Goal: Information Seeking & Learning: Learn about a topic

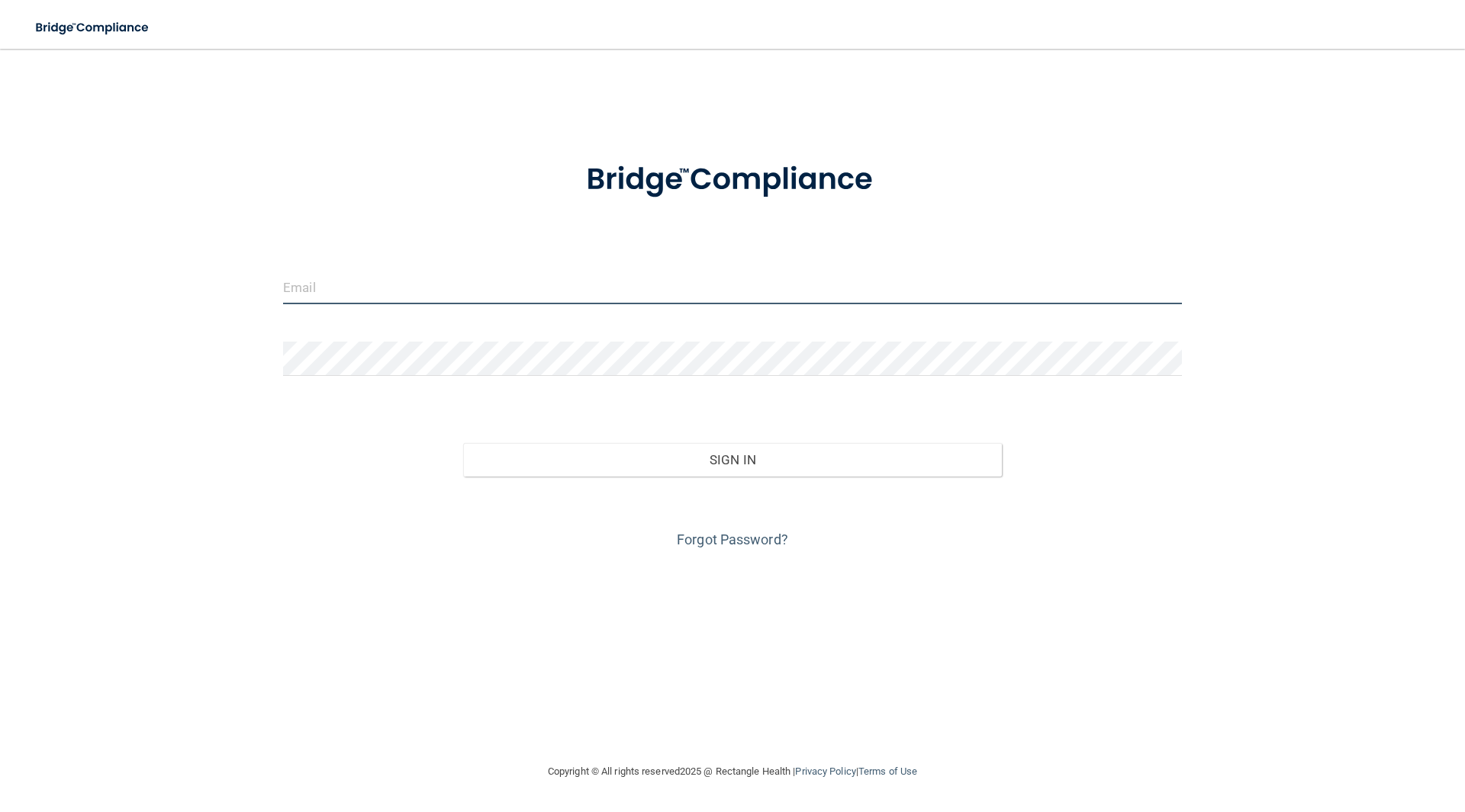
click at [590, 297] on input "email" at bounding box center [732, 287] width 899 height 34
drag, startPoint x: 645, startPoint y: 389, endPoint x: 429, endPoint y: 409, distance: 216.9
click at [645, 389] on form "Invalid email/password. You don't have permission to access that page. Sign In …" at bounding box center [732, 347] width 899 height 412
click at [254, 485] on div "Invalid email/password. You don't have permission to access that page. Sign In …" at bounding box center [732, 406] width 1404 height 684
click at [1099, 698] on div "Invalid email/password. You don't have permission to access that page. Sign In …" at bounding box center [732, 406] width 1404 height 684
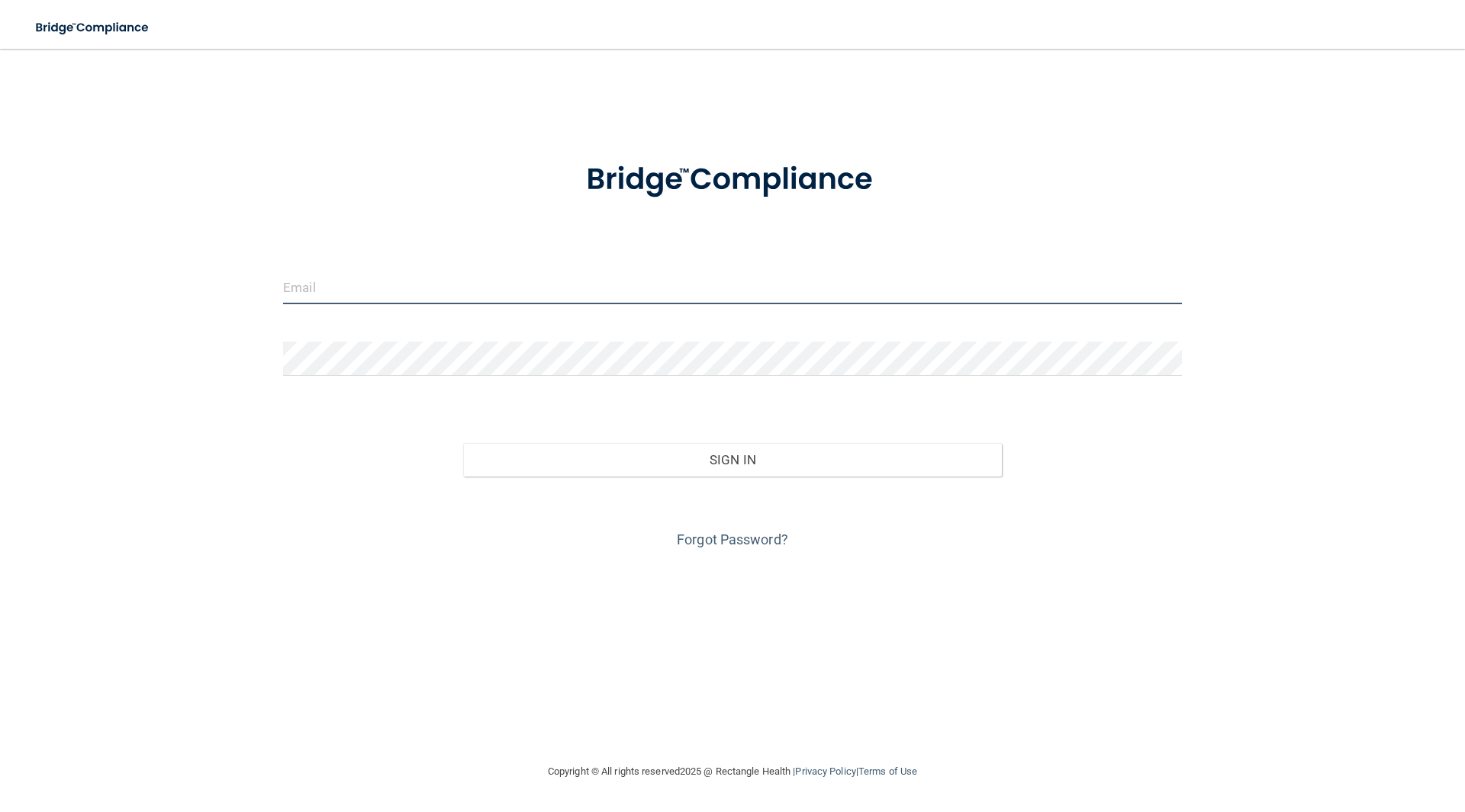
click at [446, 297] on input "email" at bounding box center [732, 287] width 899 height 34
click at [456, 295] on input "email" at bounding box center [732, 287] width 899 height 34
type input "[EMAIL_ADDRESS][DOMAIN_NAME]"
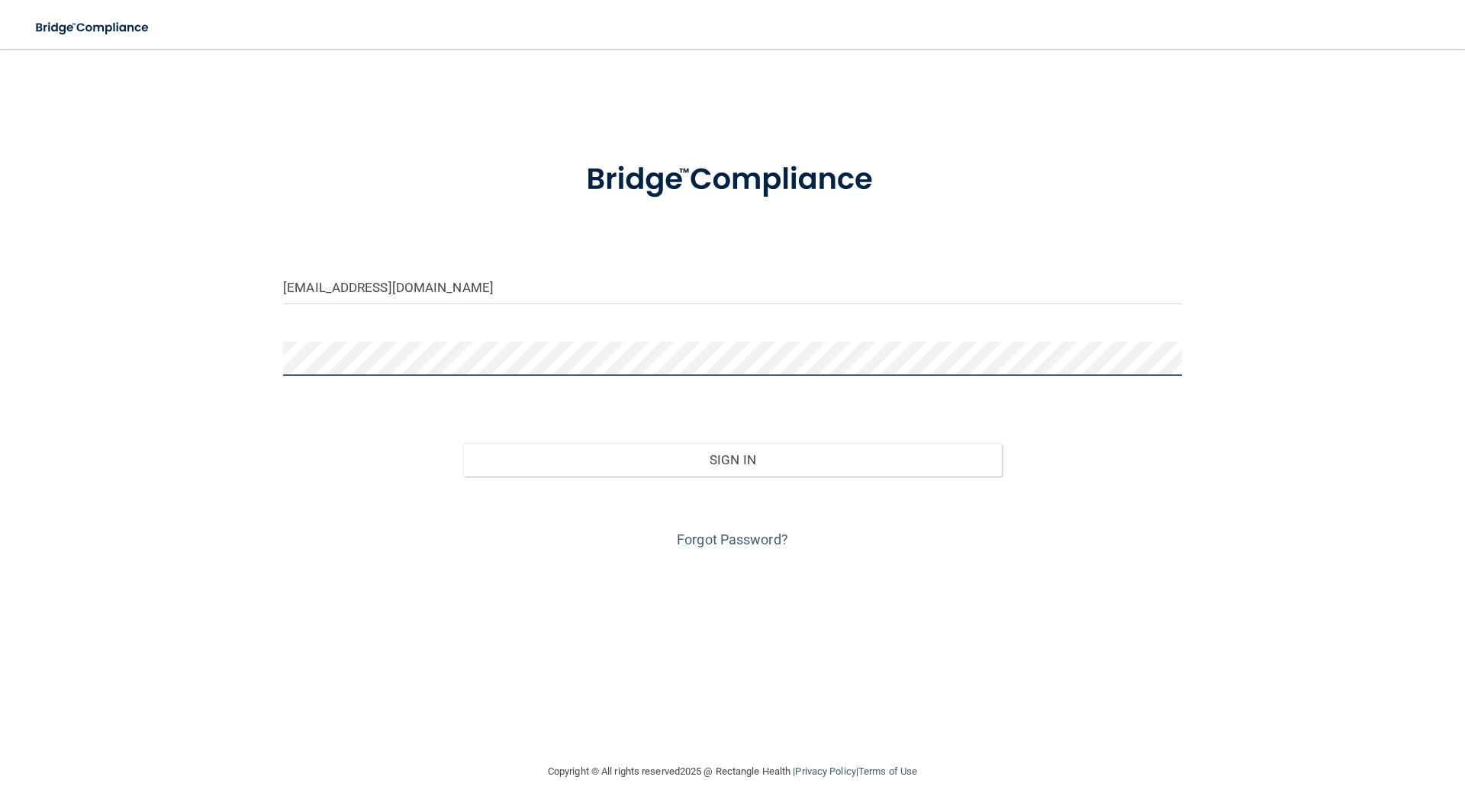
click at [463, 443] on button "Sign In" at bounding box center [732, 459] width 539 height 34
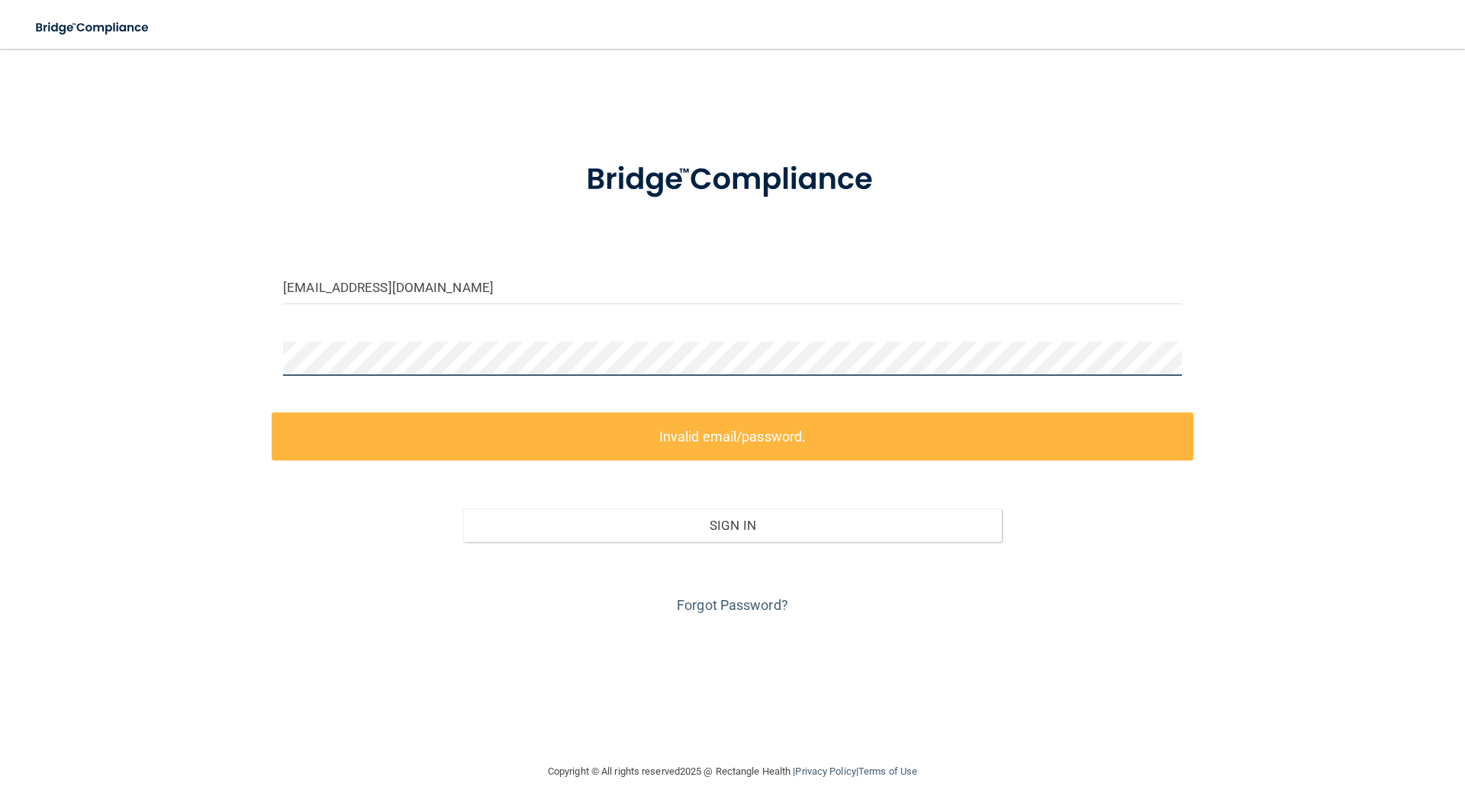
click at [0, 361] on main "[EMAIL_ADDRESS][DOMAIN_NAME] Invalid email/password. You don't have permission …" at bounding box center [732, 430] width 1465 height 763
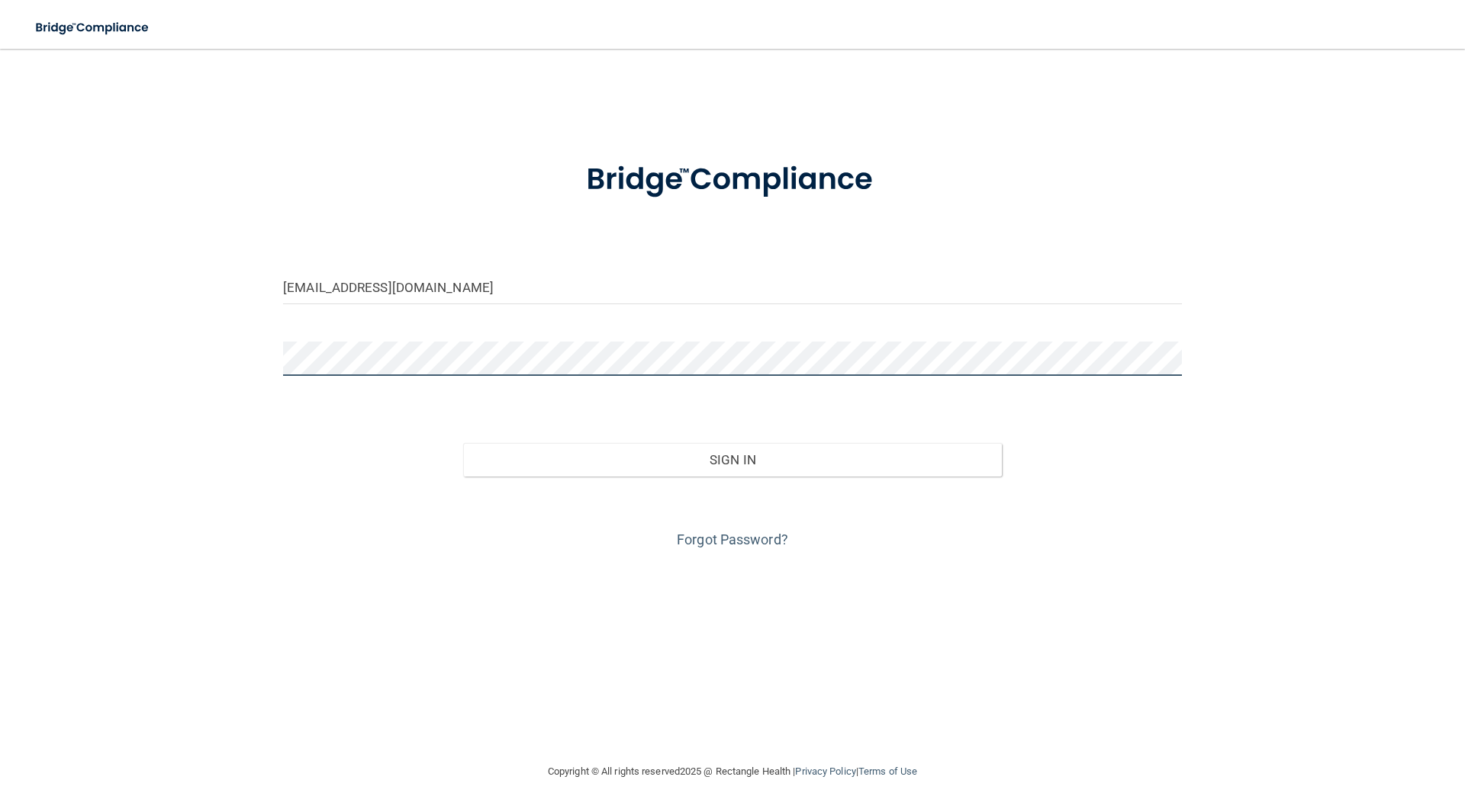
click at [463, 443] on button "Sign In" at bounding box center [732, 459] width 539 height 34
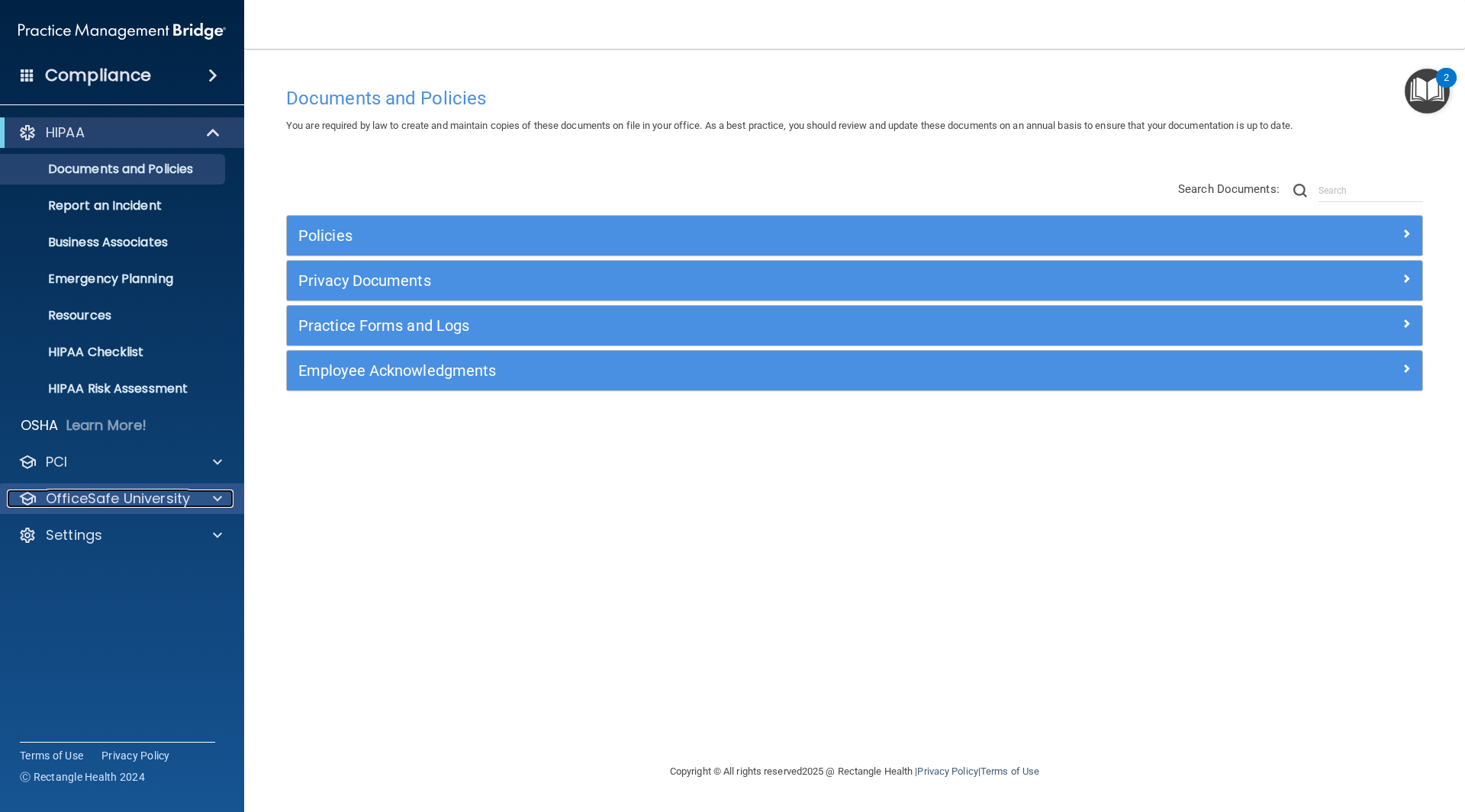
click at [218, 499] on span at bounding box center [217, 498] width 9 height 18
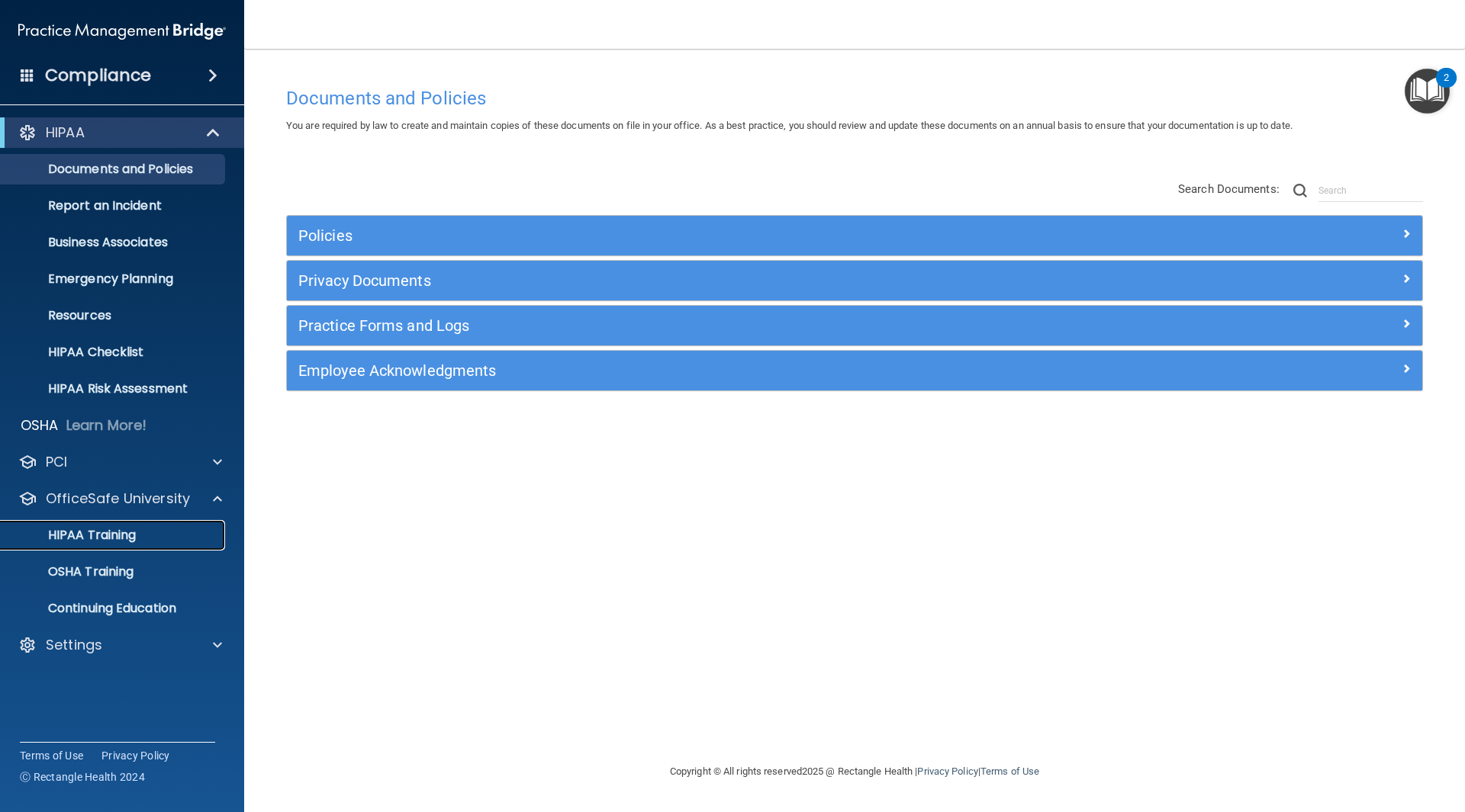
click at [109, 537] on p "HIPAA Training" at bounding box center [73, 535] width 126 height 16
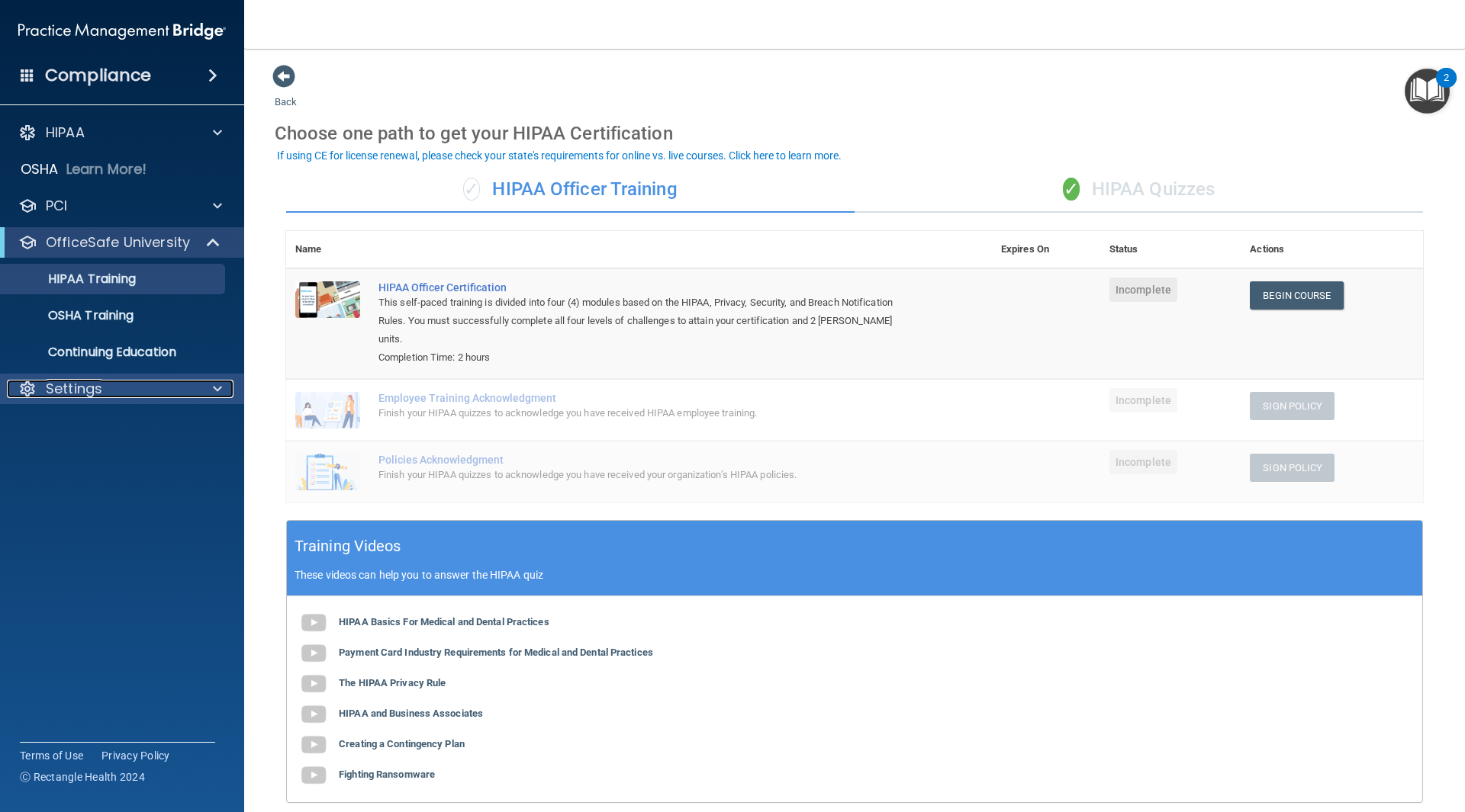
click at [110, 392] on div "Settings" at bounding box center [101, 389] width 189 height 18
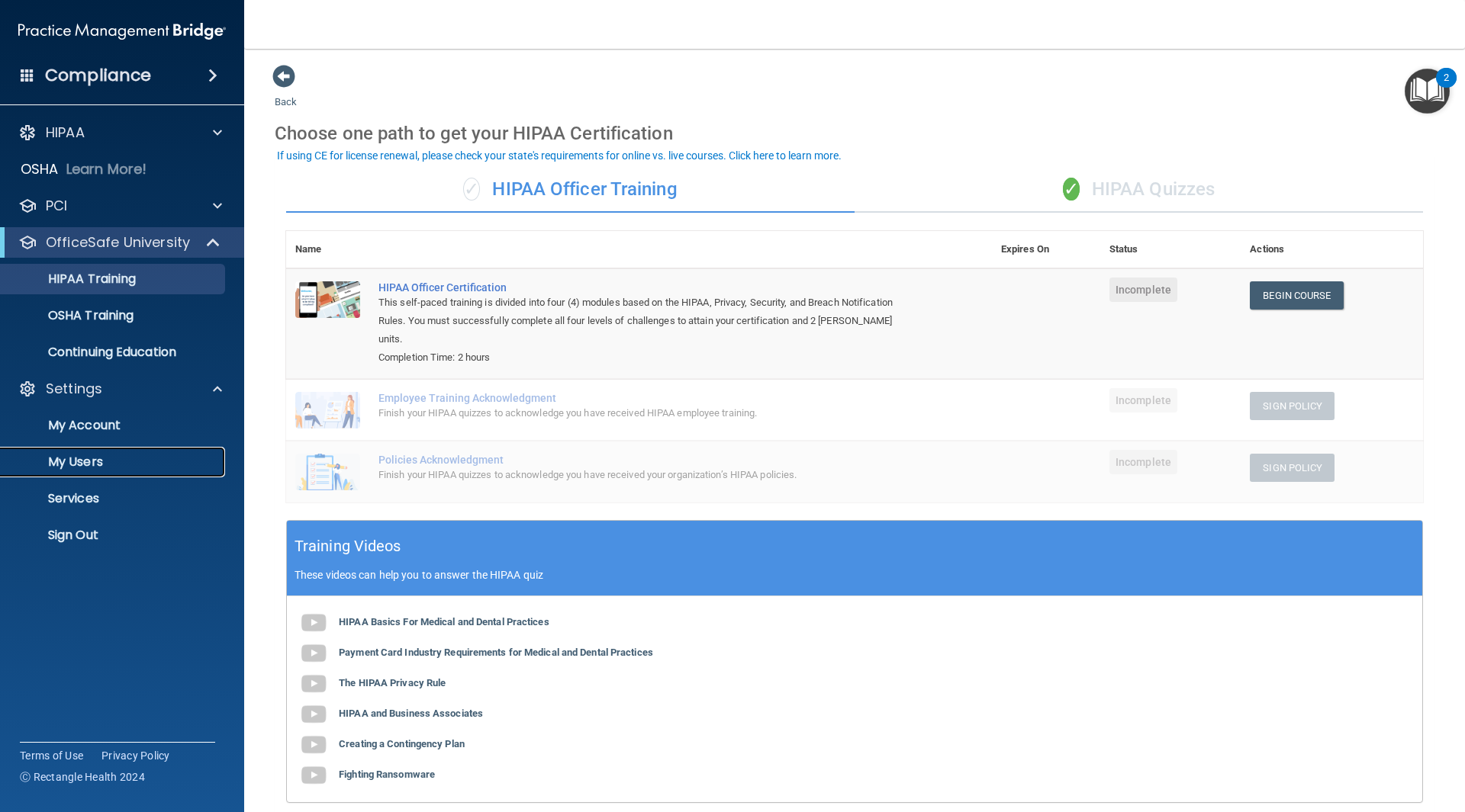
click at [102, 460] on p "My Users" at bounding box center [114, 462] width 208 height 16
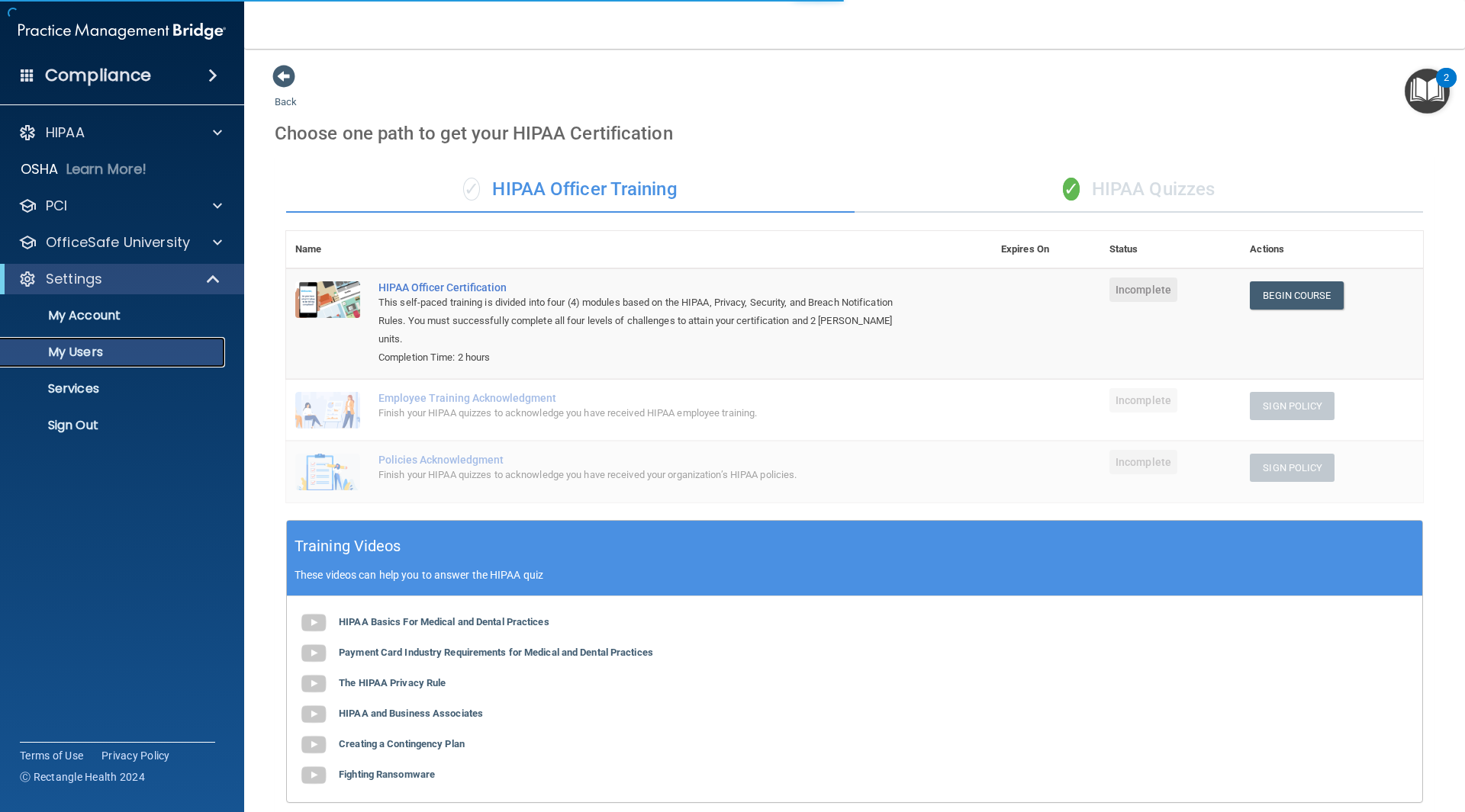
select select "20"
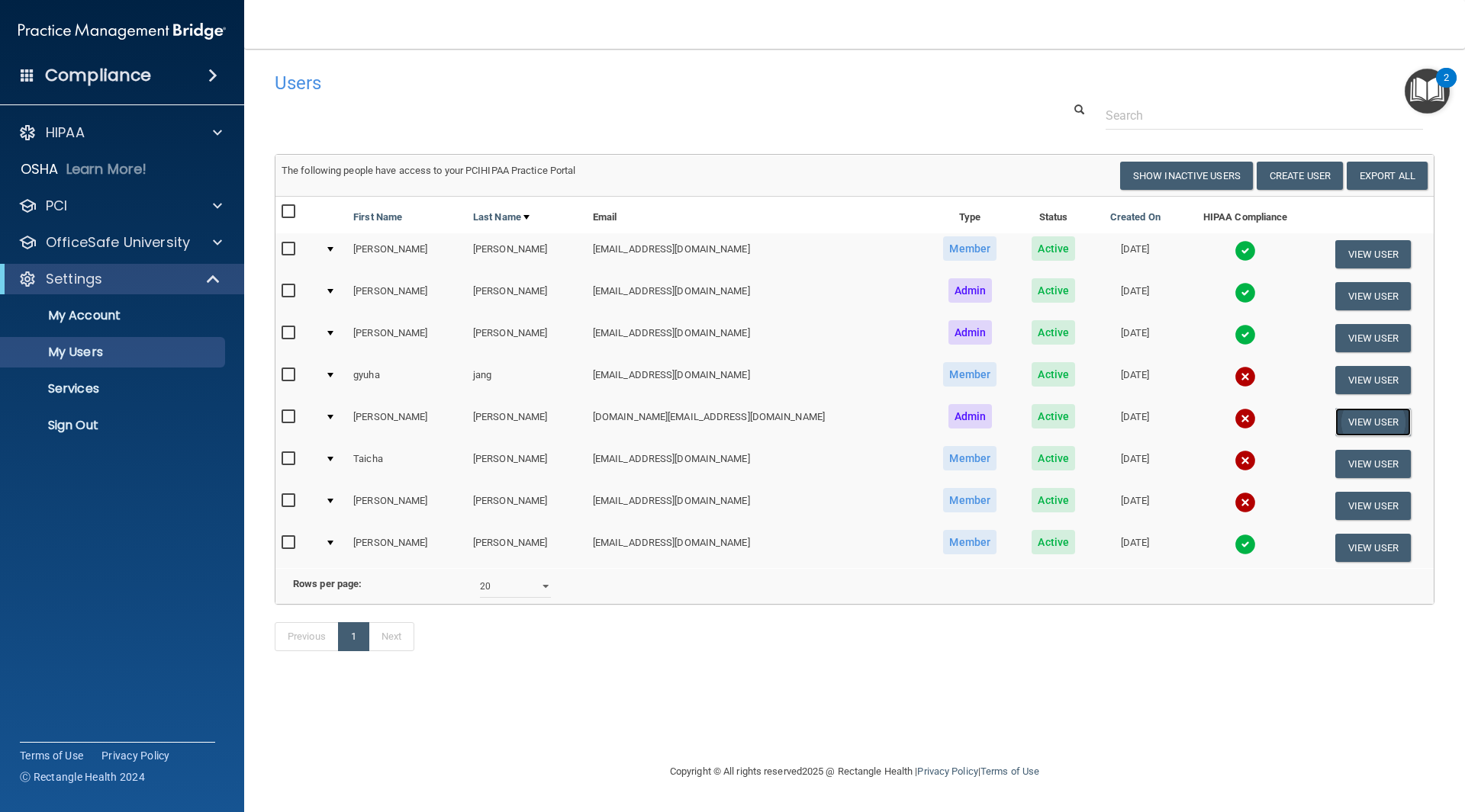
click at [1359, 422] on button "View User" at bounding box center [1373, 422] width 76 height 28
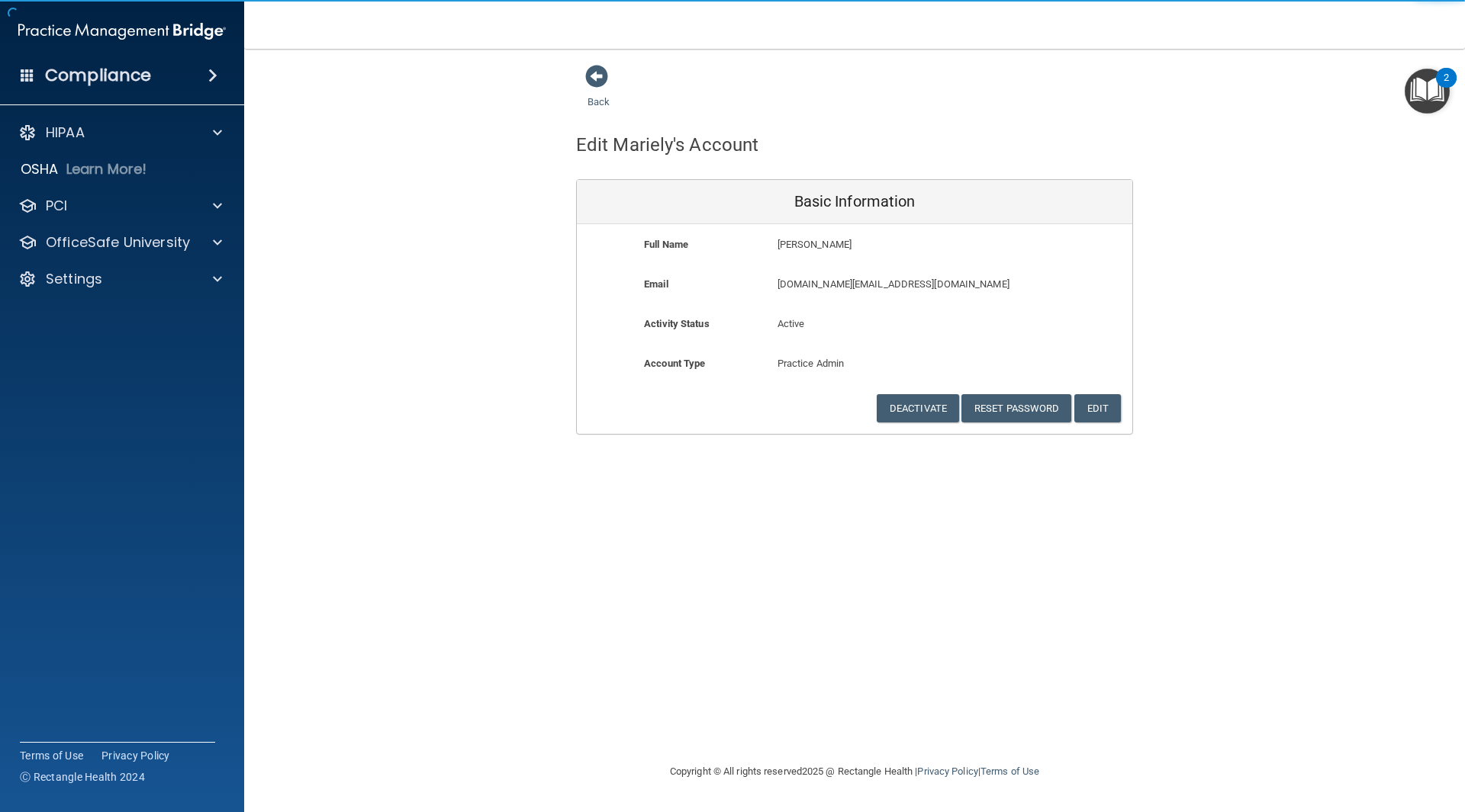
click at [956, 289] on p "[DOMAIN_NAME][EMAIL_ADDRESS][DOMAIN_NAME]" at bounding box center [899, 285] width 244 height 18
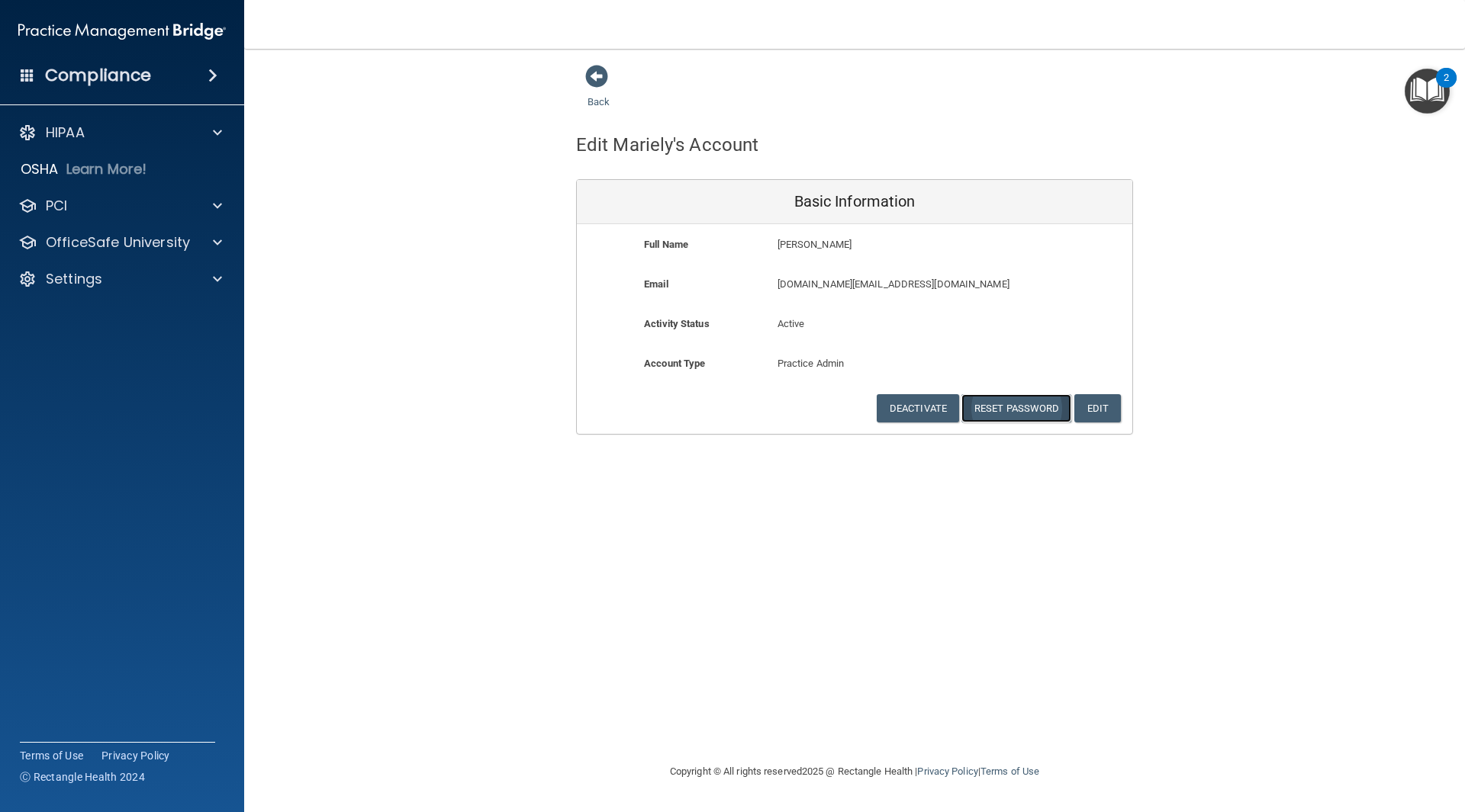
click at [1031, 400] on button "Reset Password" at bounding box center [1016, 408] width 110 height 28
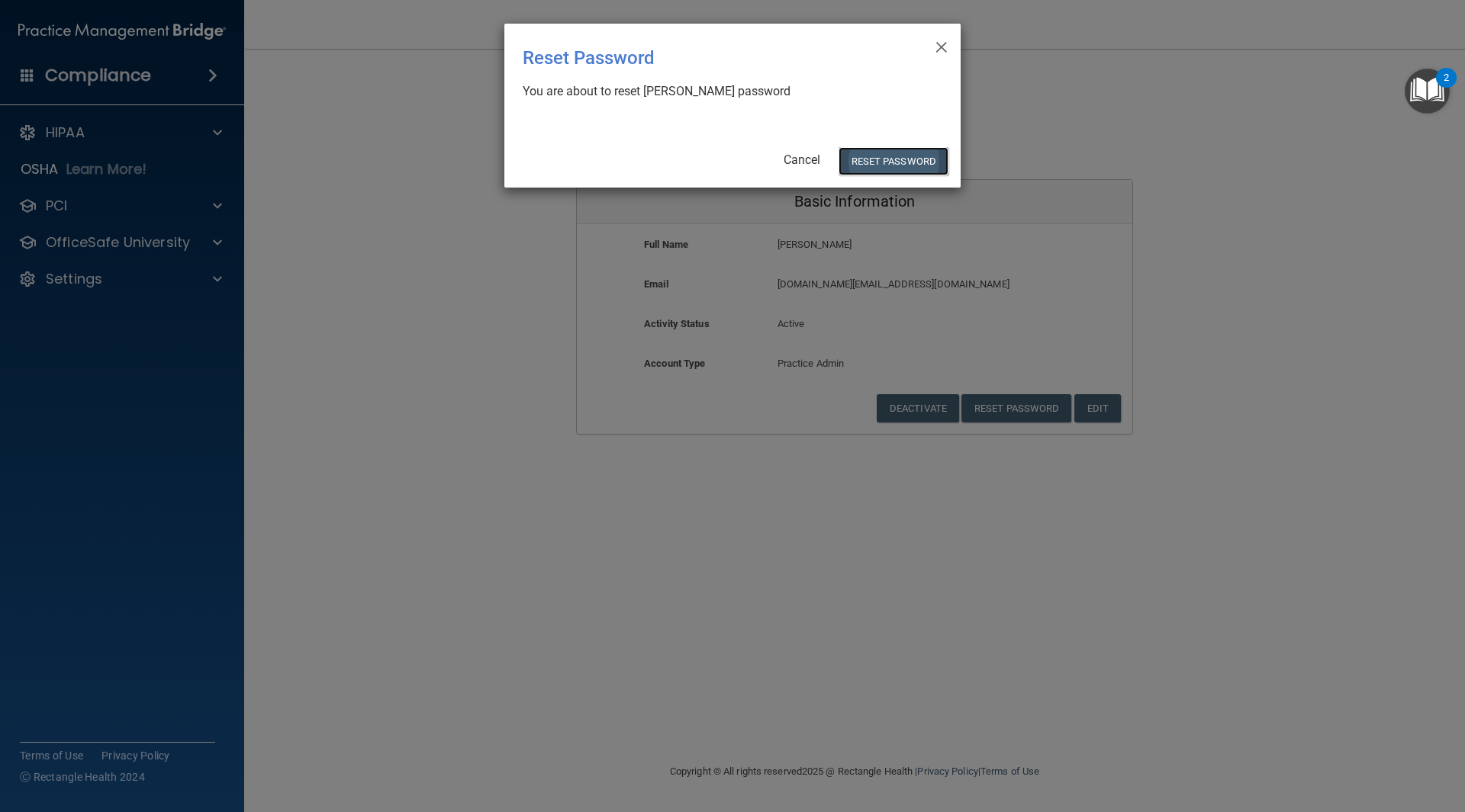
click at [898, 165] on button "Reset Password" at bounding box center [893, 161] width 110 height 28
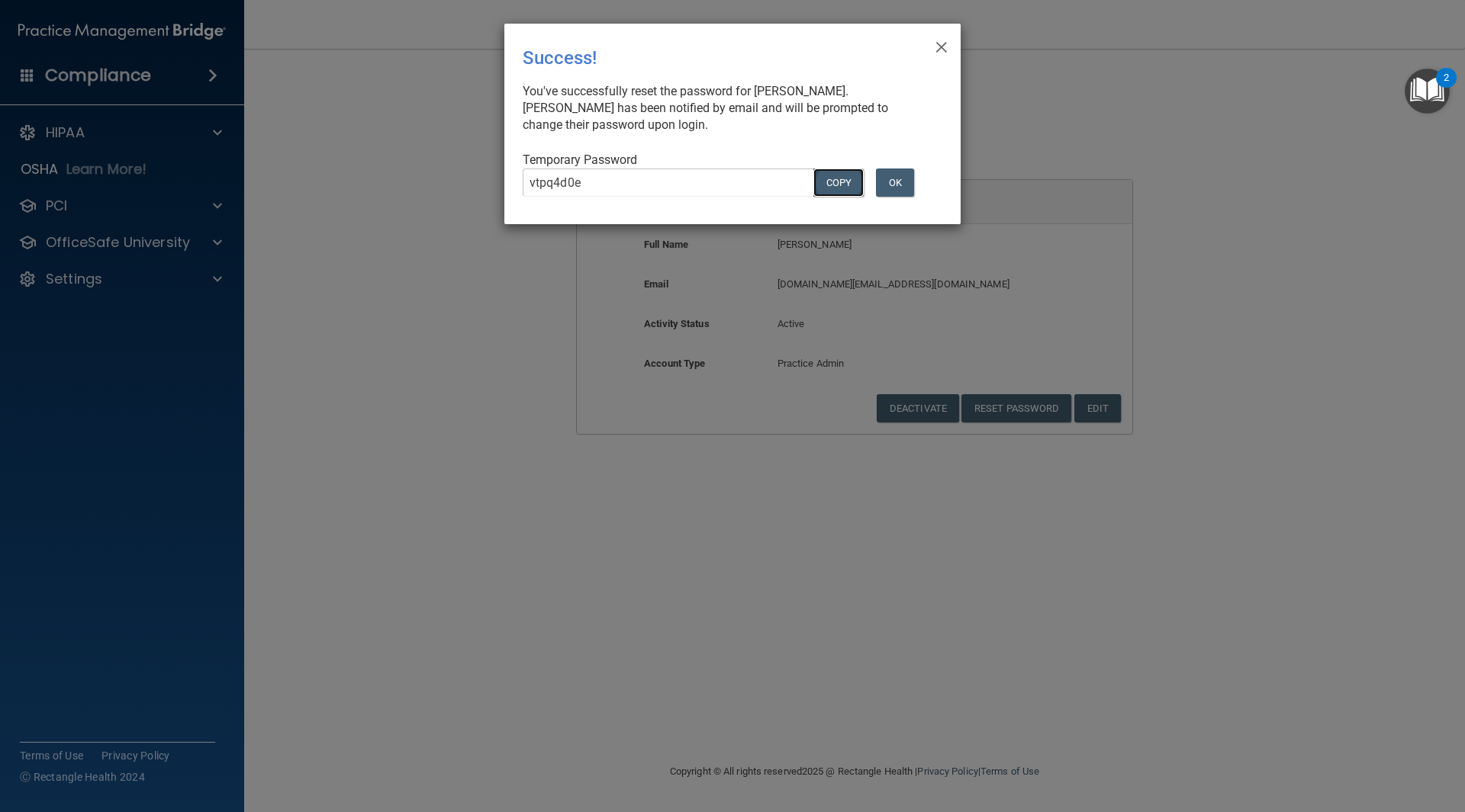
click at [837, 189] on button "COPY" at bounding box center [838, 183] width 51 height 28
click at [851, 186] on button "Copy" at bounding box center [838, 183] width 51 height 28
click at [891, 182] on button "OK" at bounding box center [895, 183] width 38 height 28
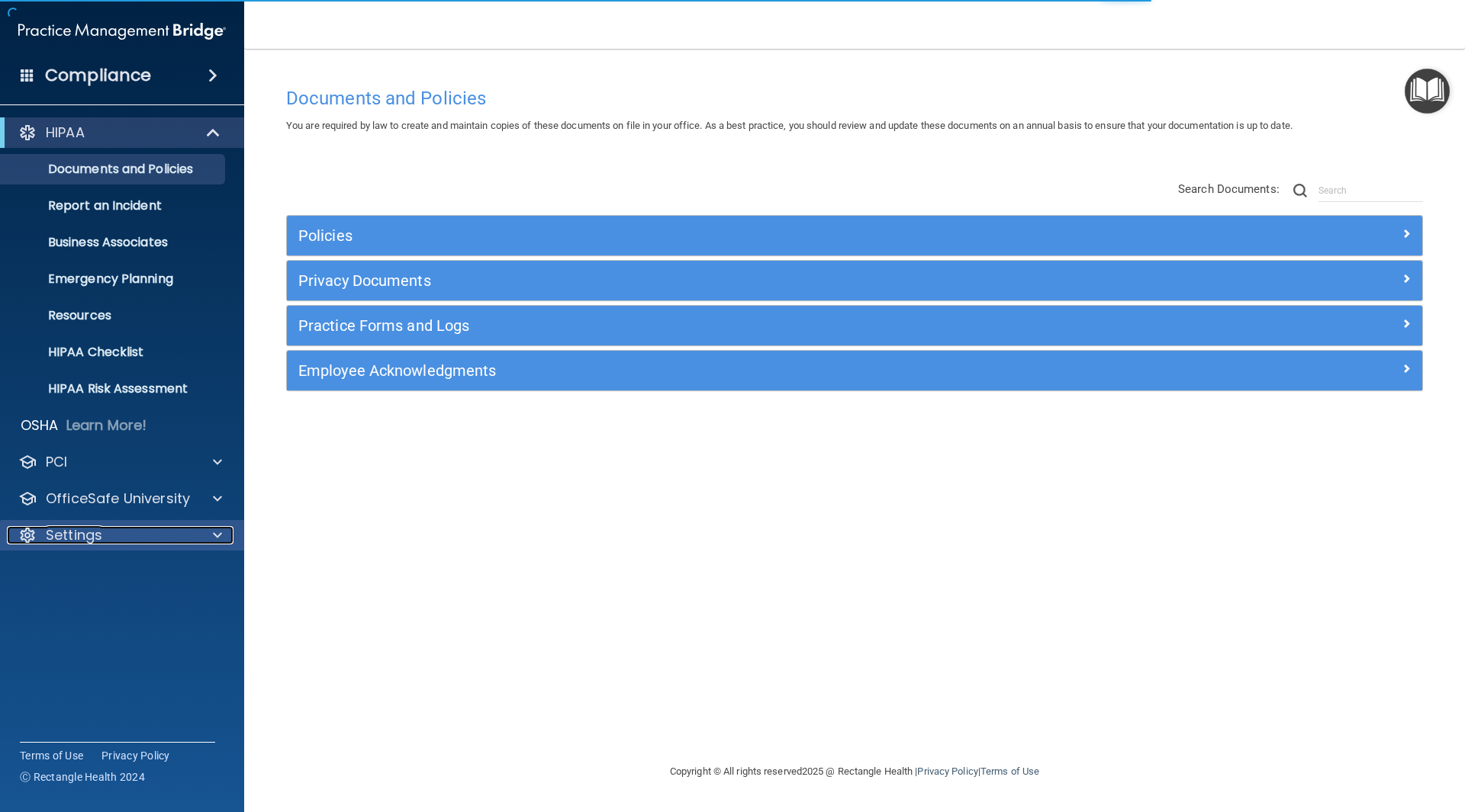
click at [148, 531] on div "Settings" at bounding box center [101, 535] width 189 height 18
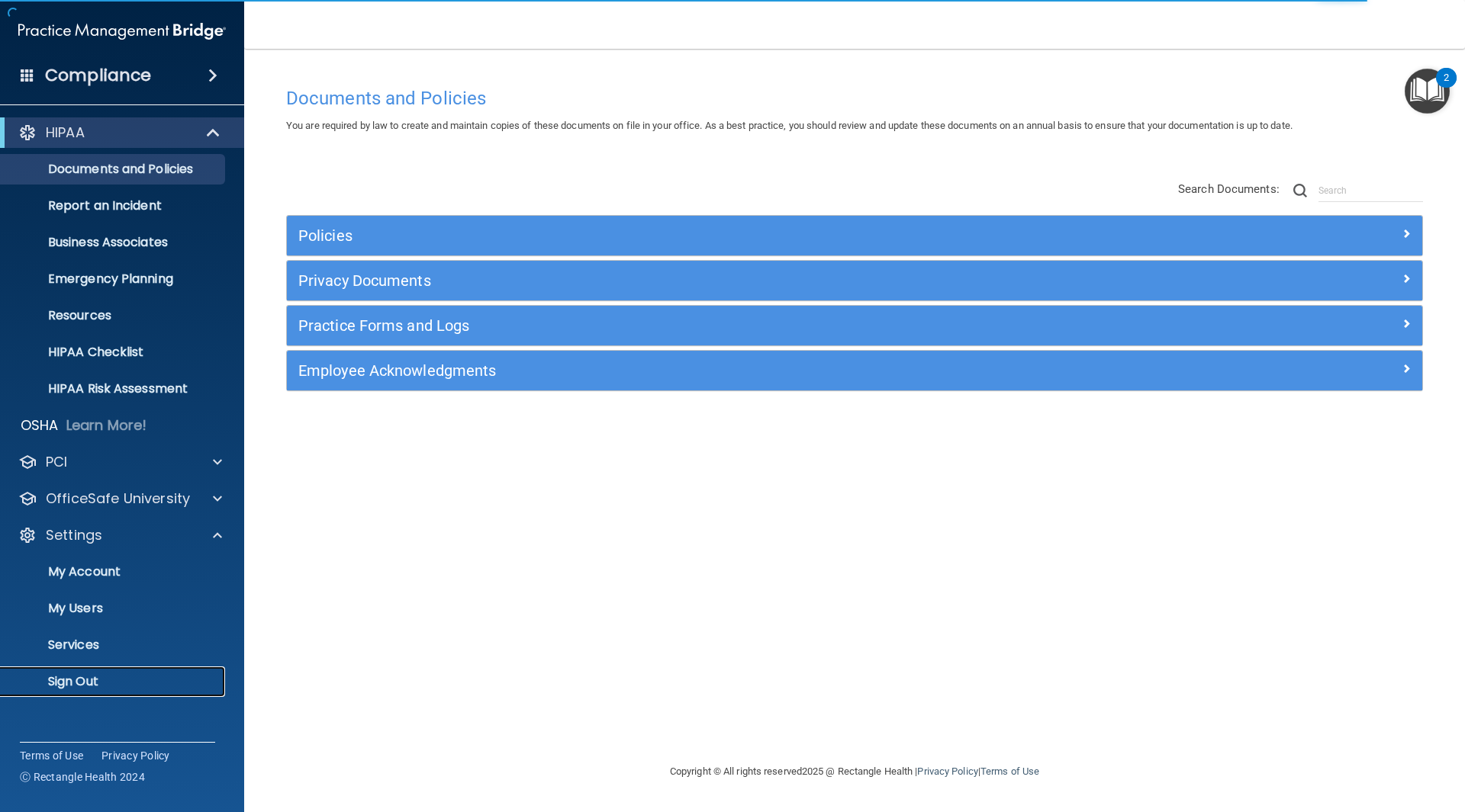
drag, startPoint x: 88, startPoint y: 678, endPoint x: 72, endPoint y: 673, distance: 16.8
click at [89, 678] on p "Sign Out" at bounding box center [114, 682] width 208 height 16
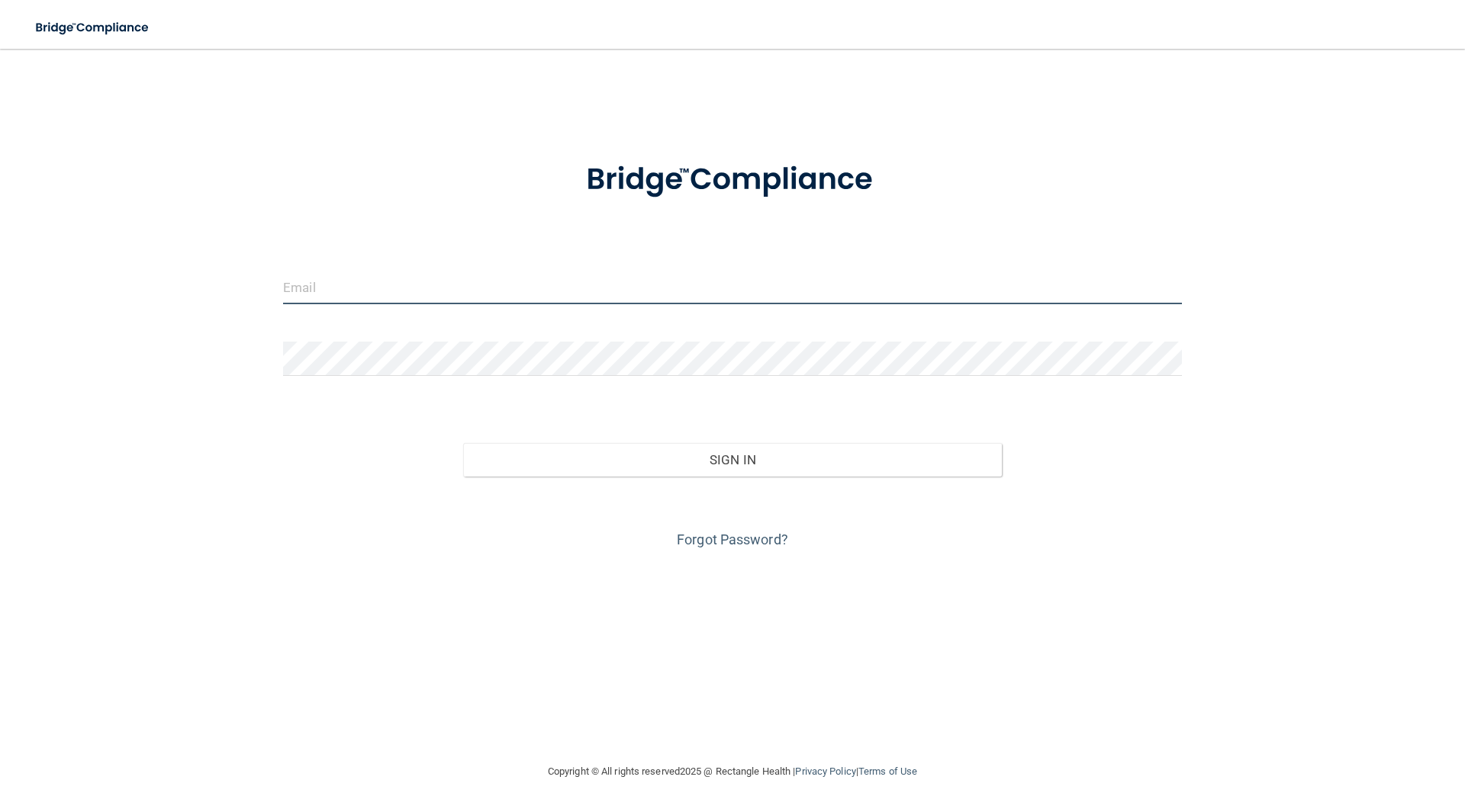
click at [470, 289] on input "email" at bounding box center [732, 287] width 899 height 34
type input "dellersmiles.contact@Gmail.com"
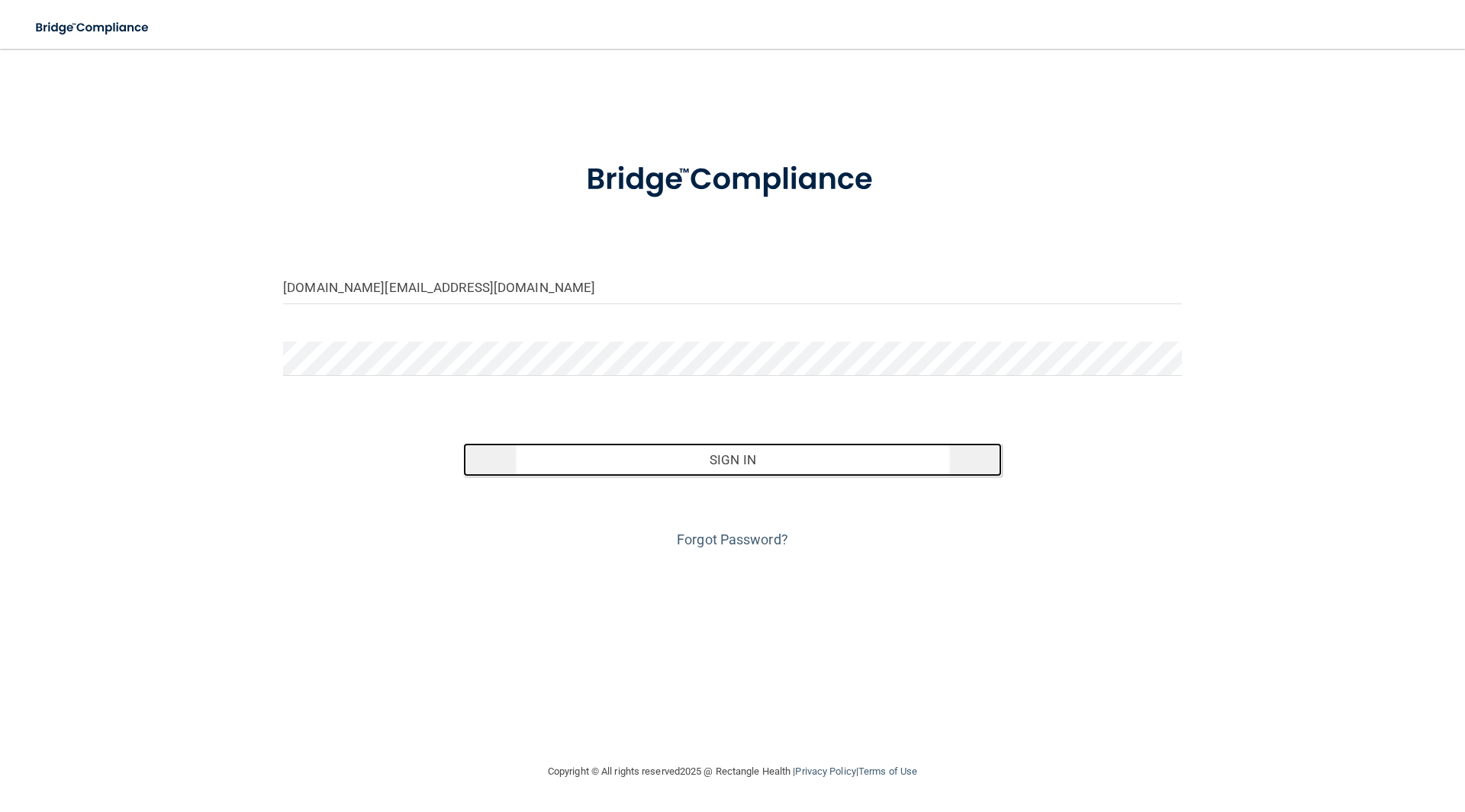
click at [769, 458] on button "Sign In" at bounding box center [732, 459] width 539 height 34
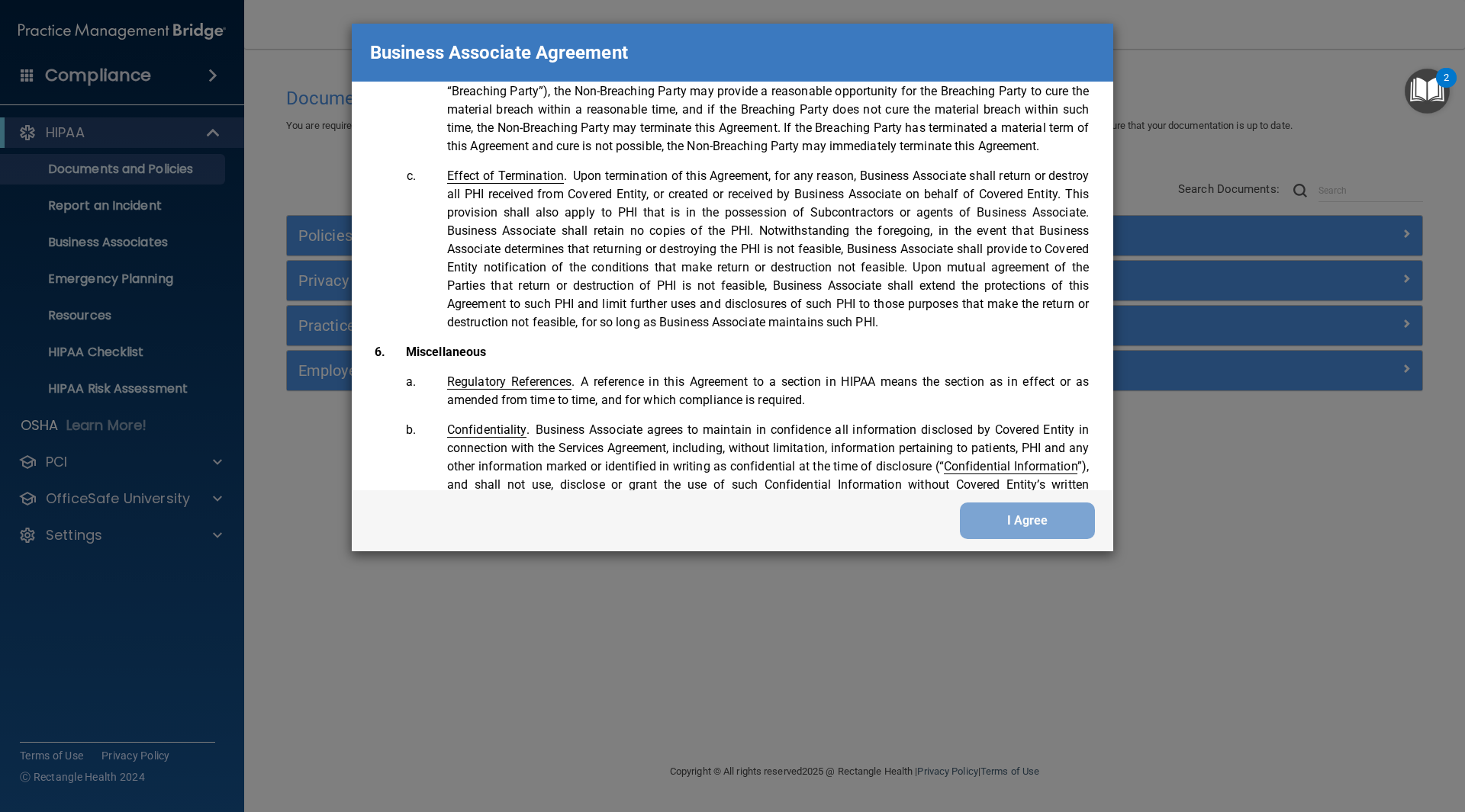
scroll to position [3111, 0]
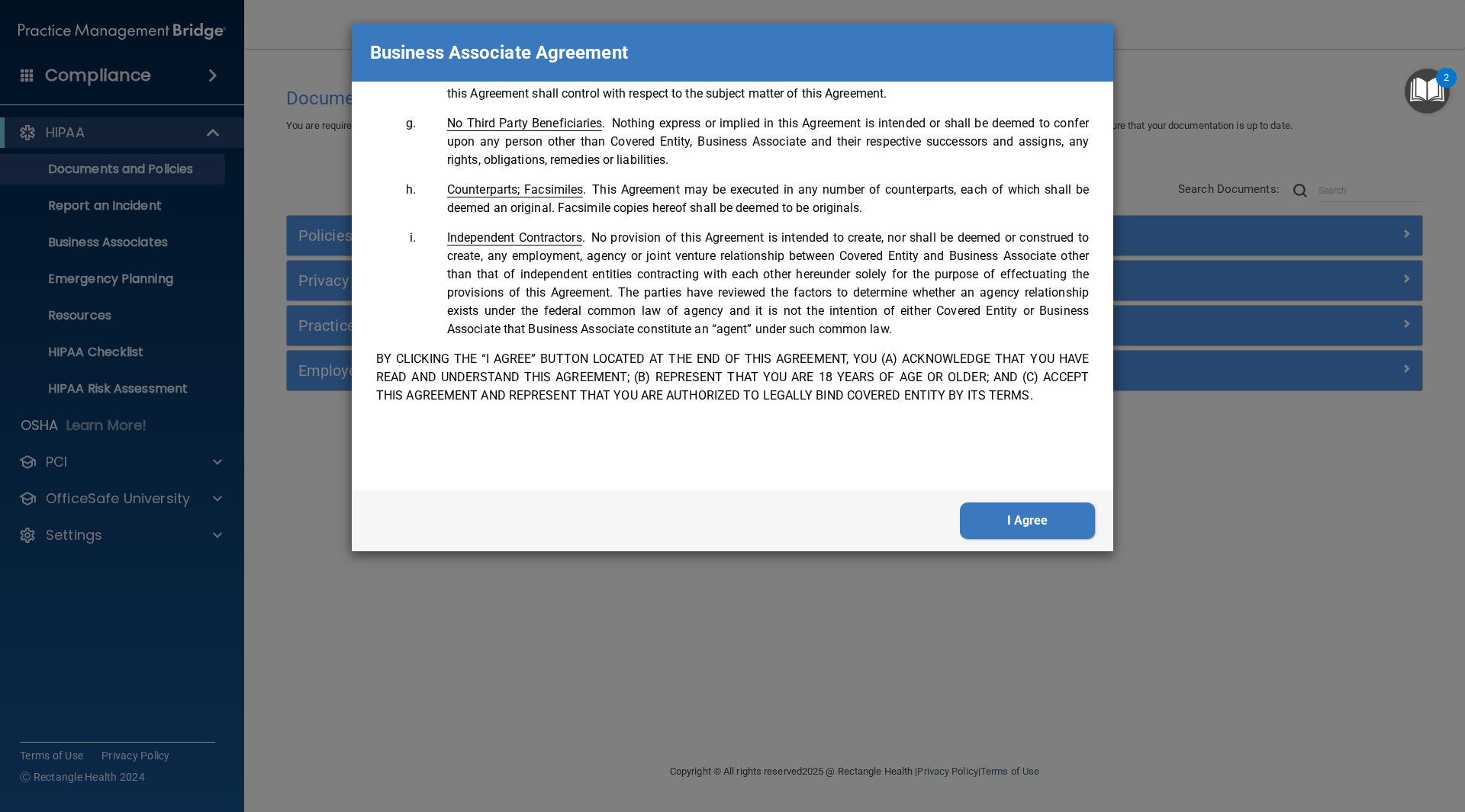
click at [1032, 519] on button "I Agree" at bounding box center [1027, 522] width 135 height 37
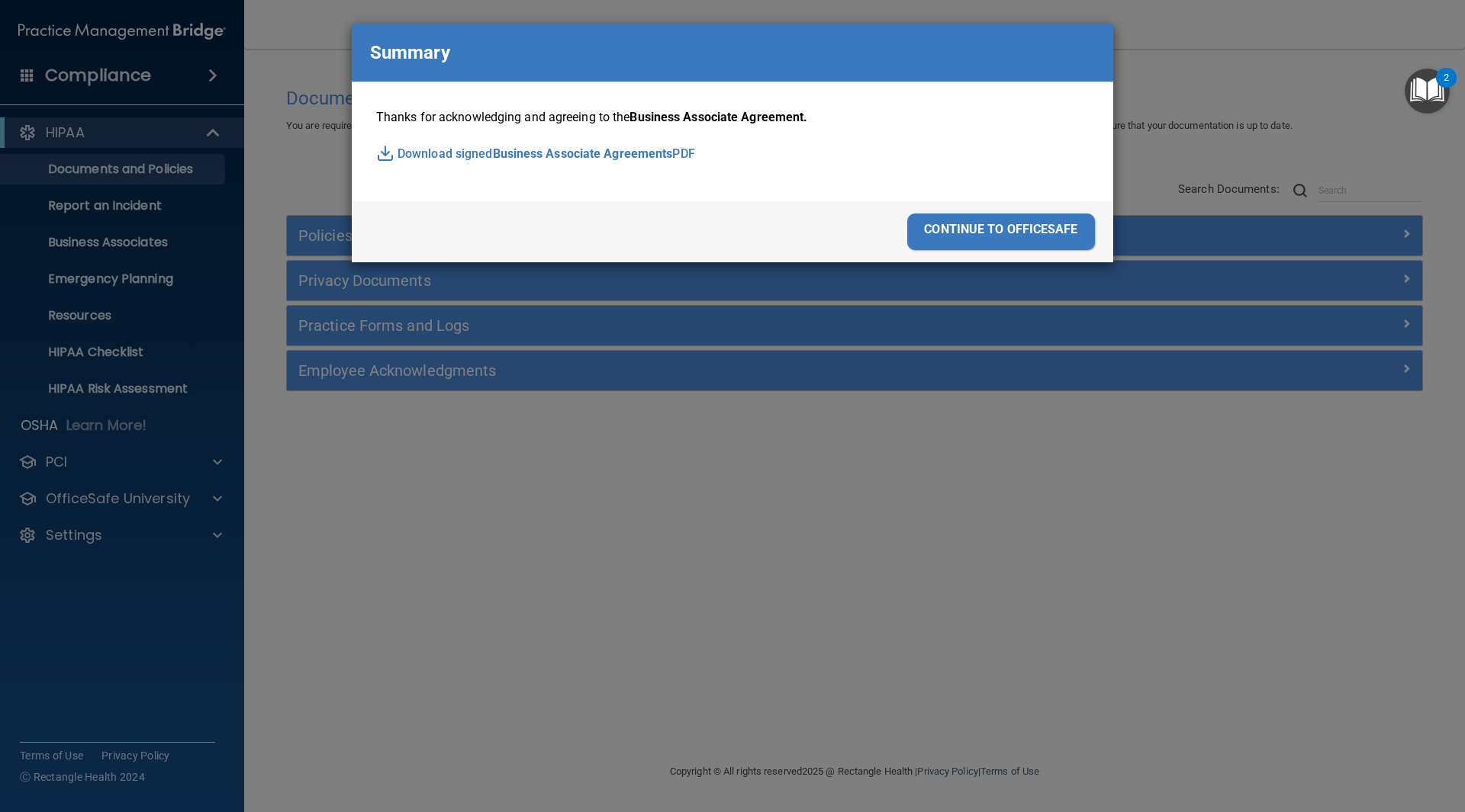
click at [989, 229] on div "continue to officesafe" at bounding box center [1001, 232] width 187 height 37
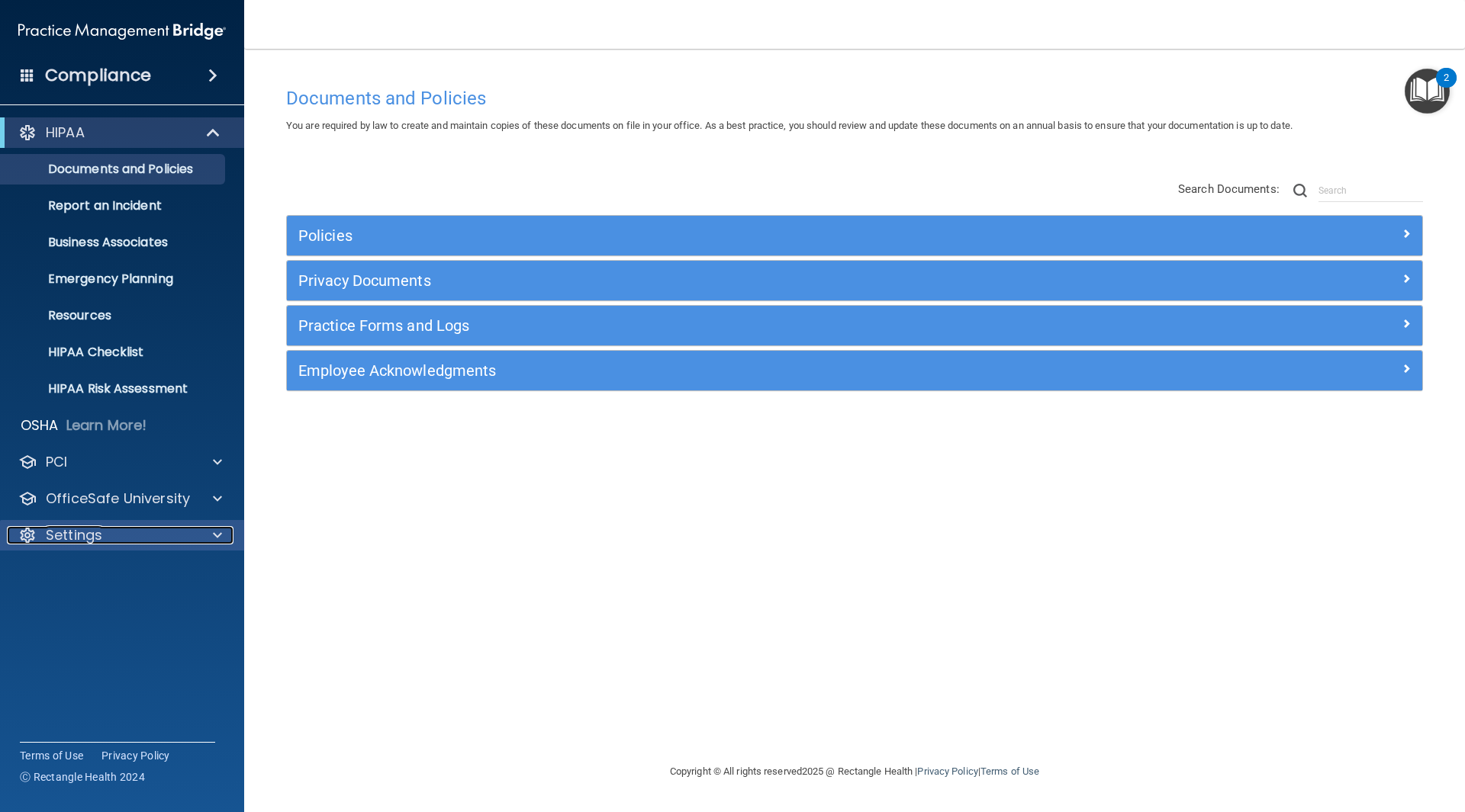
click at [122, 532] on div "Settings" at bounding box center [101, 535] width 189 height 18
click at [105, 571] on p "My Account" at bounding box center [114, 572] width 208 height 16
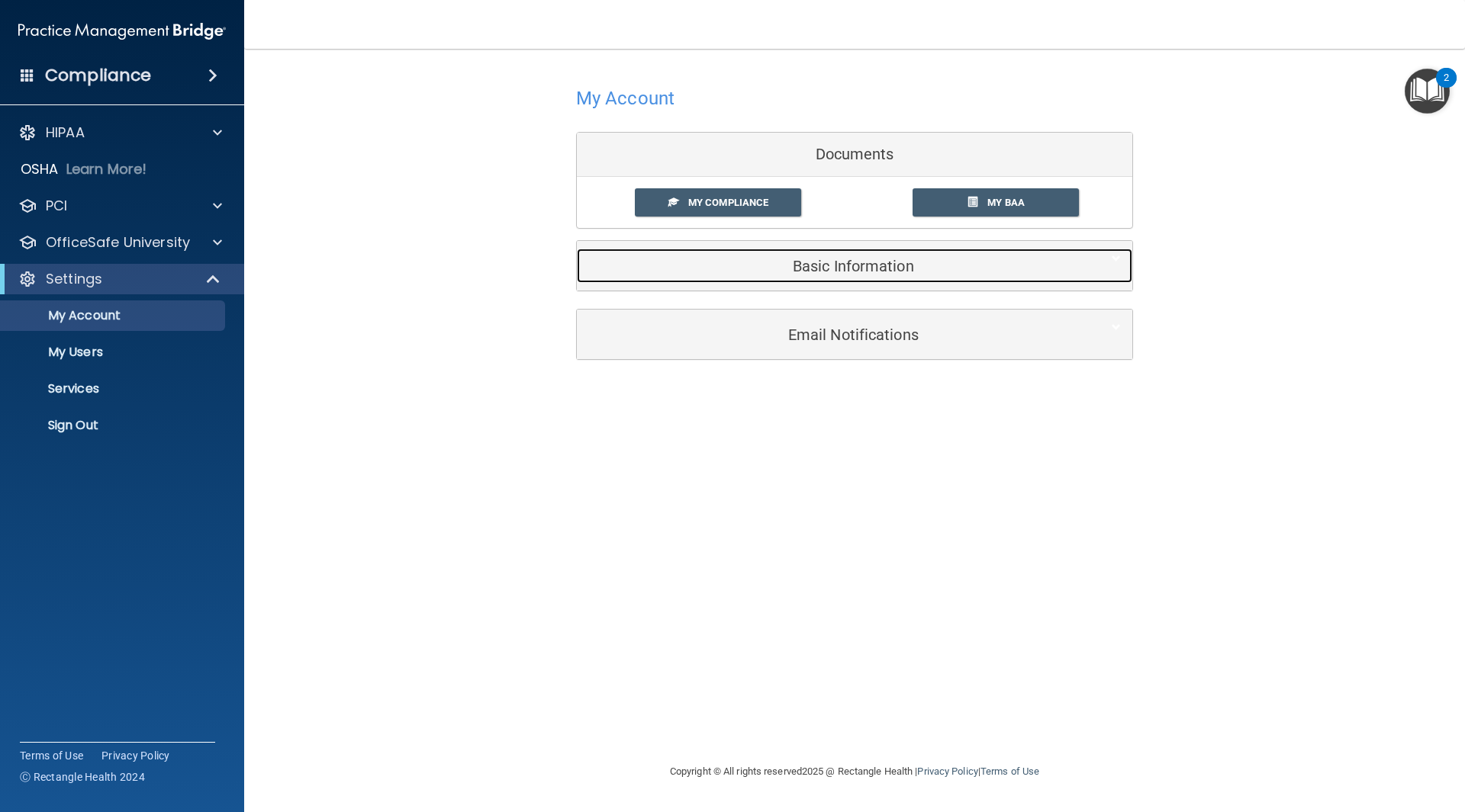
click at [900, 279] on div "Basic Information" at bounding box center [832, 265] width 509 height 34
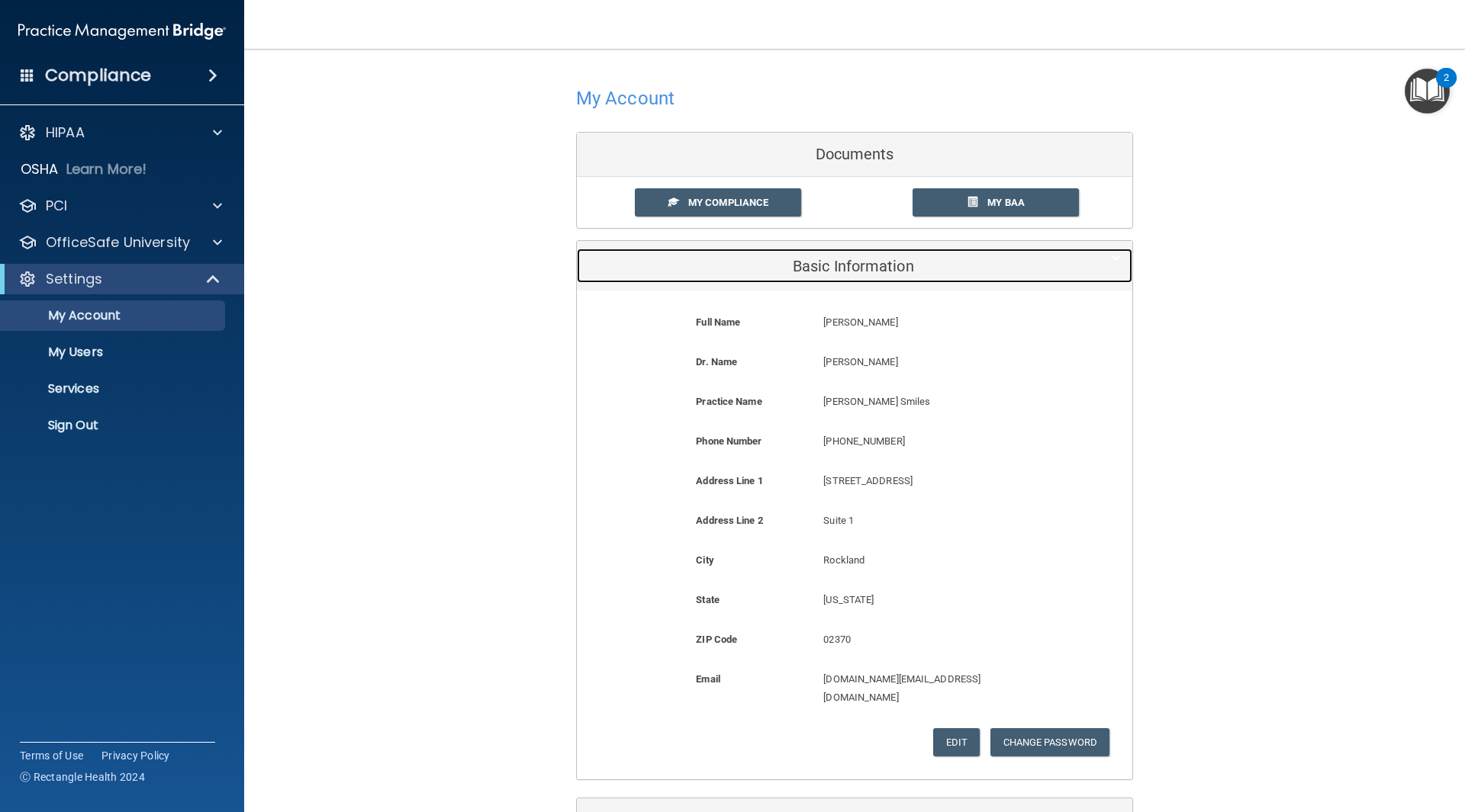
scroll to position [97, 0]
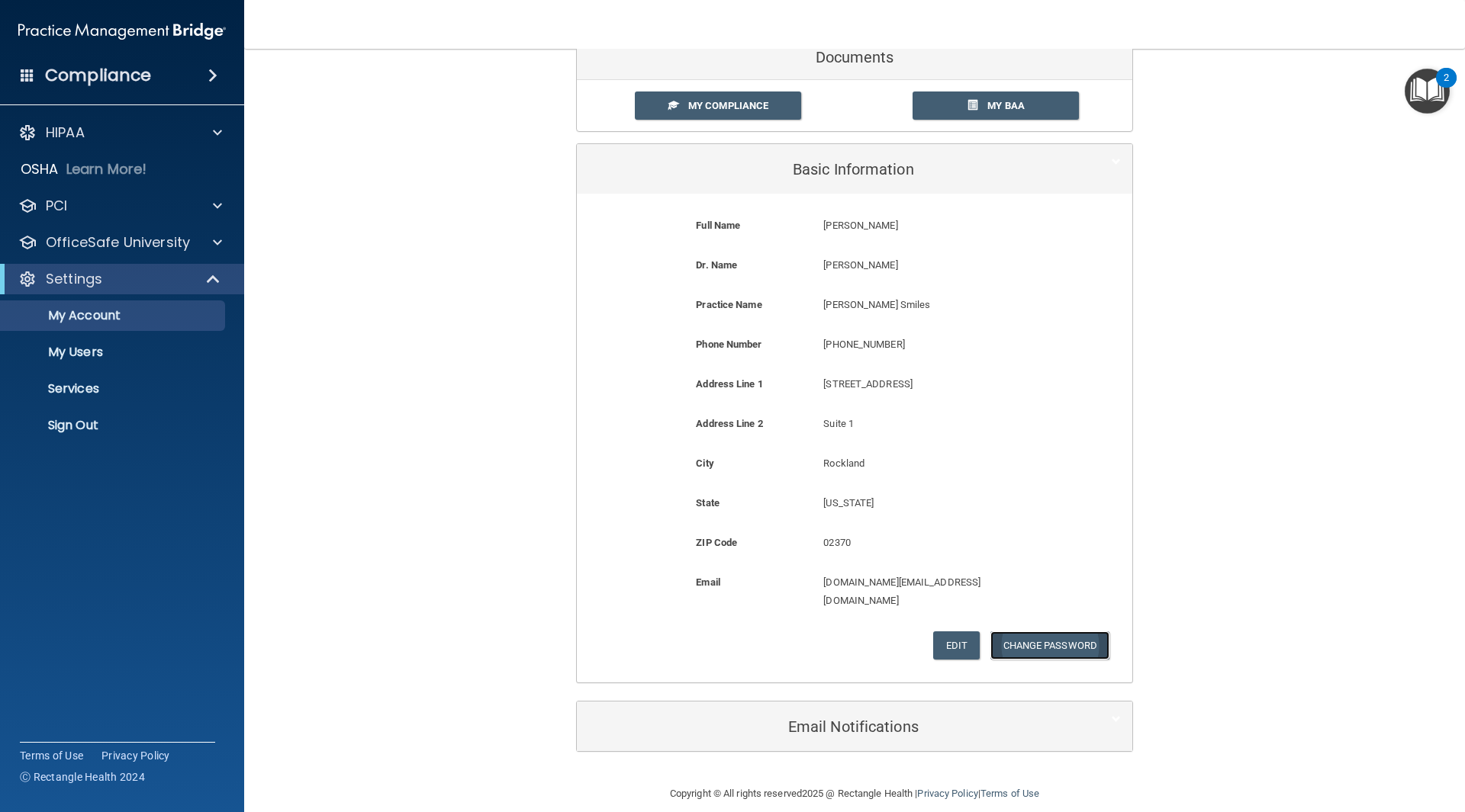
click at [1058, 631] on button "Change Password" at bounding box center [1049, 645] width 119 height 28
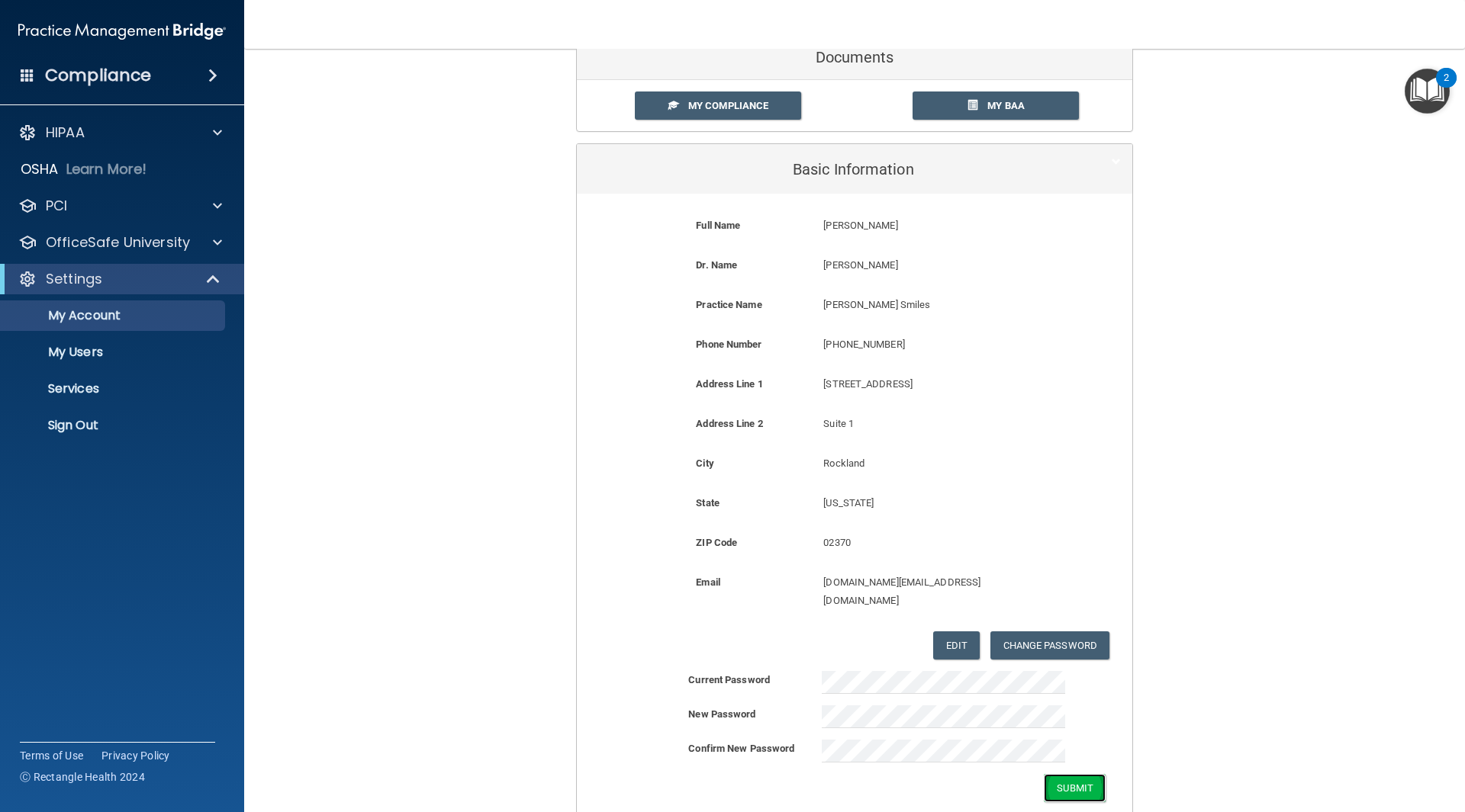
click at [1068, 774] on button "Submit" at bounding box center [1074, 788] width 62 height 28
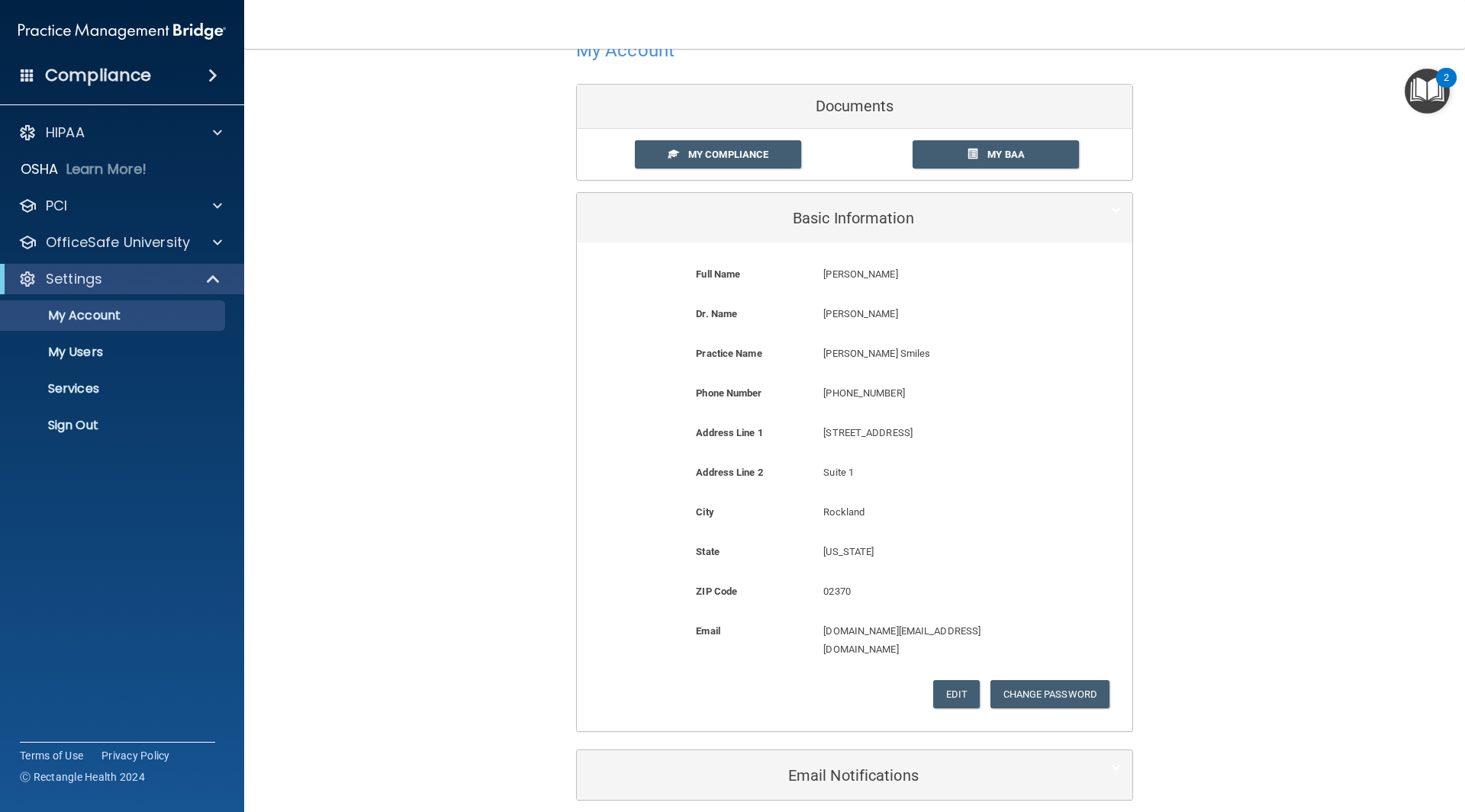
scroll to position [0, 0]
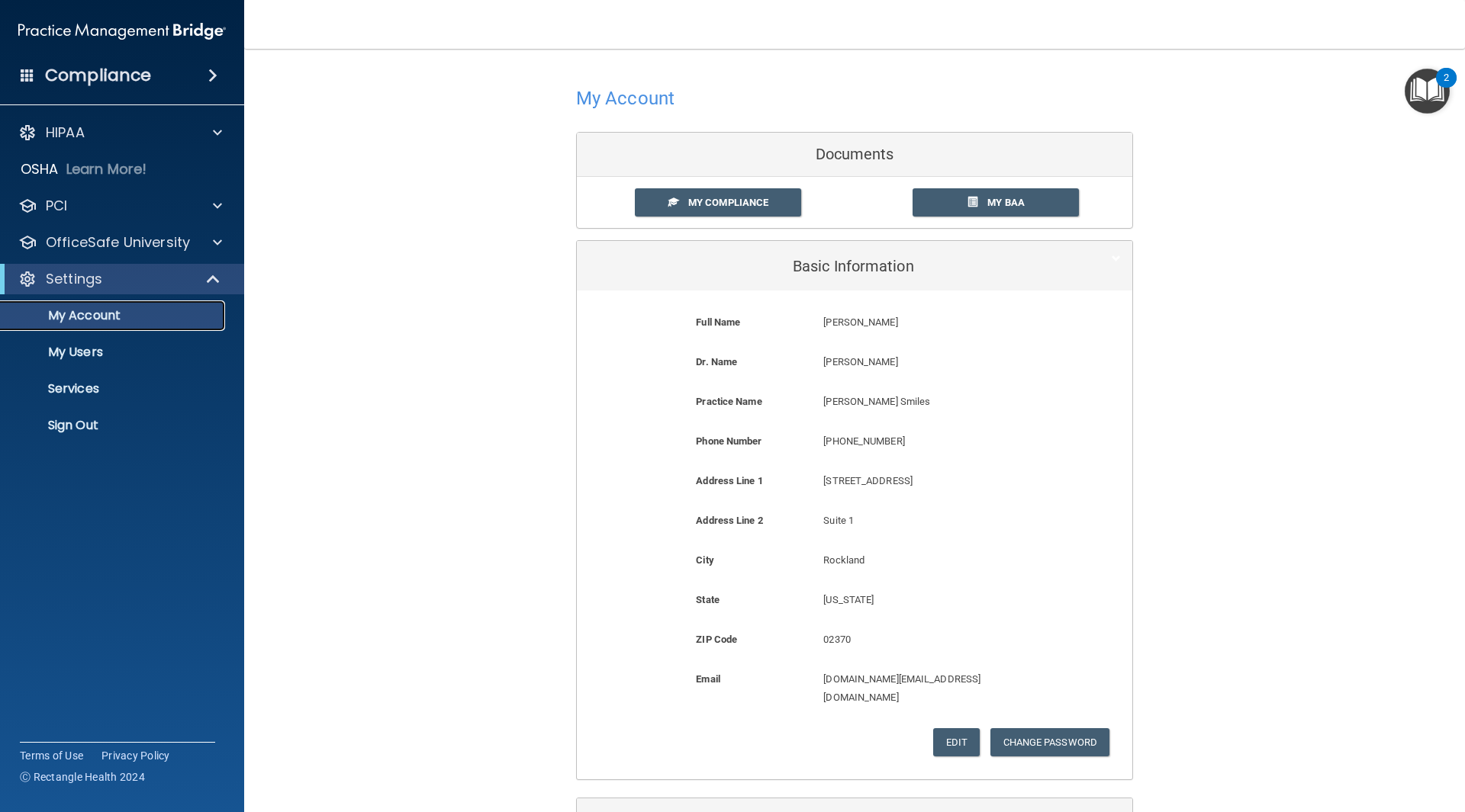
click at [83, 315] on p "My Account" at bounding box center [114, 316] width 208 height 16
click at [116, 236] on p "OfficeSafe University" at bounding box center [118, 242] width 144 height 18
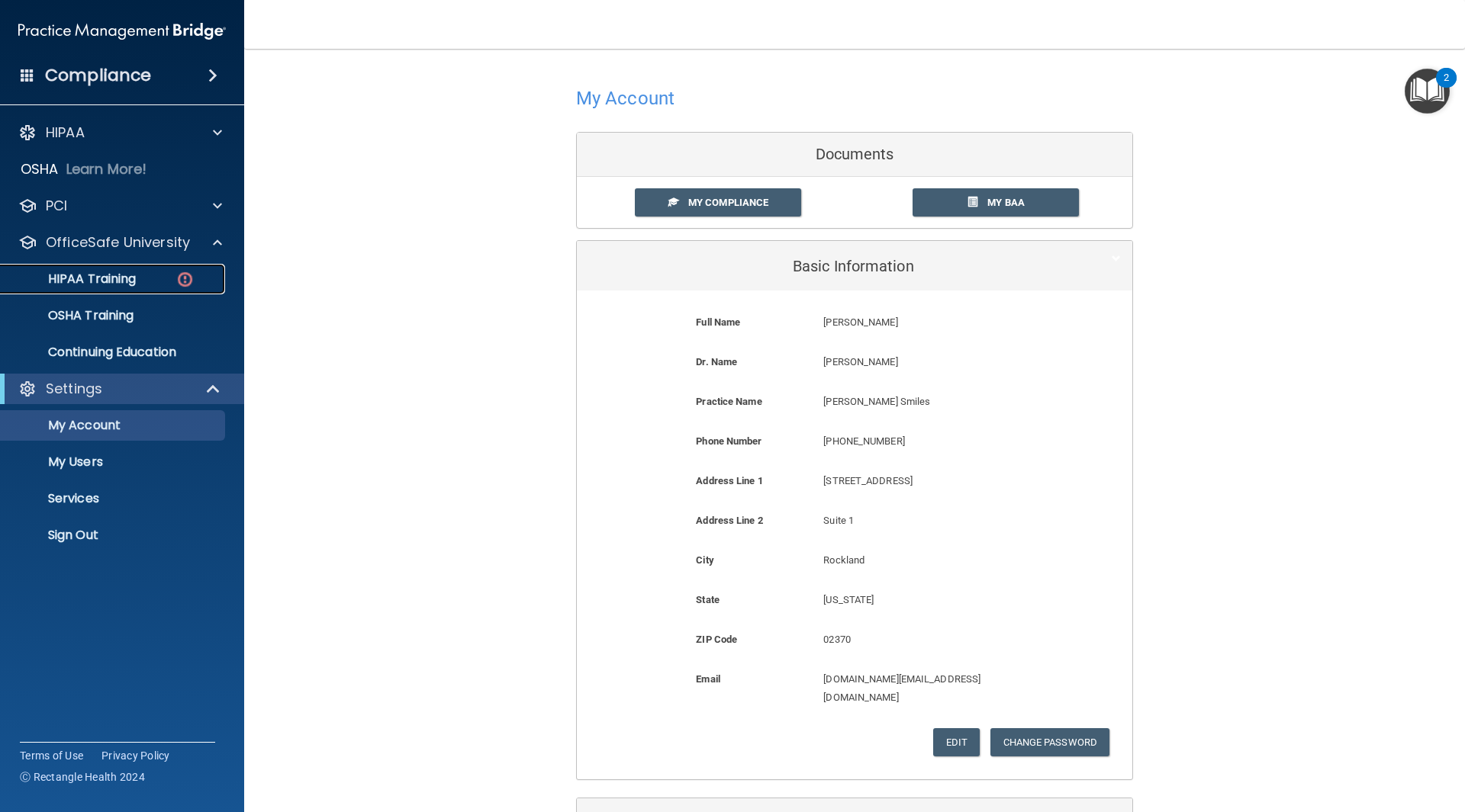
click at [102, 284] on p "HIPAA Training" at bounding box center [73, 280] width 126 height 16
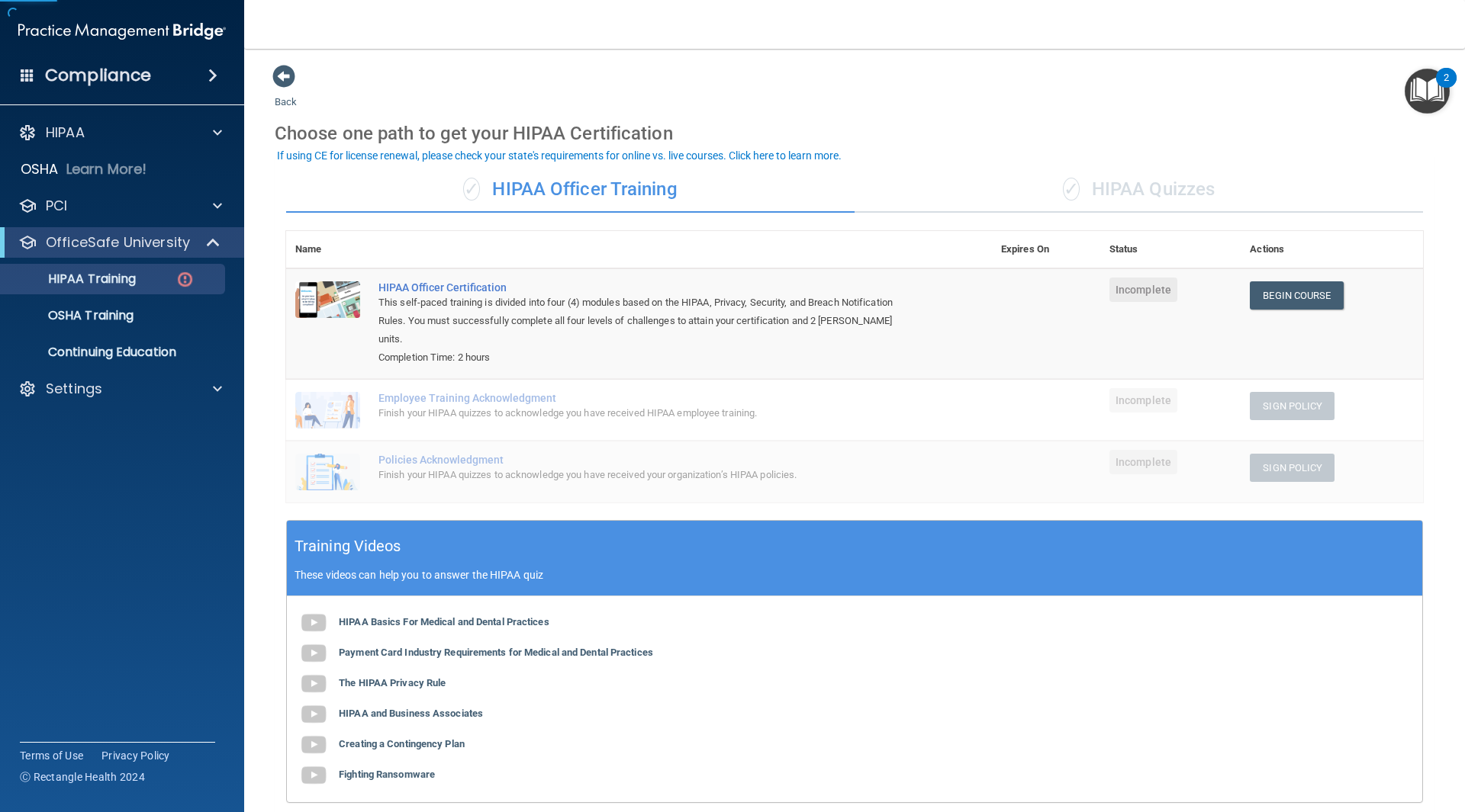
click at [1089, 183] on div "✓ HIPAA Quizzes" at bounding box center [1139, 189] width 568 height 46
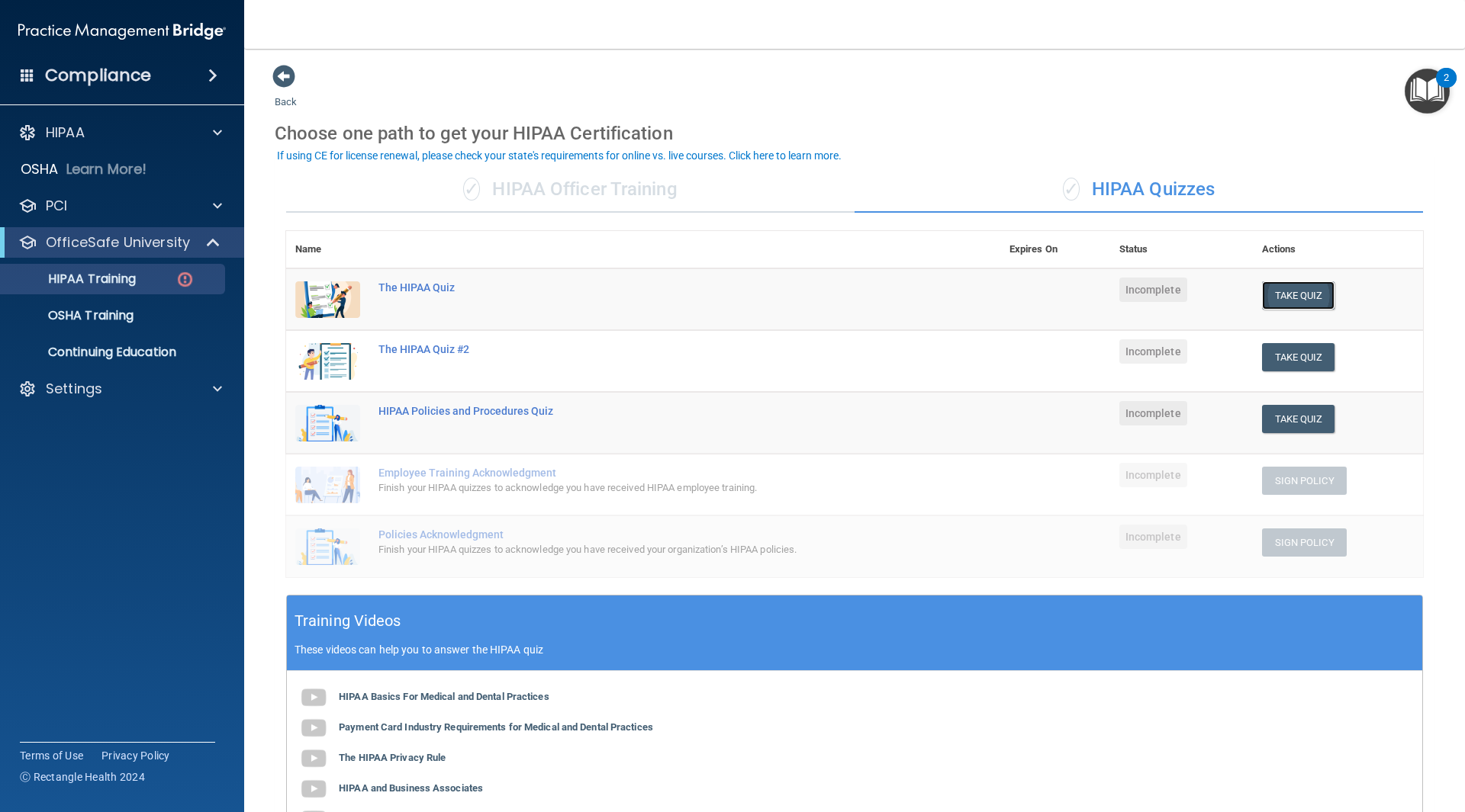
click at [1288, 291] on button "Take Quiz" at bounding box center [1298, 295] width 73 height 28
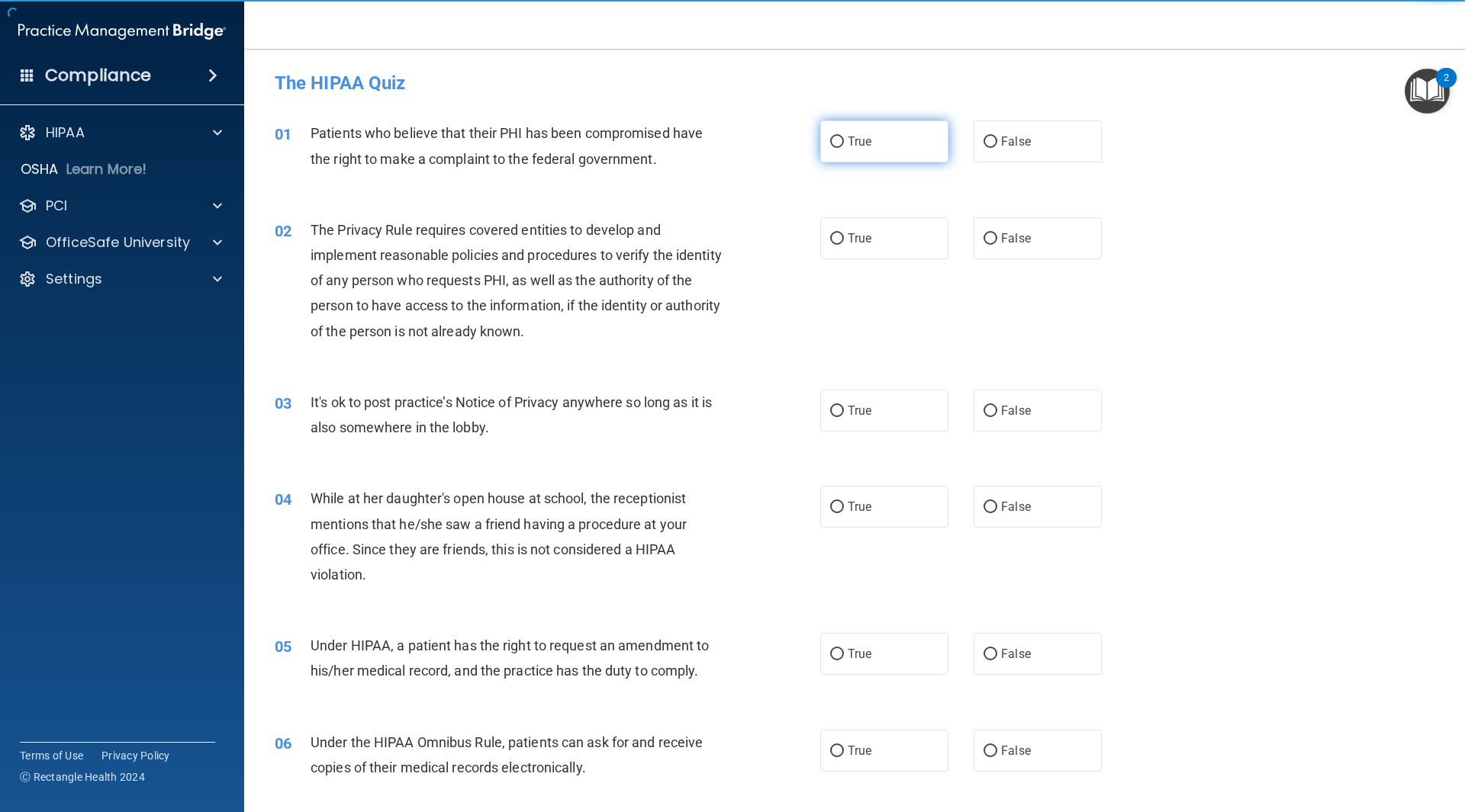
click at [830, 144] on input "True" at bounding box center [836, 143] width 14 height 12
radio input "true"
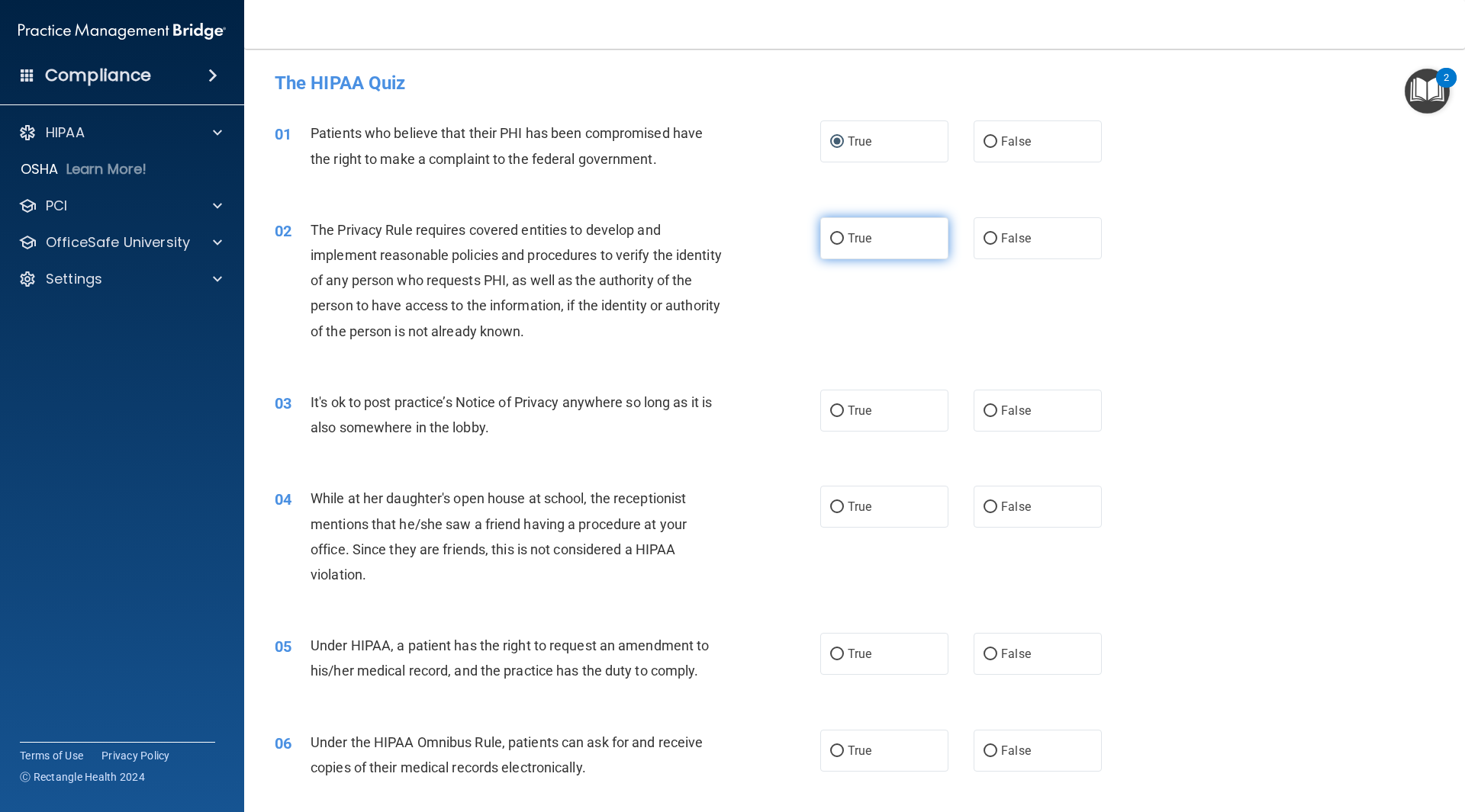
drag, startPoint x: 825, startPoint y: 244, endPoint x: 835, endPoint y: 232, distance: 15.6
click at [830, 237] on input "True" at bounding box center [836, 239] width 14 height 12
radio input "true"
click at [1022, 418] on span "False" at bounding box center [1015, 410] width 30 height 15
click at [997, 418] on input "False" at bounding box center [990, 412] width 14 height 12
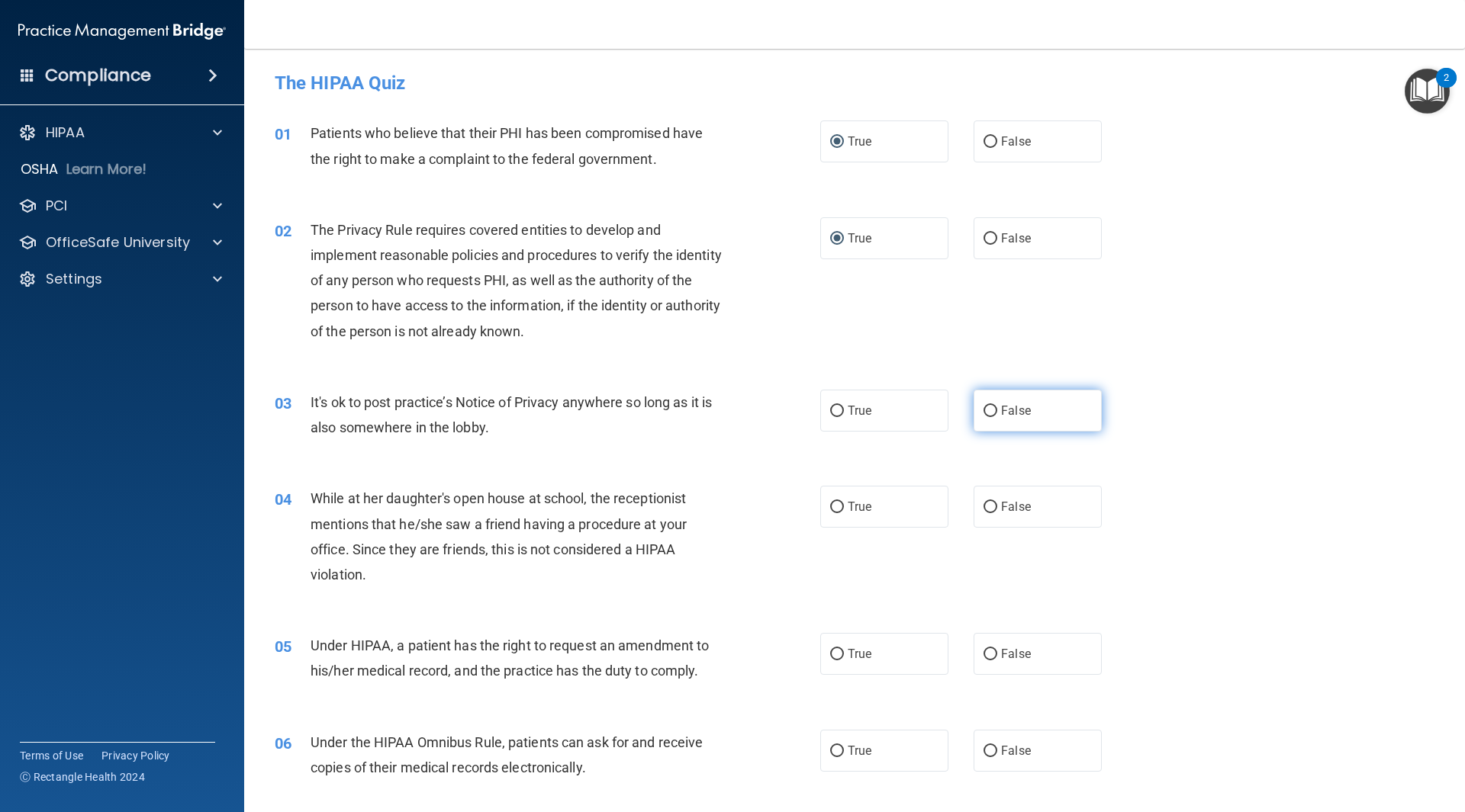
radio input "true"
click at [1027, 504] on label "False" at bounding box center [1038, 506] width 128 height 42
click at [997, 504] on input "False" at bounding box center [990, 508] width 14 height 12
radio input "true"
click at [1005, 675] on label "False" at bounding box center [1038, 654] width 128 height 42
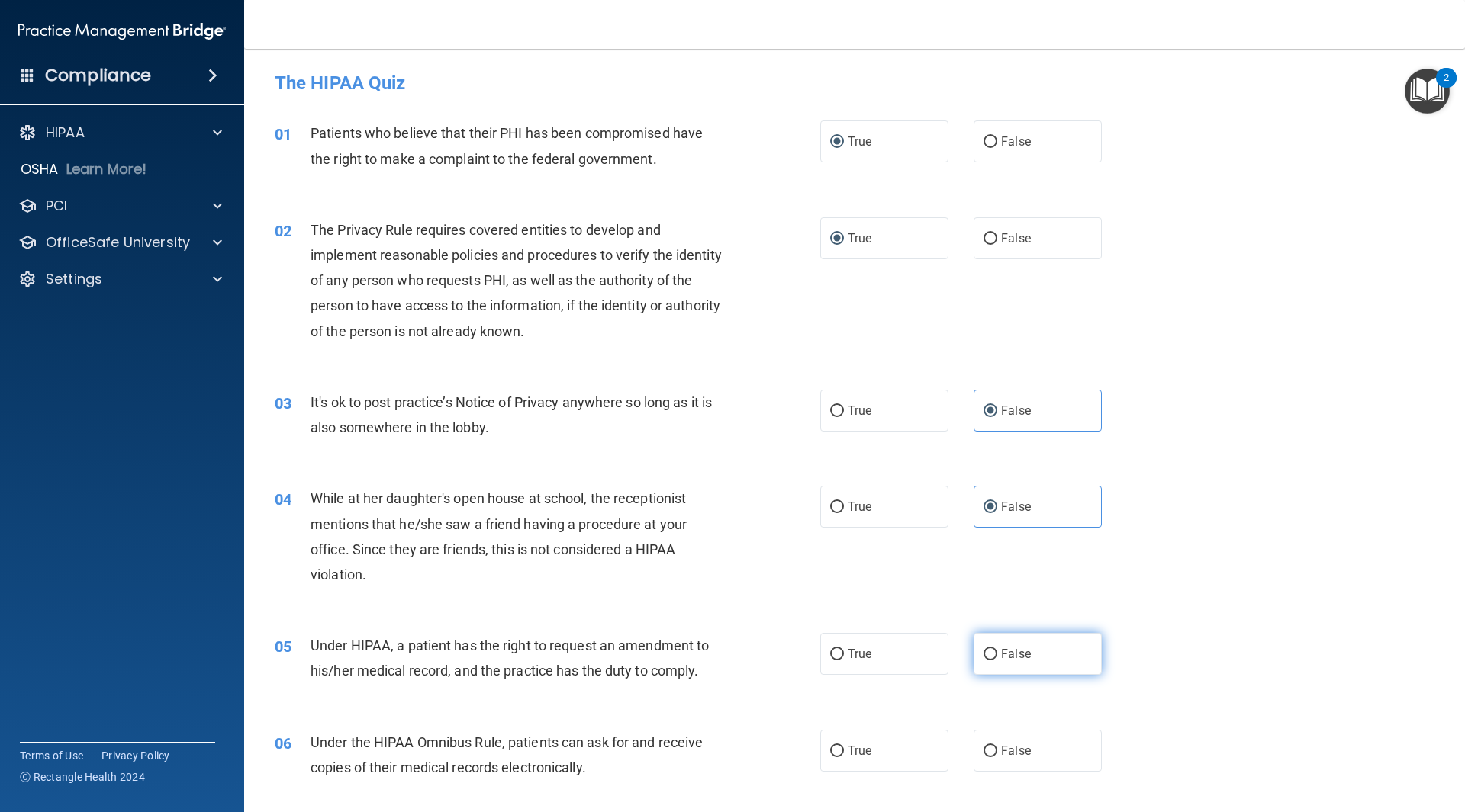
click at [997, 660] on input "False" at bounding box center [990, 655] width 14 height 12
radio input "true"
click at [907, 759] on label "True" at bounding box center [884, 751] width 128 height 42
click at [844, 758] on input "True" at bounding box center [836, 752] width 14 height 12
radio input "true"
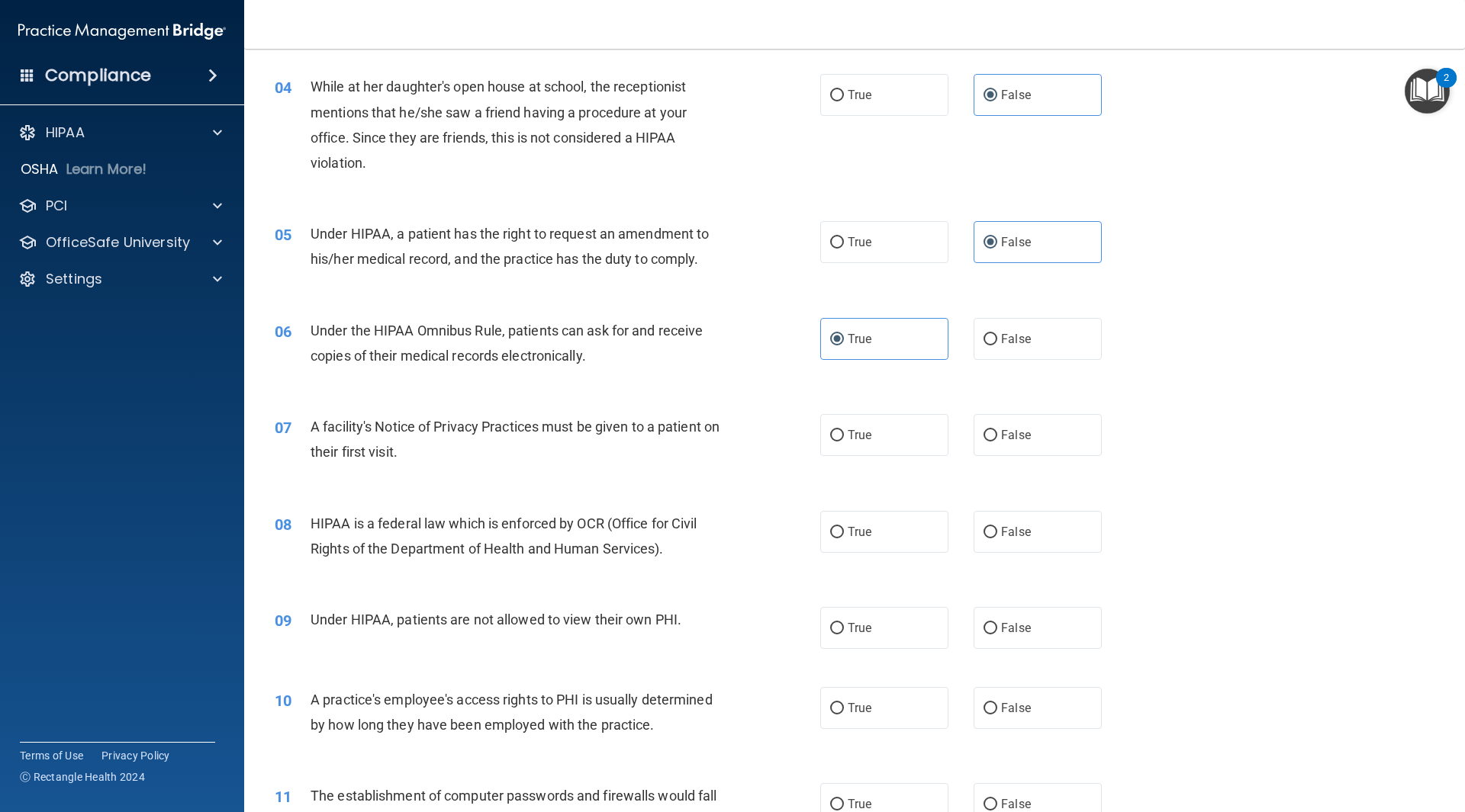
scroll to position [610, 0]
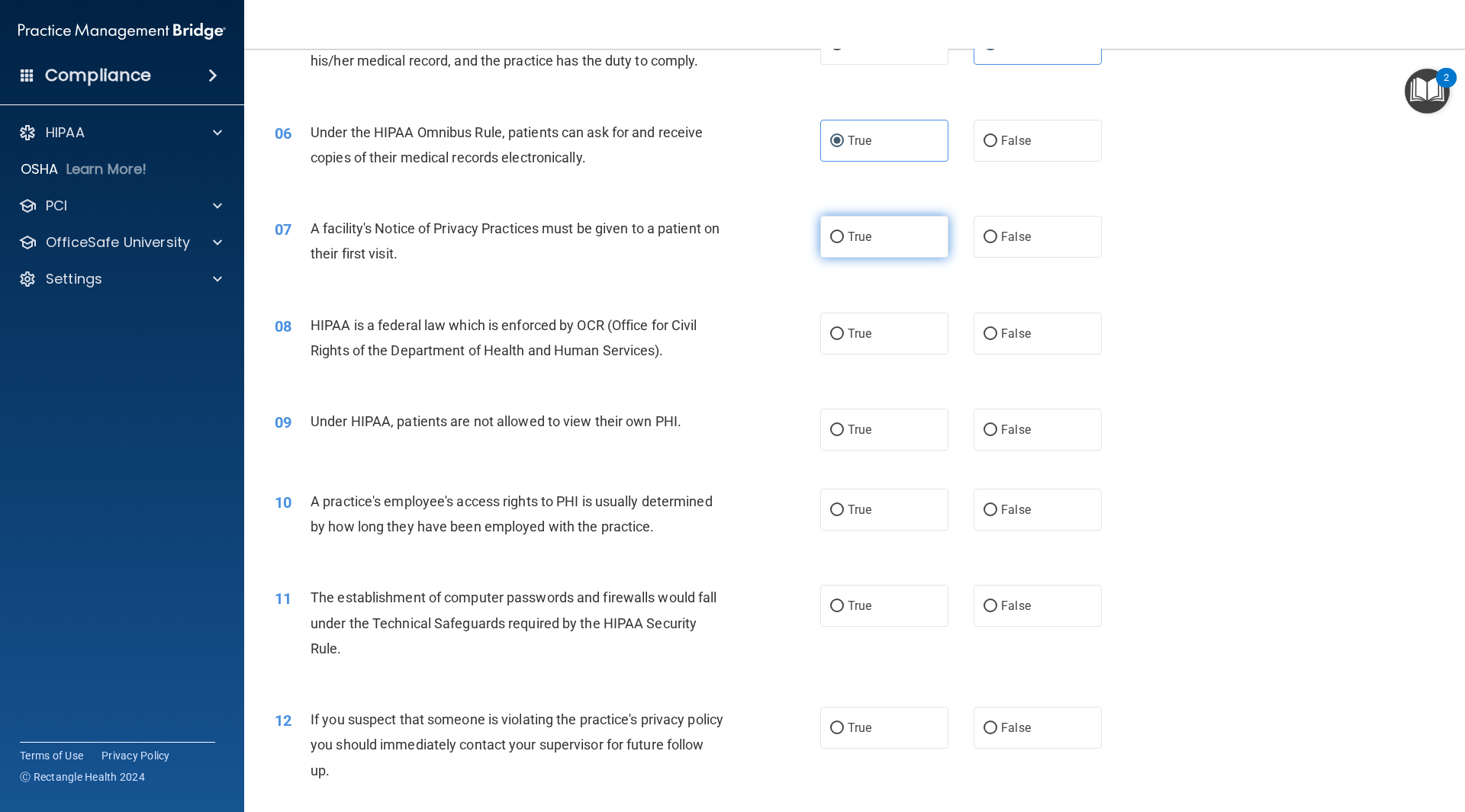
click at [894, 239] on label "True" at bounding box center [884, 236] width 128 height 42
click at [844, 239] on input "True" at bounding box center [836, 238] width 14 height 12
radio input "true"
click at [891, 339] on label "True" at bounding box center [884, 333] width 128 height 42
click at [844, 339] on input "True" at bounding box center [836, 334] width 14 height 12
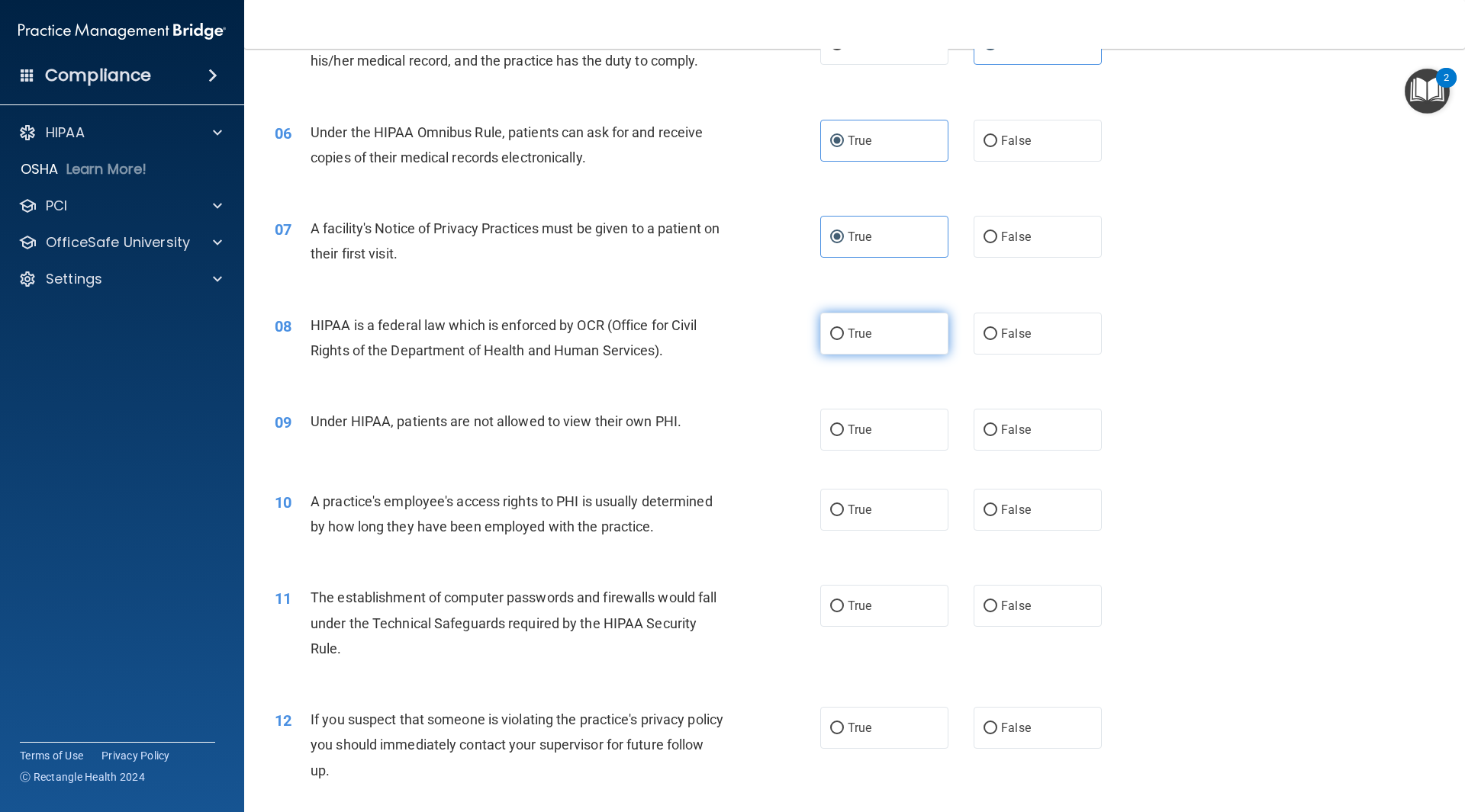
radio input "true"
click at [1063, 436] on label "False" at bounding box center [1038, 429] width 128 height 42
click at [997, 436] on input "False" at bounding box center [990, 430] width 14 height 12
radio input "true"
click at [1040, 508] on label "False" at bounding box center [1038, 509] width 128 height 42
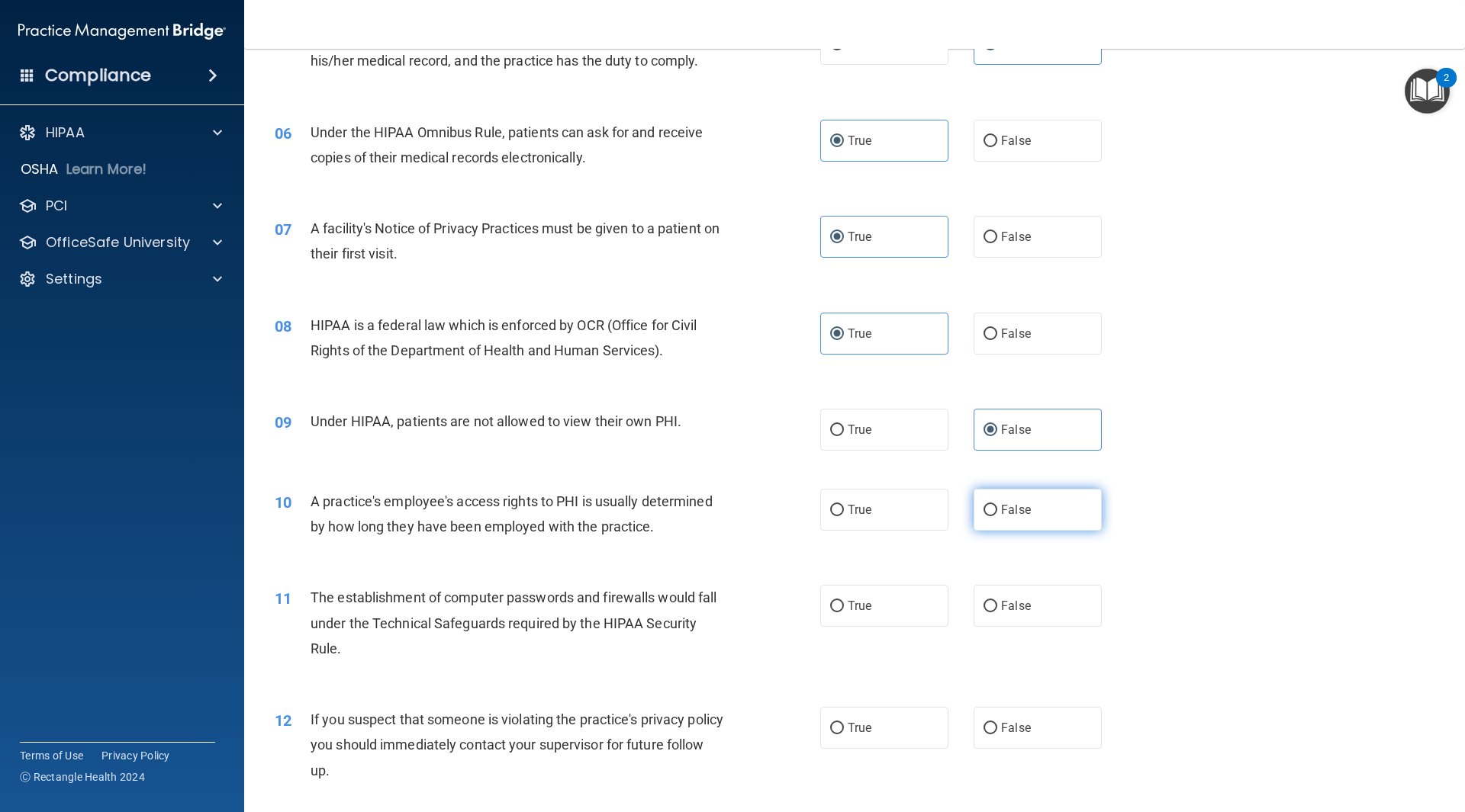
click at [997, 508] on input "False" at bounding box center [990, 511] width 14 height 12
radio input "true"
click at [847, 615] on label "True" at bounding box center [884, 605] width 128 height 42
click at [844, 613] on input "True" at bounding box center [836, 607] width 14 height 12
radio input "true"
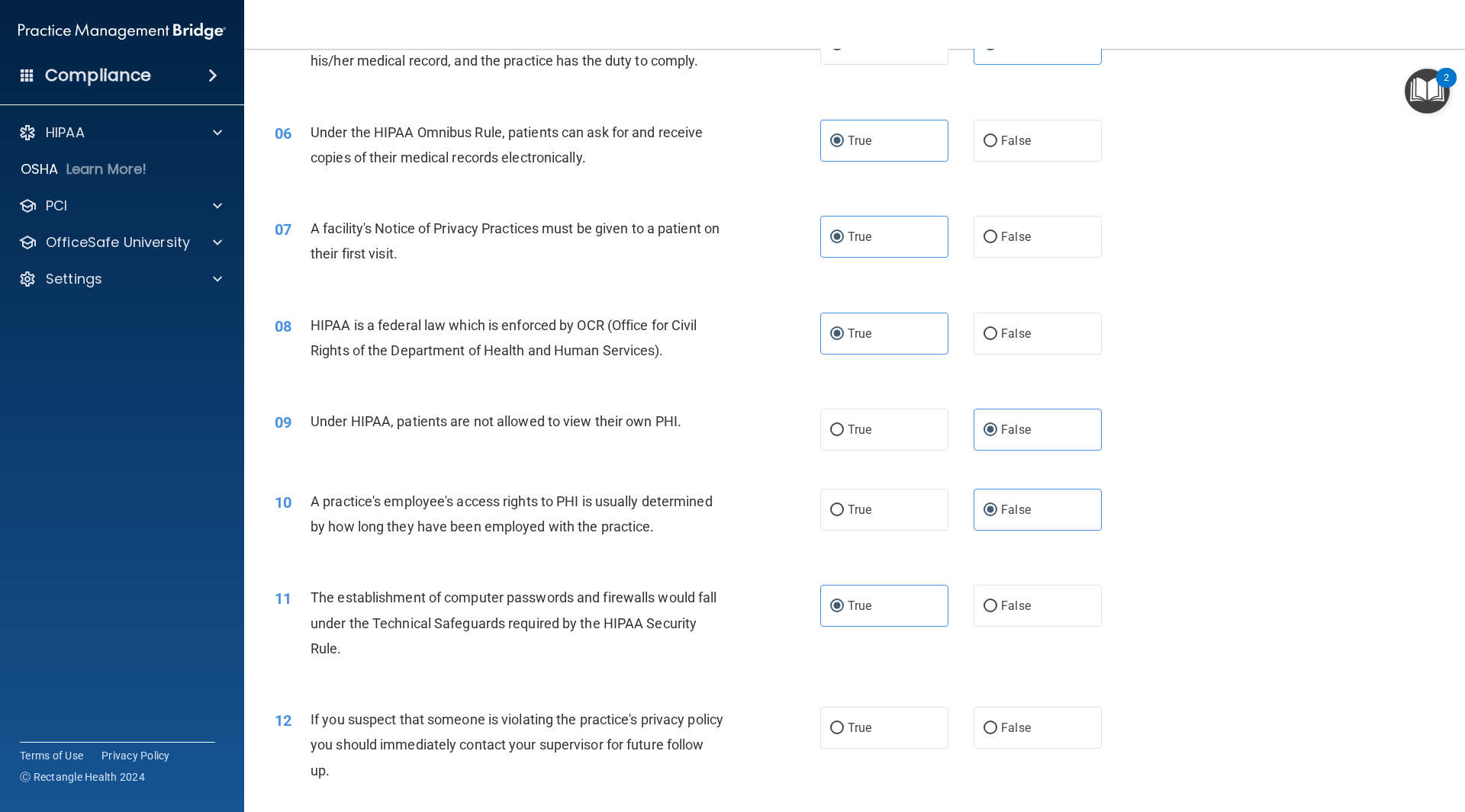
click at [860, 683] on div "11 The establishment of computer passwords and firewalls would fall under the T…" at bounding box center [854, 627] width 1182 height 122
click at [848, 729] on span "True" at bounding box center [860, 727] width 23 height 15
click at [844, 729] on input "True" at bounding box center [836, 729] width 14 height 12
radio input "true"
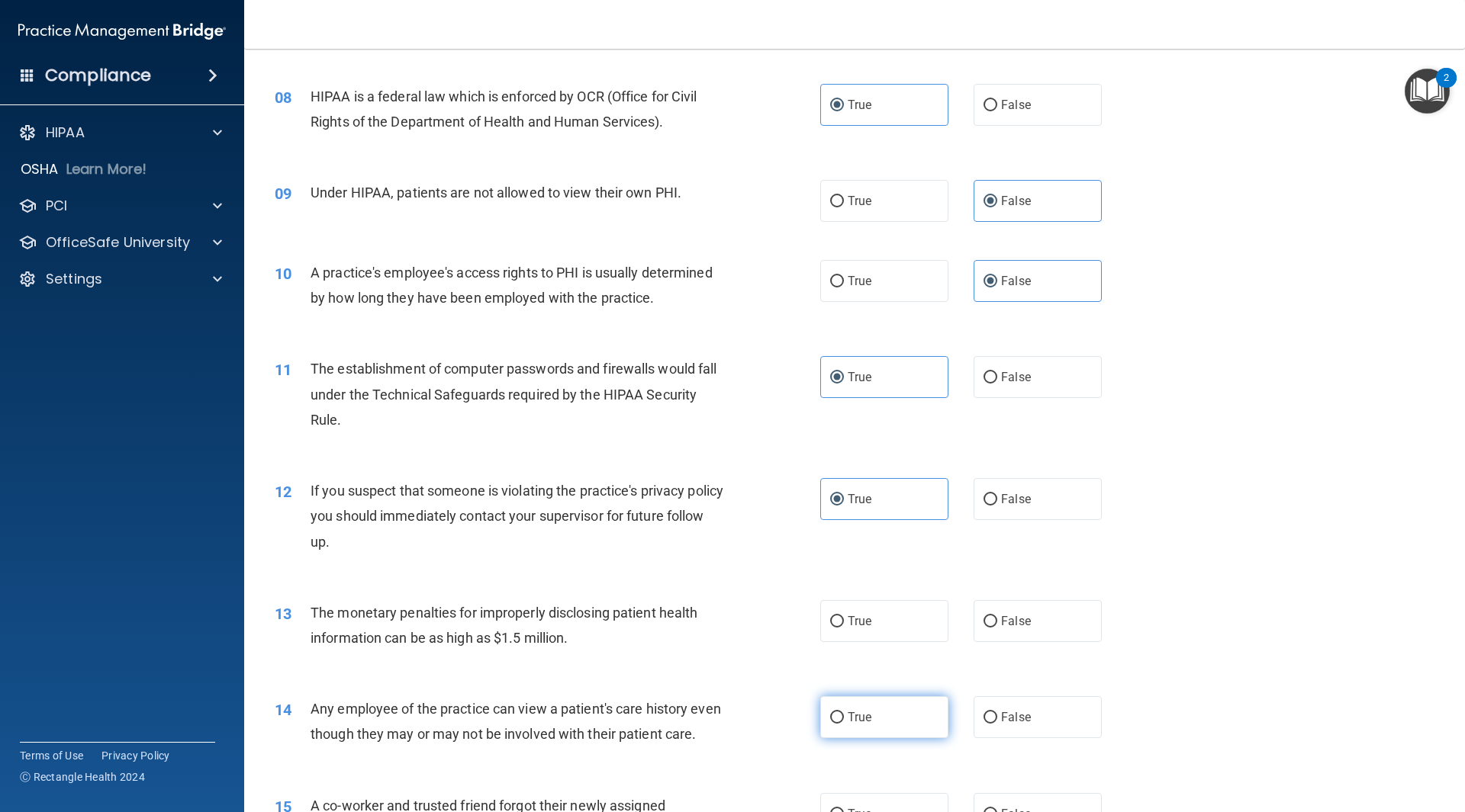
scroll to position [1068, 0]
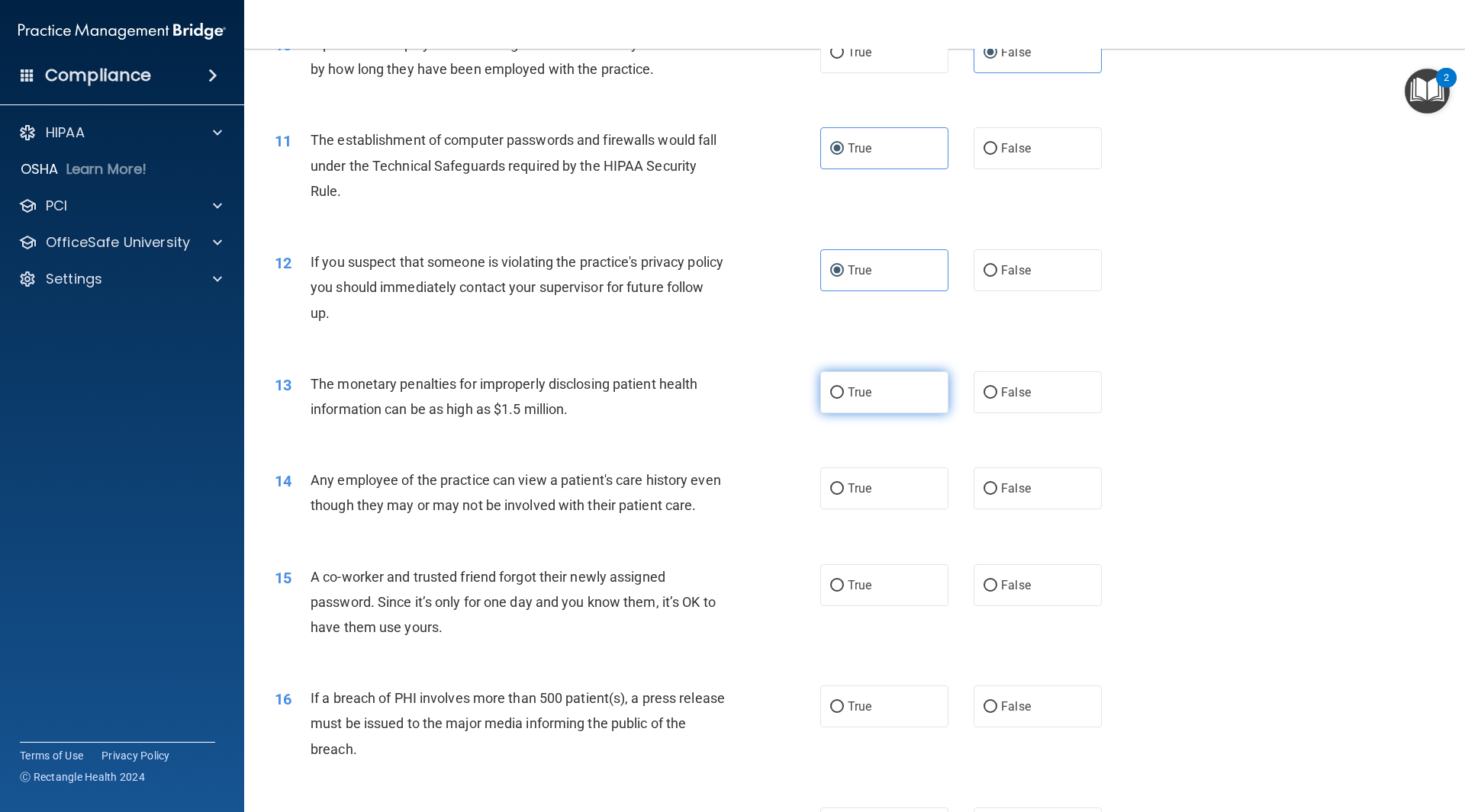
click at [841, 389] on label "True" at bounding box center [884, 391] width 128 height 42
click at [841, 389] on input "True" at bounding box center [836, 393] width 14 height 12
radio input "true"
click at [1068, 491] on label "False" at bounding box center [1038, 488] width 128 height 42
click at [997, 491] on input "False" at bounding box center [990, 490] width 14 height 12
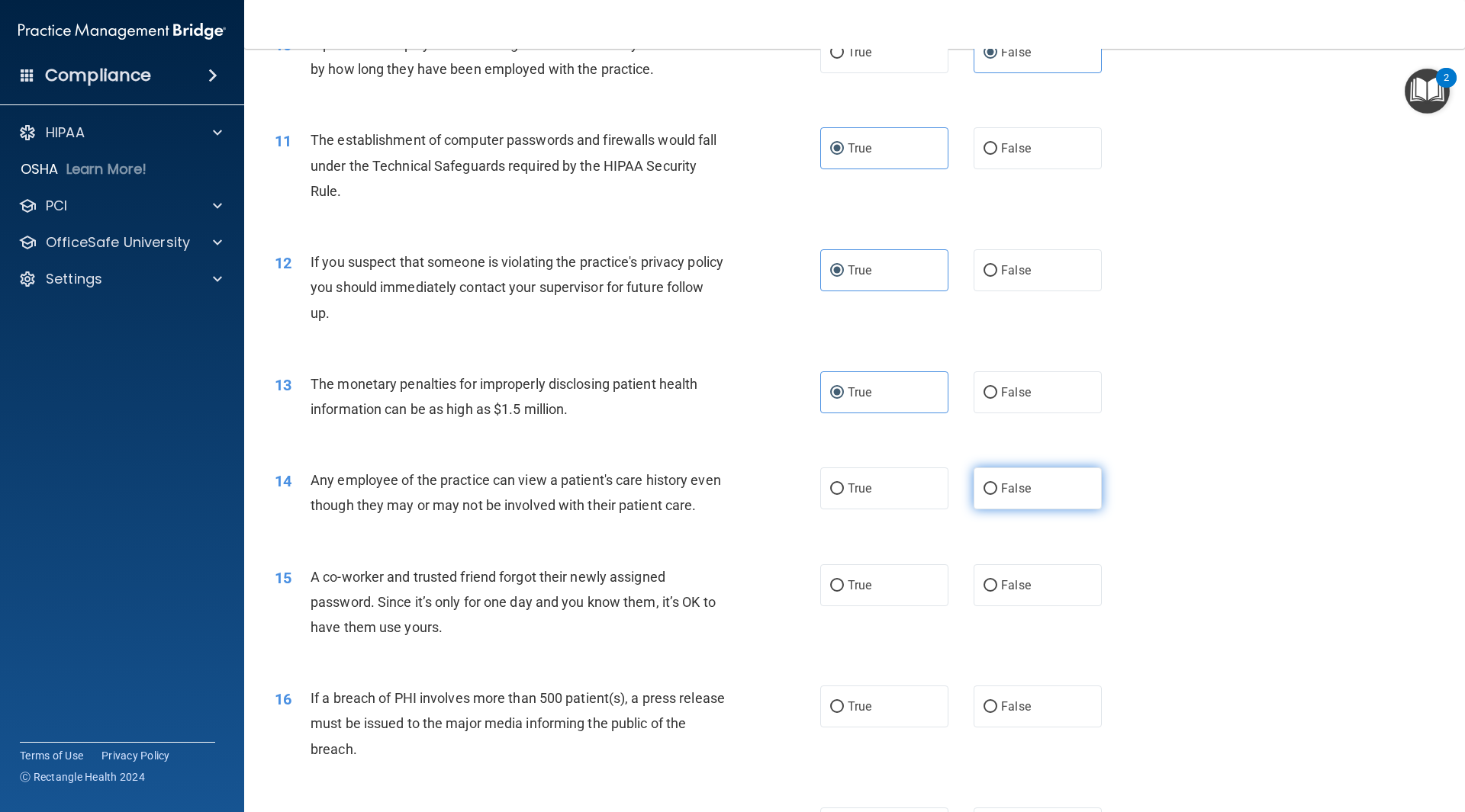
radio input "true"
click at [1061, 606] on label "False" at bounding box center [1038, 585] width 128 height 42
click at [997, 592] on input "False" at bounding box center [990, 587] width 14 height 12
radio input "true"
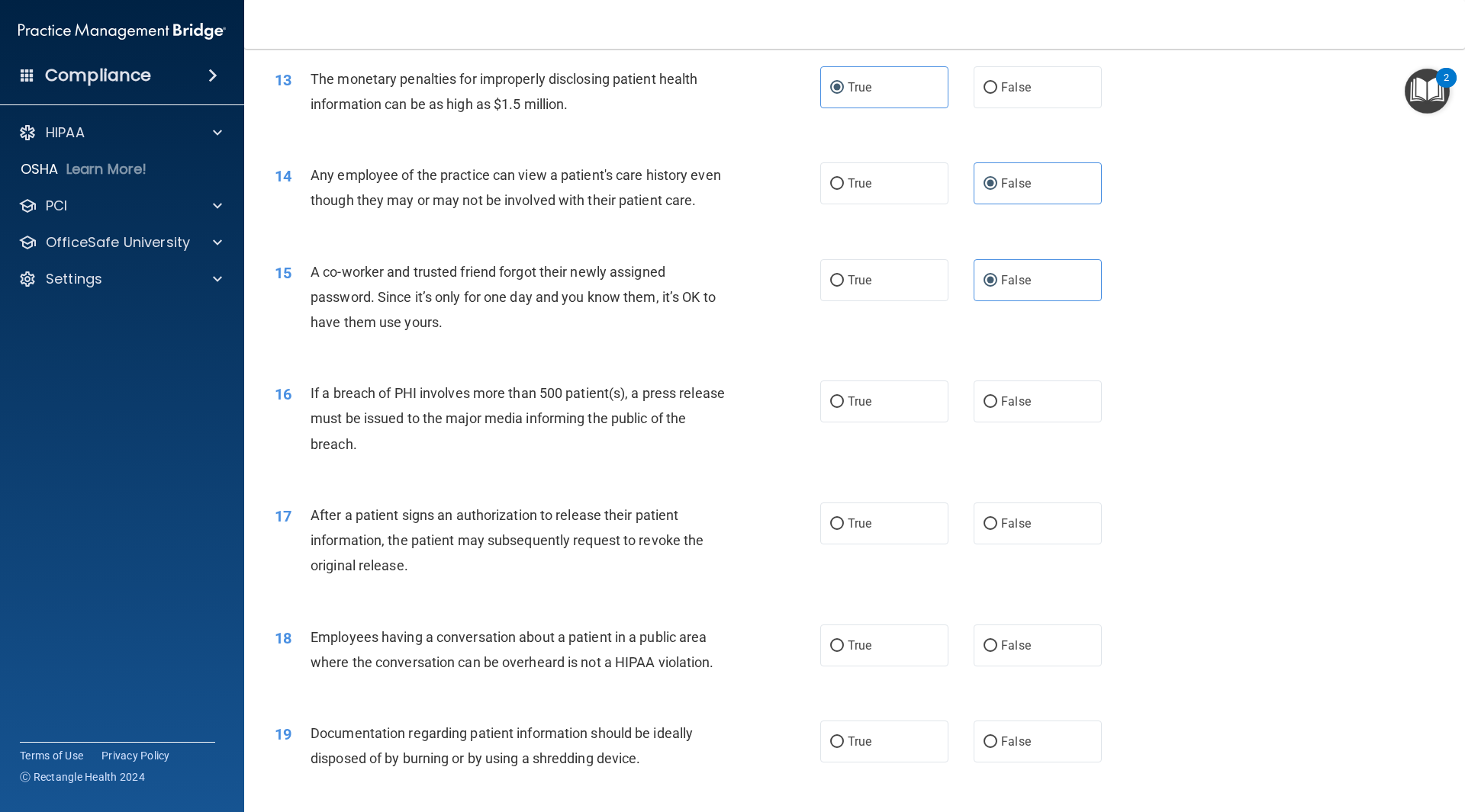
scroll to position [1602, 0]
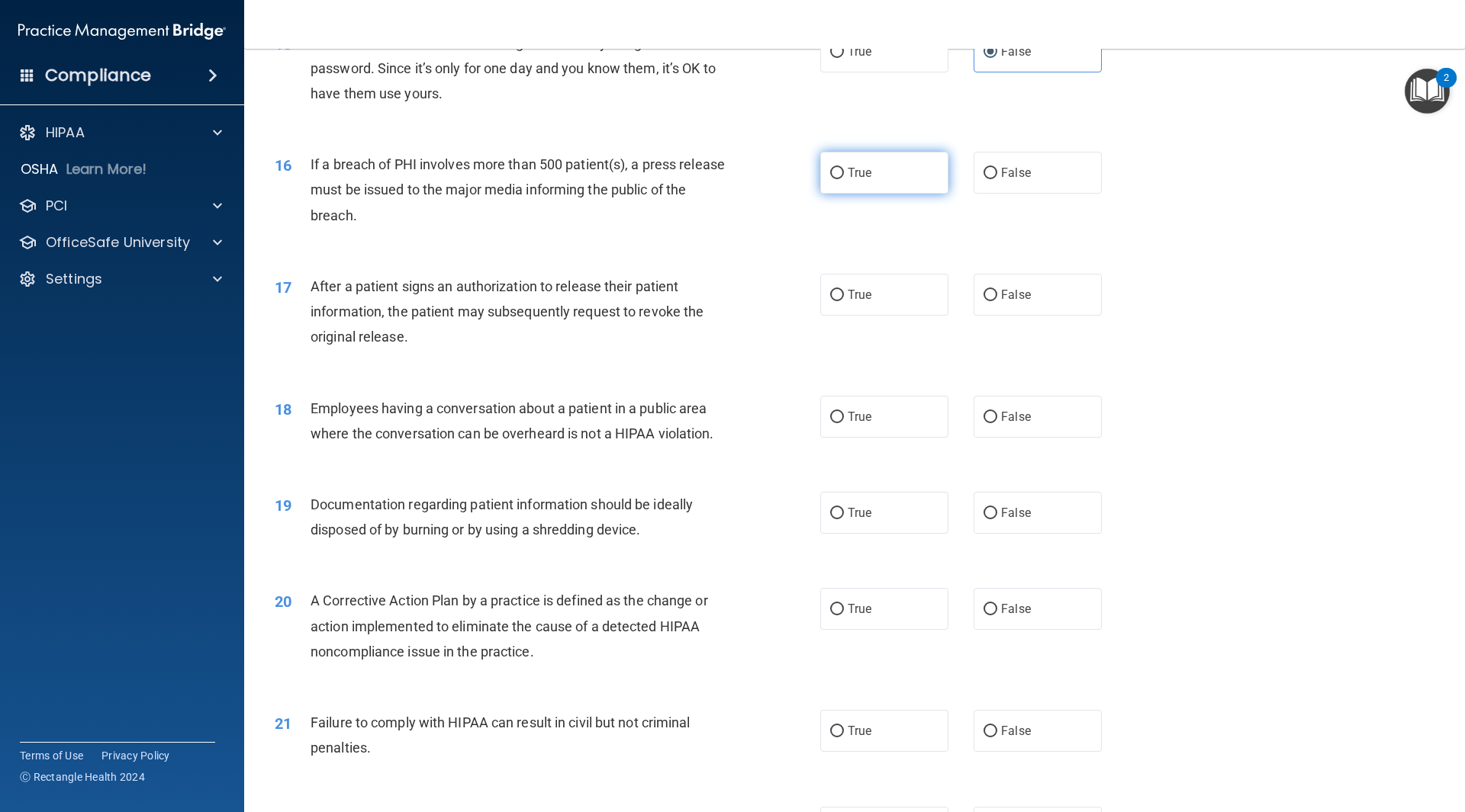
click at [902, 193] on label "True" at bounding box center [884, 172] width 128 height 42
click at [844, 180] on input "True" at bounding box center [836, 174] width 14 height 12
radio input "true"
click at [886, 316] on label "True" at bounding box center [884, 294] width 128 height 42
click at [844, 301] on input "True" at bounding box center [836, 295] width 14 height 12
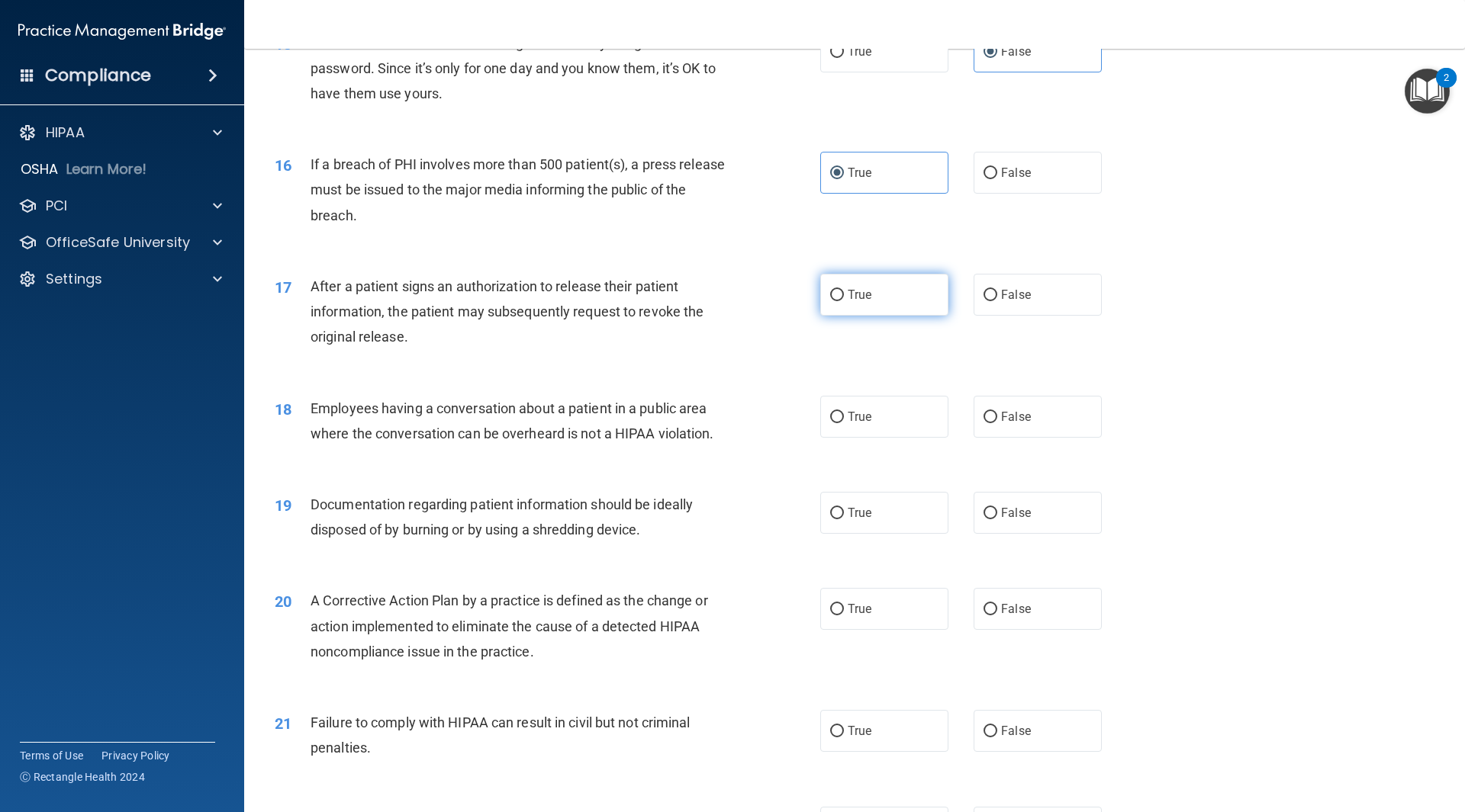
radio input "true"
click at [1015, 438] on label "False" at bounding box center [1038, 417] width 128 height 42
click at [997, 423] on input "False" at bounding box center [990, 418] width 14 height 12
radio input "true"
click at [879, 534] on label "True" at bounding box center [884, 513] width 128 height 42
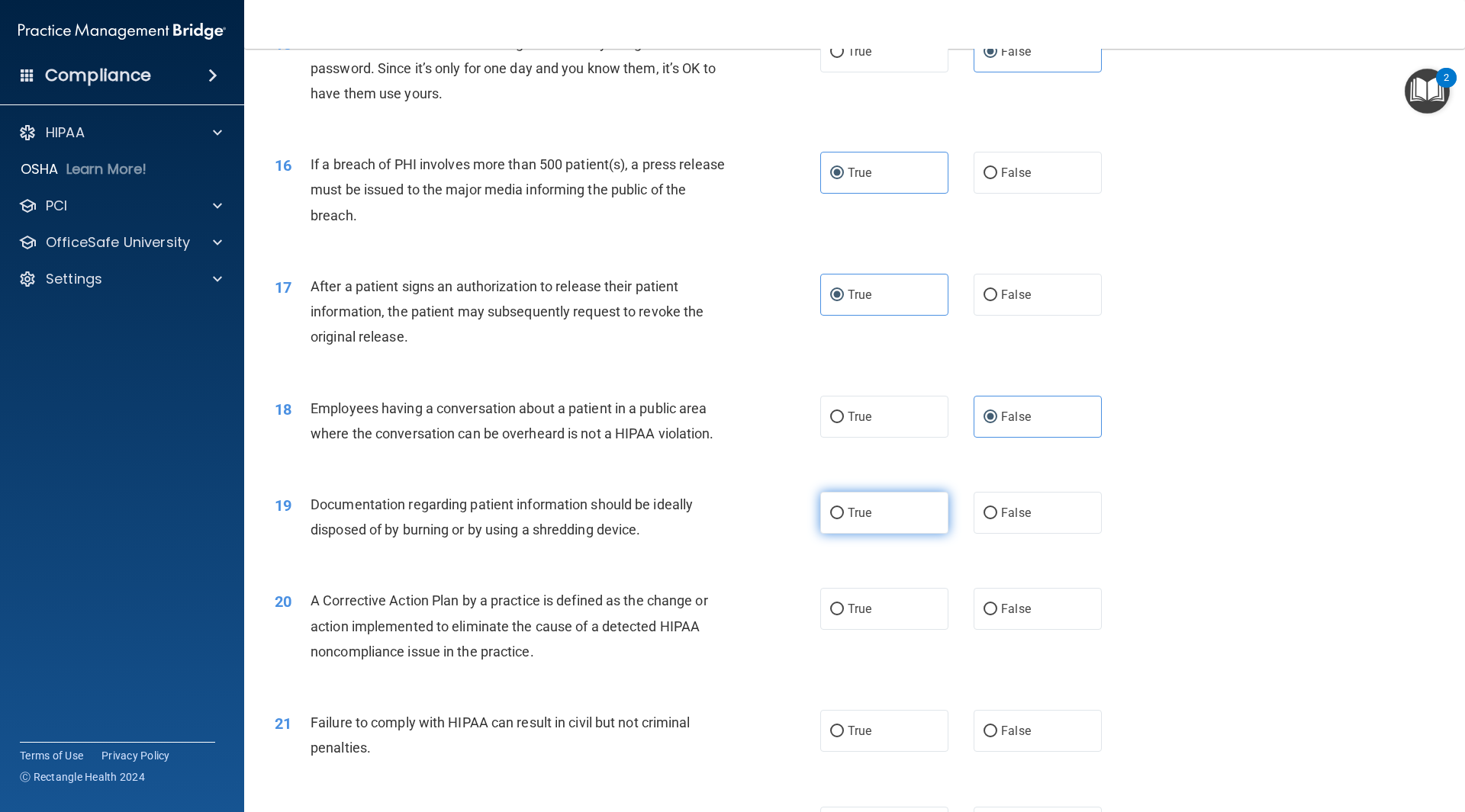
click at [844, 520] on input "True" at bounding box center [836, 514] width 14 height 12
radio input "true"
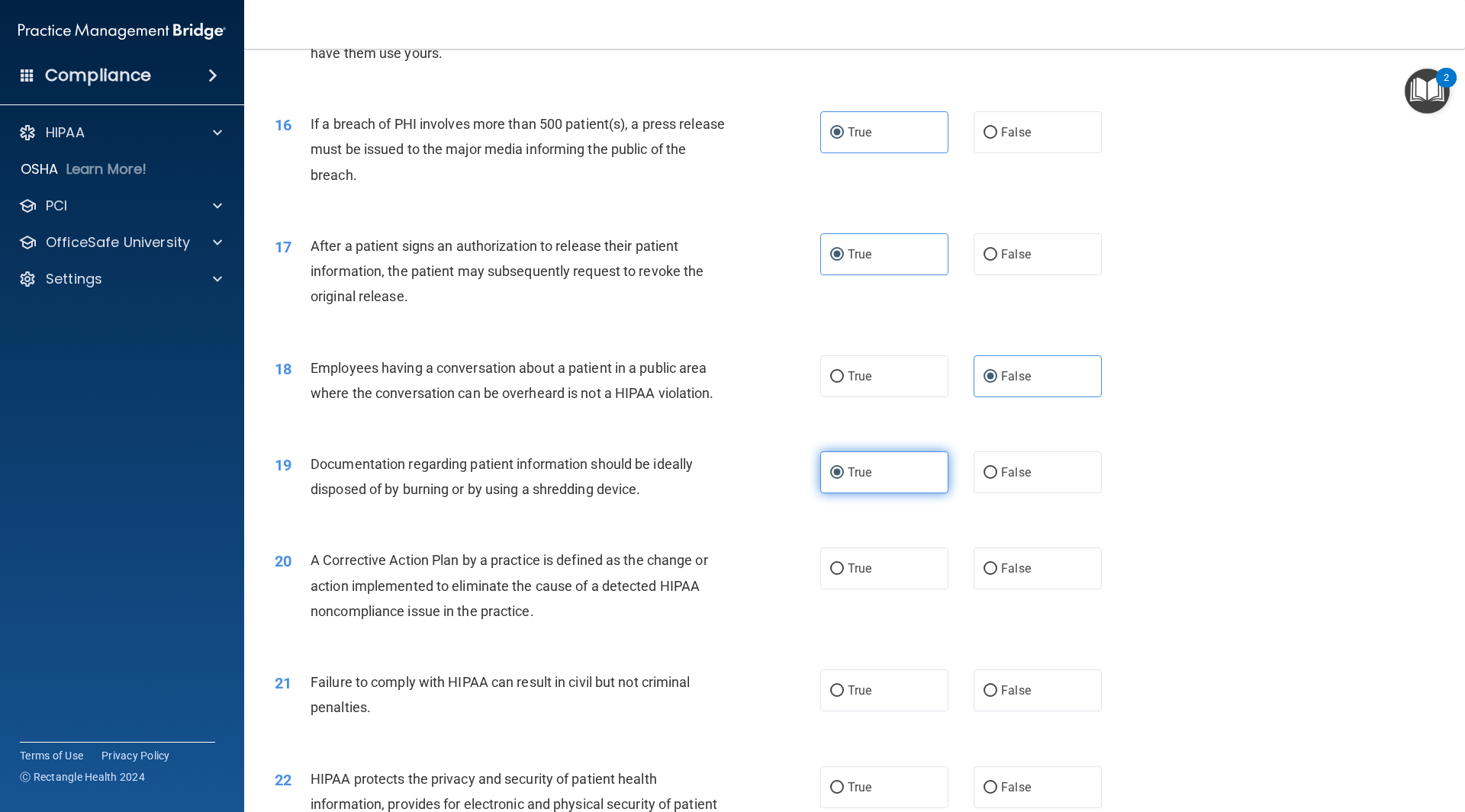
scroll to position [1678, 0]
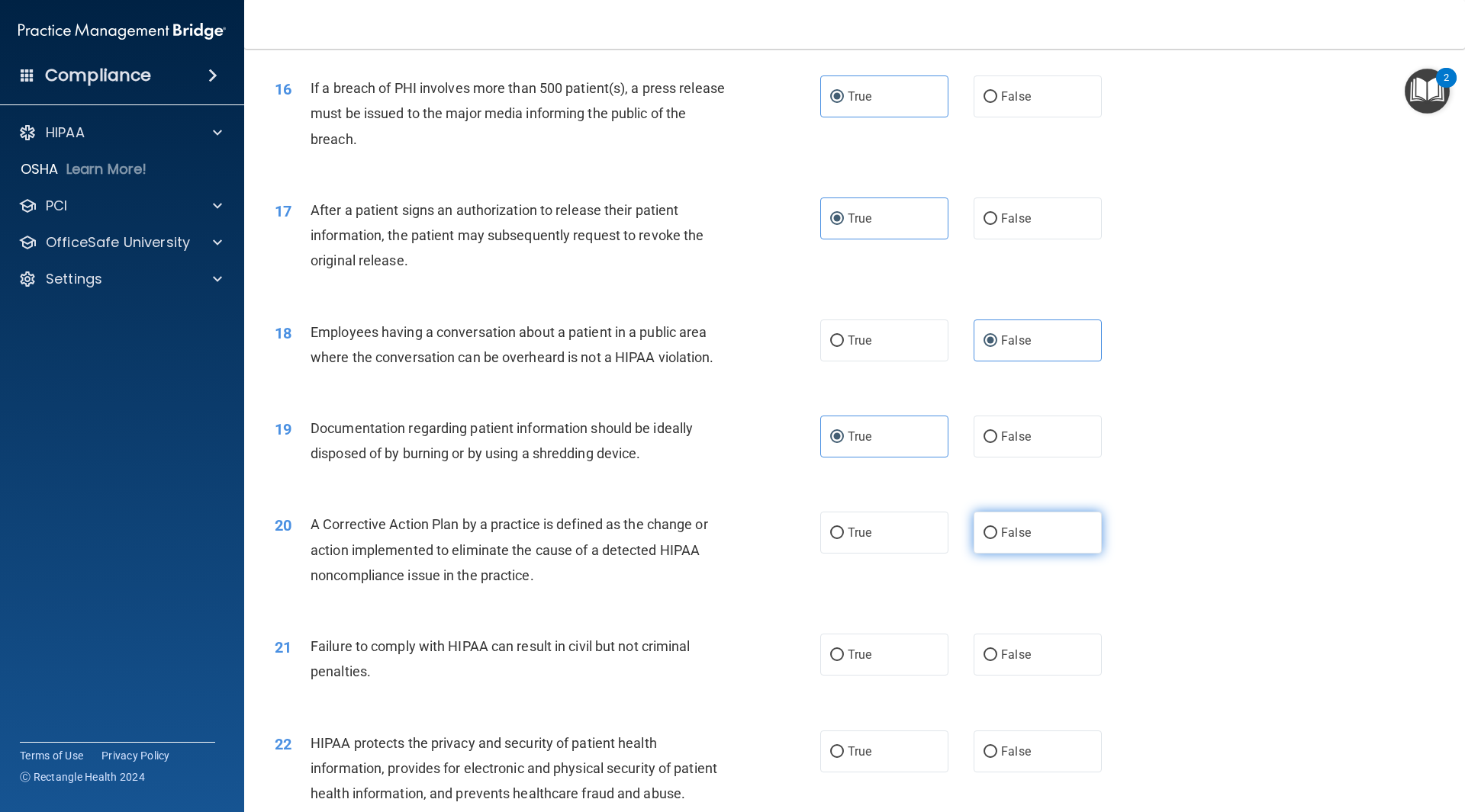
click at [1052, 553] on label "False" at bounding box center [1038, 532] width 128 height 42
click at [997, 539] on input "False" at bounding box center [990, 533] width 14 height 12
radio input "true"
click at [894, 554] on label "True" at bounding box center [884, 532] width 128 height 42
click at [844, 539] on input "True" at bounding box center [836, 533] width 14 height 12
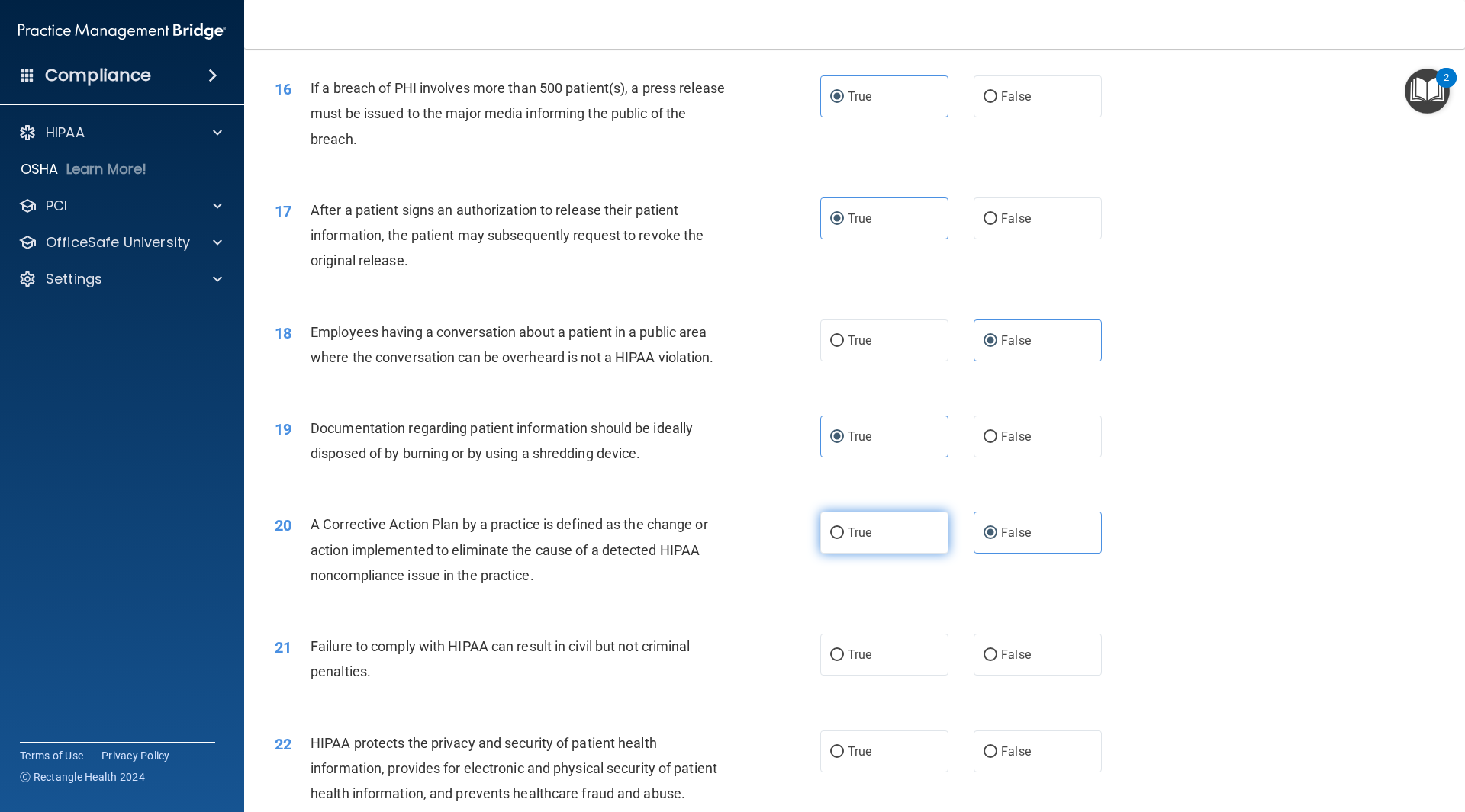
radio input "true"
radio input "false"
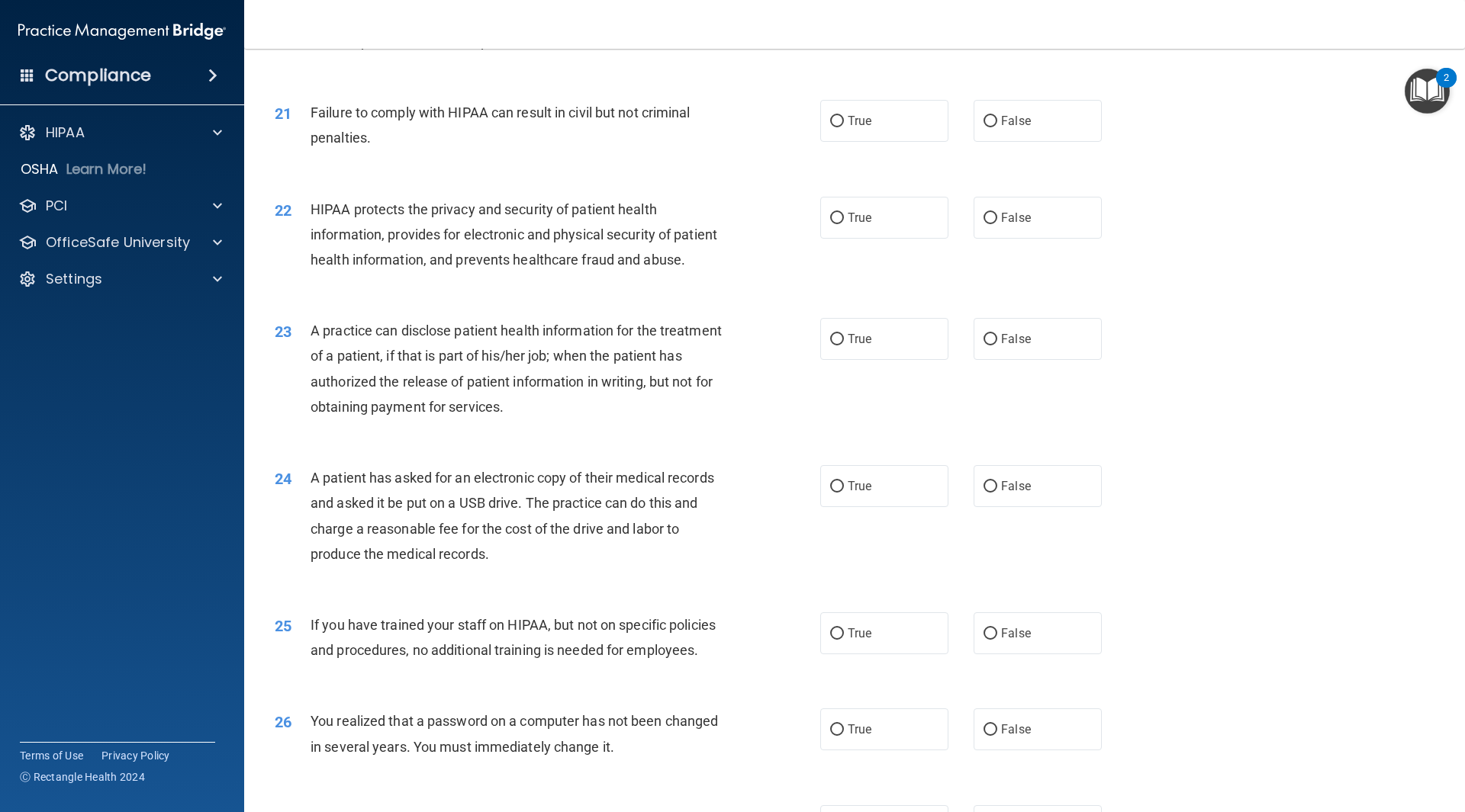
scroll to position [2136, 0]
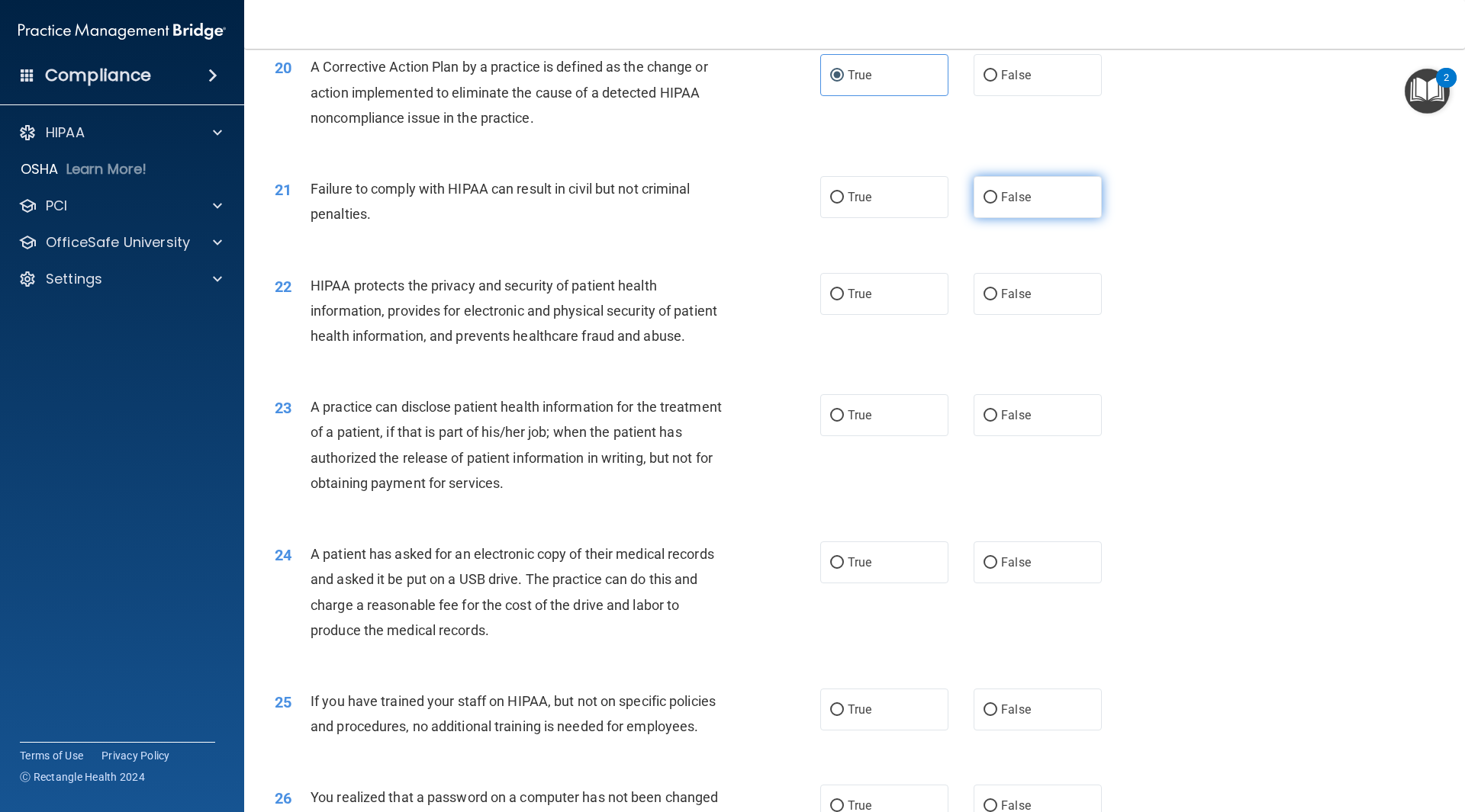
click at [1028, 219] on label "False" at bounding box center [1038, 196] width 128 height 42
click at [997, 204] on input "False" at bounding box center [990, 198] width 14 height 12
radio input "true"
click at [863, 315] on label "True" at bounding box center [884, 293] width 128 height 42
click at [844, 300] on input "True" at bounding box center [836, 295] width 14 height 12
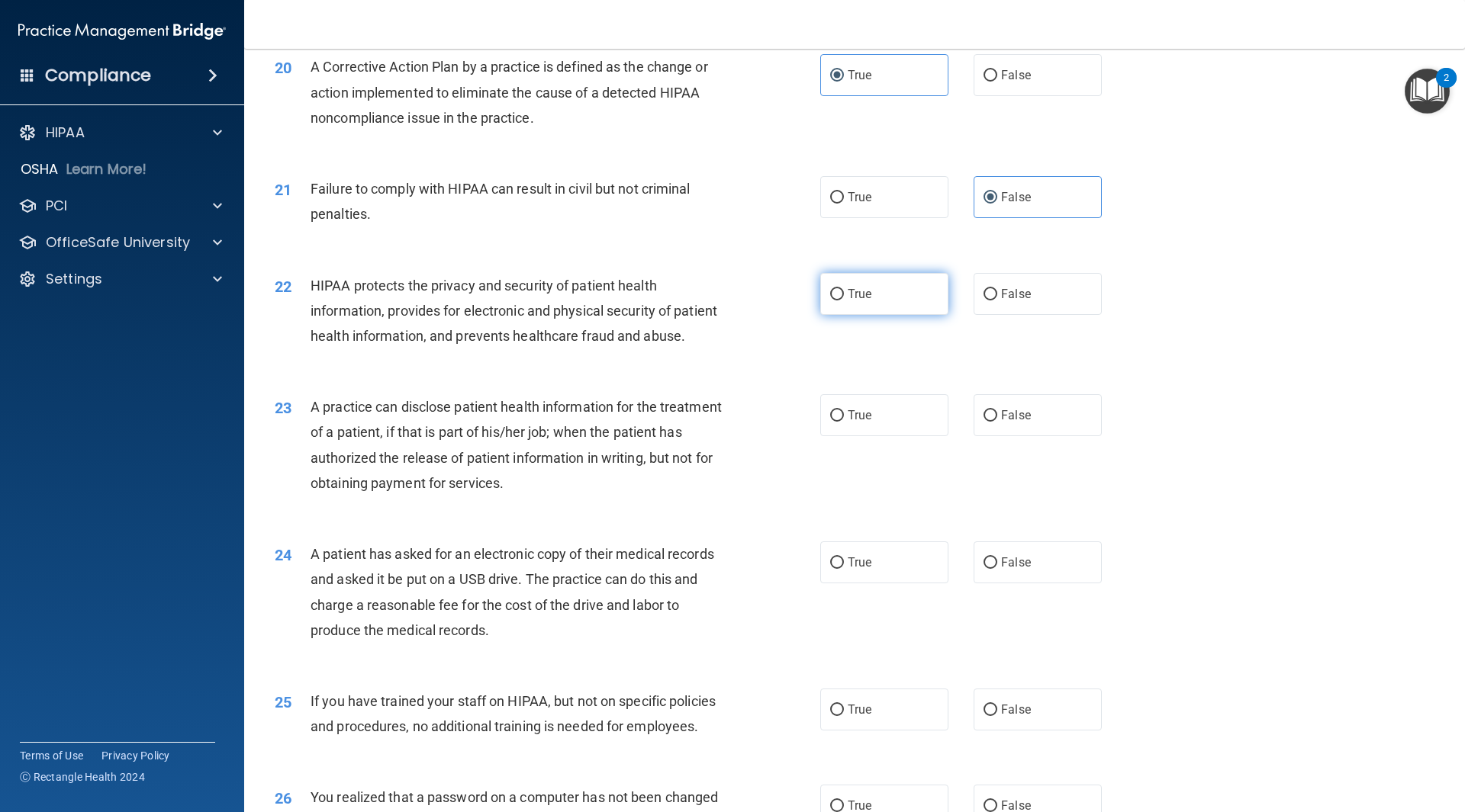
radio input "true"
click at [1040, 436] on label "False" at bounding box center [1038, 415] width 128 height 42
click at [997, 422] on input "False" at bounding box center [990, 417] width 14 height 12
radio input "true"
click at [866, 584] on label "True" at bounding box center [884, 562] width 128 height 42
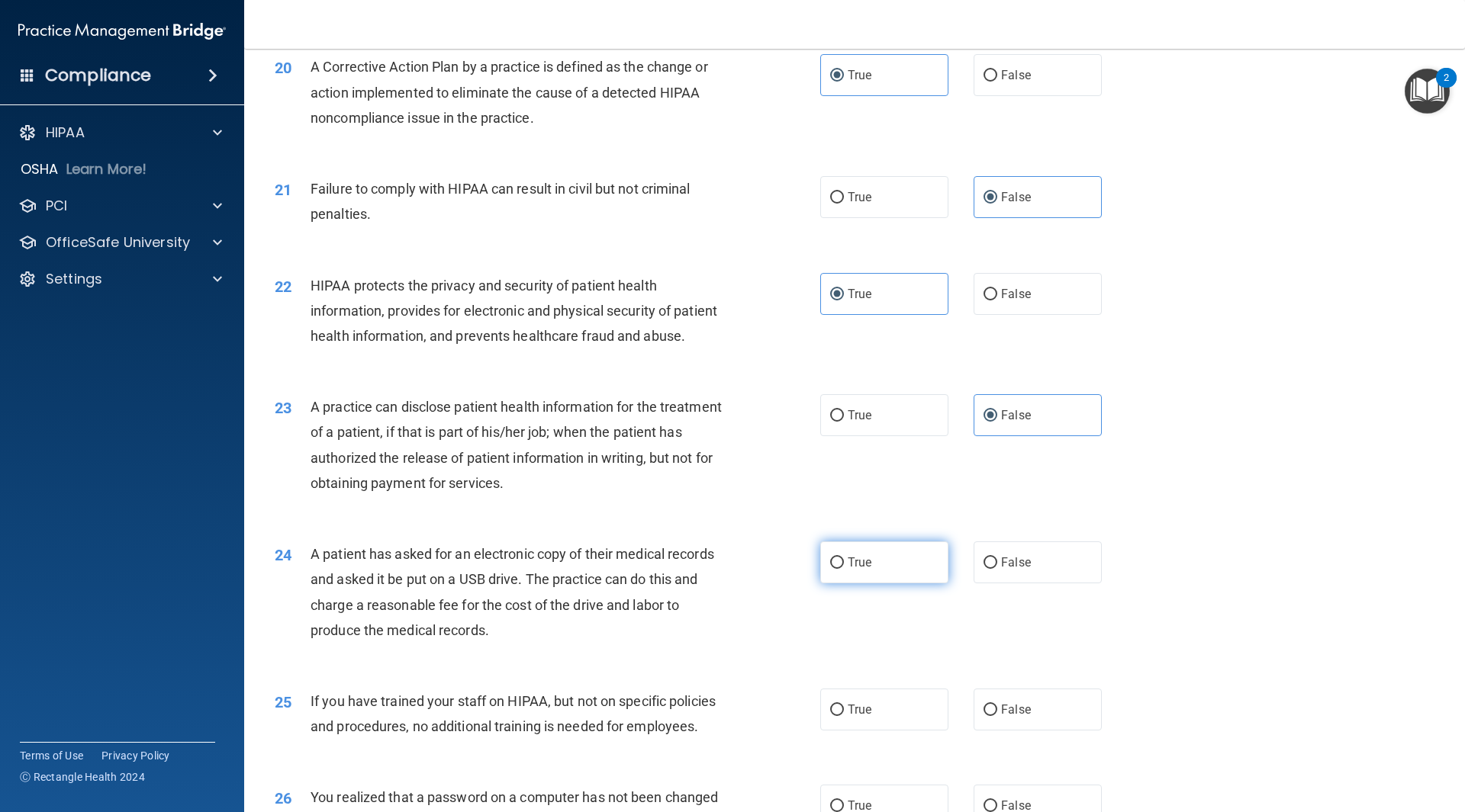
click at [844, 569] on input "True" at bounding box center [836, 563] width 14 height 12
radio input "true"
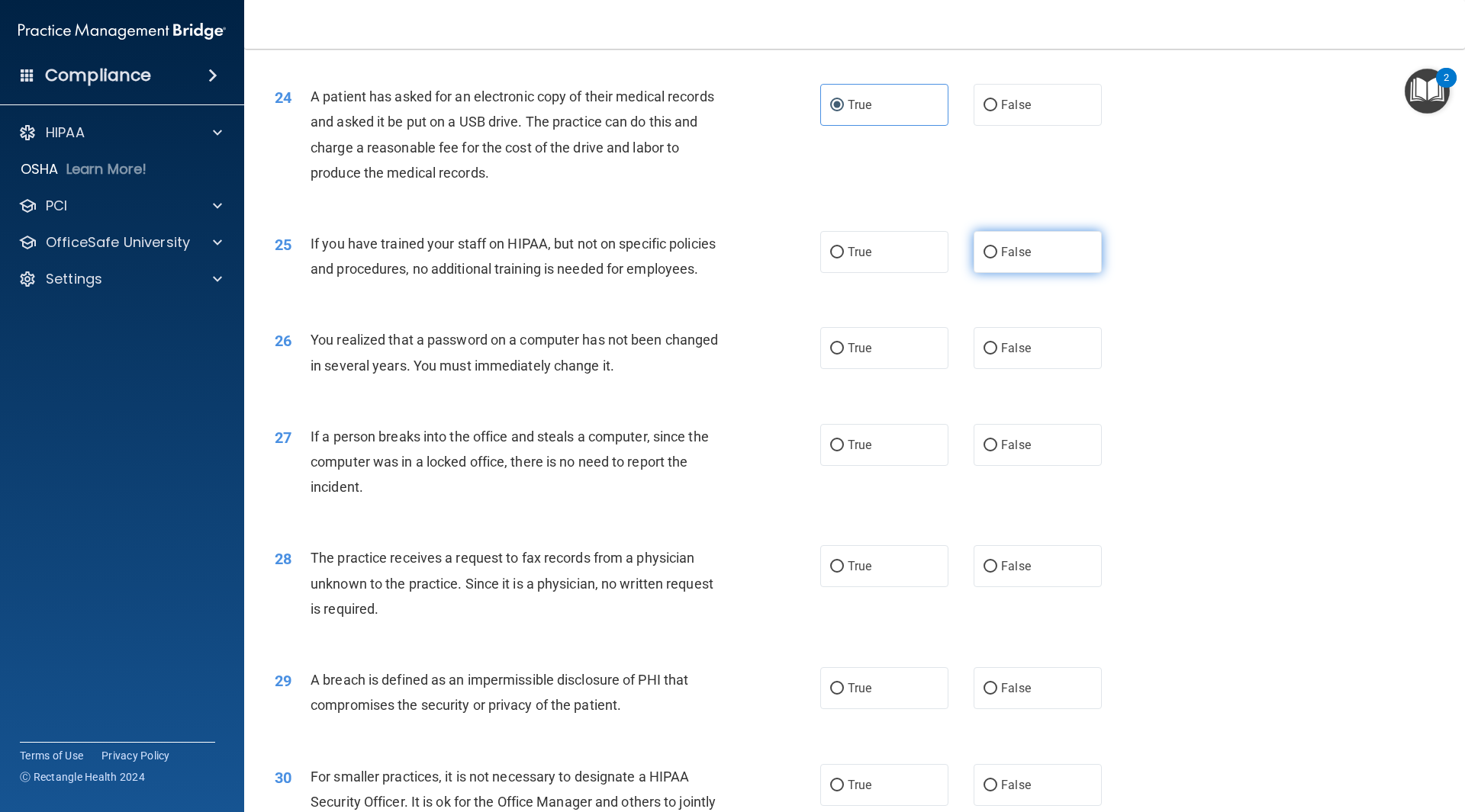
click at [1053, 273] on label "False" at bounding box center [1038, 252] width 128 height 42
click at [997, 258] on input "False" at bounding box center [990, 253] width 14 height 12
radio input "true"
drag, startPoint x: 1053, startPoint y: 313, endPoint x: 898, endPoint y: 398, distance: 176.8
click at [898, 369] on label "True" at bounding box center [884, 348] width 128 height 42
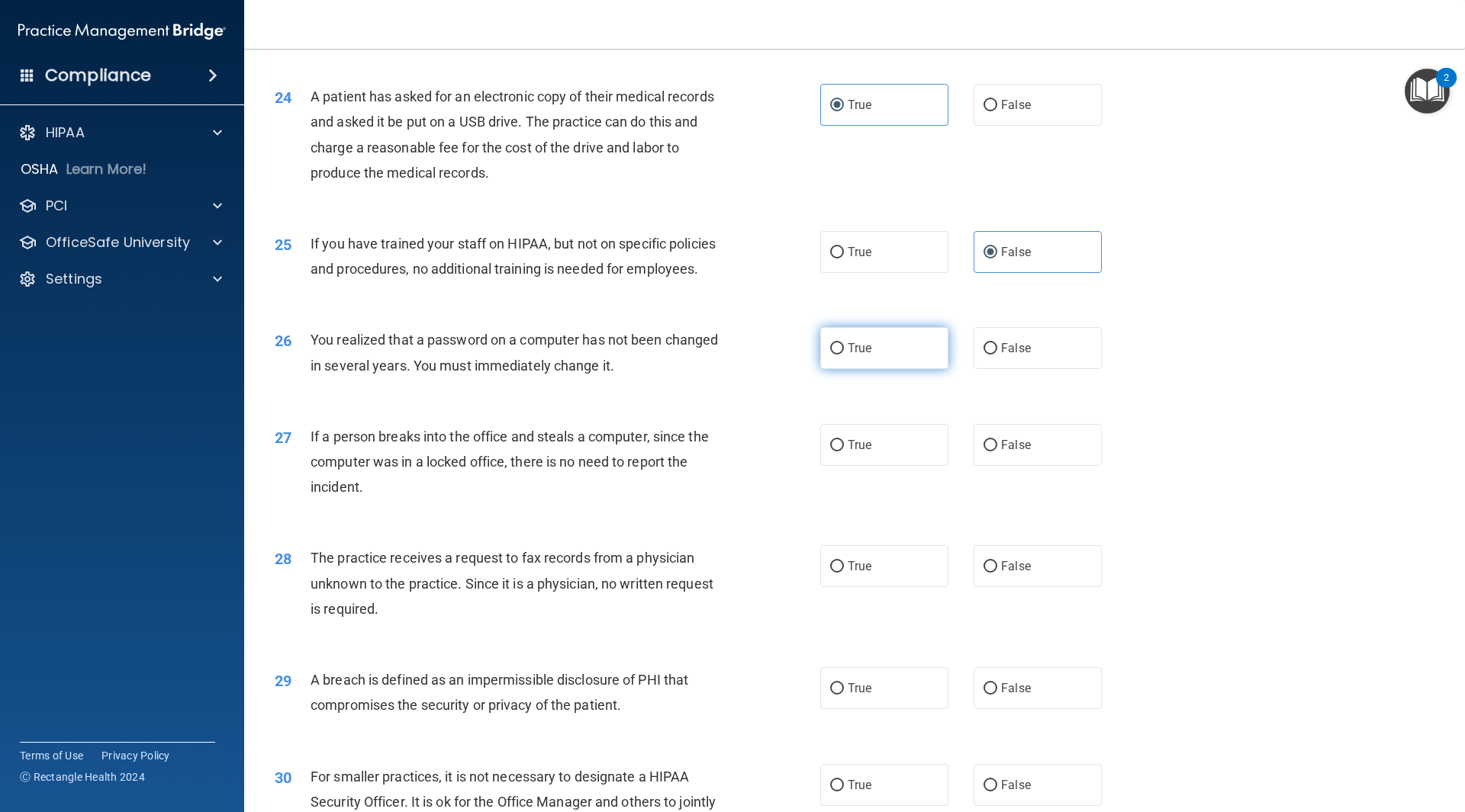
click at [844, 355] on input "True" at bounding box center [836, 349] width 14 height 12
radio input "true"
click at [1036, 466] on label "False" at bounding box center [1038, 445] width 128 height 42
click at [997, 452] on input "False" at bounding box center [990, 446] width 14 height 12
radio input "true"
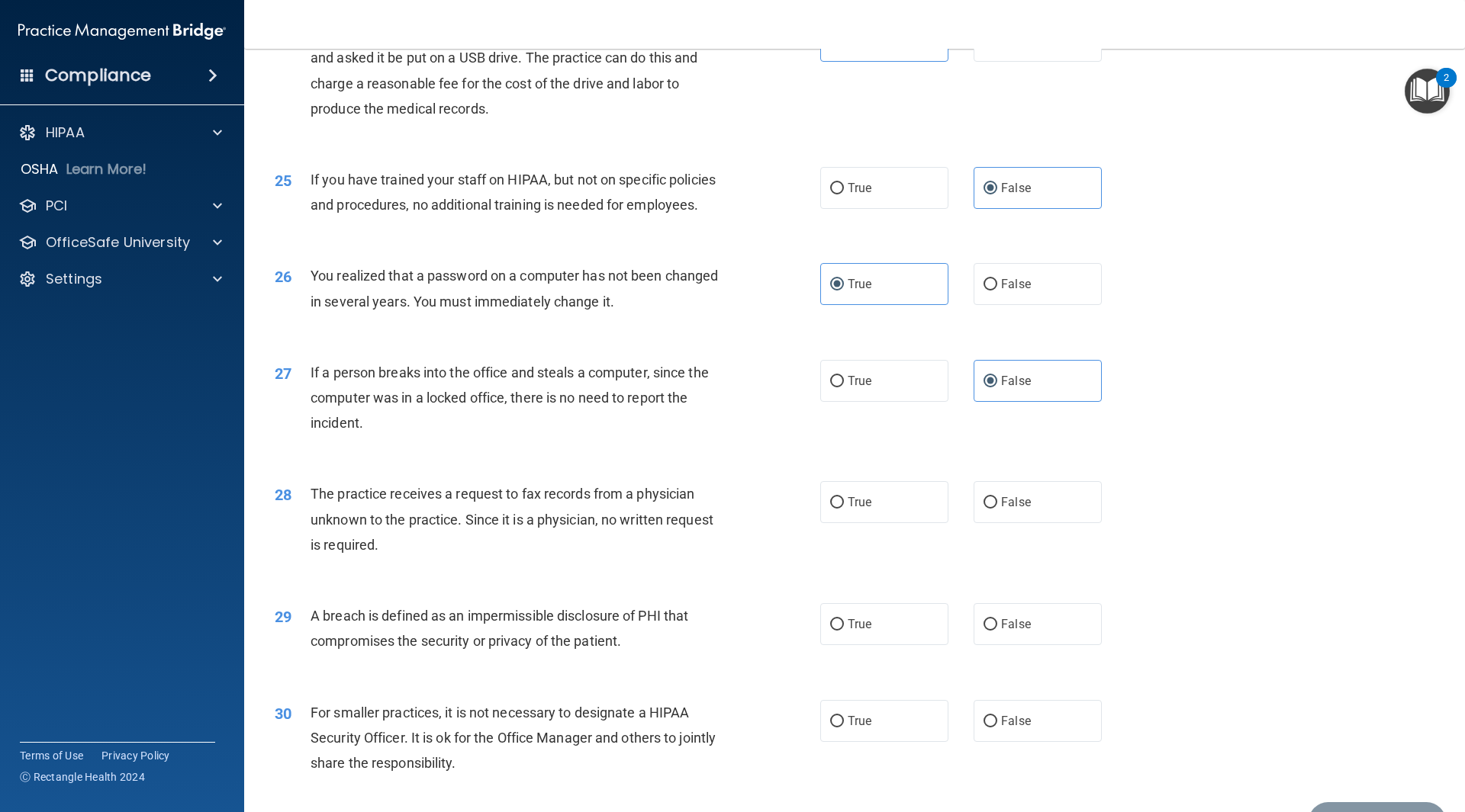
scroll to position [2746, 0]
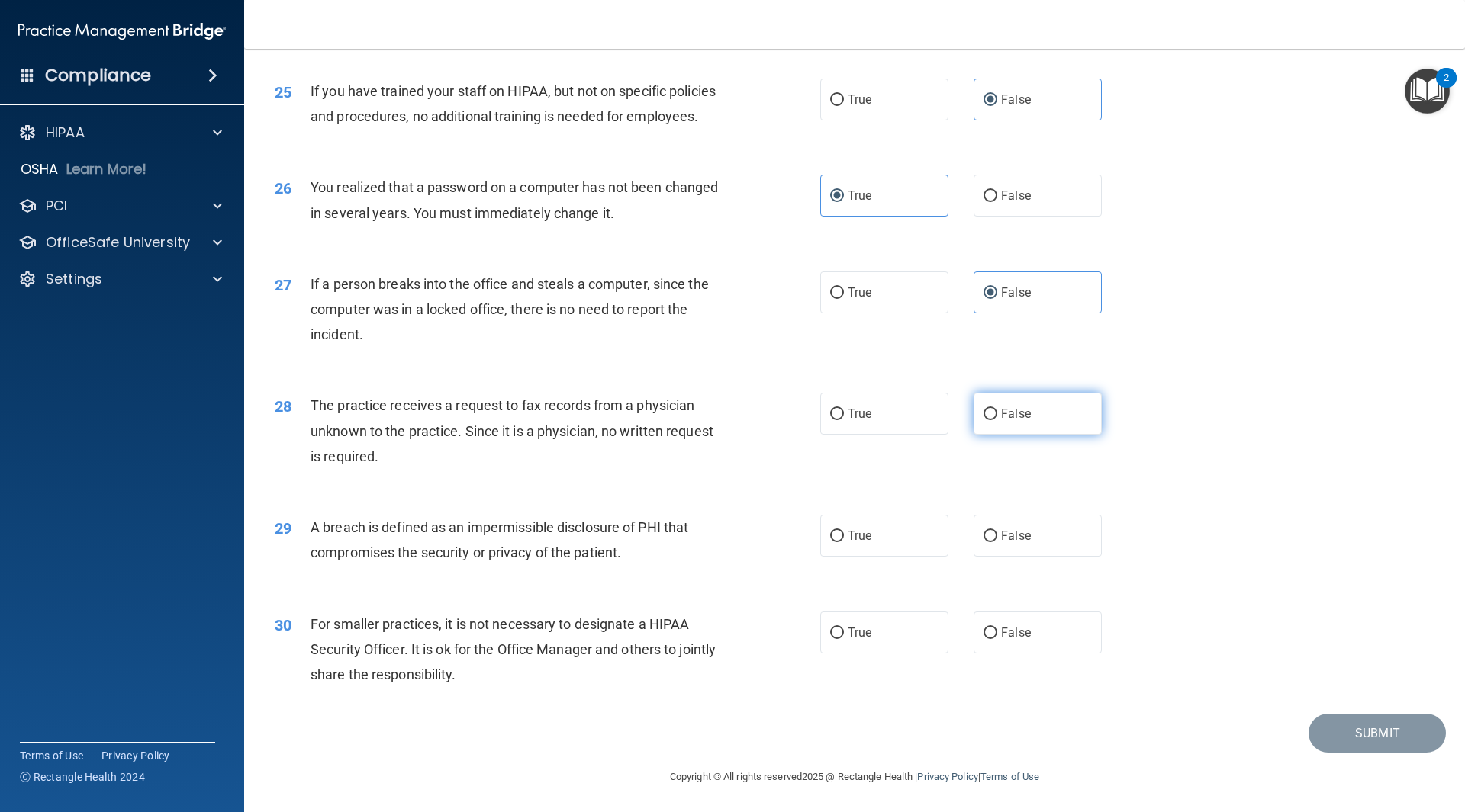
click at [1043, 435] on label "False" at bounding box center [1038, 413] width 128 height 42
click at [997, 421] on input "False" at bounding box center [990, 415] width 14 height 12
radio input "true"
drag, startPoint x: 865, startPoint y: 598, endPoint x: 876, endPoint y: 595, distance: 11.4
click at [866, 557] on label "True" at bounding box center [884, 535] width 128 height 42
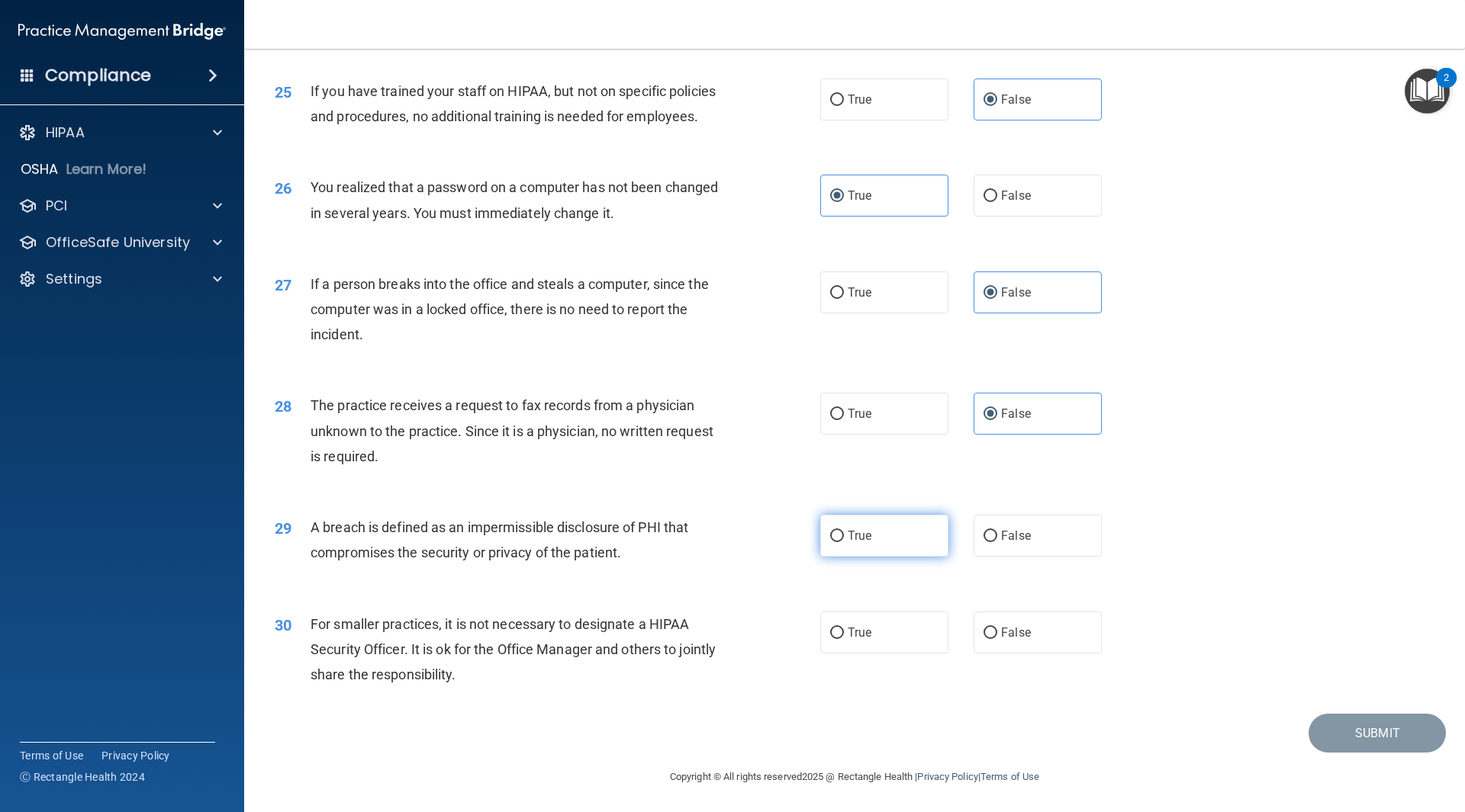
click at [844, 542] on input "True" at bounding box center [836, 537] width 14 height 12
radio input "true"
click at [1026, 654] on label "False" at bounding box center [1038, 632] width 128 height 42
click at [997, 639] on input "False" at bounding box center [990, 633] width 14 height 12
radio input "true"
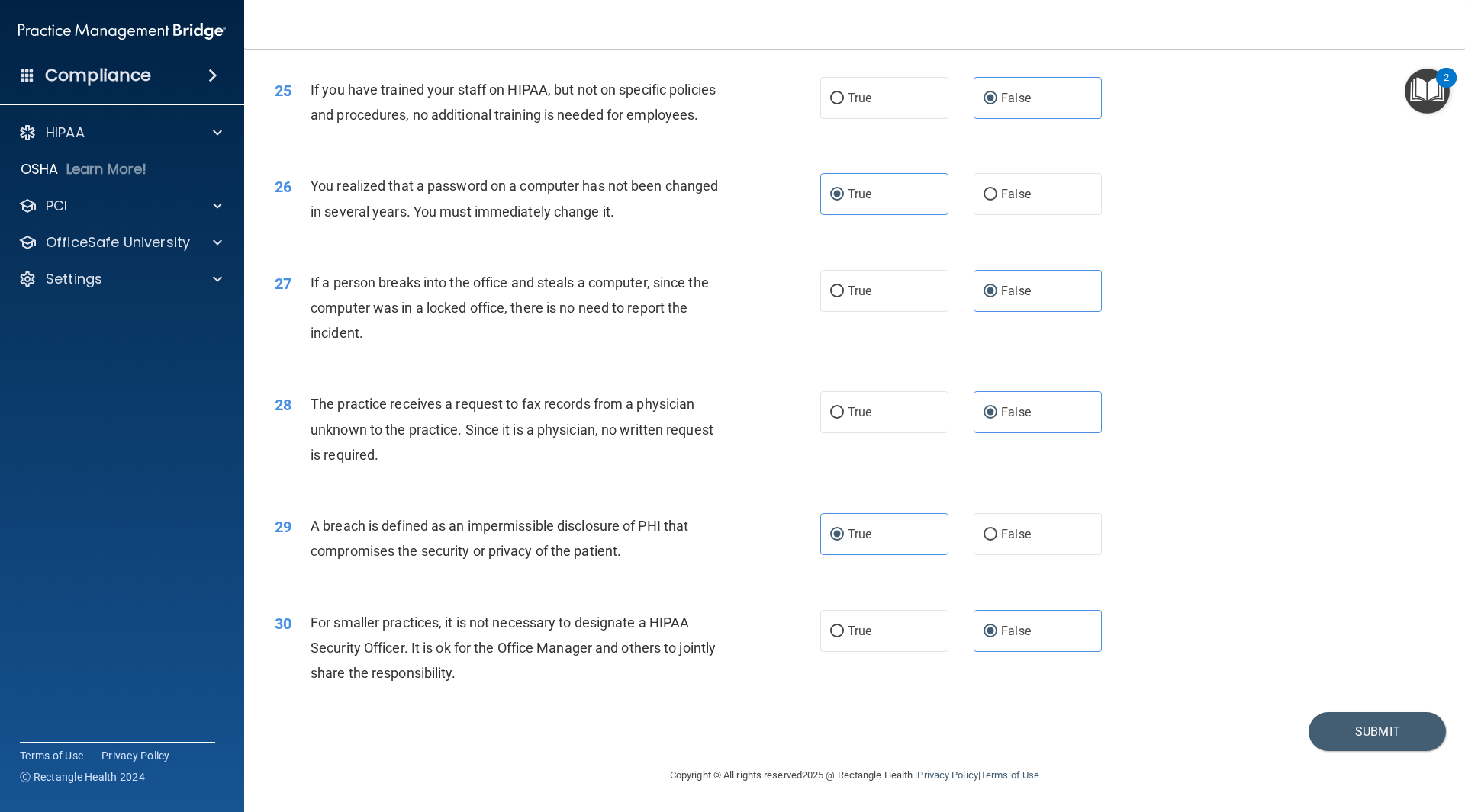
scroll to position [2798, 0]
click at [1371, 734] on button "Submit" at bounding box center [1377, 732] width 137 height 39
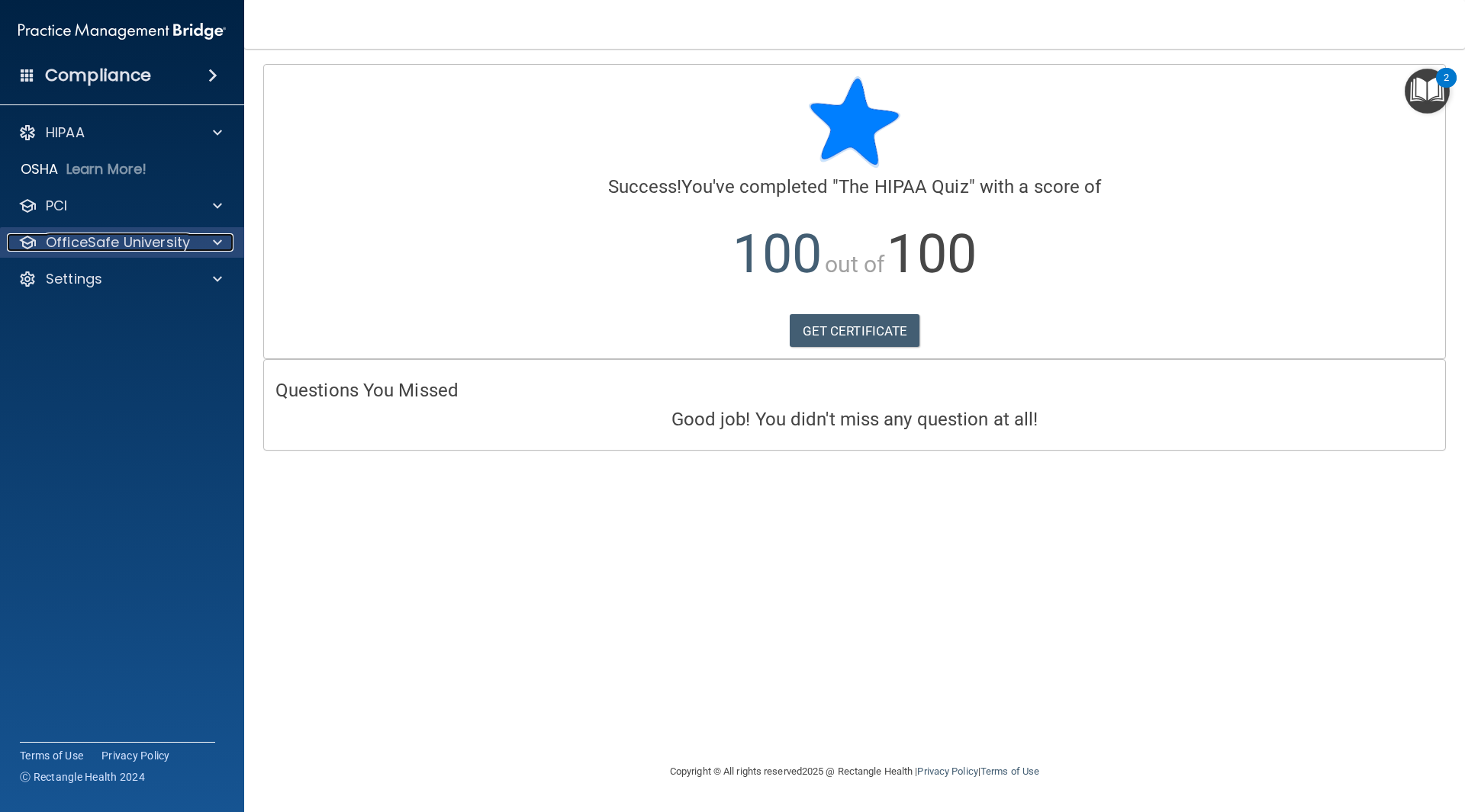
click at [156, 240] on p "OfficeSafe University" at bounding box center [118, 242] width 144 height 18
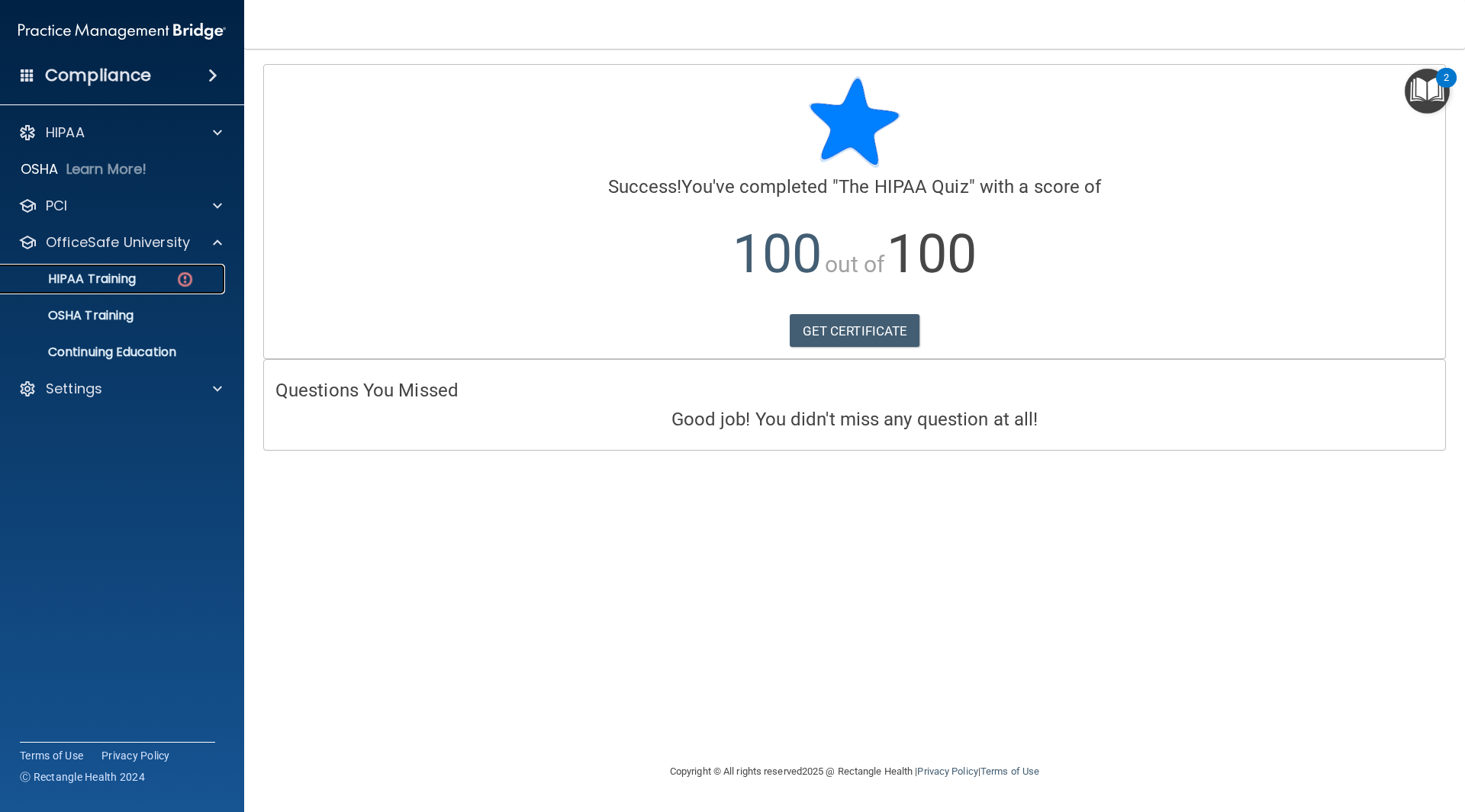
click at [132, 272] on p "HIPAA Training" at bounding box center [73, 280] width 126 height 16
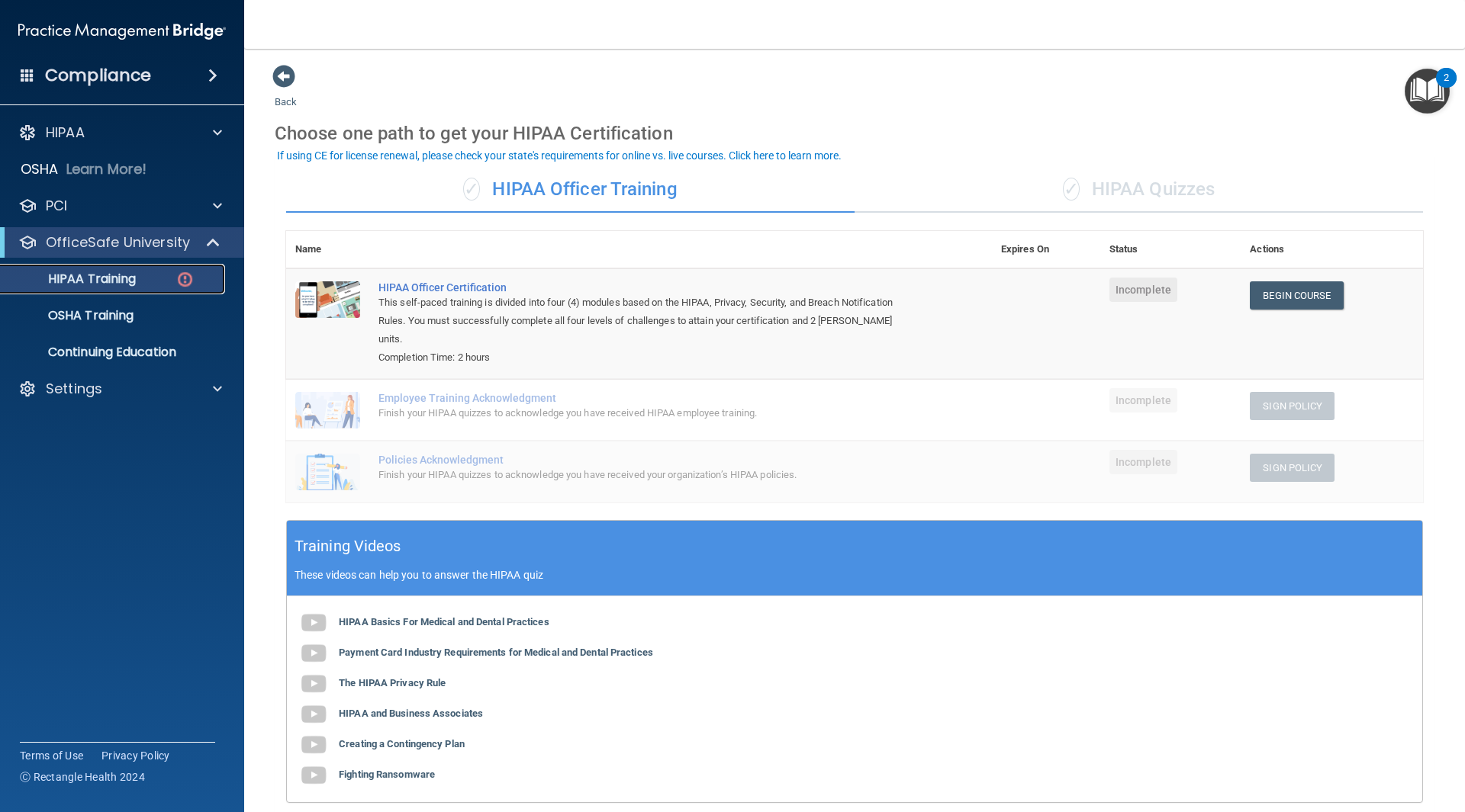
click at [176, 281] on img at bounding box center [186, 280] width 19 height 19
drag, startPoint x: 1152, startPoint y: 176, endPoint x: 1143, endPoint y: 173, distance: 9.5
click at [1149, 176] on div "✓ HIPAA Quizzes" at bounding box center [1139, 189] width 568 height 46
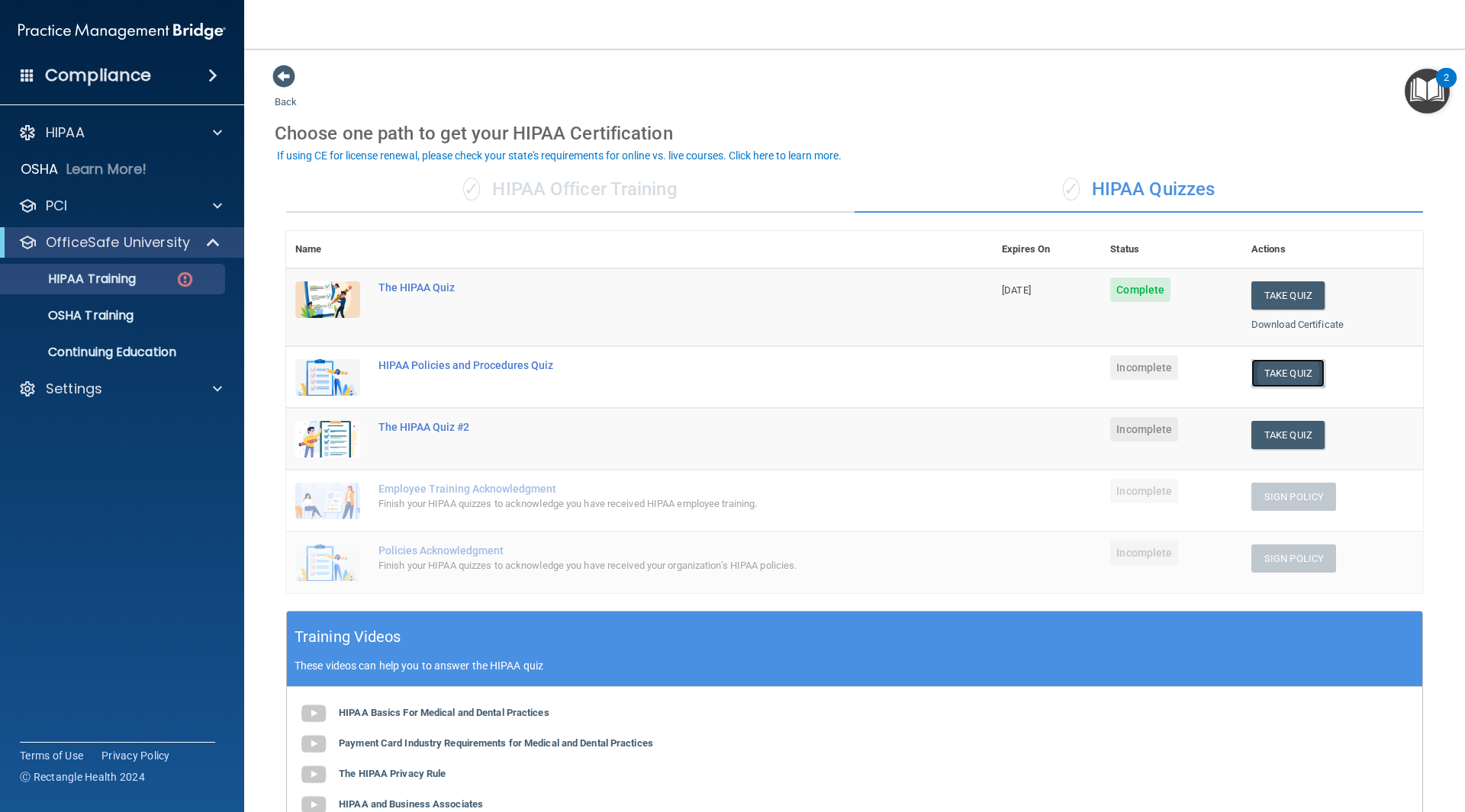
click at [1283, 377] on button "Take Quiz" at bounding box center [1287, 373] width 73 height 28
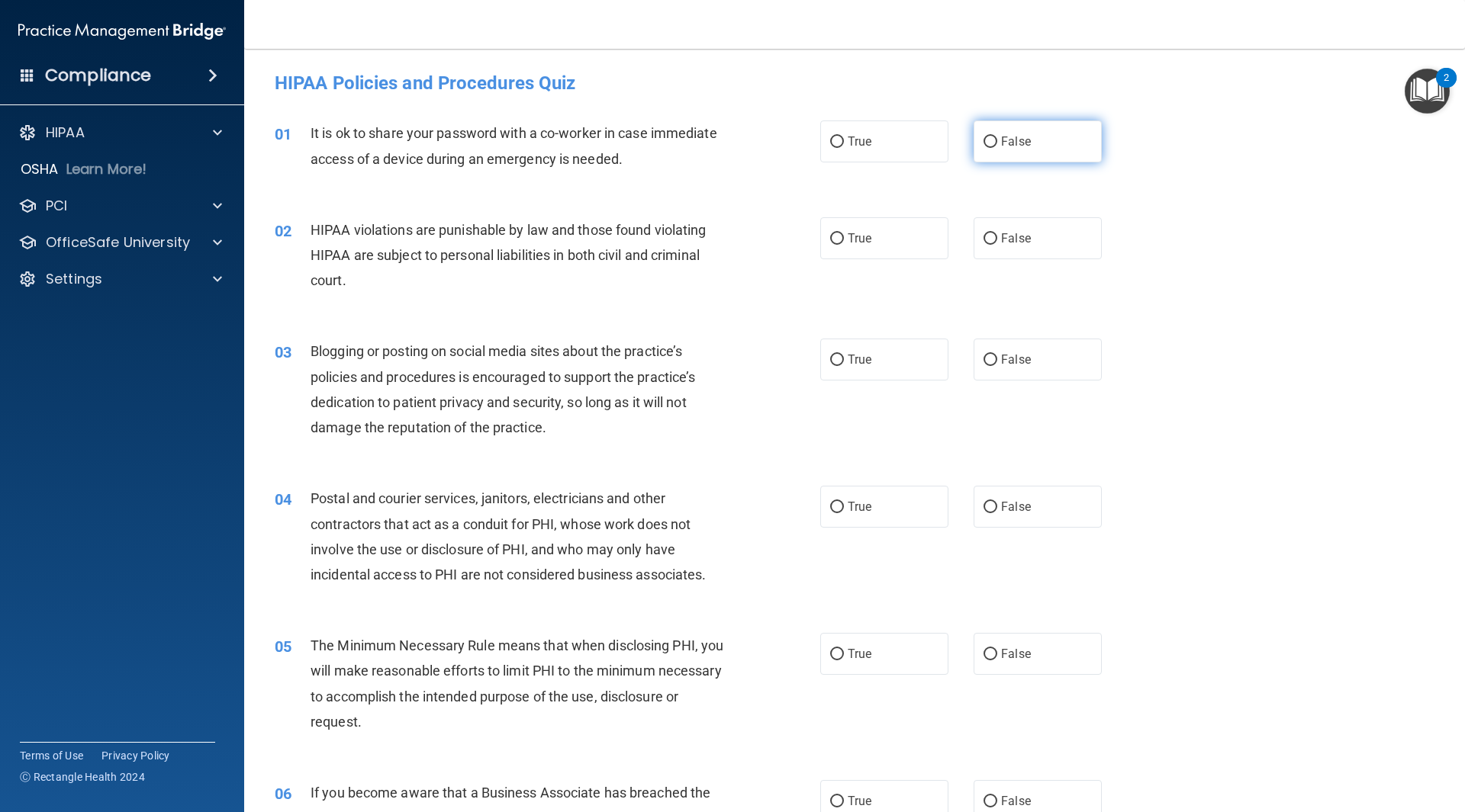
drag, startPoint x: 1006, startPoint y: 155, endPoint x: 986, endPoint y: 162, distance: 21.2
click at [1005, 154] on label "False" at bounding box center [1038, 141] width 128 height 42
click at [997, 148] on input "False" at bounding box center [990, 143] width 14 height 12
radio input "true"
click at [881, 239] on label "True" at bounding box center [884, 238] width 128 height 42
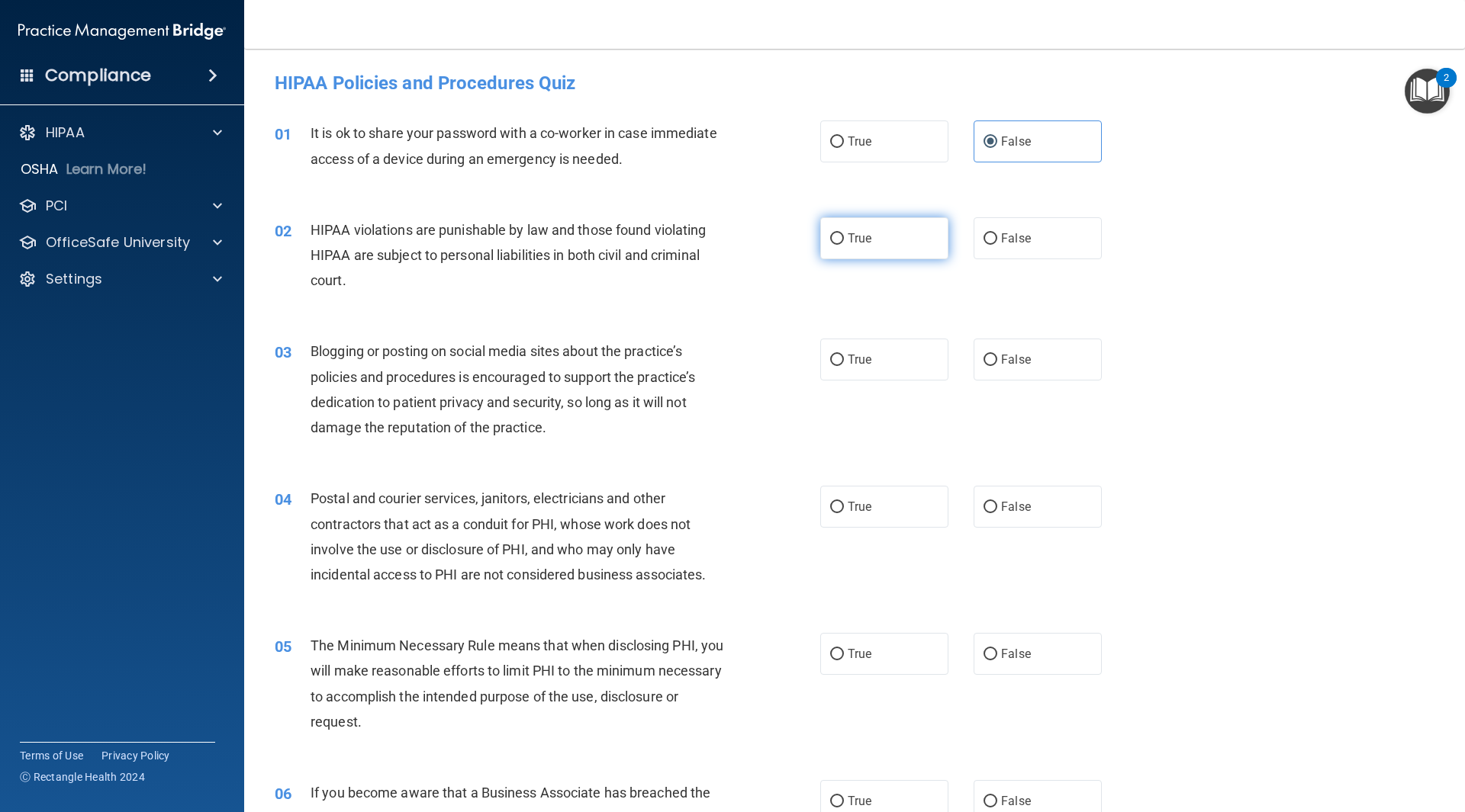
click at [844, 239] on input "True" at bounding box center [836, 239] width 14 height 12
radio input "true"
click at [1027, 362] on label "False" at bounding box center [1038, 359] width 128 height 42
click at [997, 362] on input "False" at bounding box center [990, 360] width 14 height 12
radio input "true"
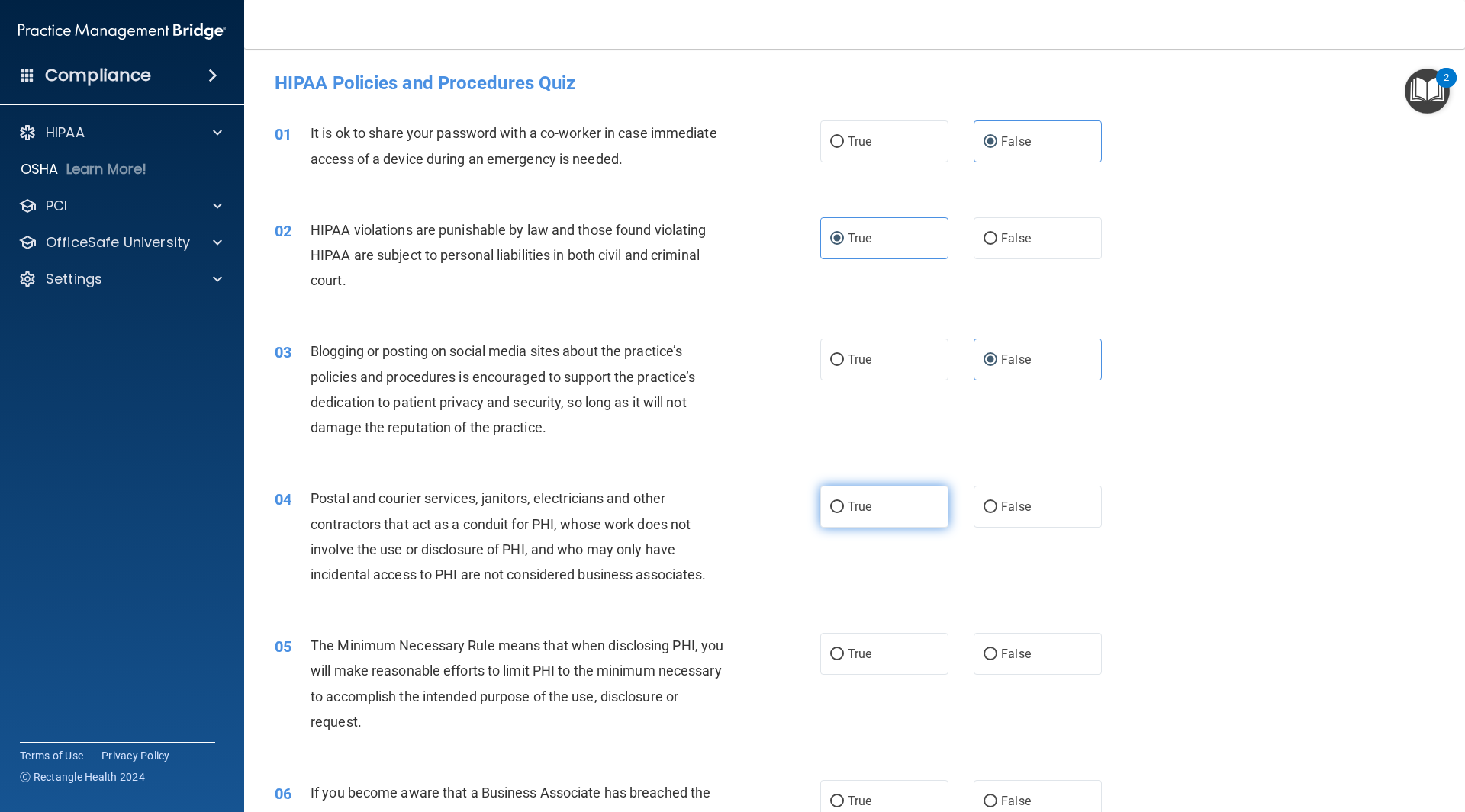
click at [876, 506] on label "True" at bounding box center [884, 506] width 128 height 42
click at [844, 506] on input "True" at bounding box center [836, 508] width 14 height 12
radio input "true"
click at [856, 649] on span "True" at bounding box center [860, 654] width 23 height 15
click at [844, 649] on input "True" at bounding box center [836, 655] width 14 height 12
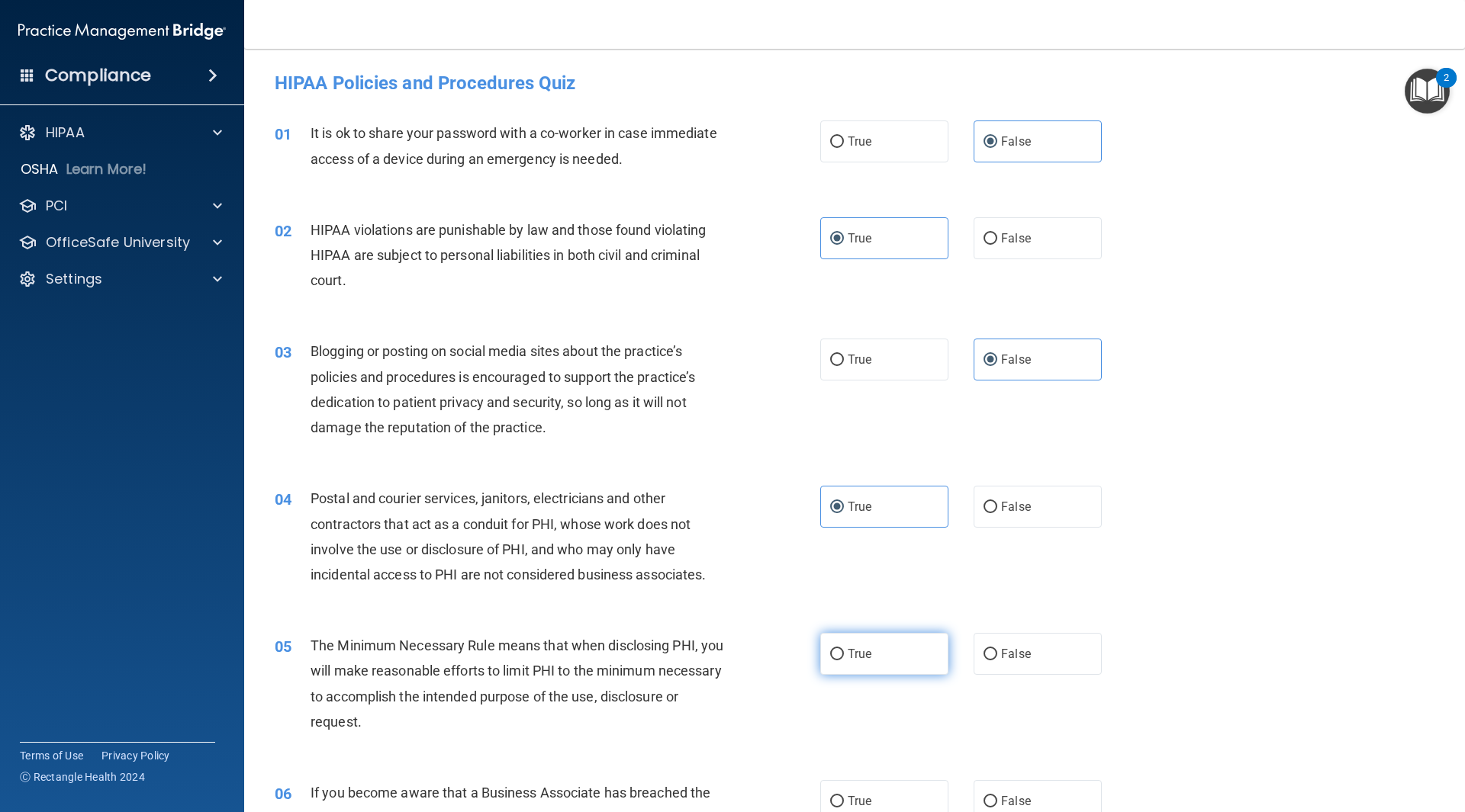
radio input "true"
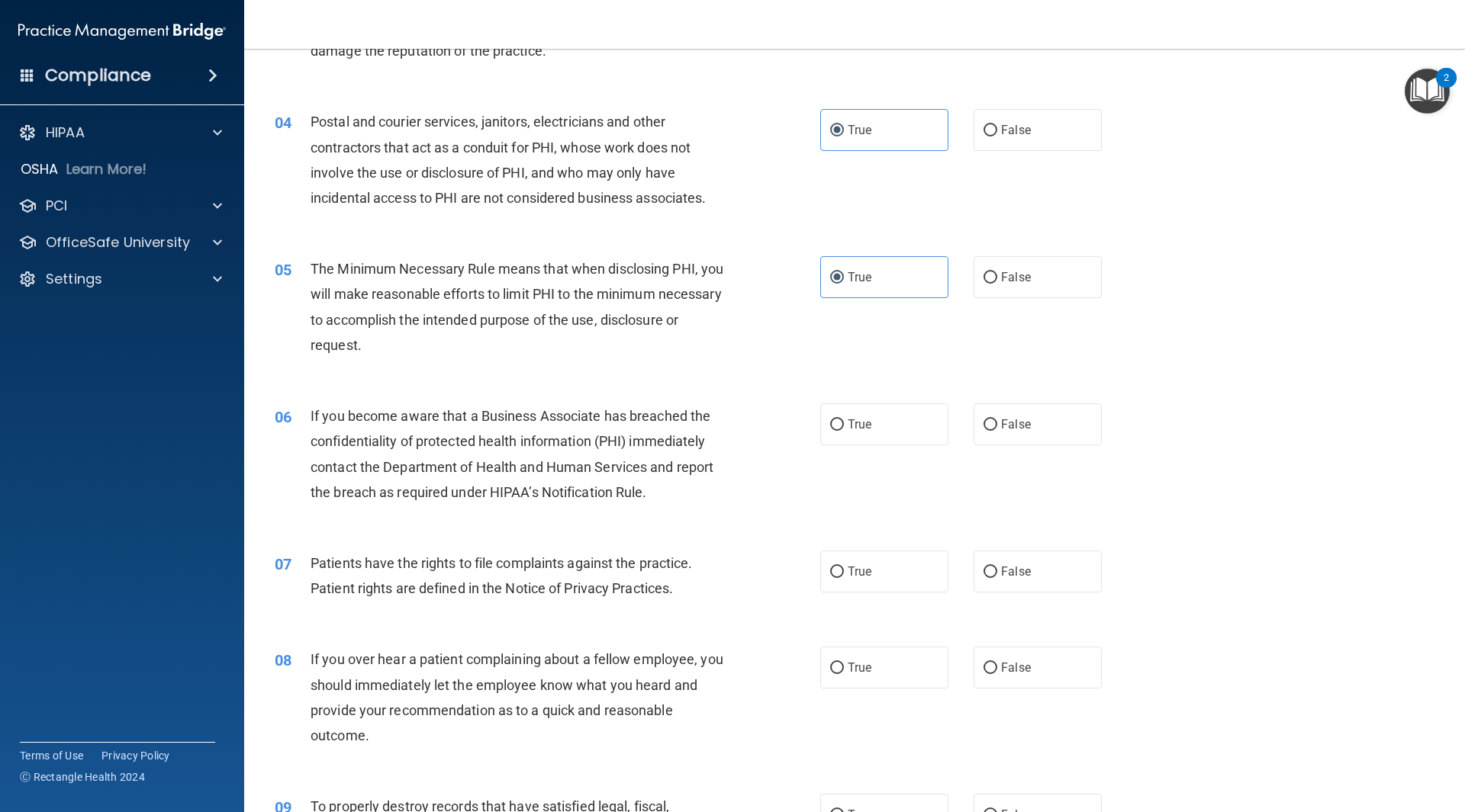
scroll to position [382, 0]
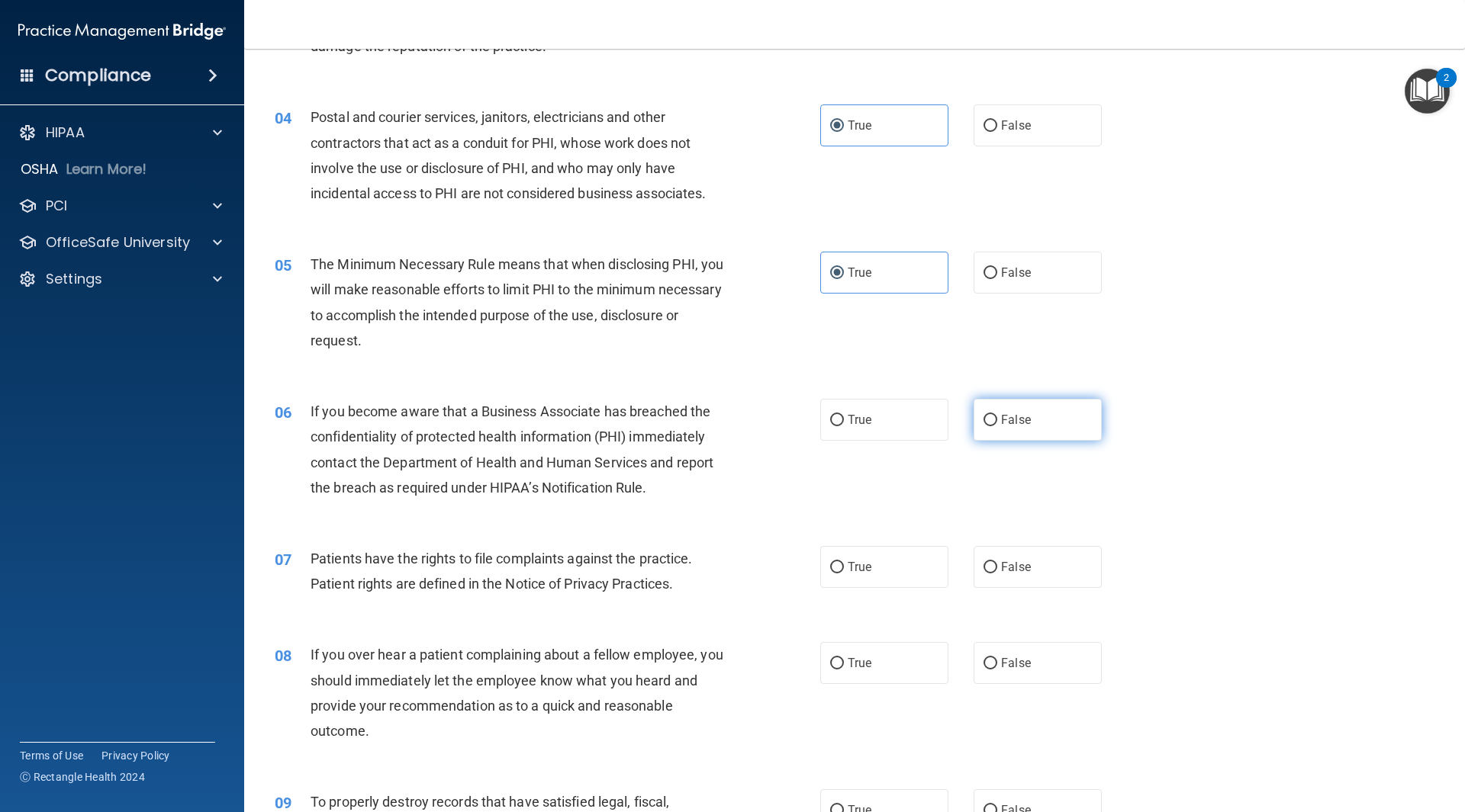
click at [1026, 419] on label "False" at bounding box center [1038, 420] width 128 height 42
click at [997, 419] on input "False" at bounding box center [990, 421] width 14 height 12
radio input "true"
click at [855, 579] on label "True" at bounding box center [884, 566] width 128 height 42
click at [844, 574] on input "True" at bounding box center [836, 568] width 14 height 12
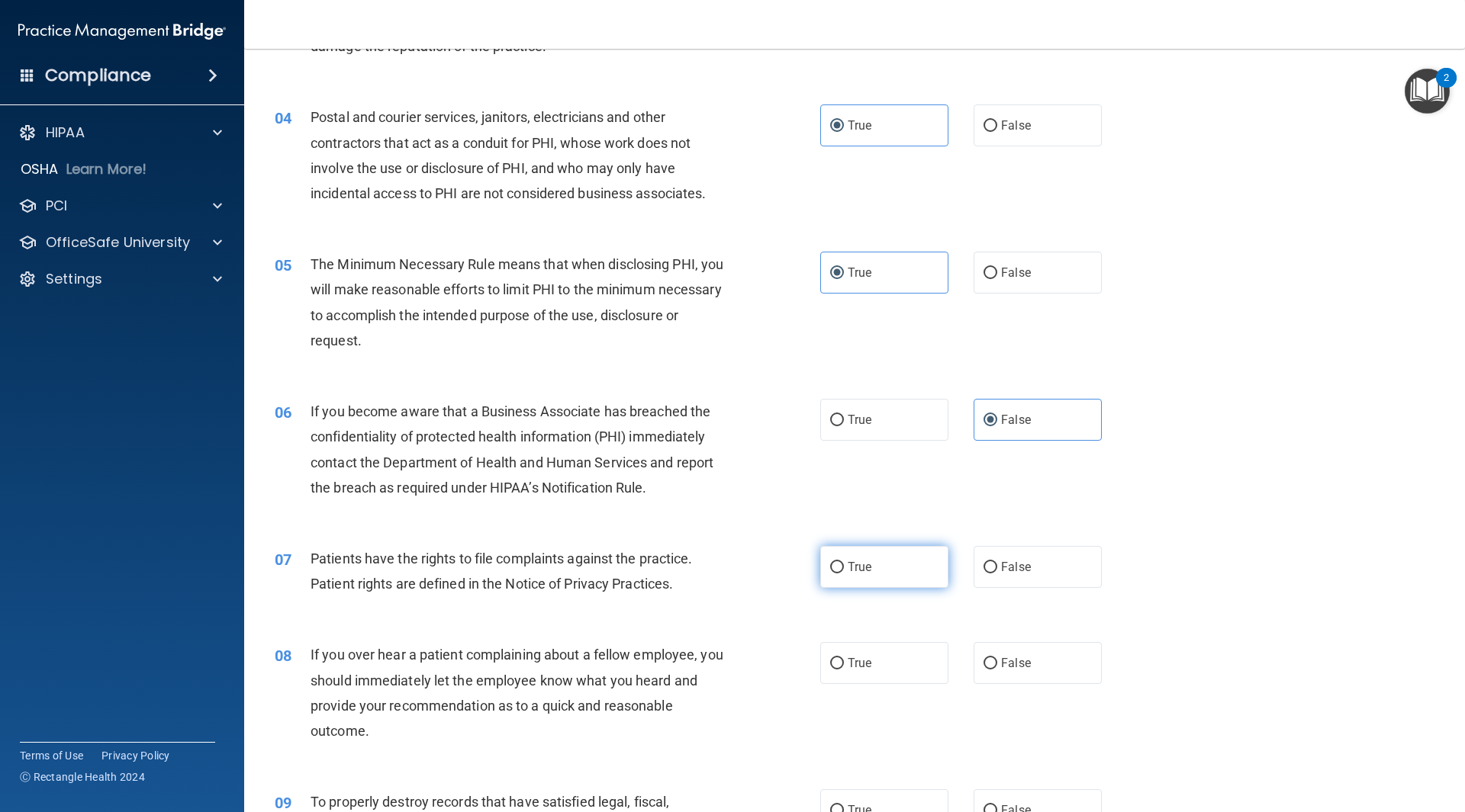
radio input "true"
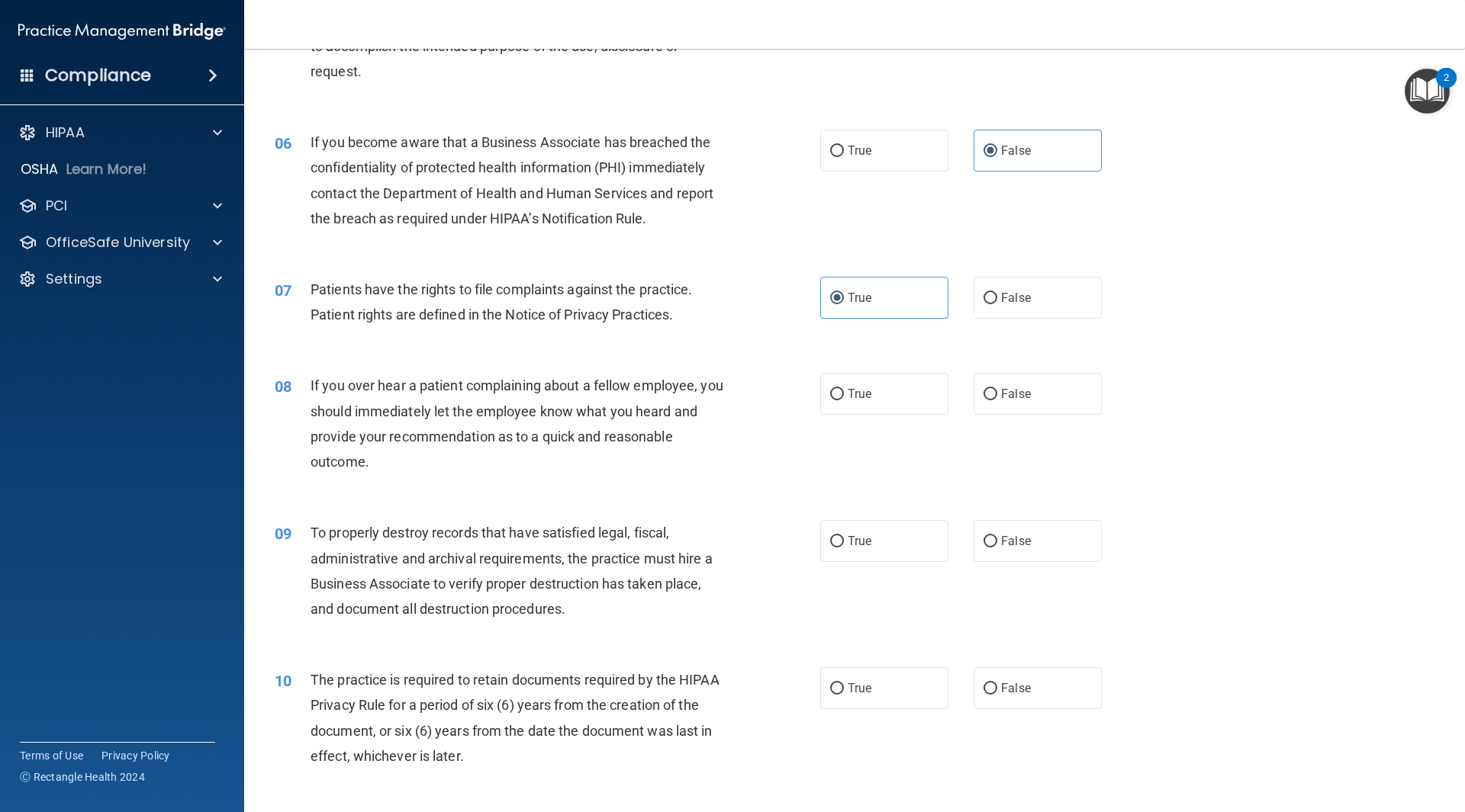
scroll to position [687, 0]
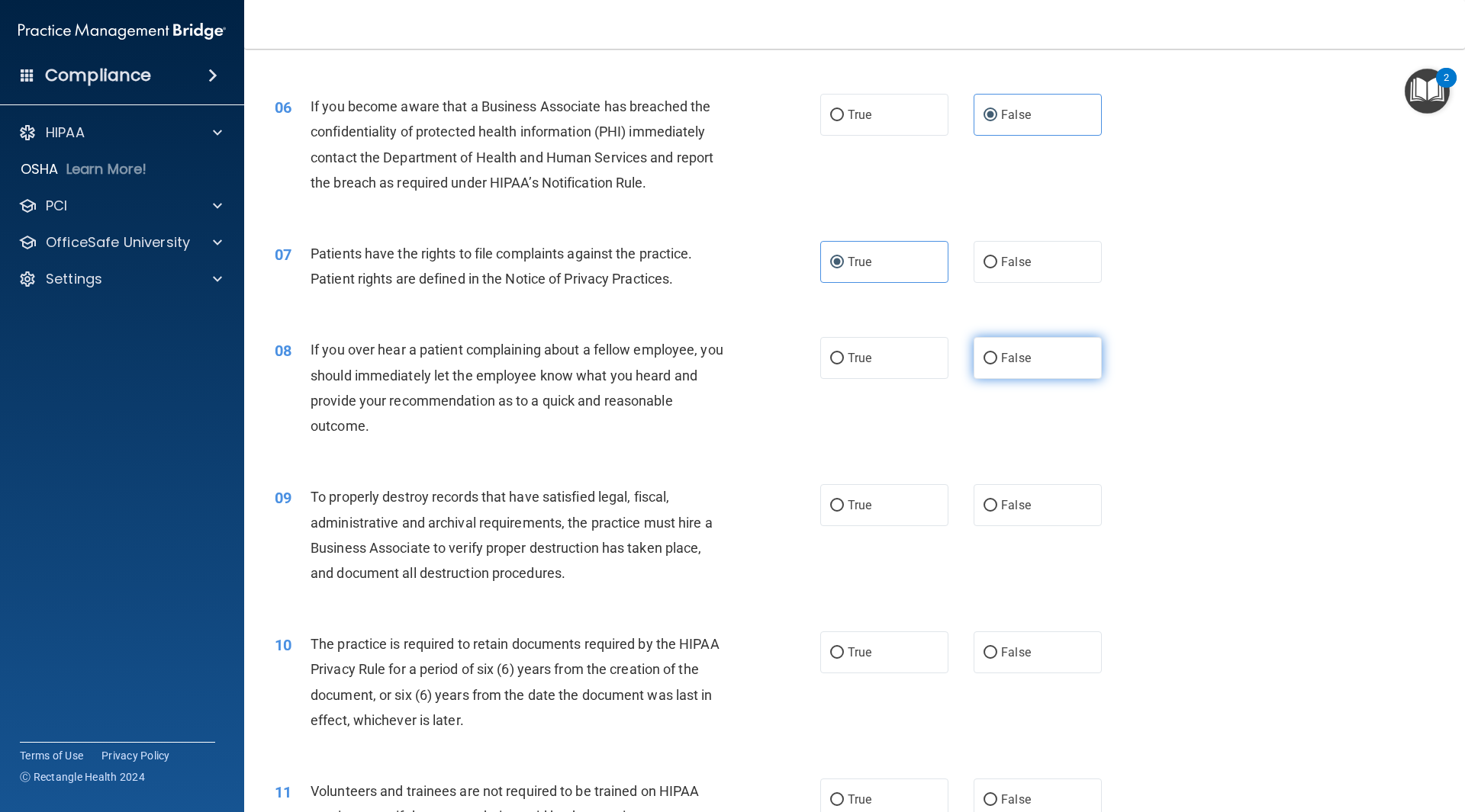
click at [1073, 368] on label "False" at bounding box center [1038, 357] width 128 height 42
click at [997, 364] on input "False" at bounding box center [990, 359] width 14 height 12
radio input "true"
click at [1046, 505] on label "False" at bounding box center [1038, 505] width 128 height 42
click at [997, 505] on input "False" at bounding box center [990, 506] width 14 height 12
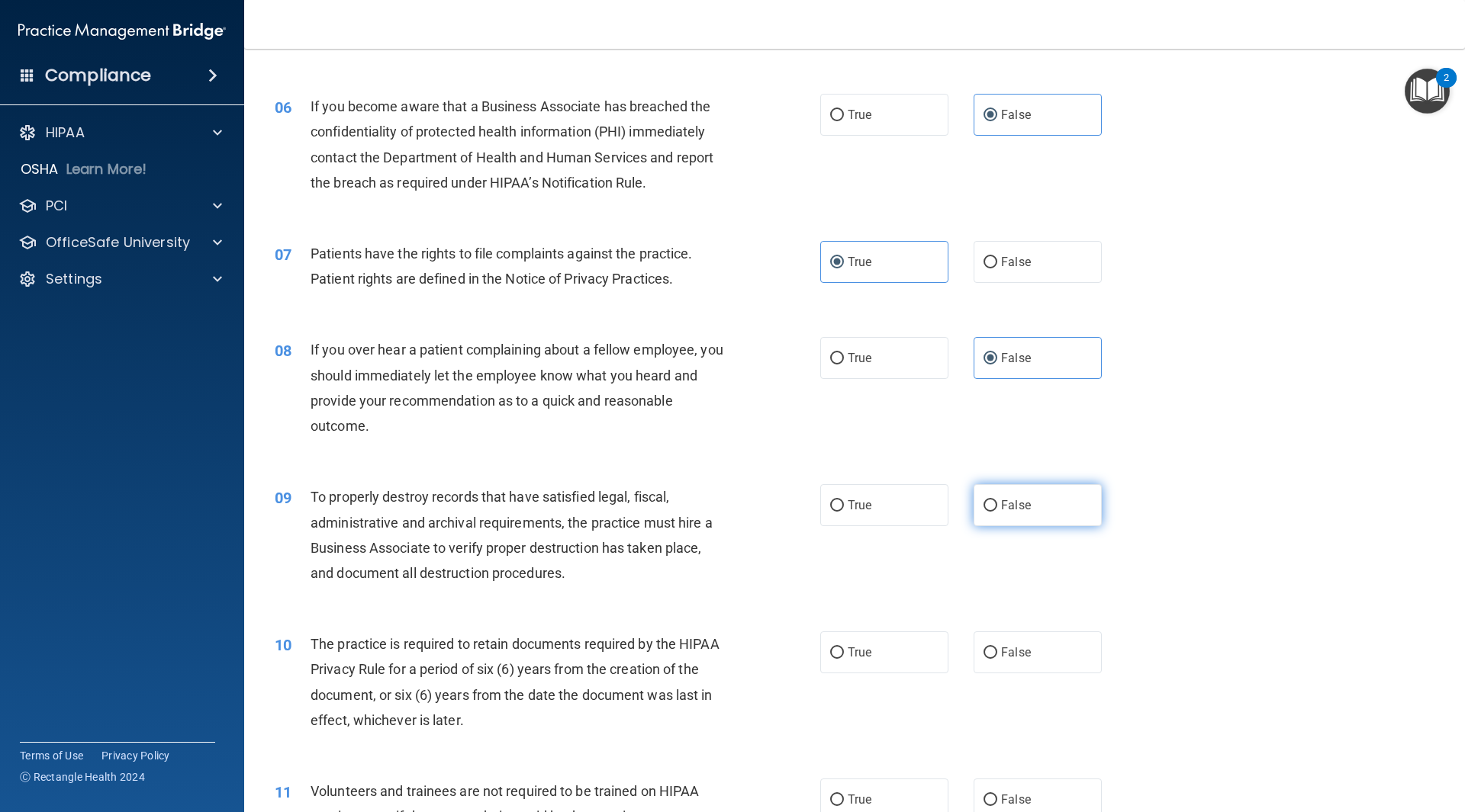
radio input "true"
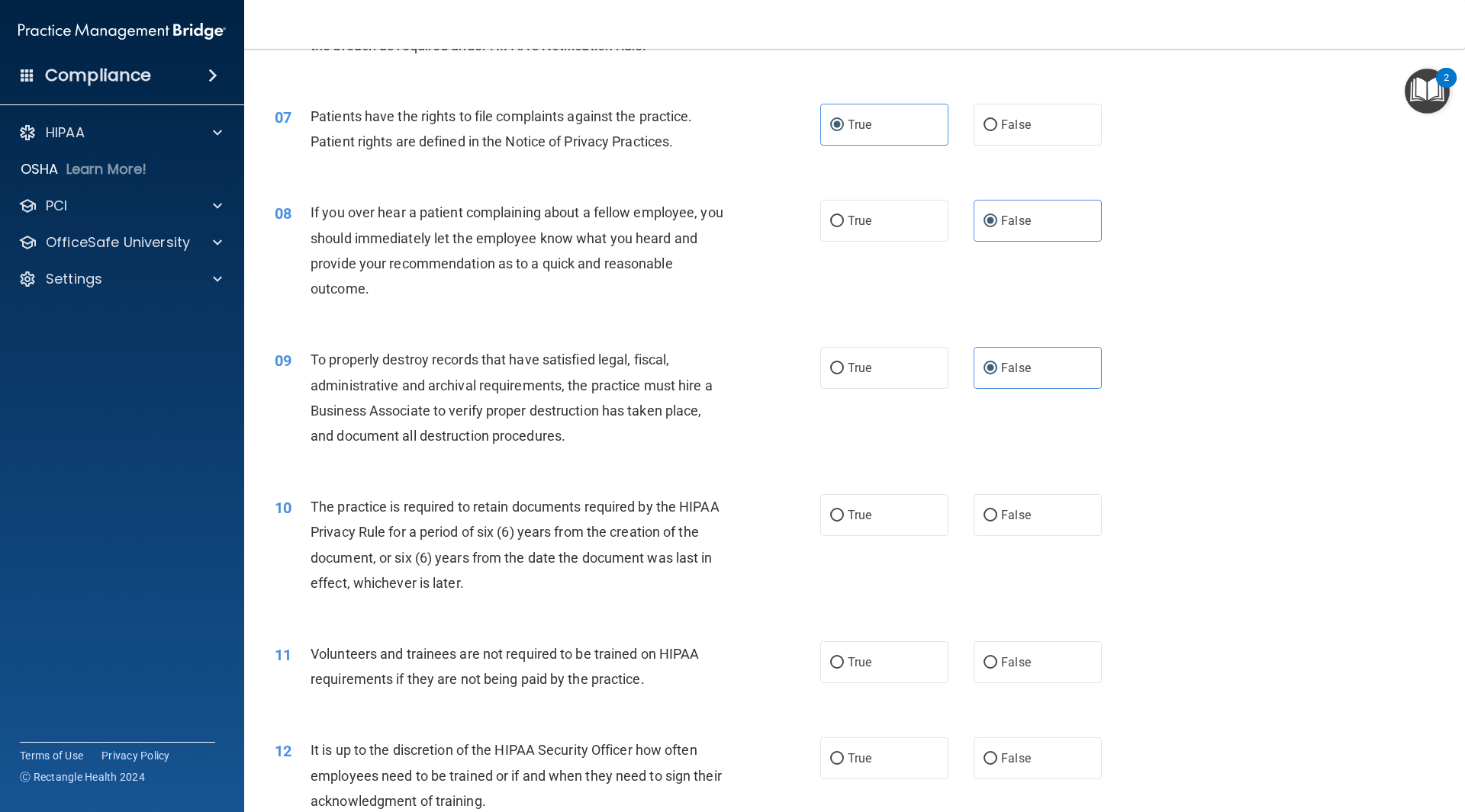
scroll to position [992, 0]
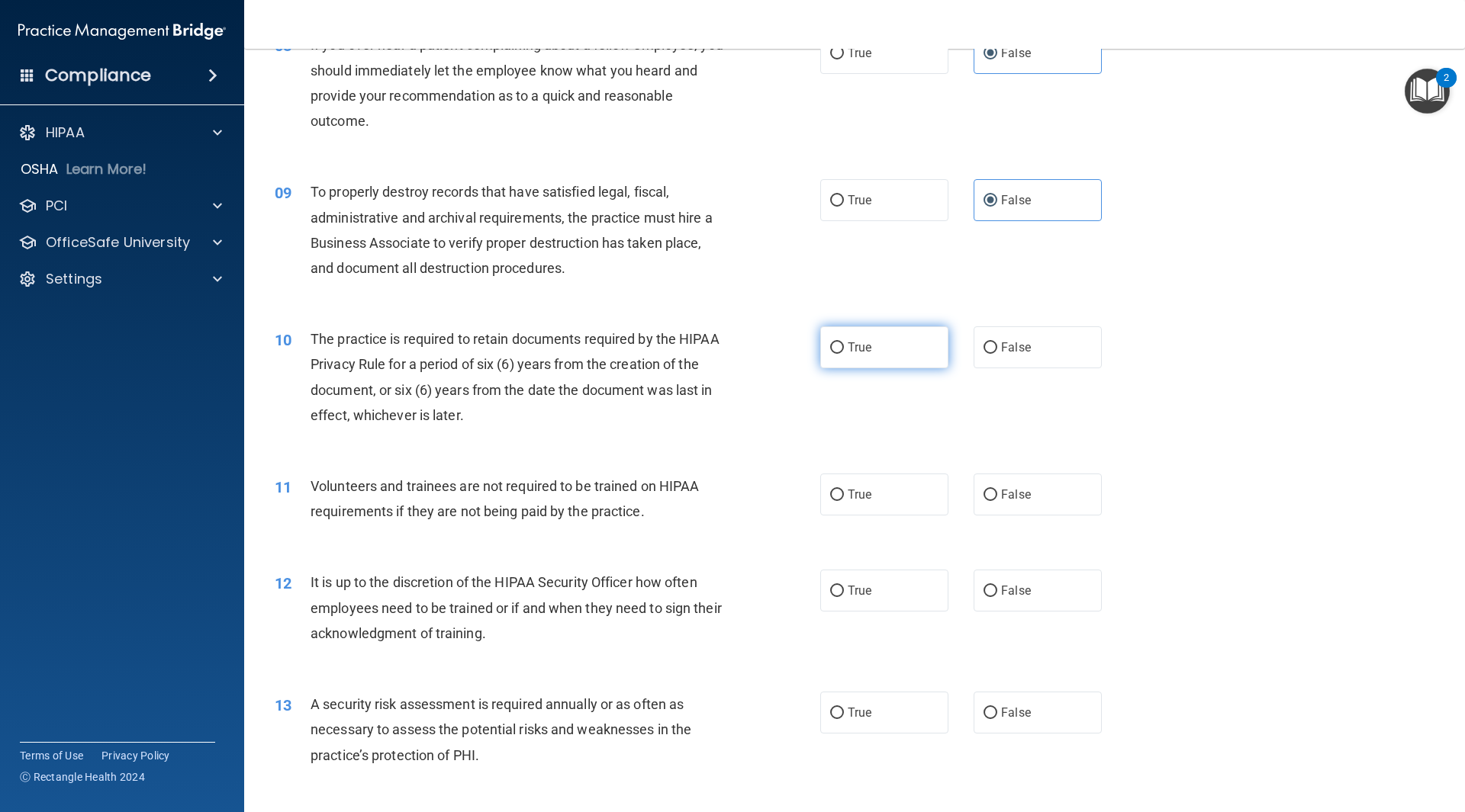
click at [902, 354] on label "True" at bounding box center [884, 347] width 128 height 42
click at [844, 354] on input "True" at bounding box center [836, 349] width 14 height 12
radio input "true"
click at [1050, 507] on label "False" at bounding box center [1038, 494] width 128 height 42
click at [997, 501] on input "False" at bounding box center [990, 495] width 14 height 12
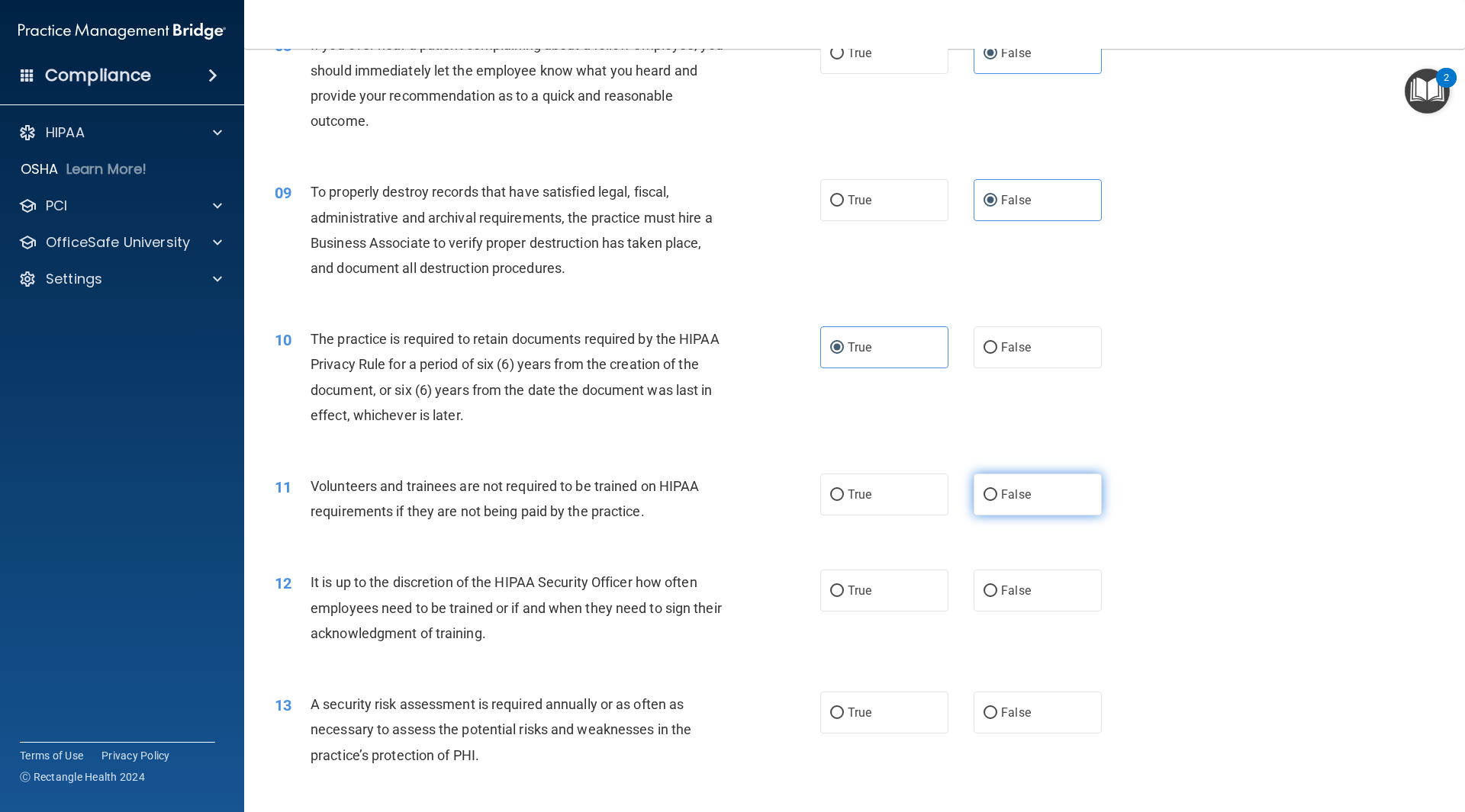
radio input "true"
click at [1028, 585] on label "False" at bounding box center [1038, 591] width 128 height 42
click at [997, 586] on input "False" at bounding box center [990, 592] width 14 height 12
radio input "true"
click at [875, 720] on label "True" at bounding box center [884, 712] width 128 height 42
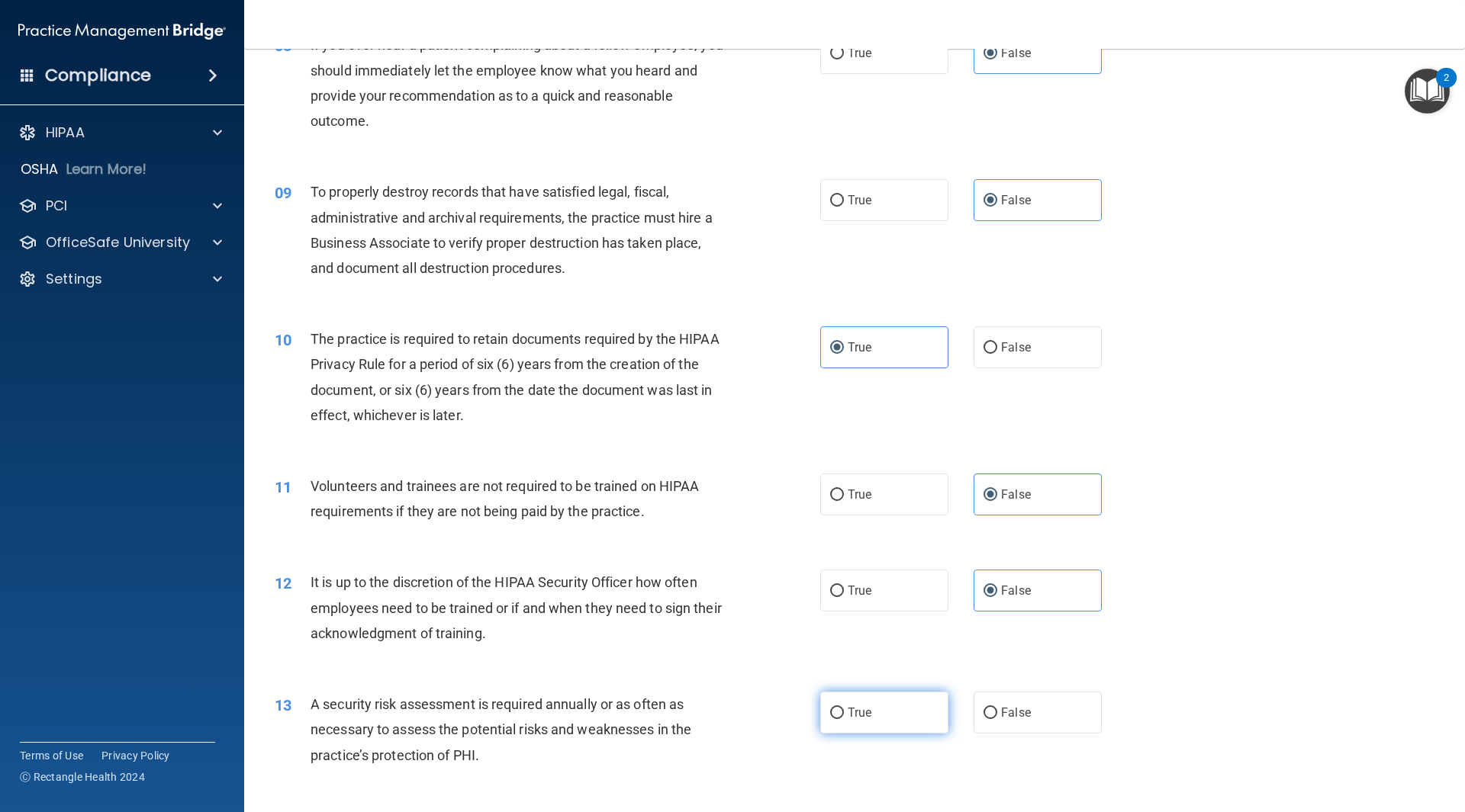
click at [844, 720] on input "True" at bounding box center [836, 714] width 14 height 12
radio input "true"
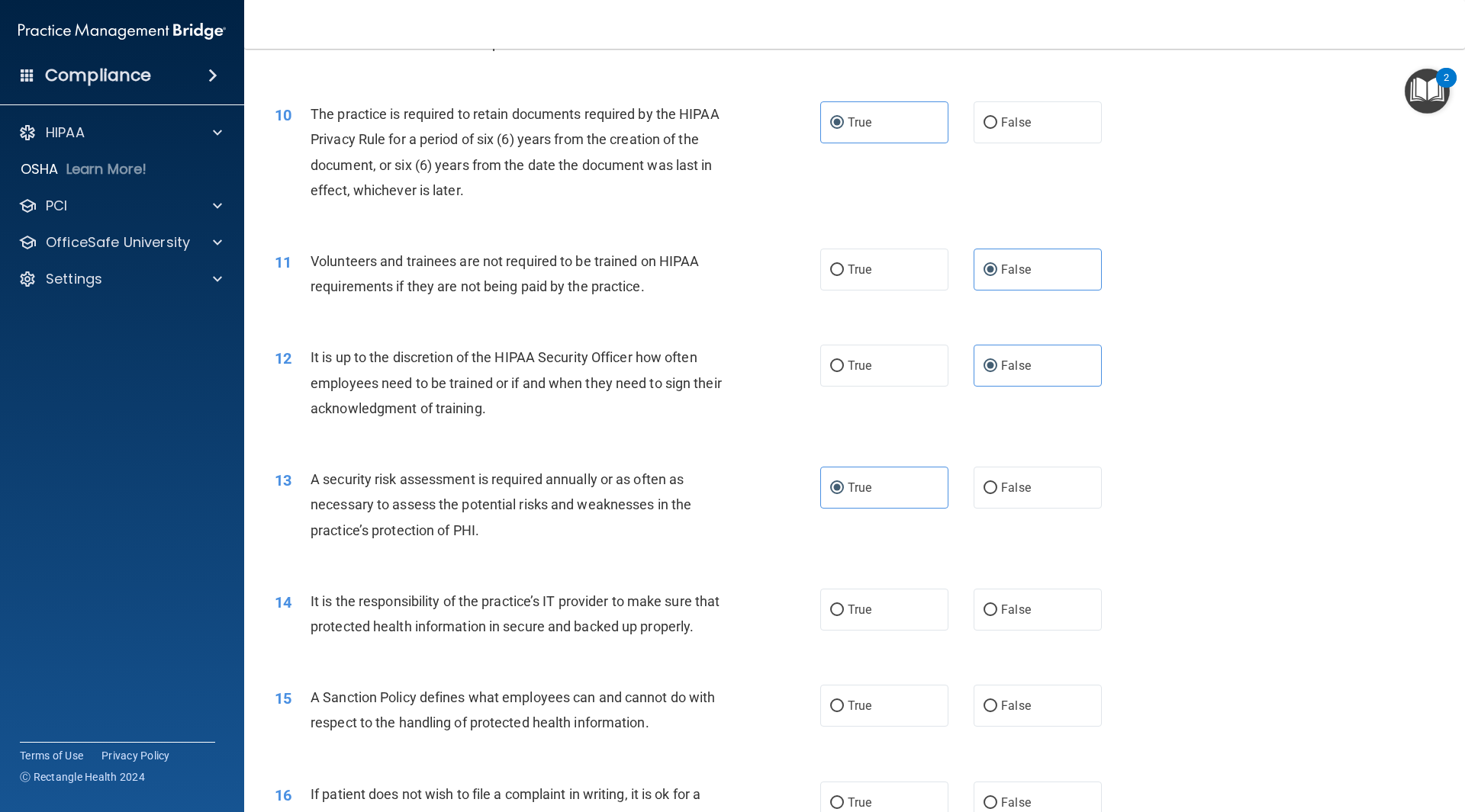
scroll to position [1449, 0]
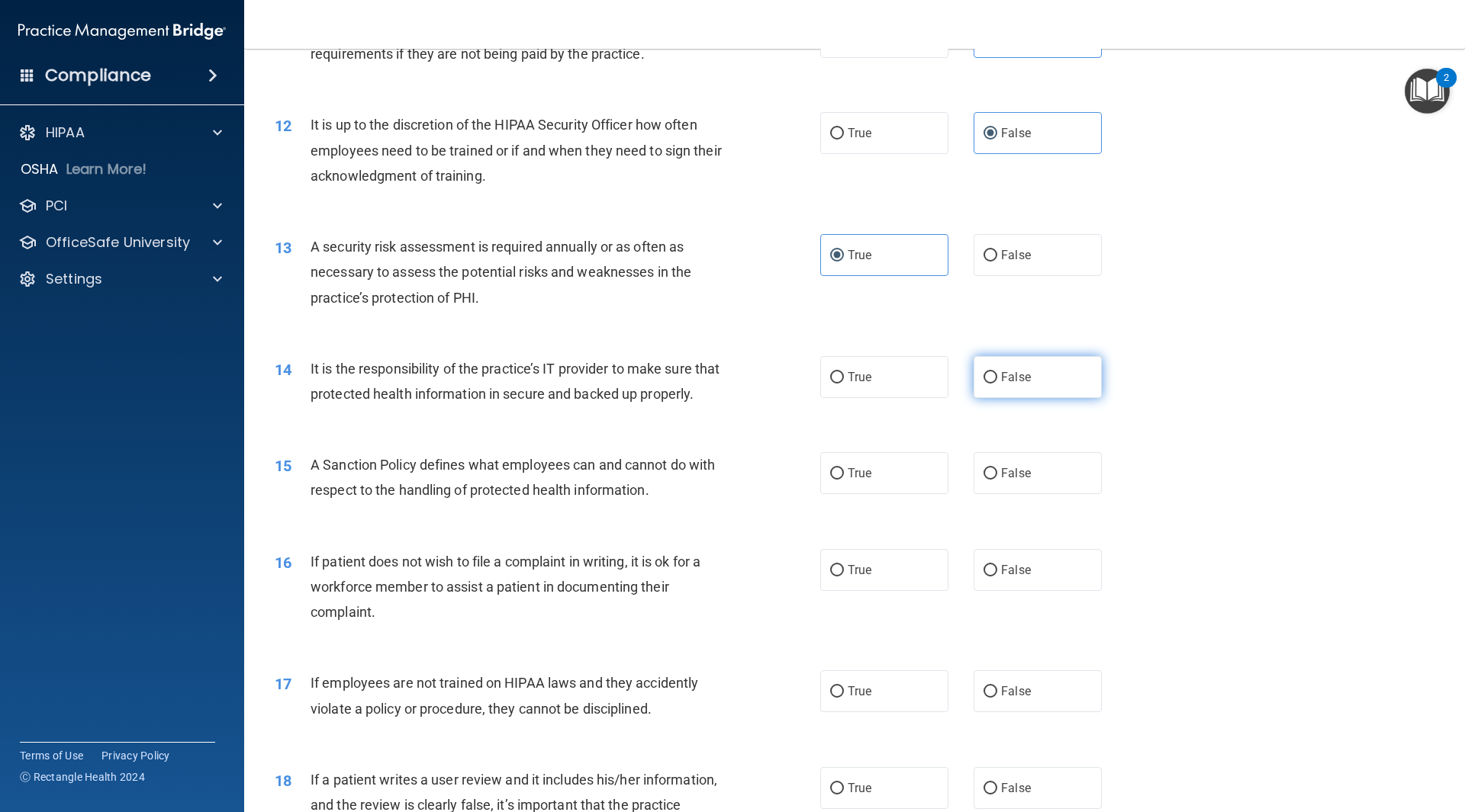
click at [1065, 386] on label "False" at bounding box center [1038, 377] width 128 height 42
click at [997, 384] on input "False" at bounding box center [990, 378] width 14 height 12
radio input "true"
click at [1043, 494] on label "False" at bounding box center [1038, 473] width 128 height 42
click at [997, 480] on input "False" at bounding box center [990, 474] width 14 height 12
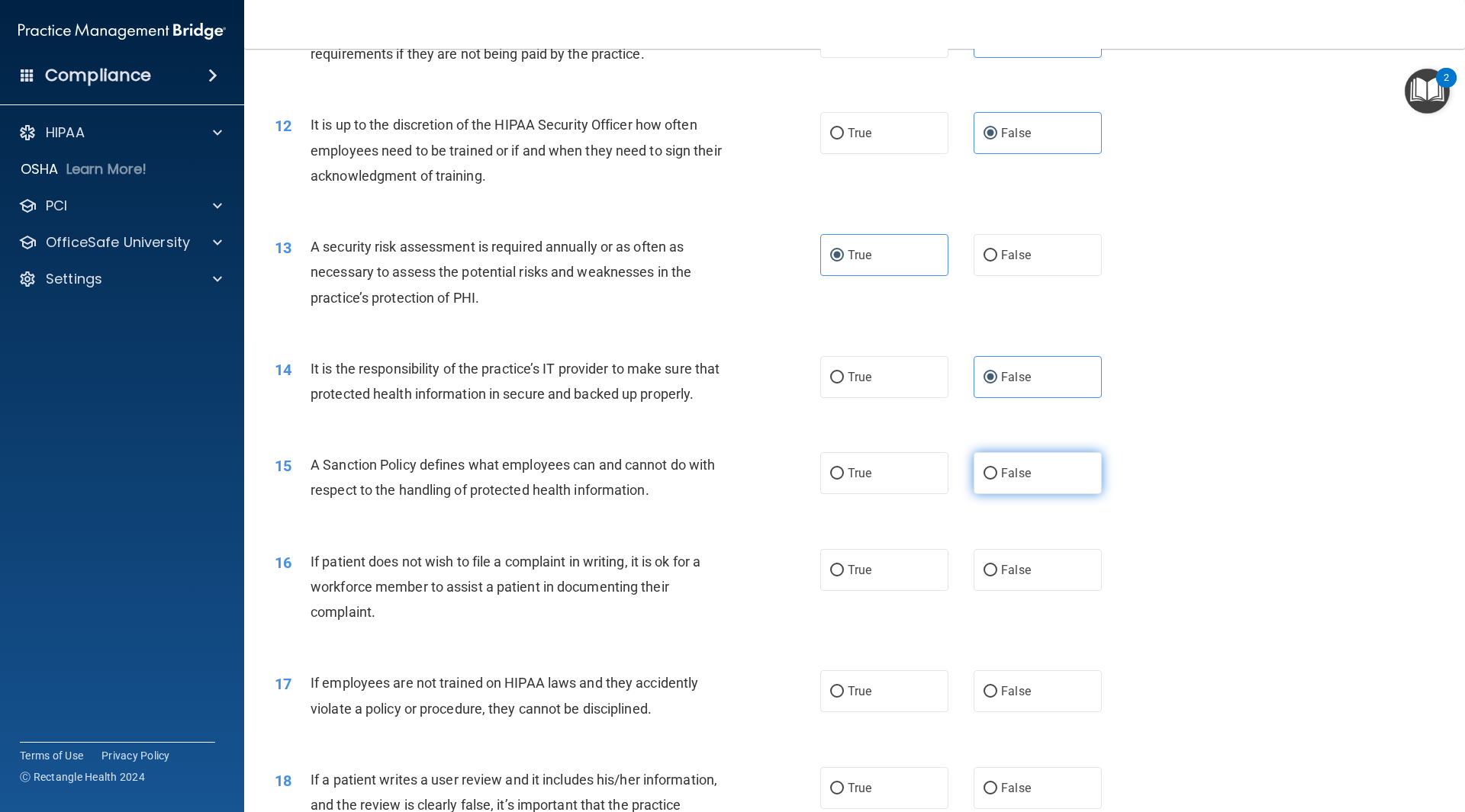
radio input "true"
click at [880, 592] on label "True" at bounding box center [884, 569] width 128 height 42
click at [844, 577] on input "True" at bounding box center [836, 571] width 14 height 12
radio input "true"
click at [1038, 713] on label "False" at bounding box center [1038, 691] width 128 height 42
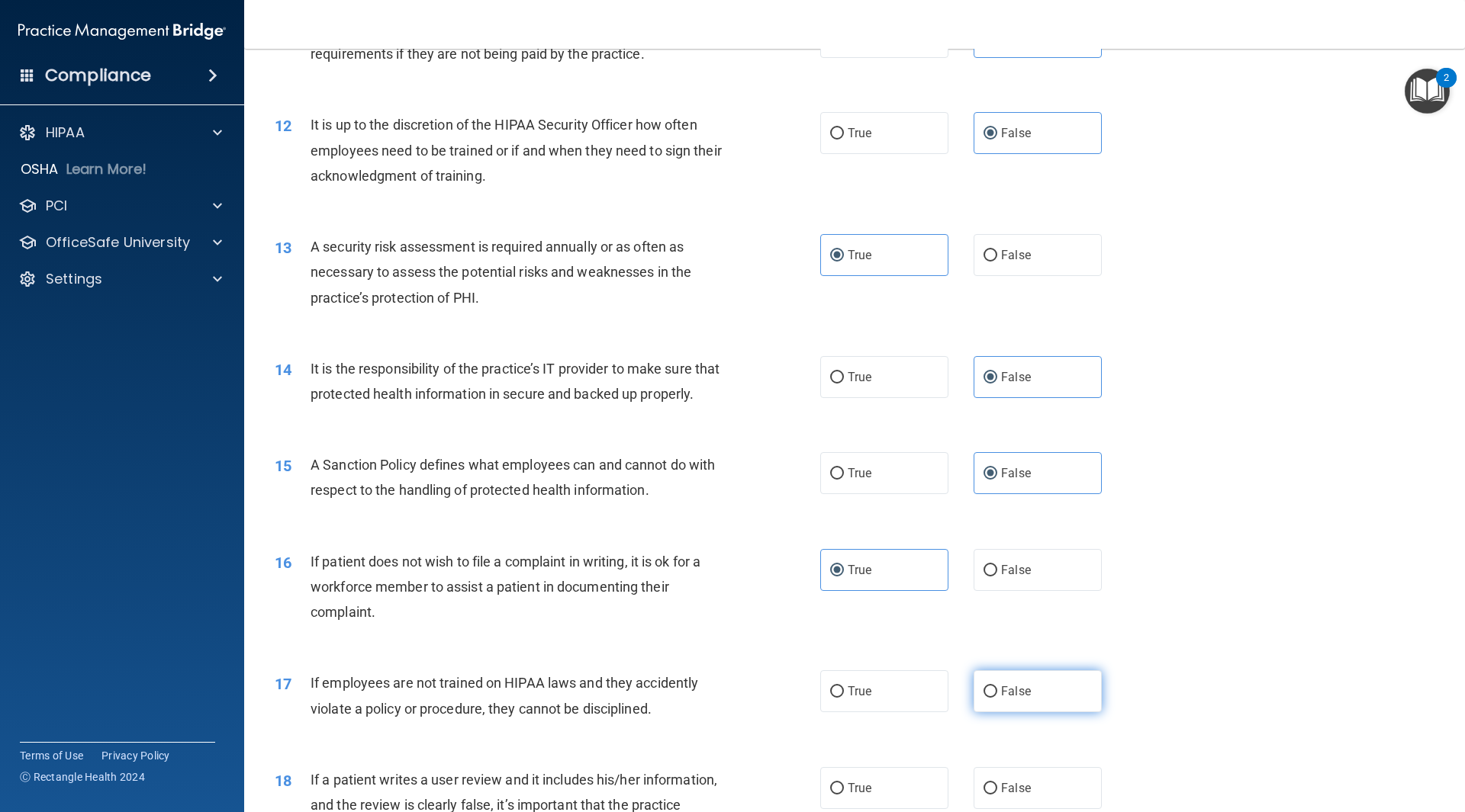
click at [997, 698] on input "False" at bounding box center [990, 693] width 14 height 12
radio input "true"
click at [1261, 576] on div "16 If patient does not wish to file a complaint in writing, it is ok for a work…" at bounding box center [854, 592] width 1182 height 122
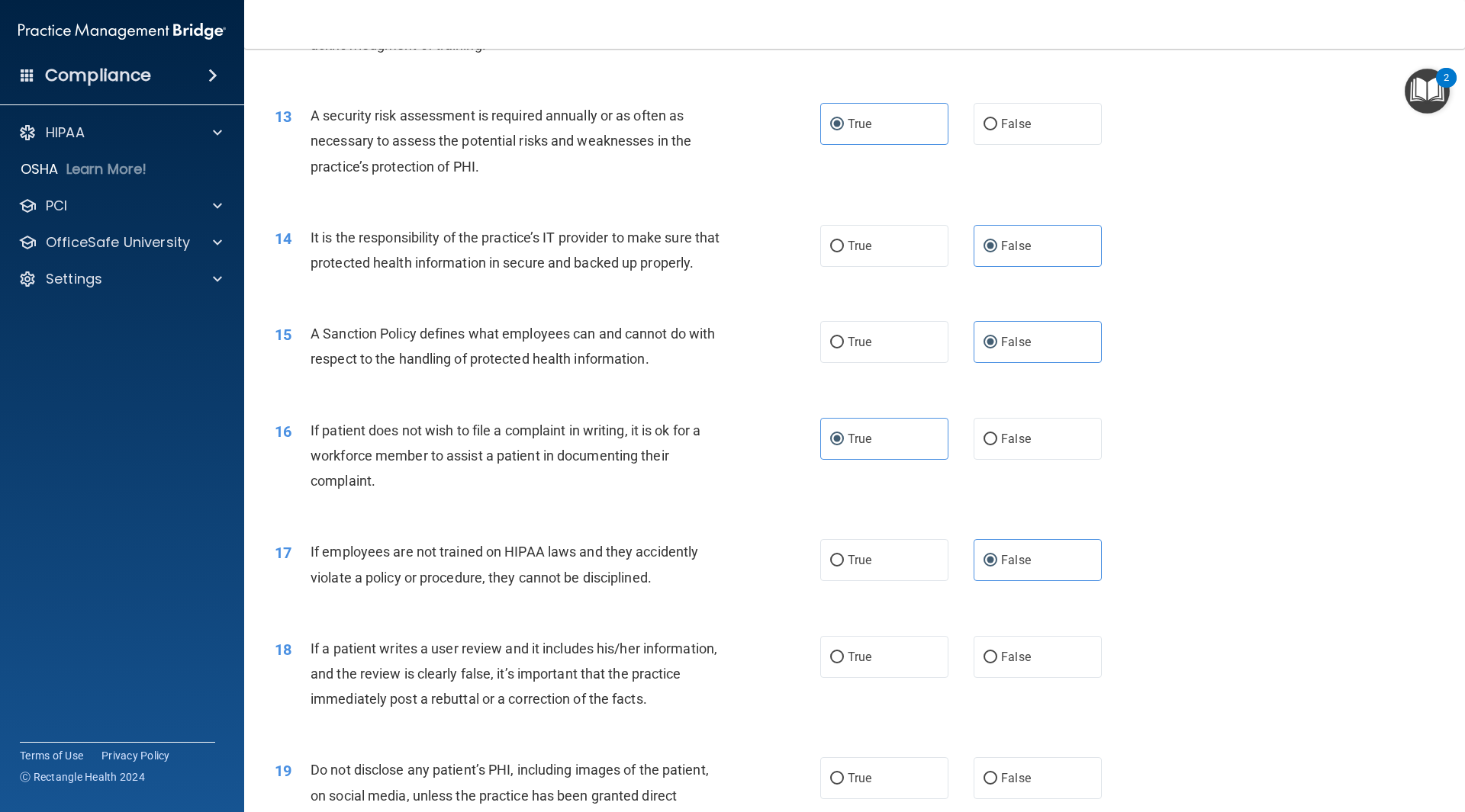
scroll to position [1678, 0]
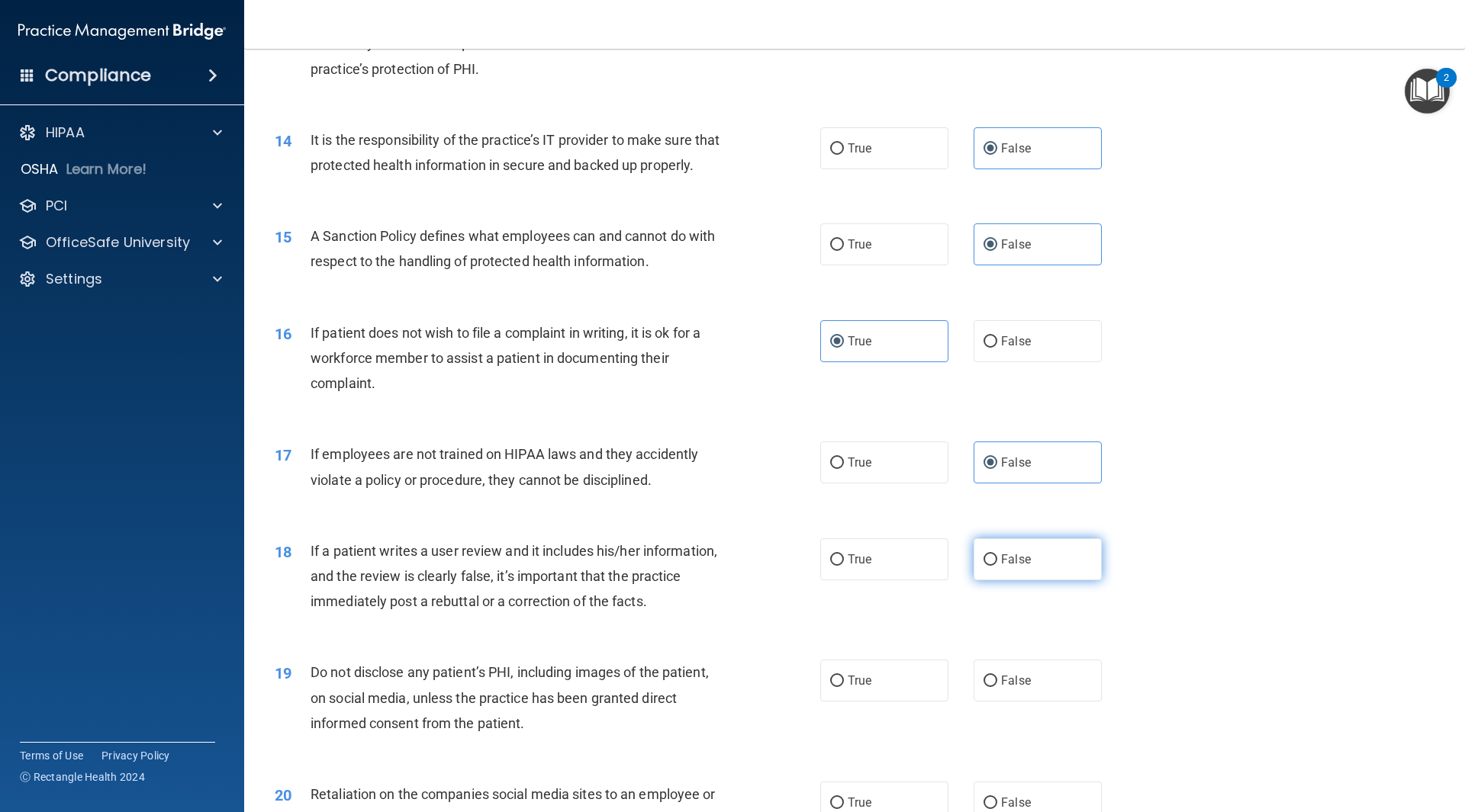
click at [1049, 581] on label "False" at bounding box center [1038, 558] width 128 height 42
click at [997, 566] on input "False" at bounding box center [990, 560] width 14 height 12
radio input "true"
click at [848, 688] on span "True" at bounding box center [860, 680] width 23 height 15
click at [844, 688] on input "True" at bounding box center [836, 682] width 14 height 12
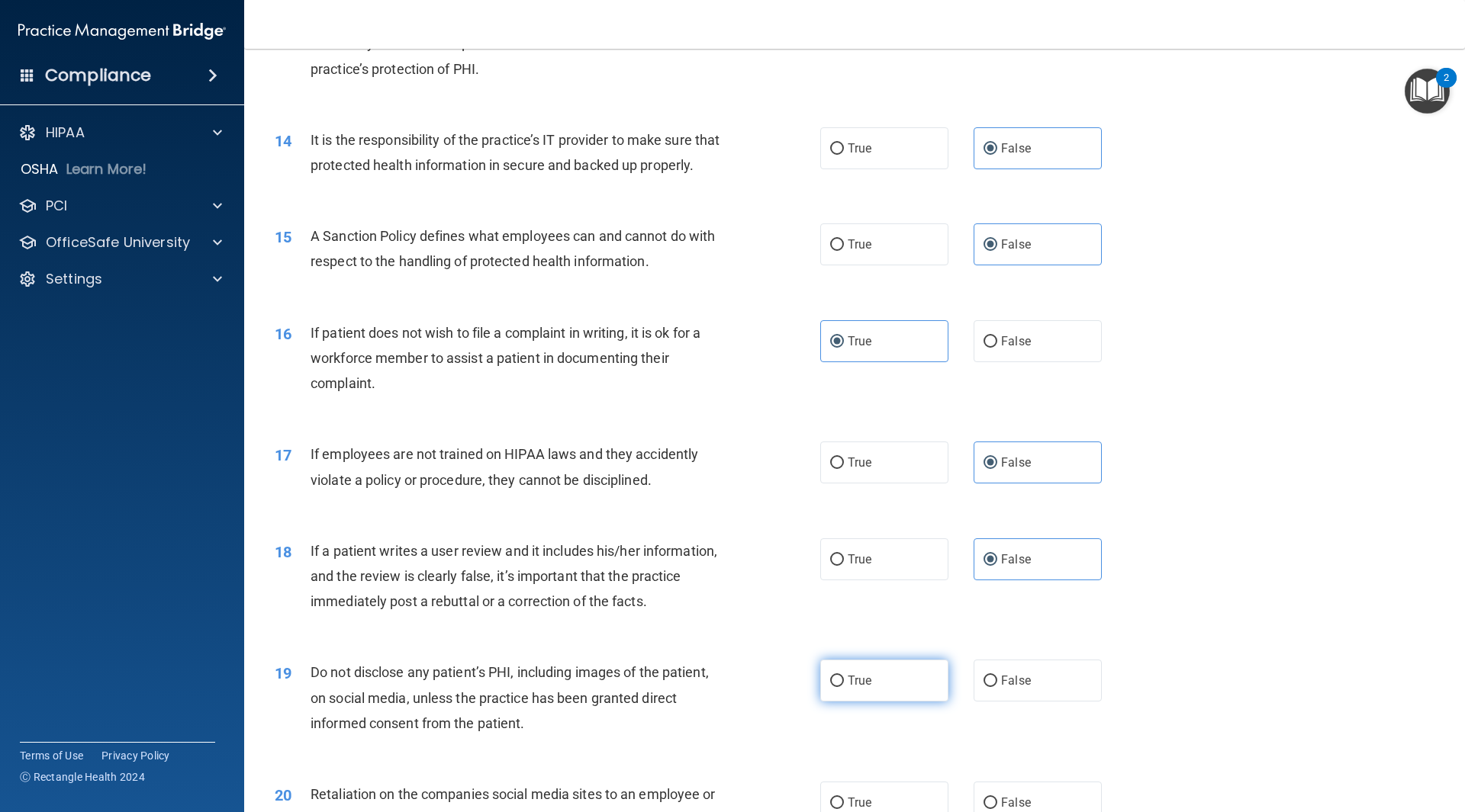
radio input "true"
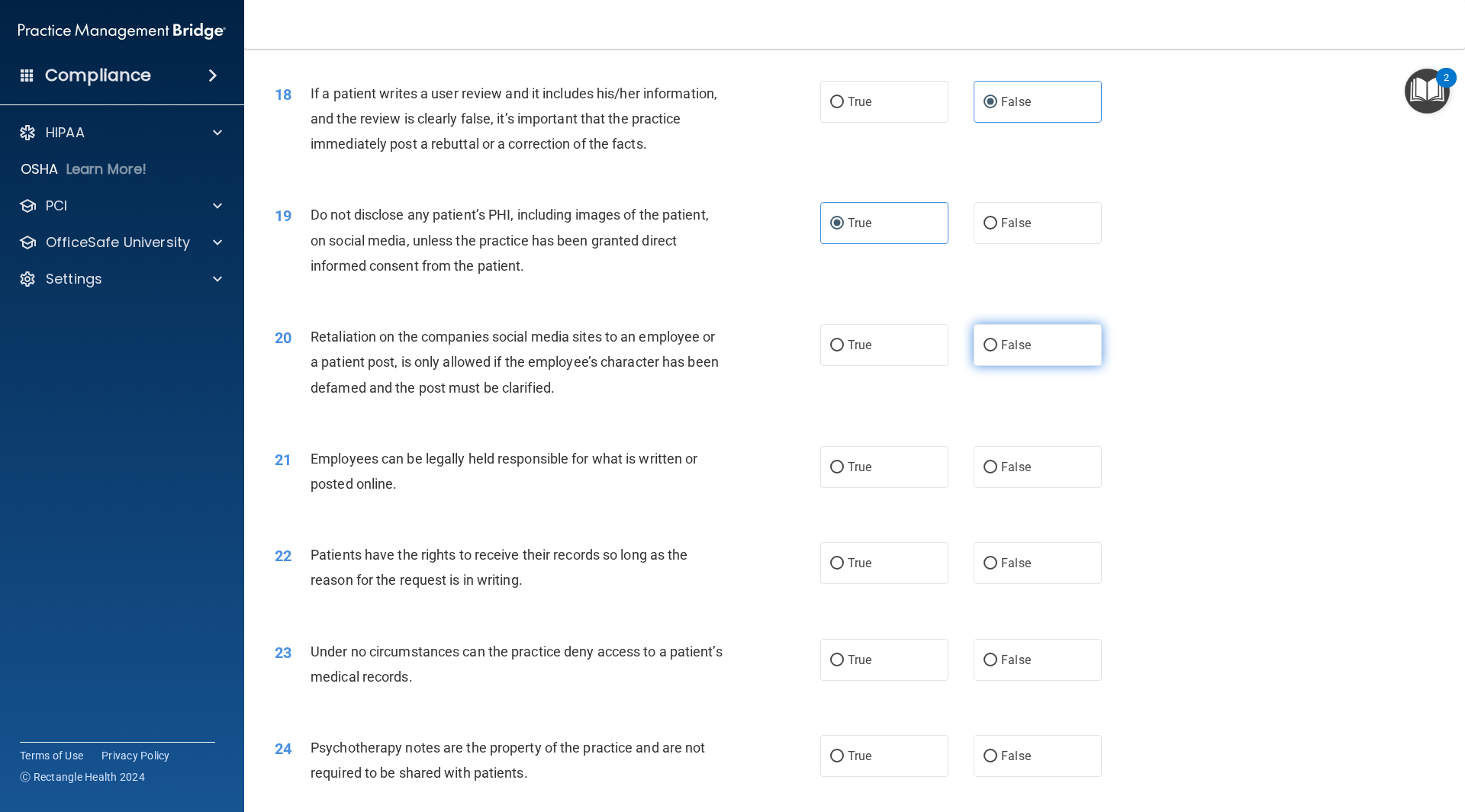
click at [1062, 366] on label "False" at bounding box center [1038, 345] width 128 height 42
click at [997, 352] on input "False" at bounding box center [990, 346] width 14 height 12
radio input "true"
click at [855, 489] on label "True" at bounding box center [884, 466] width 128 height 42
click at [844, 474] on input "True" at bounding box center [836, 468] width 14 height 12
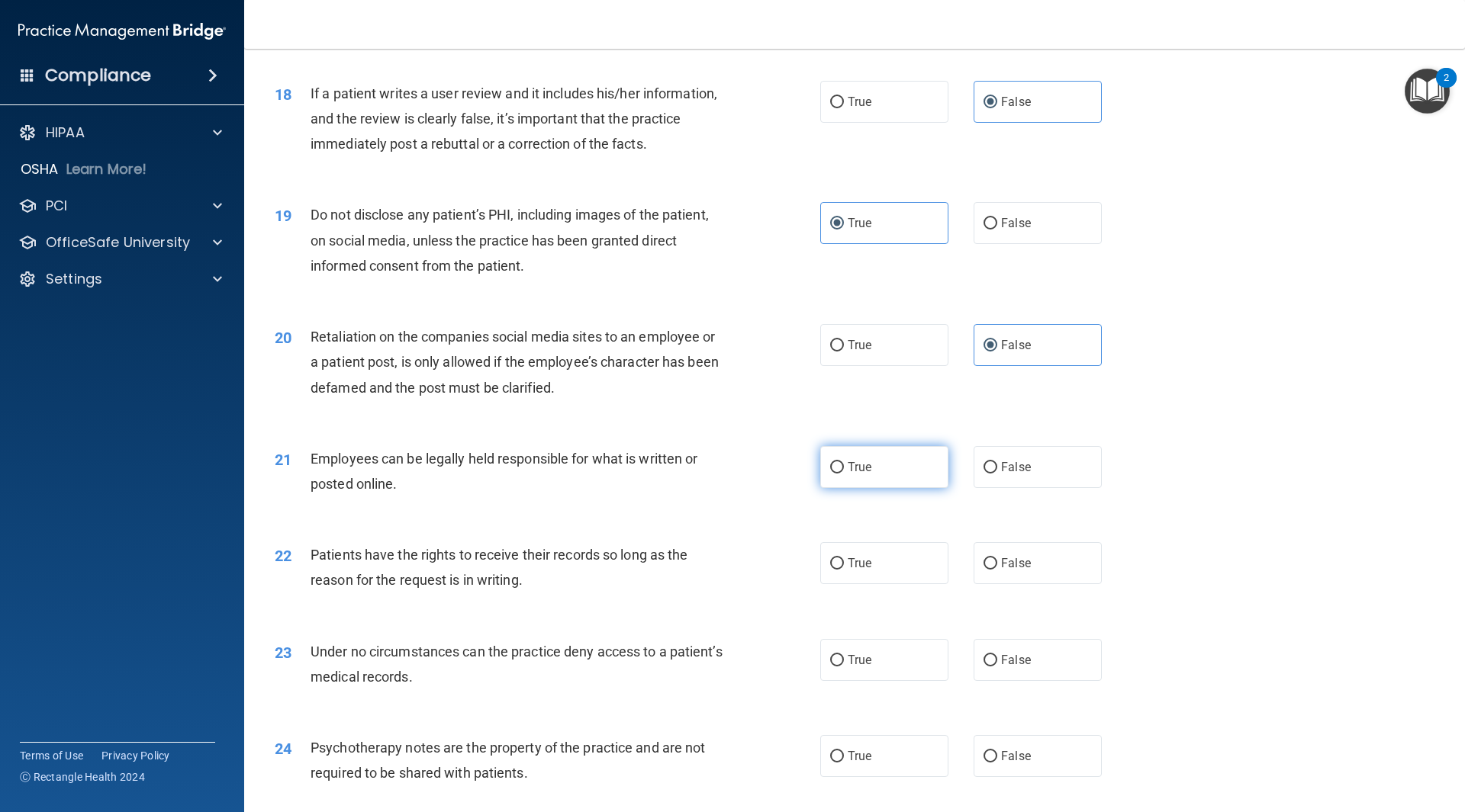
radio input "true"
click at [1042, 581] on label "False" at bounding box center [1038, 562] width 128 height 42
click at [997, 570] on input "False" at bounding box center [990, 564] width 14 height 12
radio input "true"
click at [1032, 681] on label "False" at bounding box center [1038, 660] width 128 height 42
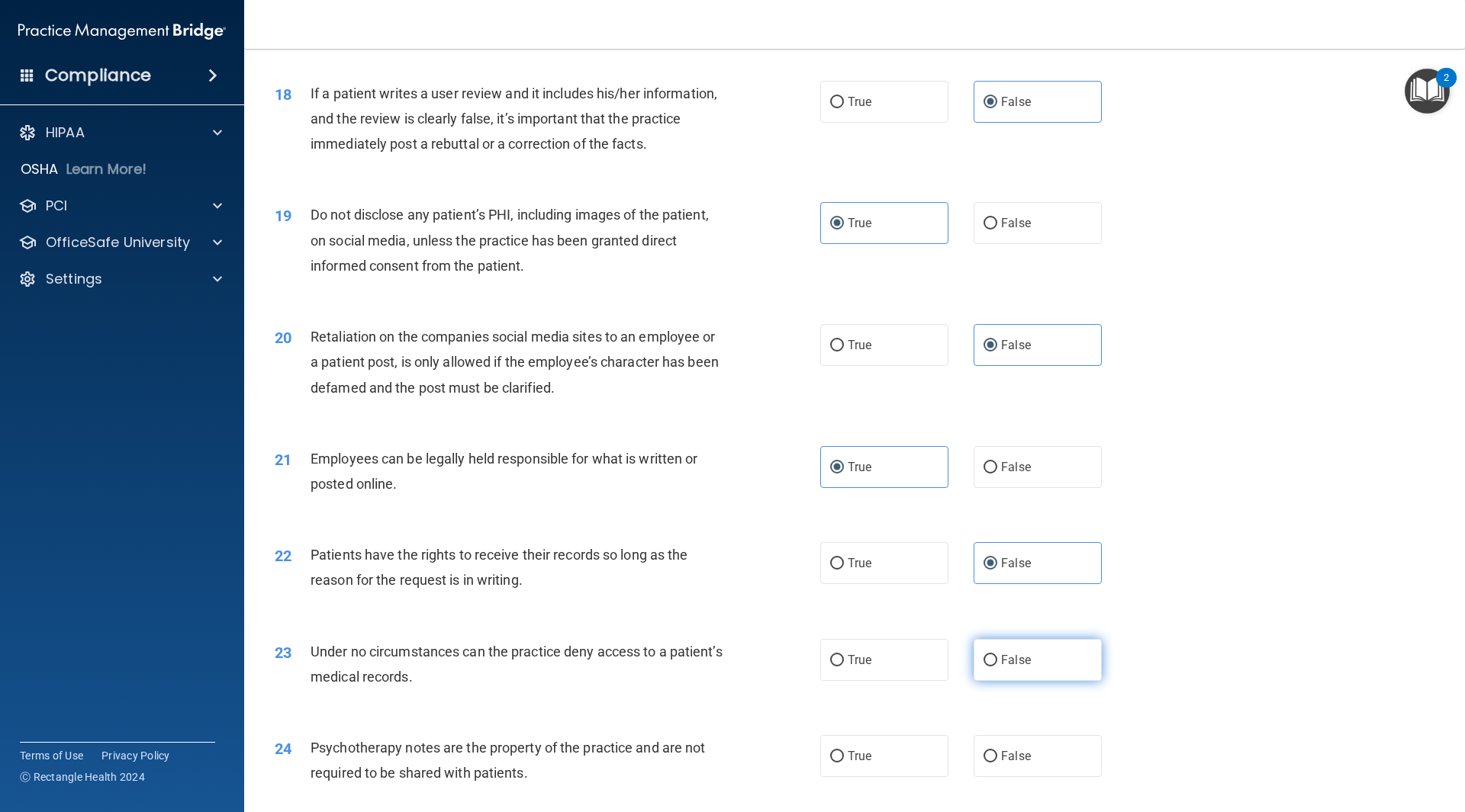
click at [997, 666] on input "False" at bounding box center [990, 661] width 14 height 12
radio input "true"
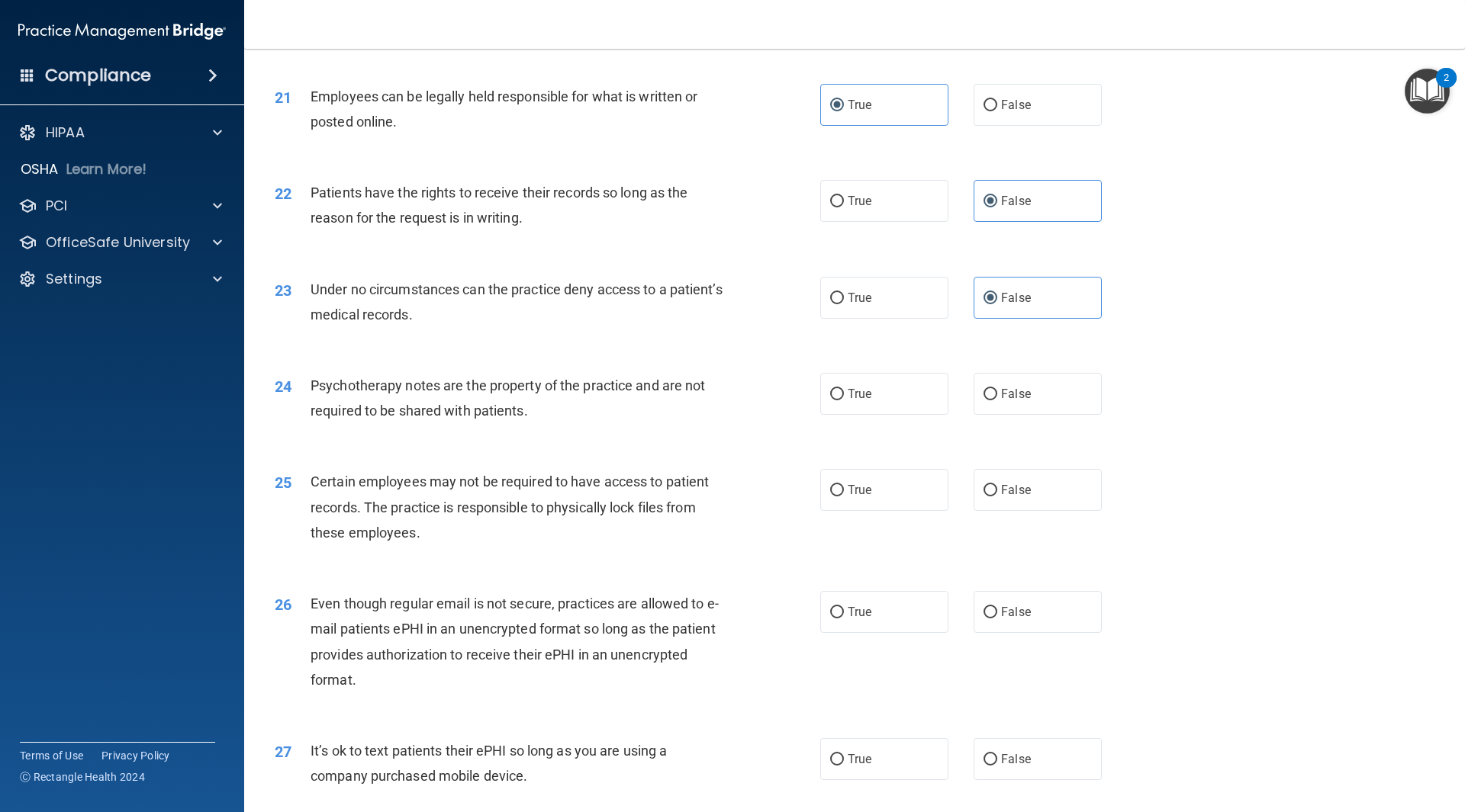
scroll to position [2593, 0]
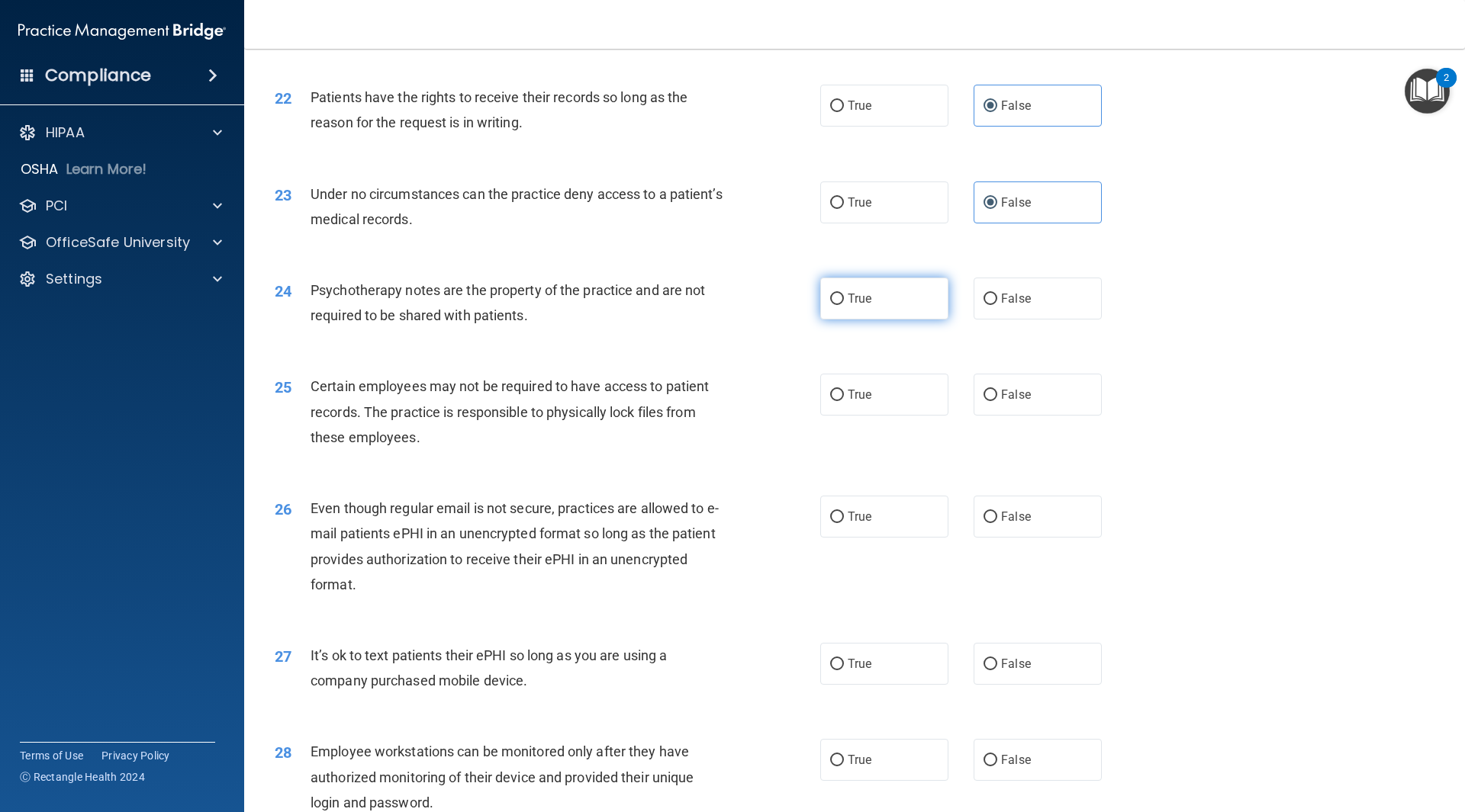
click at [885, 320] on label "True" at bounding box center [884, 298] width 128 height 42
click at [844, 305] on input "True" at bounding box center [836, 299] width 14 height 12
radio input "true"
click at [869, 416] on label "True" at bounding box center [884, 394] width 128 height 42
click at [844, 401] on input "True" at bounding box center [836, 395] width 14 height 12
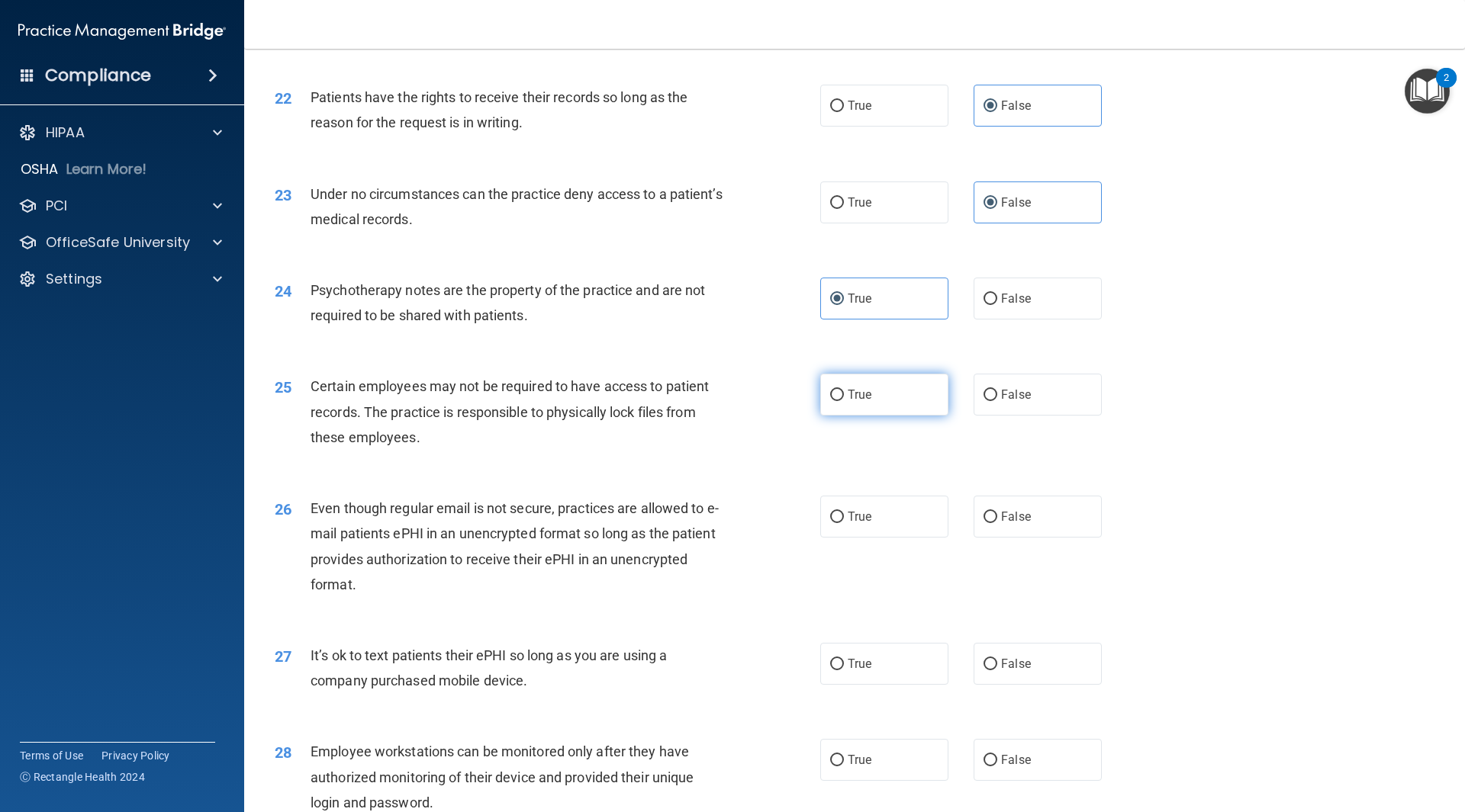
radio input "true"
click at [873, 538] on label "True" at bounding box center [884, 516] width 128 height 42
click at [844, 524] on input "True" at bounding box center [836, 518] width 14 height 12
radio input "true"
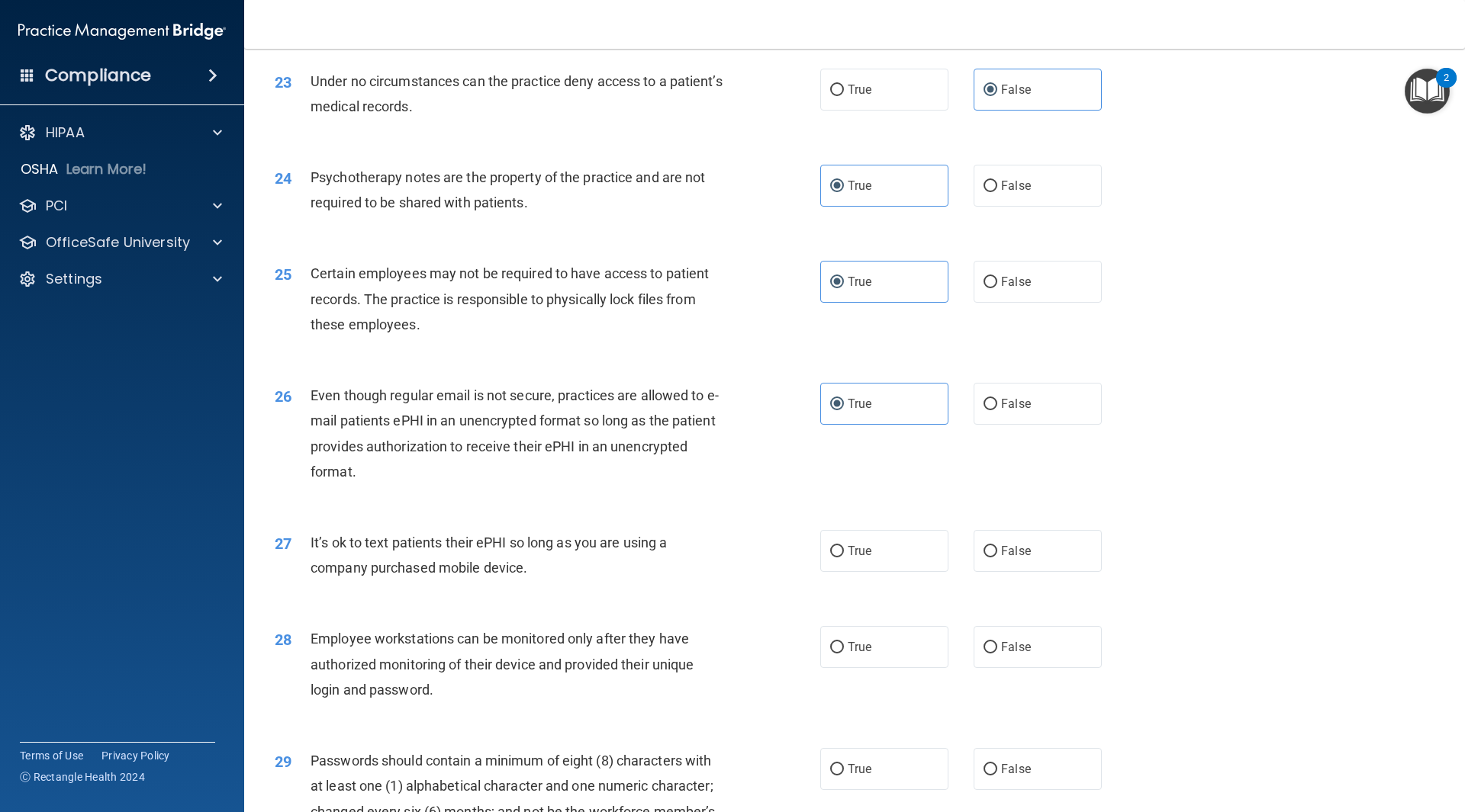
scroll to position [2898, 0]
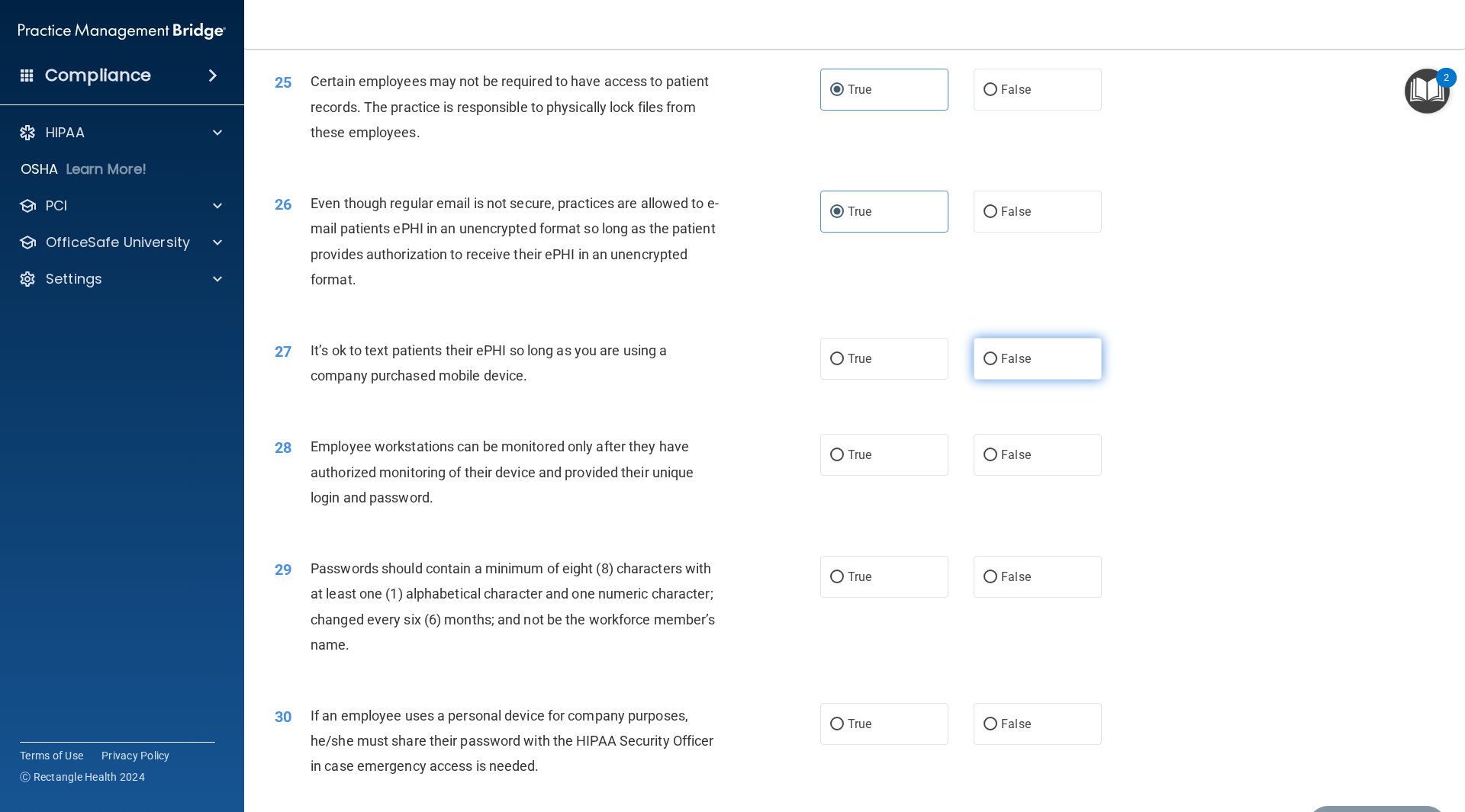
click at [1037, 379] on label "False" at bounding box center [1038, 358] width 128 height 42
click at [997, 365] on input "False" at bounding box center [990, 359] width 14 height 12
radio input "true"
click at [1014, 476] on label "False" at bounding box center [1038, 455] width 128 height 42
click at [997, 461] on input "False" at bounding box center [990, 456] width 14 height 12
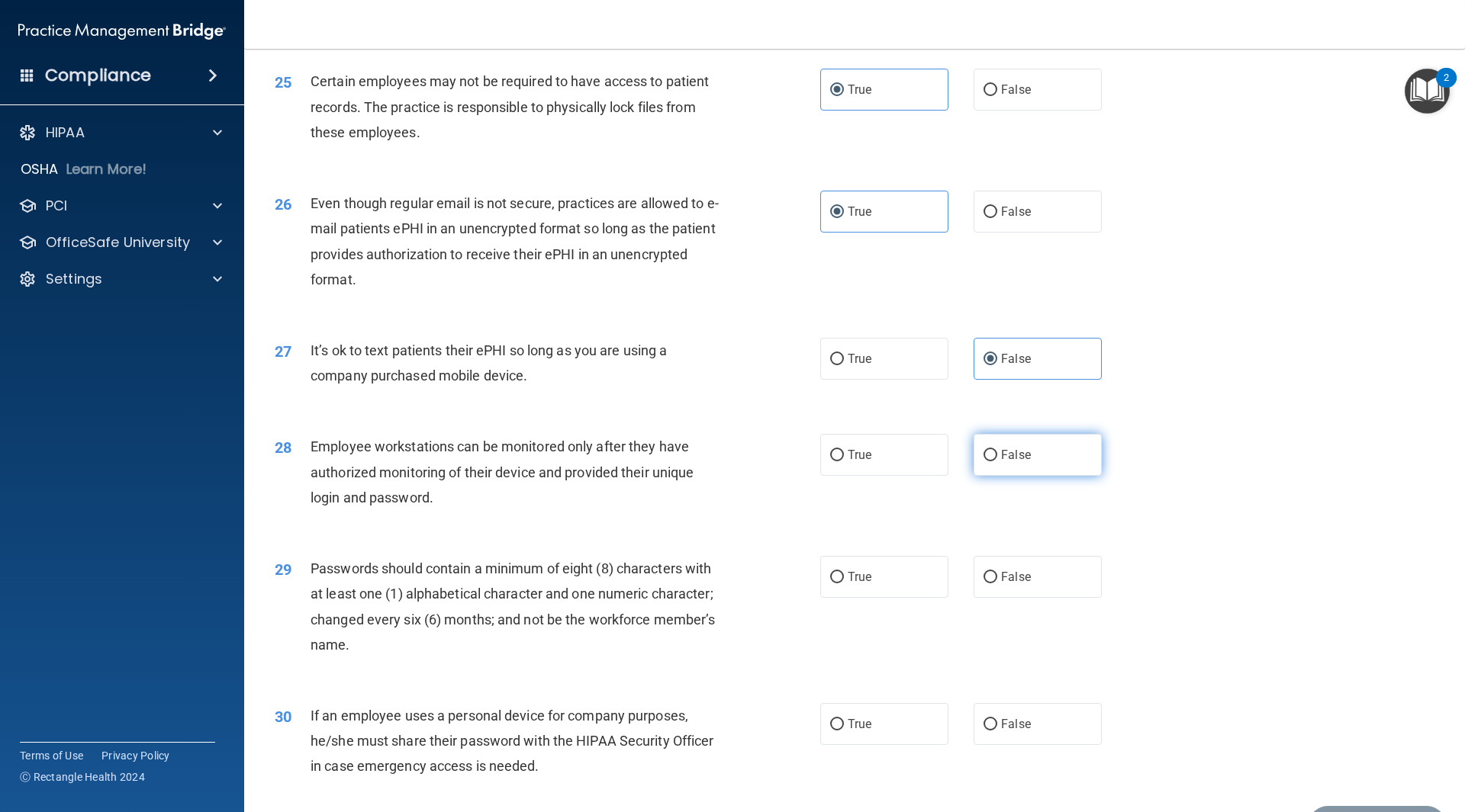
radio input "true"
click at [842, 598] on label "True" at bounding box center [884, 577] width 128 height 42
click at [842, 584] on input "True" at bounding box center [836, 578] width 14 height 12
radio input "true"
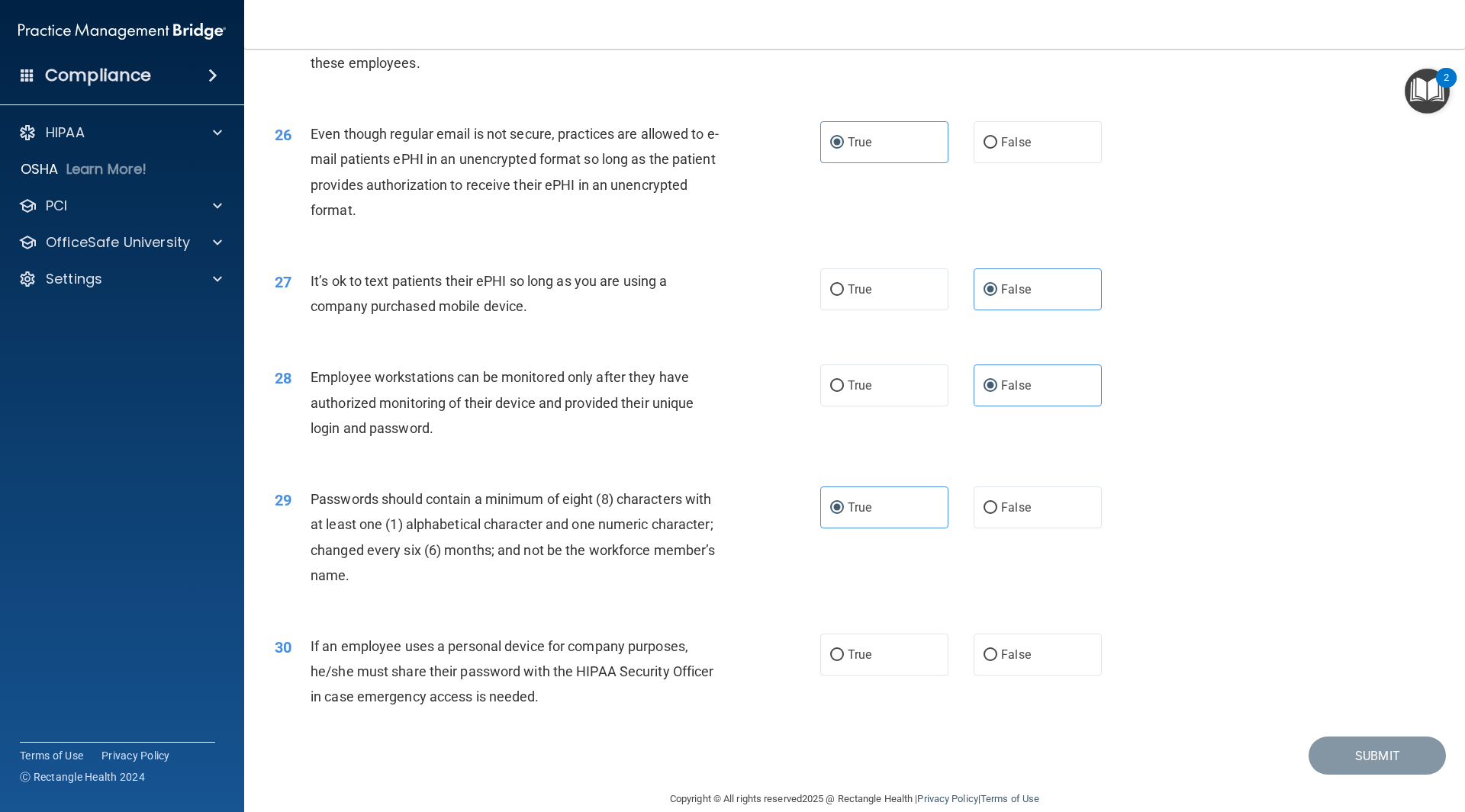
scroll to position [3017, 0]
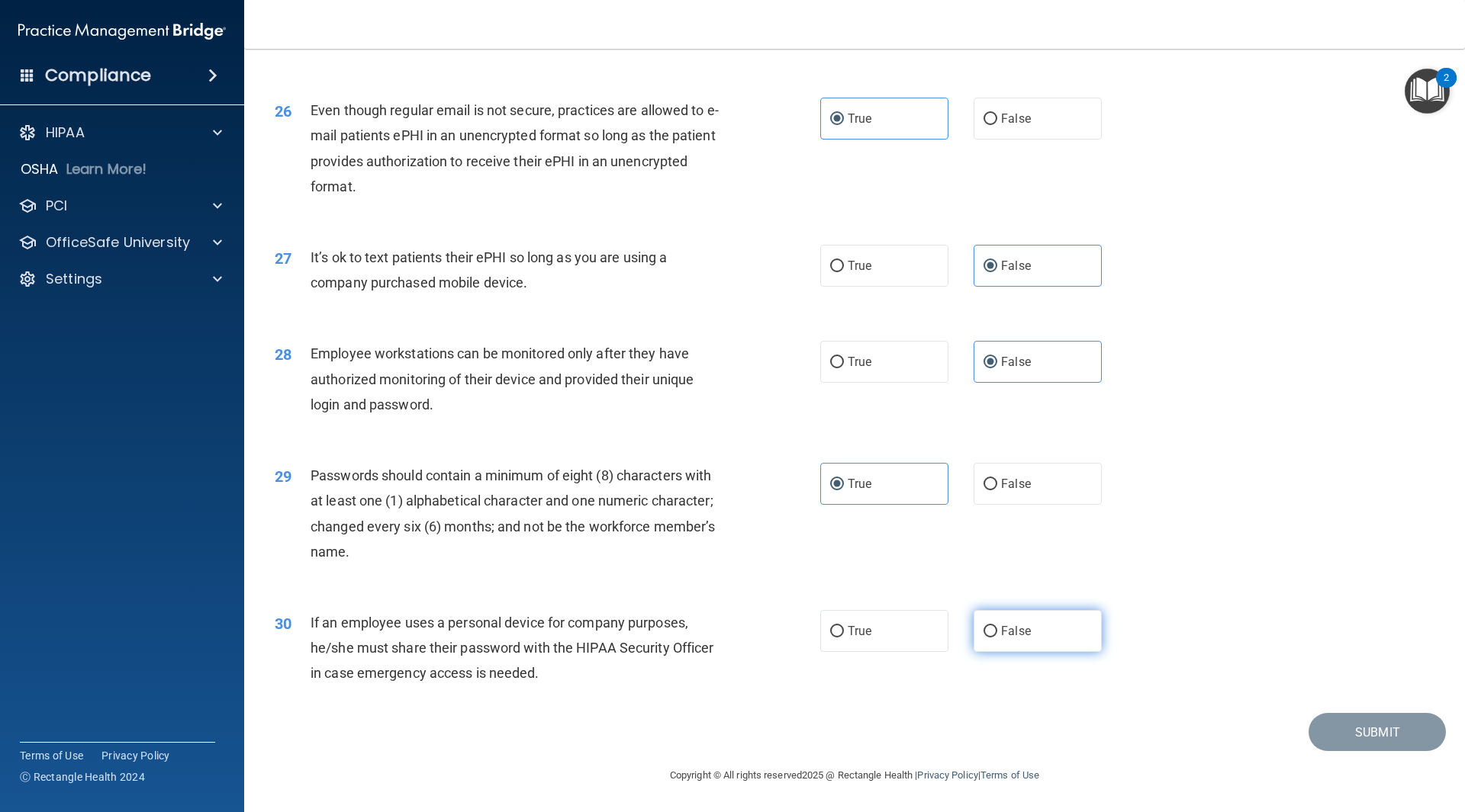
click at [1033, 627] on label "False" at bounding box center [1038, 630] width 128 height 42
click at [997, 627] on input "False" at bounding box center [990, 632] width 14 height 12
radio input "true"
click at [1371, 712] on div "30 If an employee uses a personal device for company purposes, he/she must shar…" at bounding box center [854, 653] width 1182 height 122
click at [1365, 736] on button "Submit" at bounding box center [1377, 732] width 137 height 39
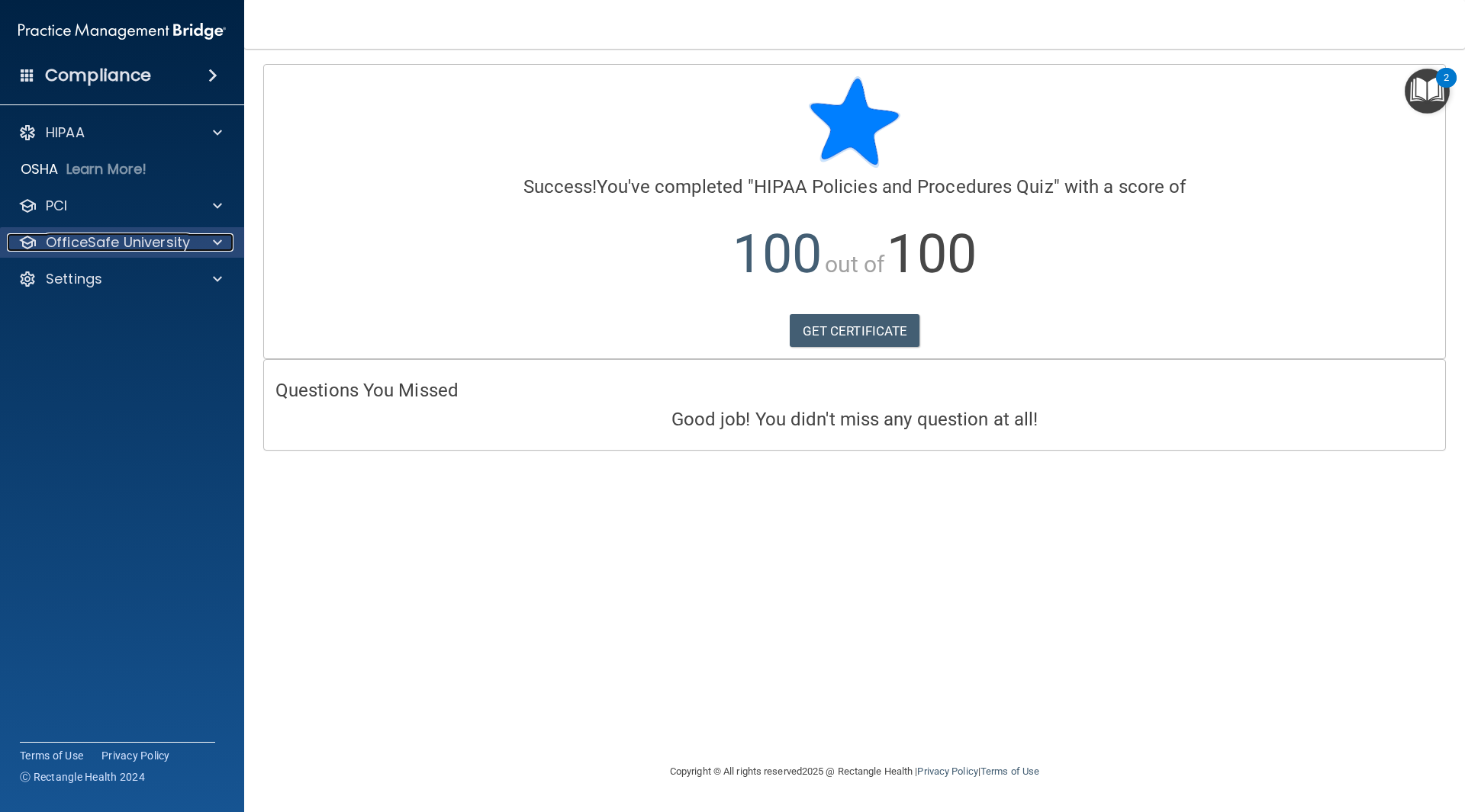
click at [88, 236] on p "OfficeSafe University" at bounding box center [118, 242] width 144 height 18
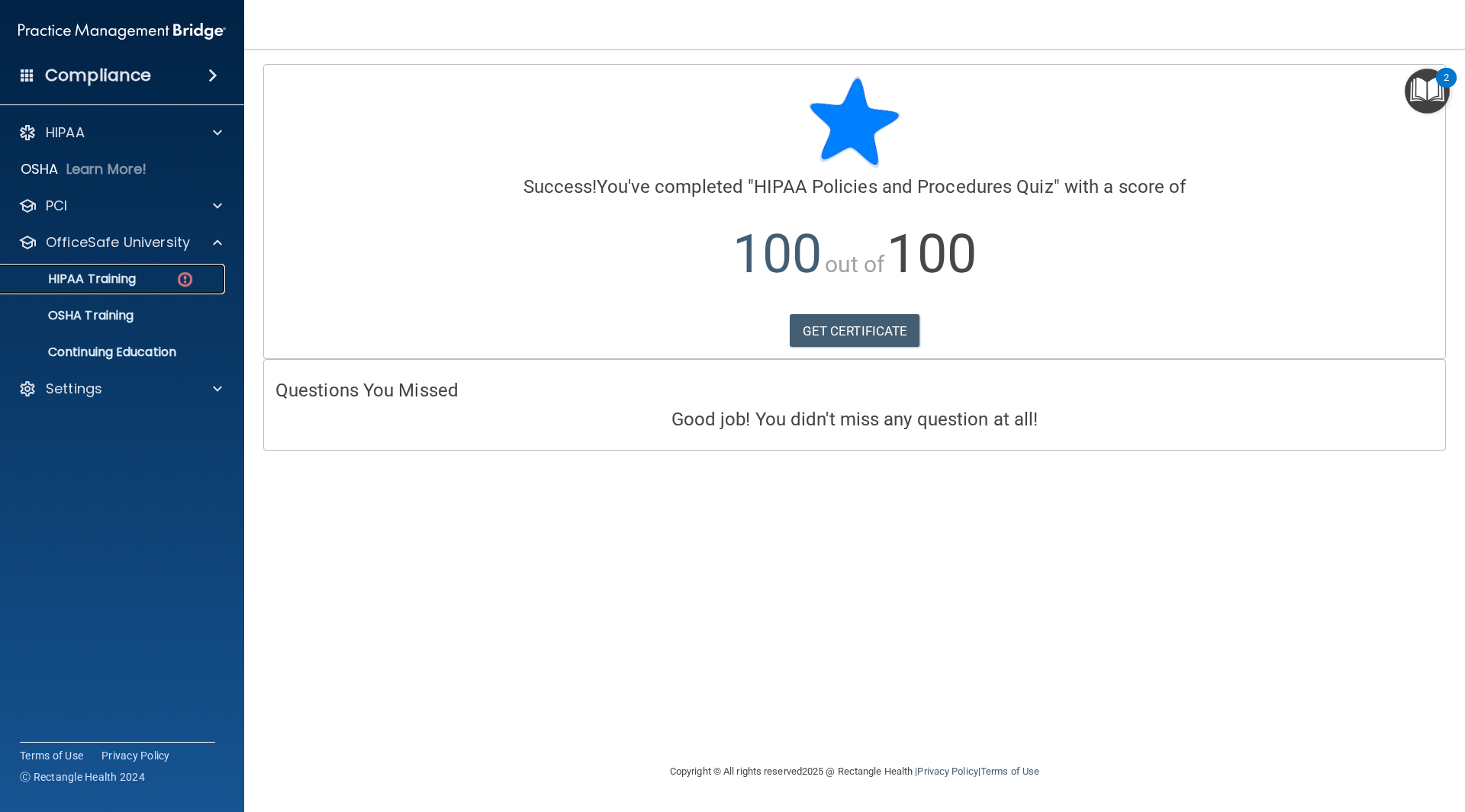
click at [120, 281] on p "HIPAA Training" at bounding box center [73, 280] width 126 height 16
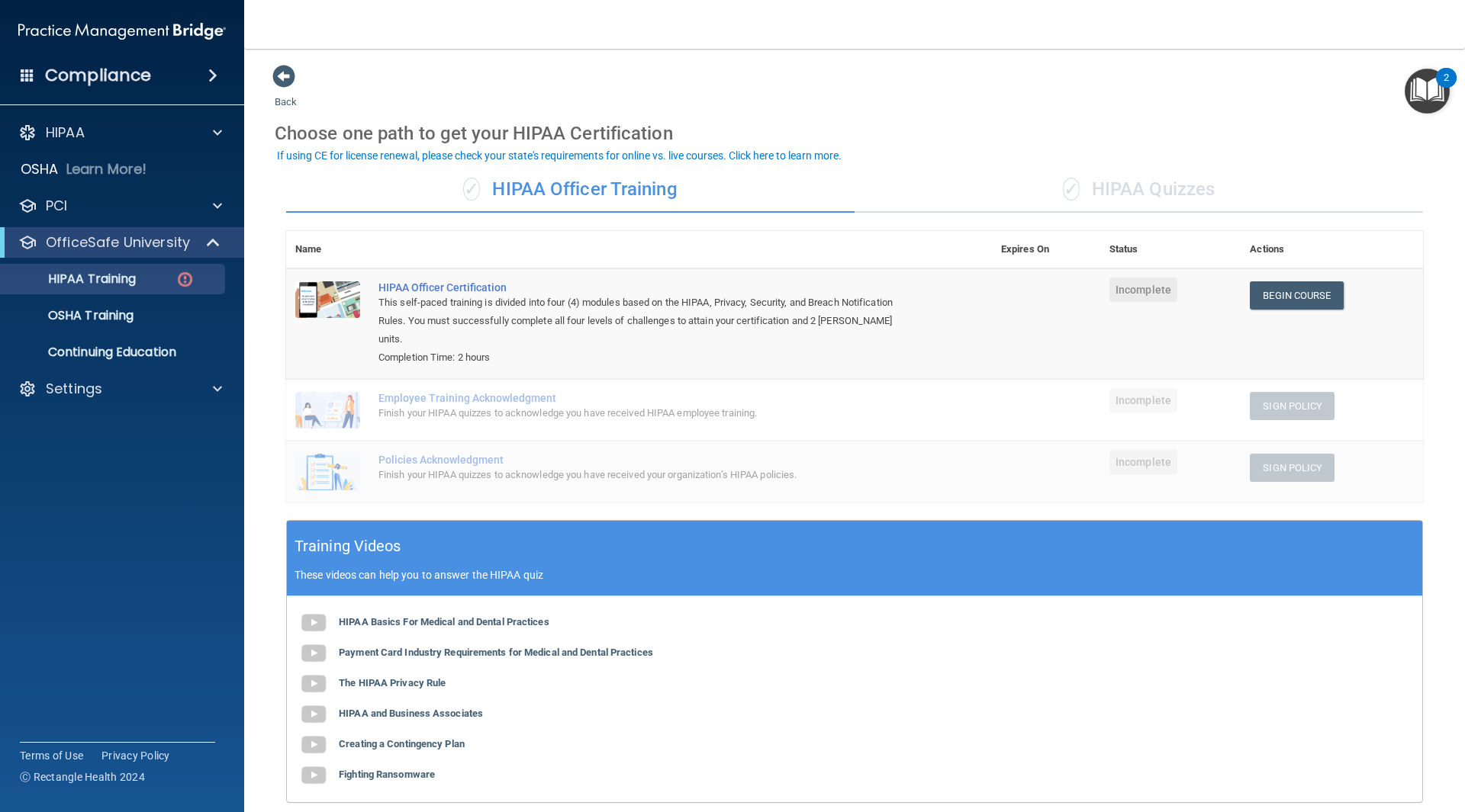
click at [1159, 194] on div "✓ HIPAA Quizzes" at bounding box center [1139, 189] width 568 height 46
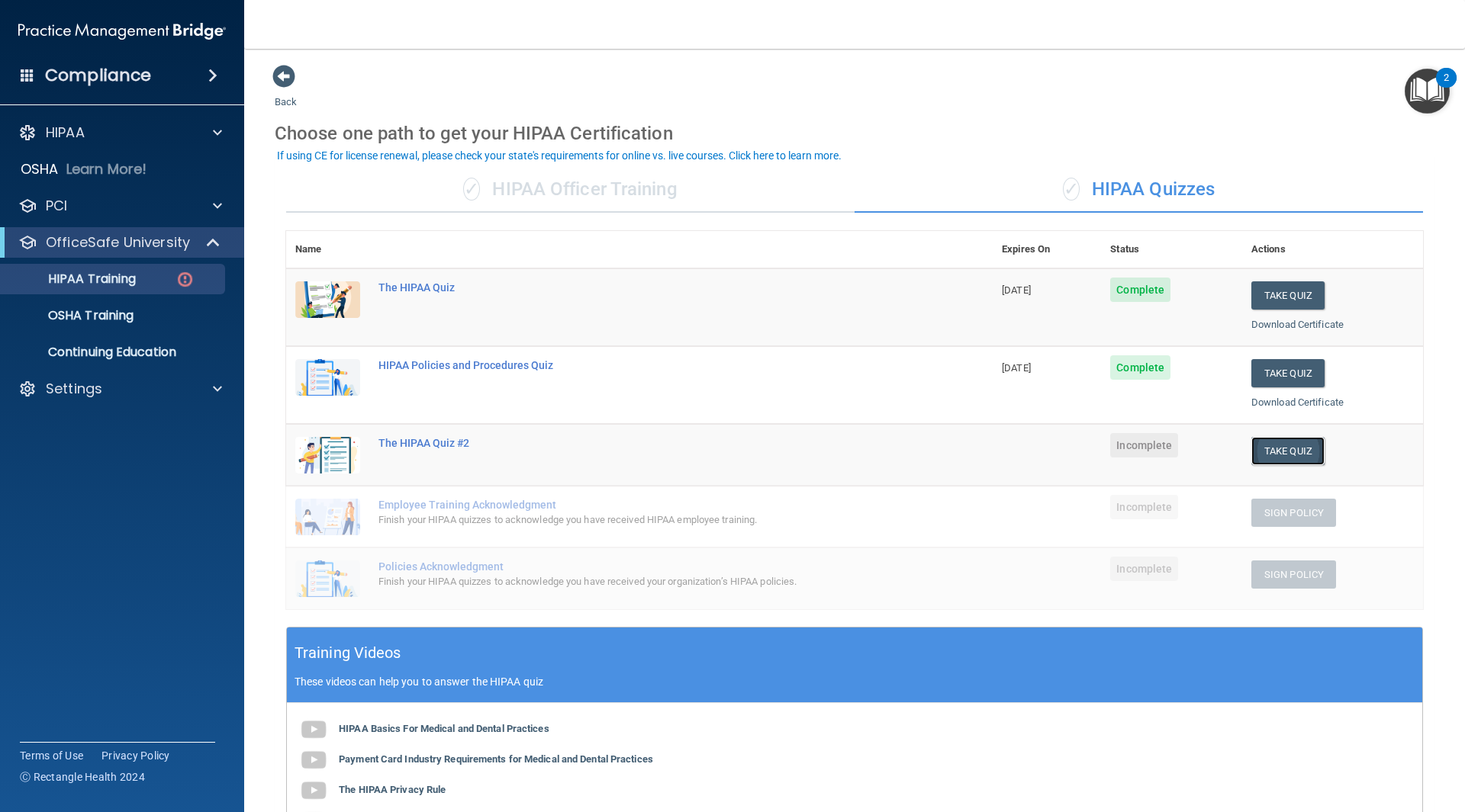
click at [1264, 458] on button "Take Quiz" at bounding box center [1287, 451] width 73 height 28
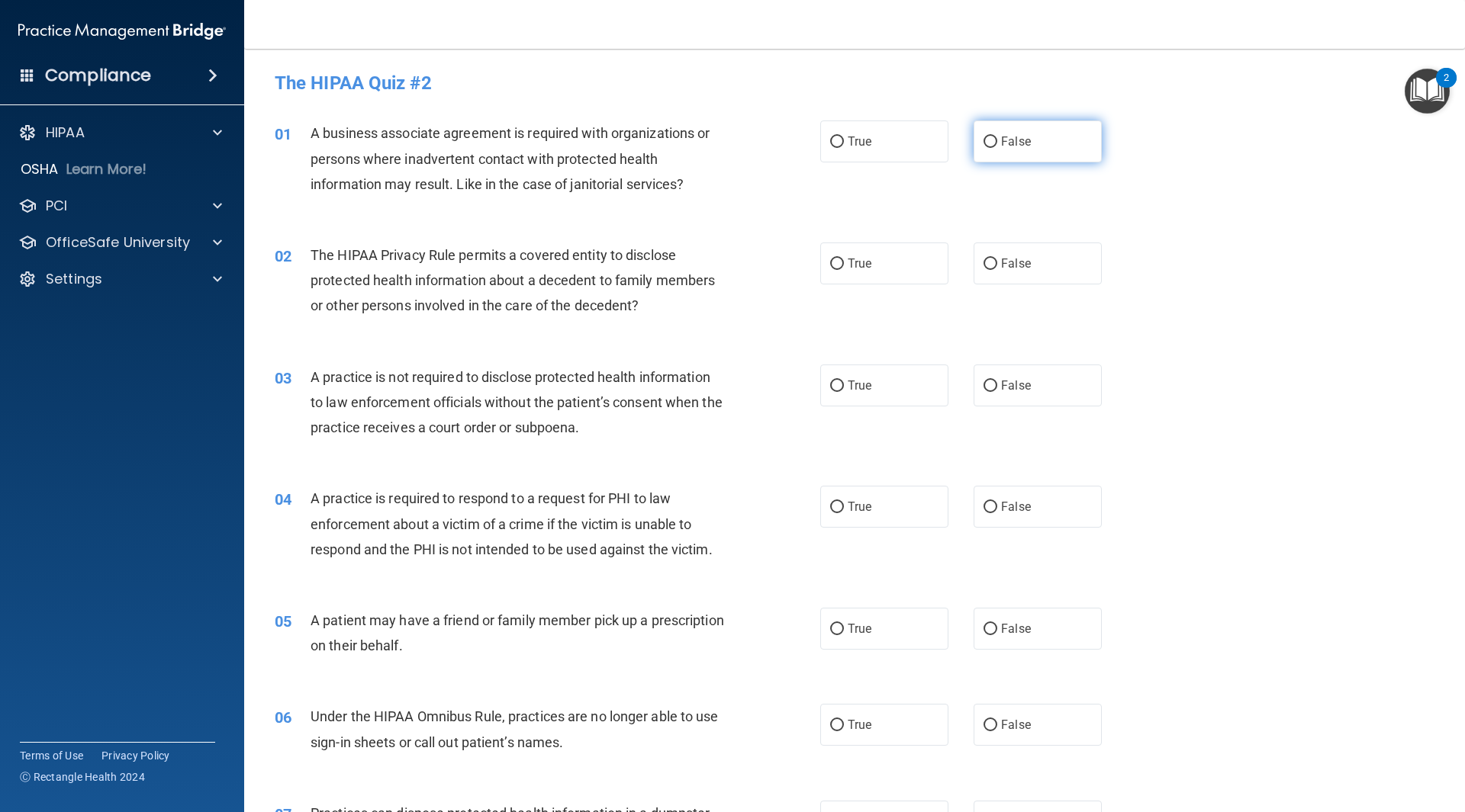
click at [1029, 149] on label "False" at bounding box center [1038, 141] width 128 height 42
click at [997, 148] on input "False" at bounding box center [990, 143] width 14 height 12
radio input "true"
click at [887, 262] on label "True" at bounding box center [884, 263] width 128 height 42
click at [844, 262] on input "True" at bounding box center [836, 264] width 14 height 12
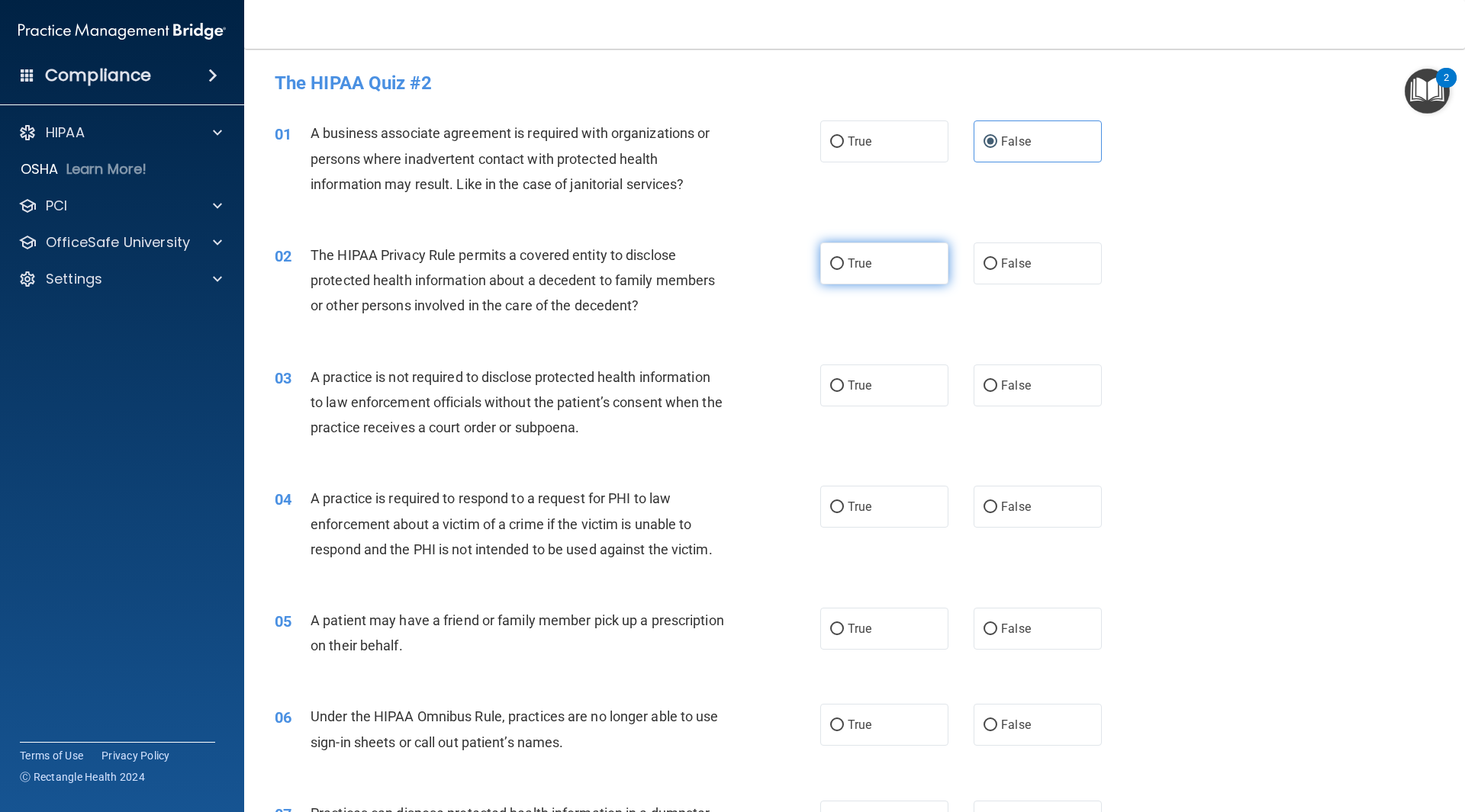
radio input "true"
click at [1043, 389] on label "False" at bounding box center [1038, 385] width 128 height 42
click at [997, 389] on input "False" at bounding box center [990, 387] width 14 height 12
radio input "true"
click at [879, 510] on label "True" at bounding box center [884, 506] width 128 height 42
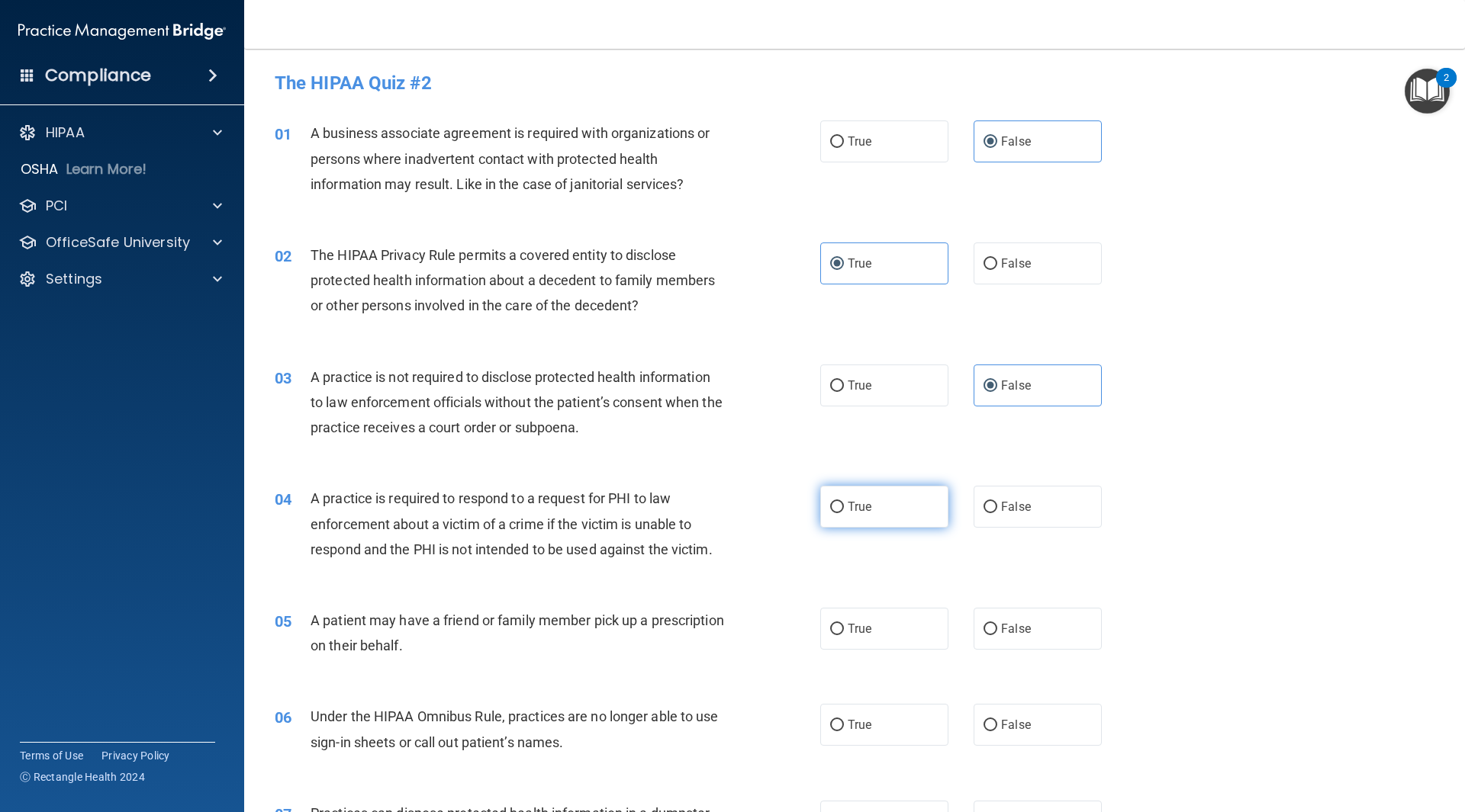
click at [844, 510] on input "True" at bounding box center [836, 508] width 14 height 12
radio input "true"
click at [880, 611] on label "True" at bounding box center [884, 628] width 128 height 42
click at [844, 624] on input "True" at bounding box center [836, 629] width 14 height 12
radio input "true"
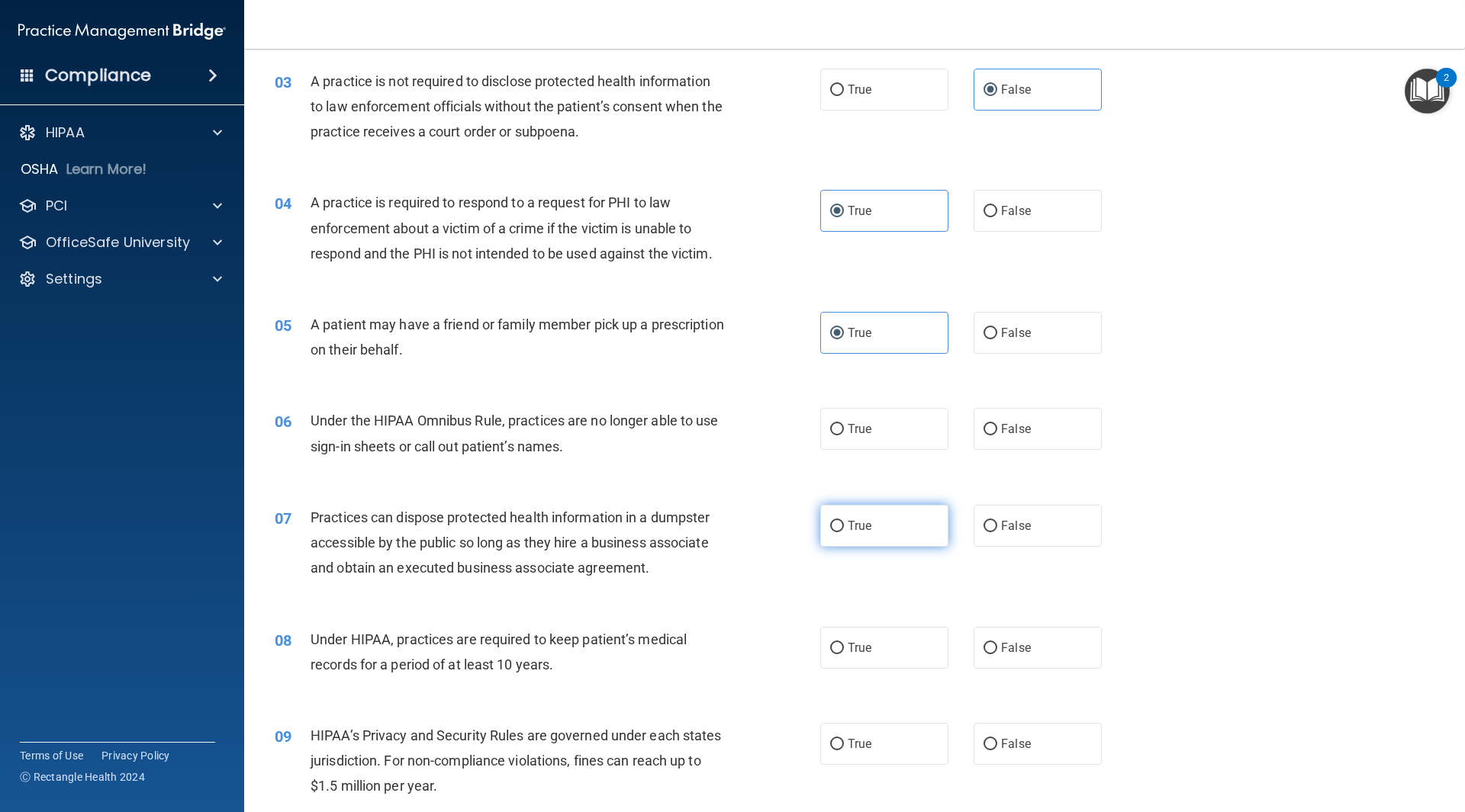
scroll to position [305, 0]
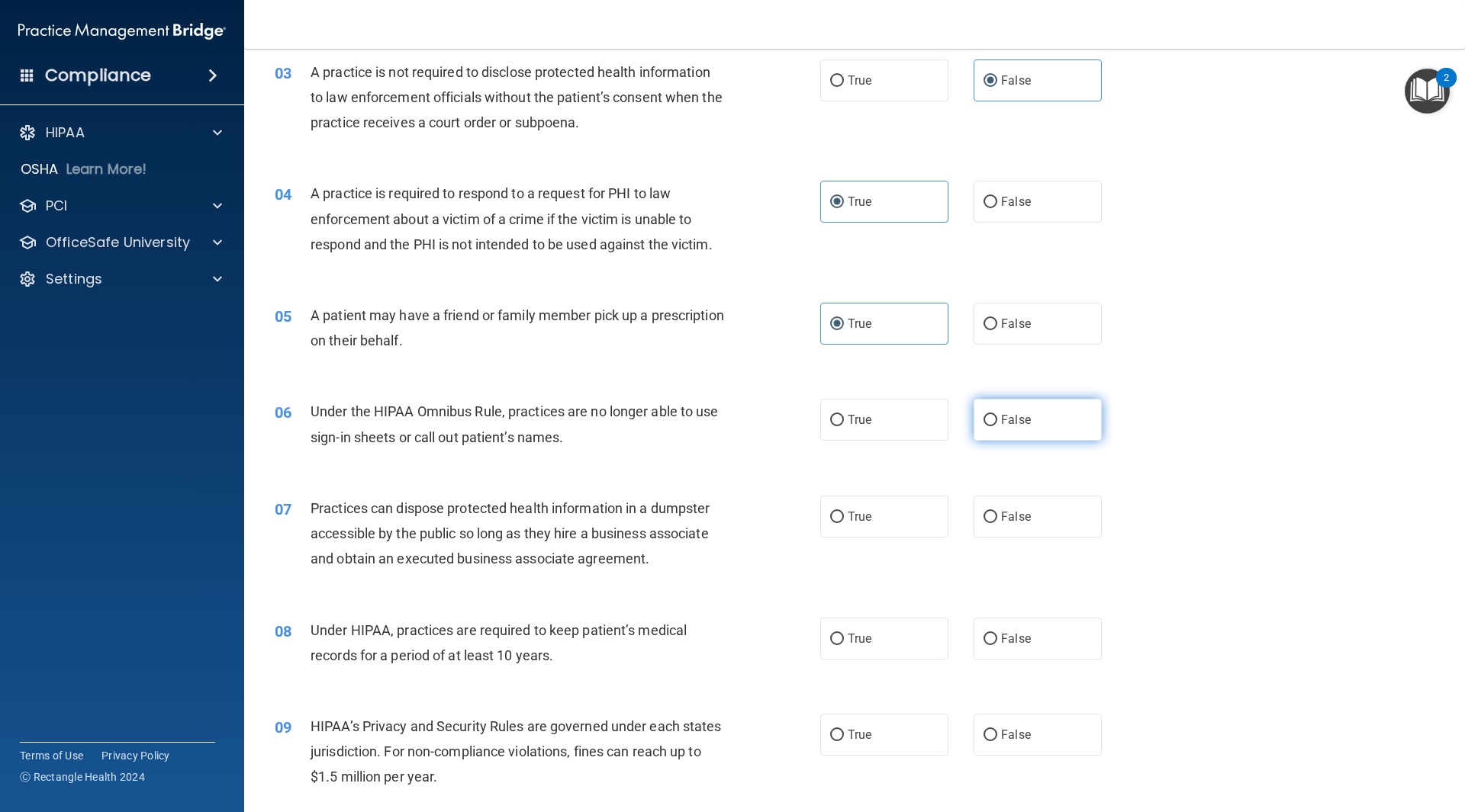
click at [1011, 414] on span "False" at bounding box center [1015, 420] width 30 height 15
click at [997, 415] on input "False" at bounding box center [990, 421] width 14 height 12
radio input "true"
click at [1035, 510] on label "False" at bounding box center [1038, 516] width 128 height 42
click at [997, 512] on input "False" at bounding box center [990, 518] width 14 height 12
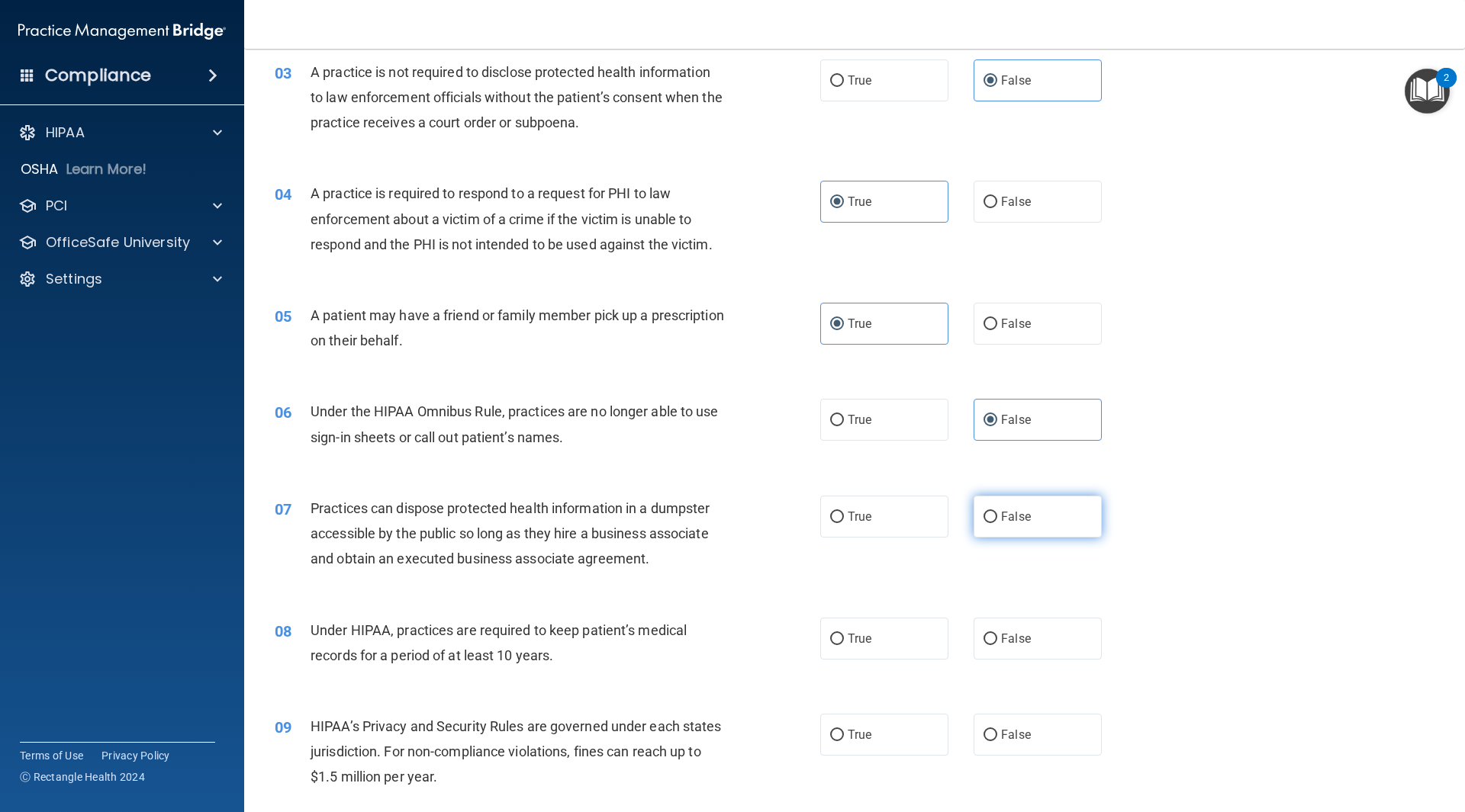
radio input "true"
drag, startPoint x: 1028, startPoint y: 631, endPoint x: 1030, endPoint y: 653, distance: 22.1
click at [1029, 631] on label "False" at bounding box center [1038, 638] width 128 height 42
click at [997, 634] on input "False" at bounding box center [990, 640] width 14 height 12
radio input "true"
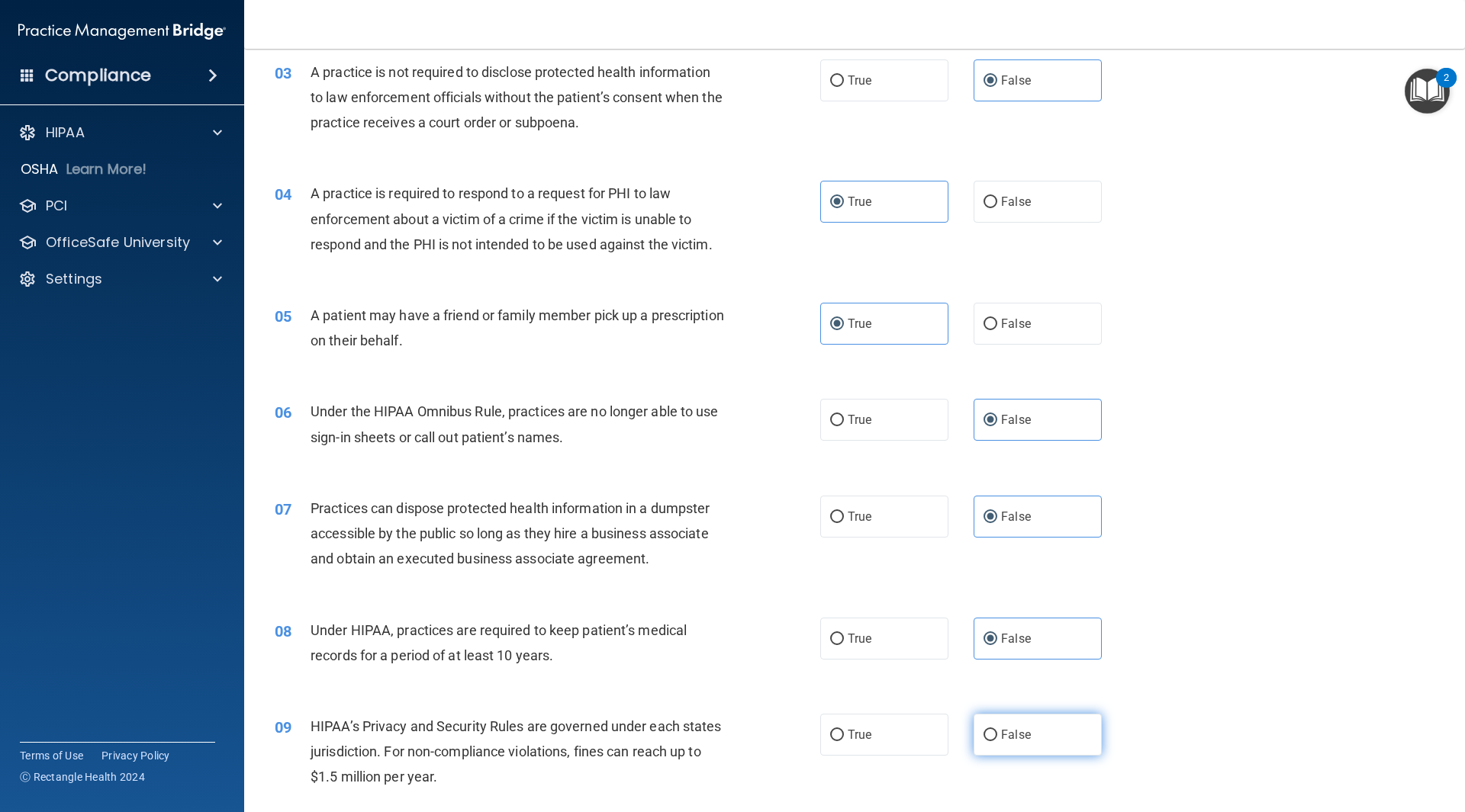
click at [1048, 741] on label "False" at bounding box center [1038, 734] width 128 height 42
click at [997, 741] on input "False" at bounding box center [990, 736] width 14 height 12
radio input "true"
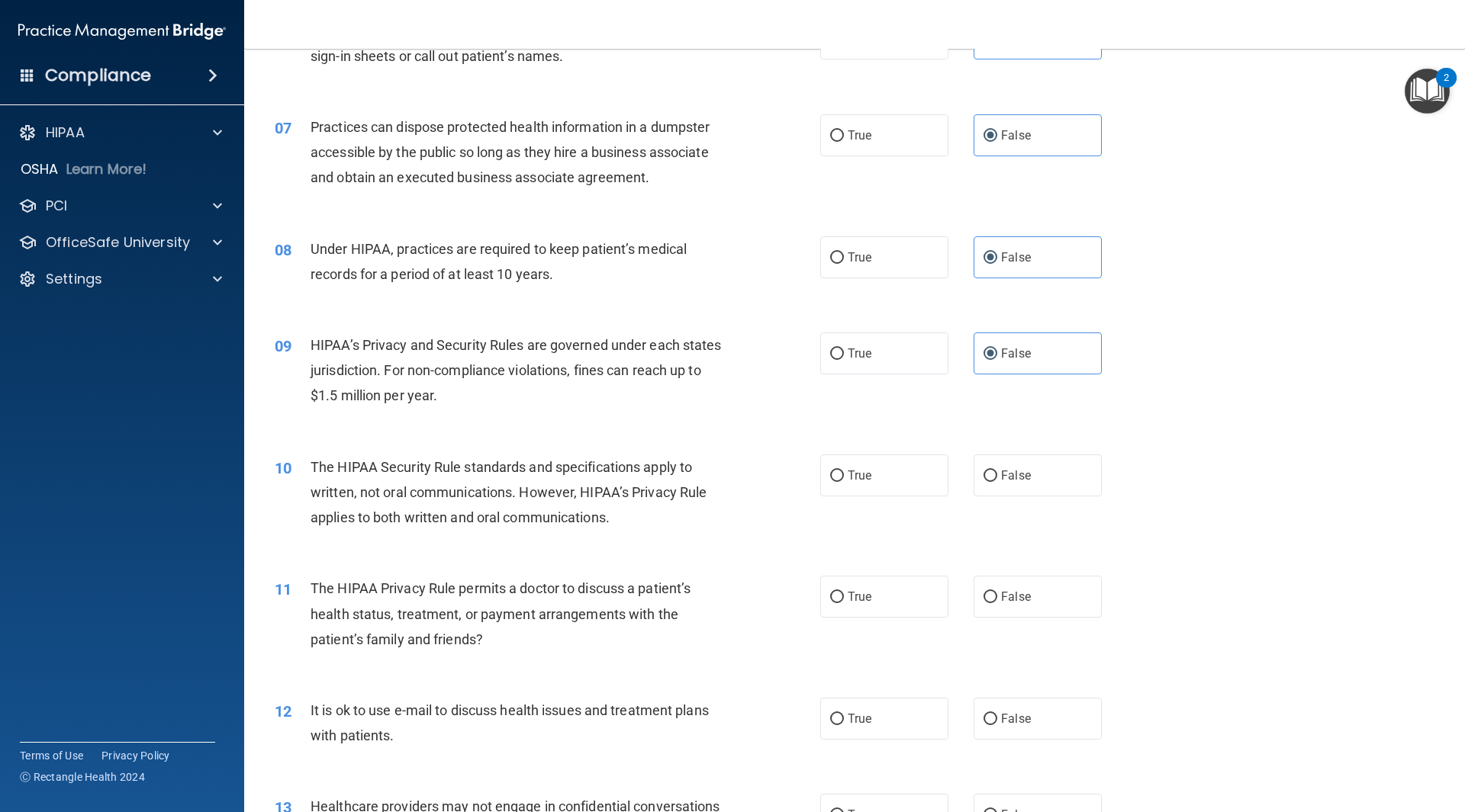
scroll to position [992, 0]
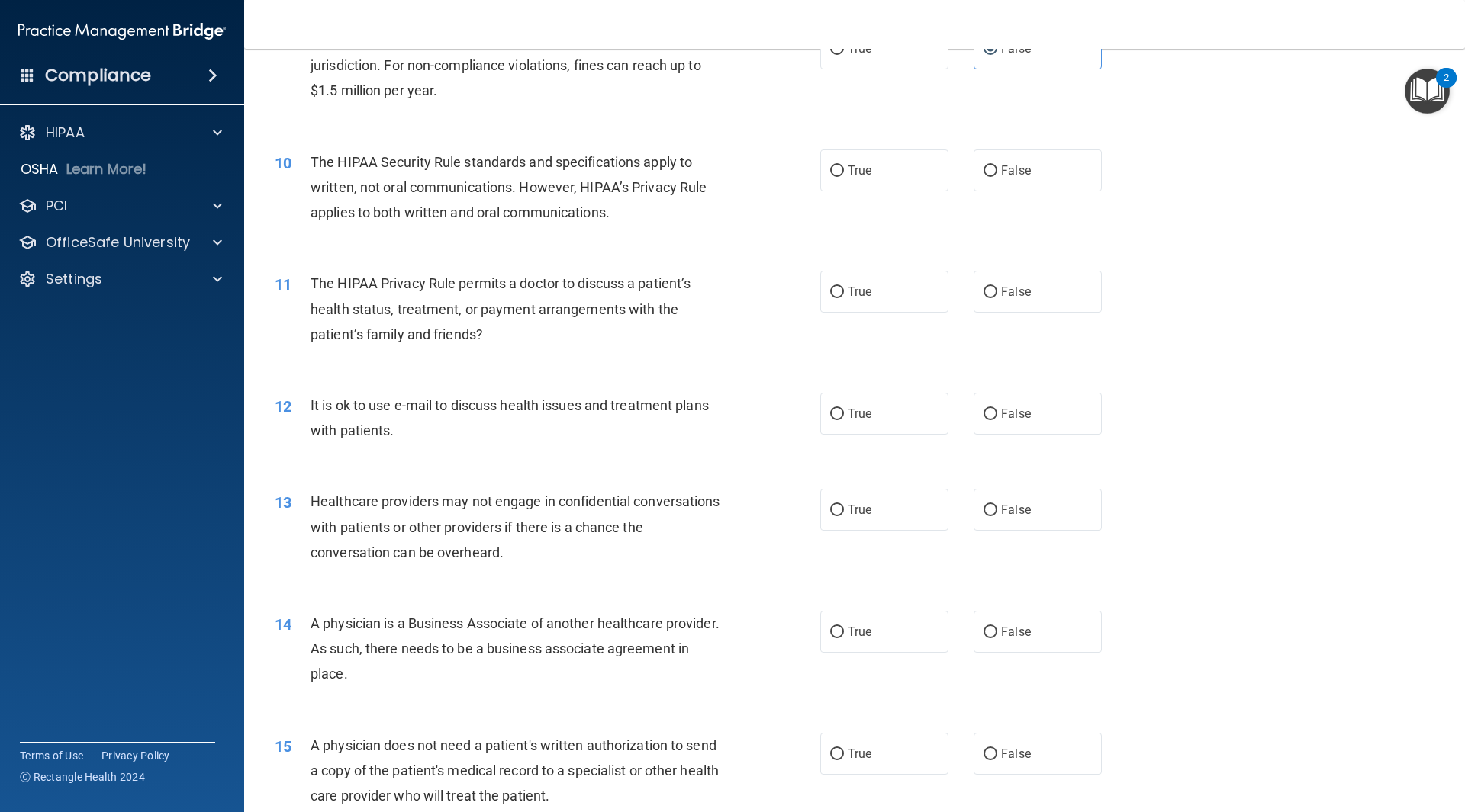
drag, startPoint x: 880, startPoint y: 176, endPoint x: 895, endPoint y: 248, distance: 73.5
click at [880, 177] on label "True" at bounding box center [884, 170] width 128 height 42
click at [844, 177] on input "True" at bounding box center [836, 171] width 14 height 12
radio input "true"
click at [894, 304] on label "True" at bounding box center [884, 291] width 128 height 42
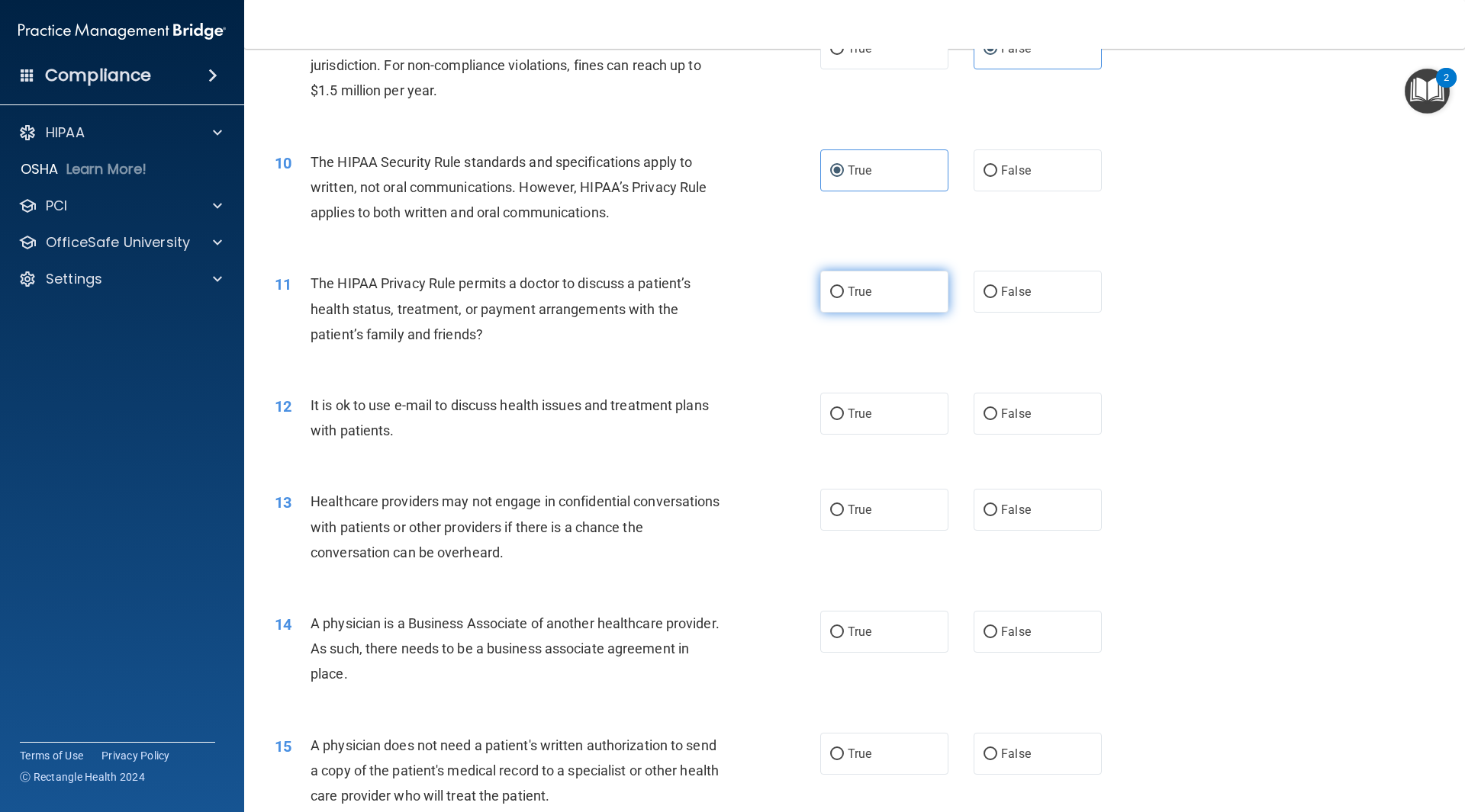
click at [844, 298] on input "True" at bounding box center [836, 292] width 14 height 12
radio input "true"
click at [872, 423] on label "True" at bounding box center [884, 413] width 128 height 42
click at [844, 421] on input "True" at bounding box center [836, 415] width 14 height 12
radio input "true"
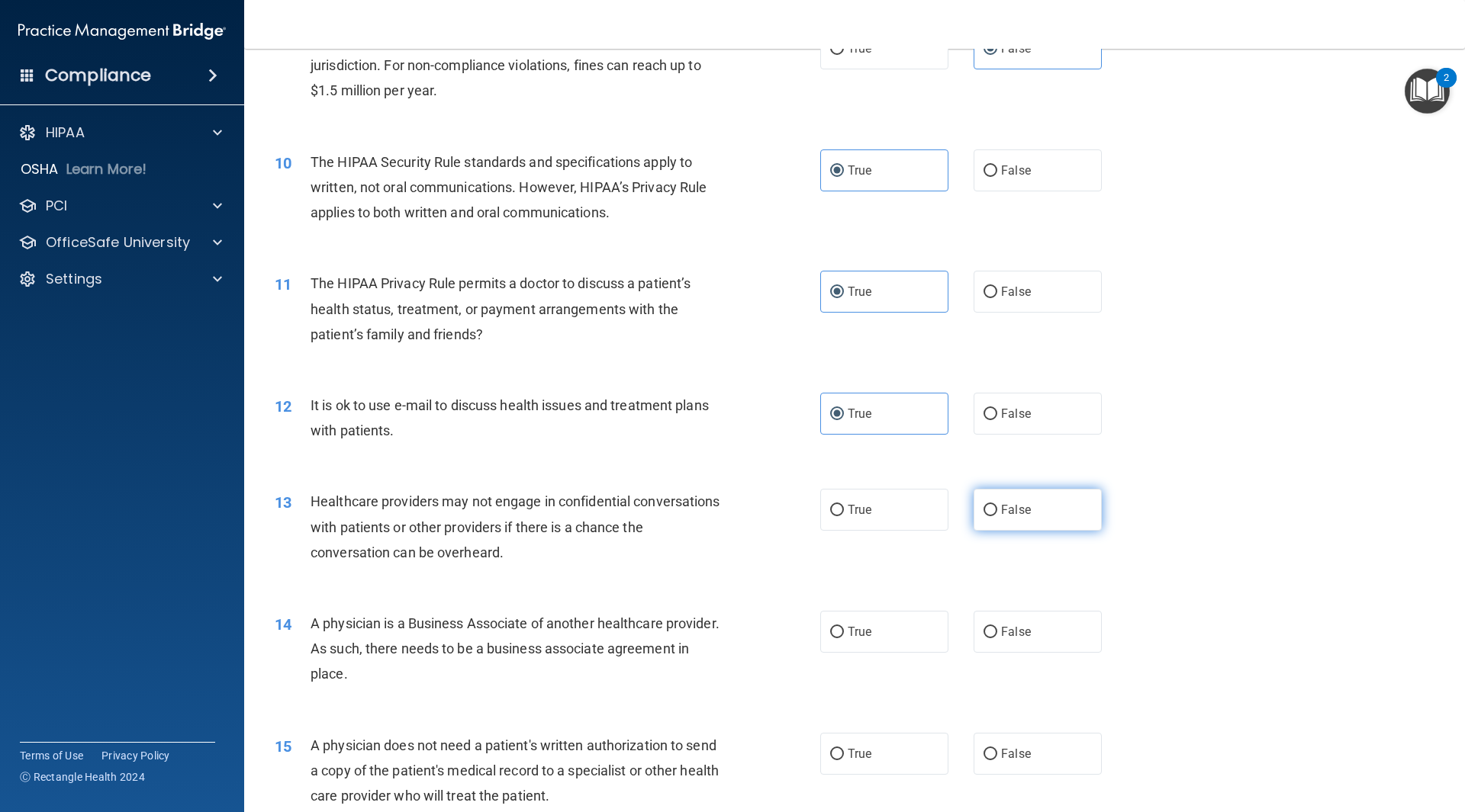
click at [1041, 520] on label "False" at bounding box center [1038, 509] width 128 height 42
click at [997, 517] on input "False" at bounding box center [990, 511] width 14 height 12
radio input "true"
click at [1037, 621] on label "False" at bounding box center [1038, 631] width 128 height 42
click at [997, 627] on input "False" at bounding box center [990, 633] width 14 height 12
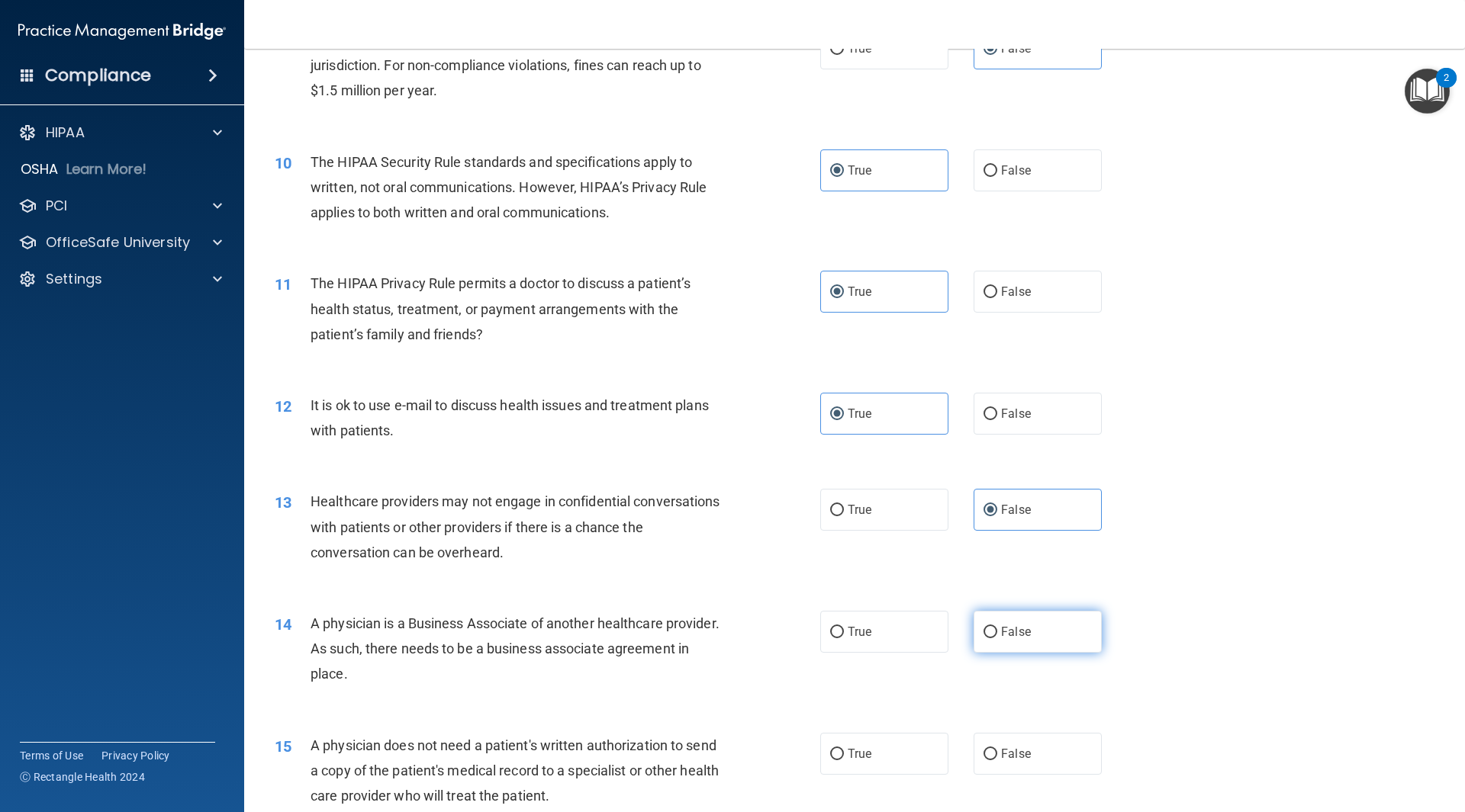
radio input "true"
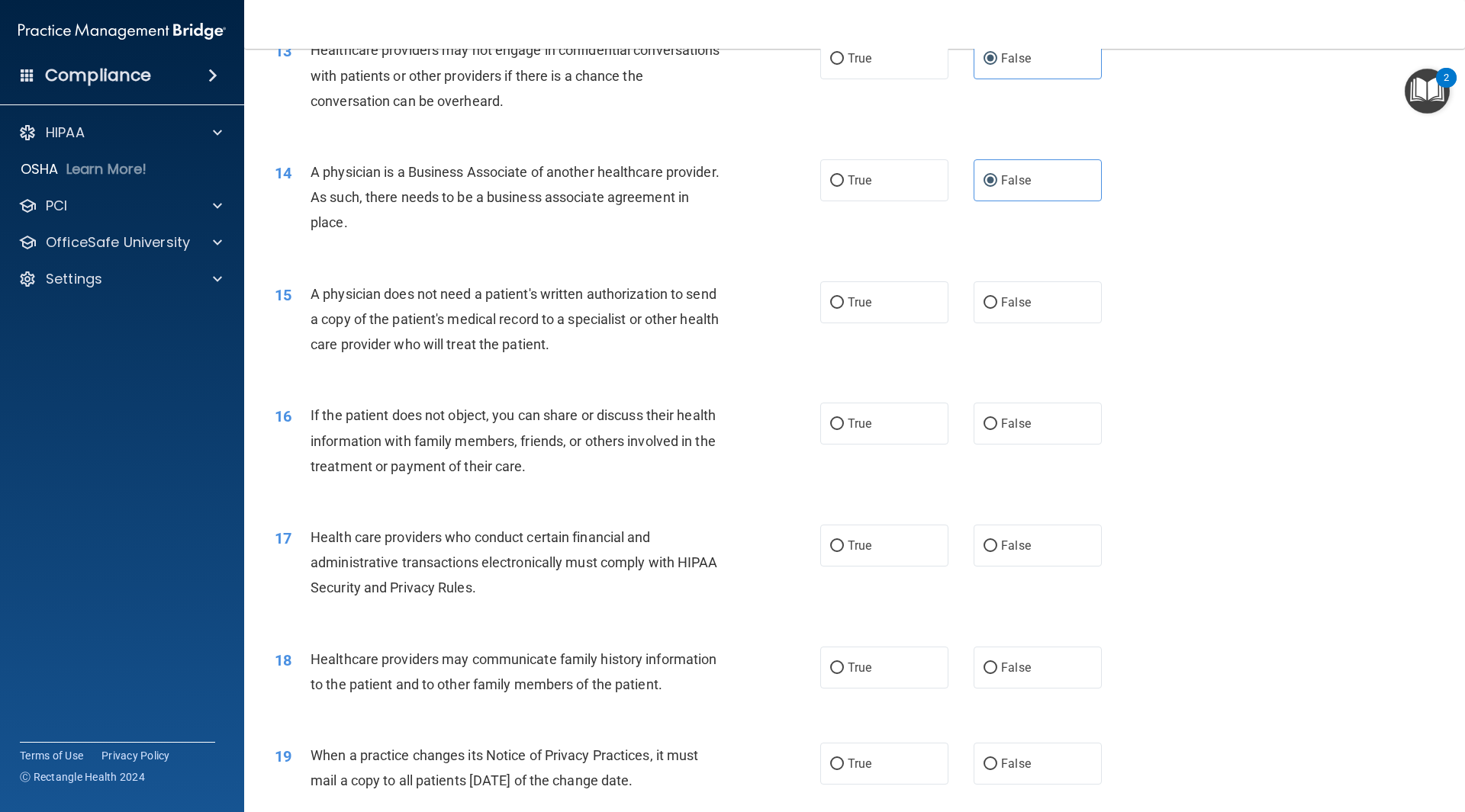
scroll to position [1449, 0]
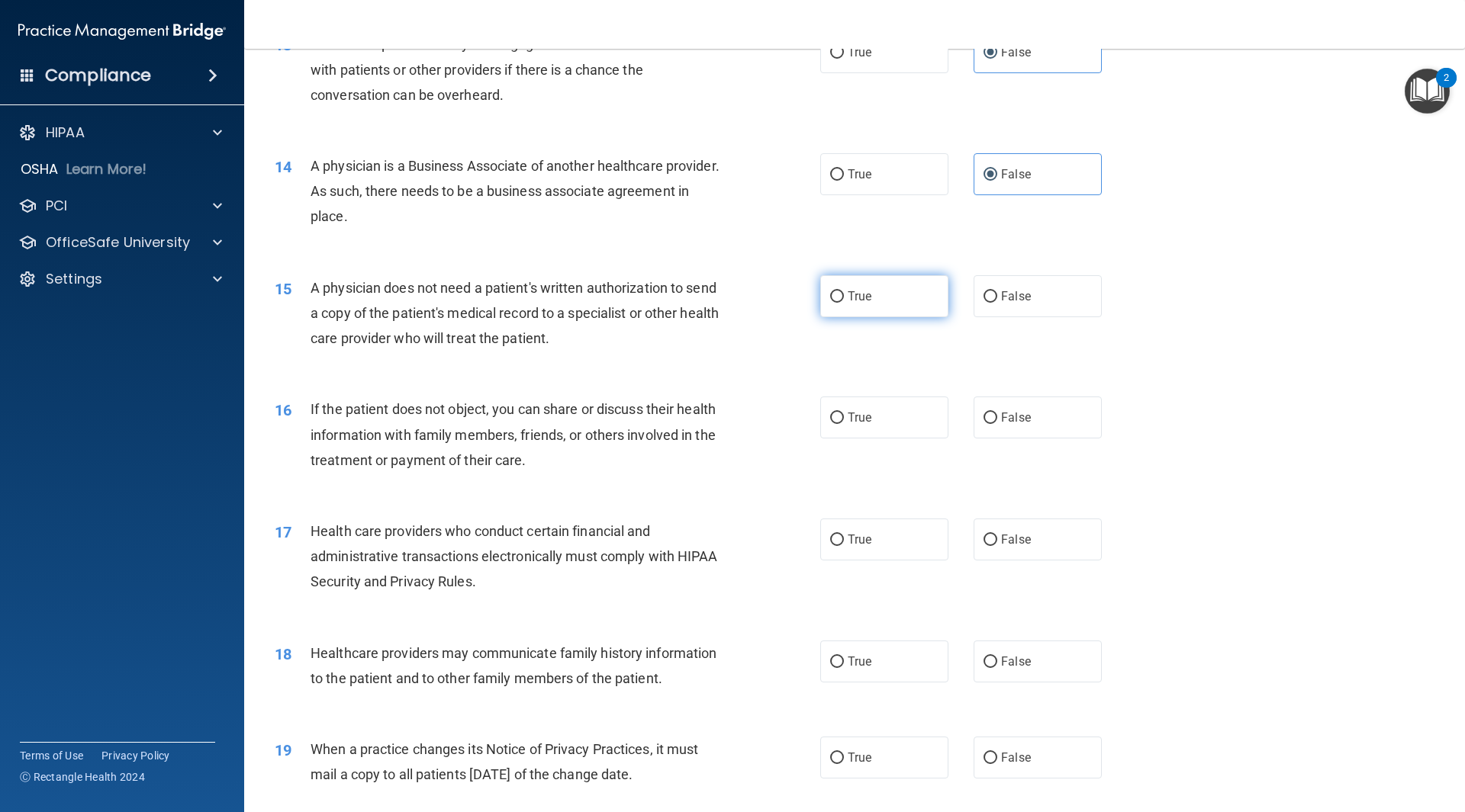
click at [873, 300] on label "True" at bounding box center [884, 296] width 128 height 42
click at [844, 300] on input "True" at bounding box center [836, 297] width 14 height 12
radio input "true"
click at [872, 424] on label "True" at bounding box center [884, 417] width 128 height 42
click at [844, 424] on input "True" at bounding box center [836, 419] width 14 height 12
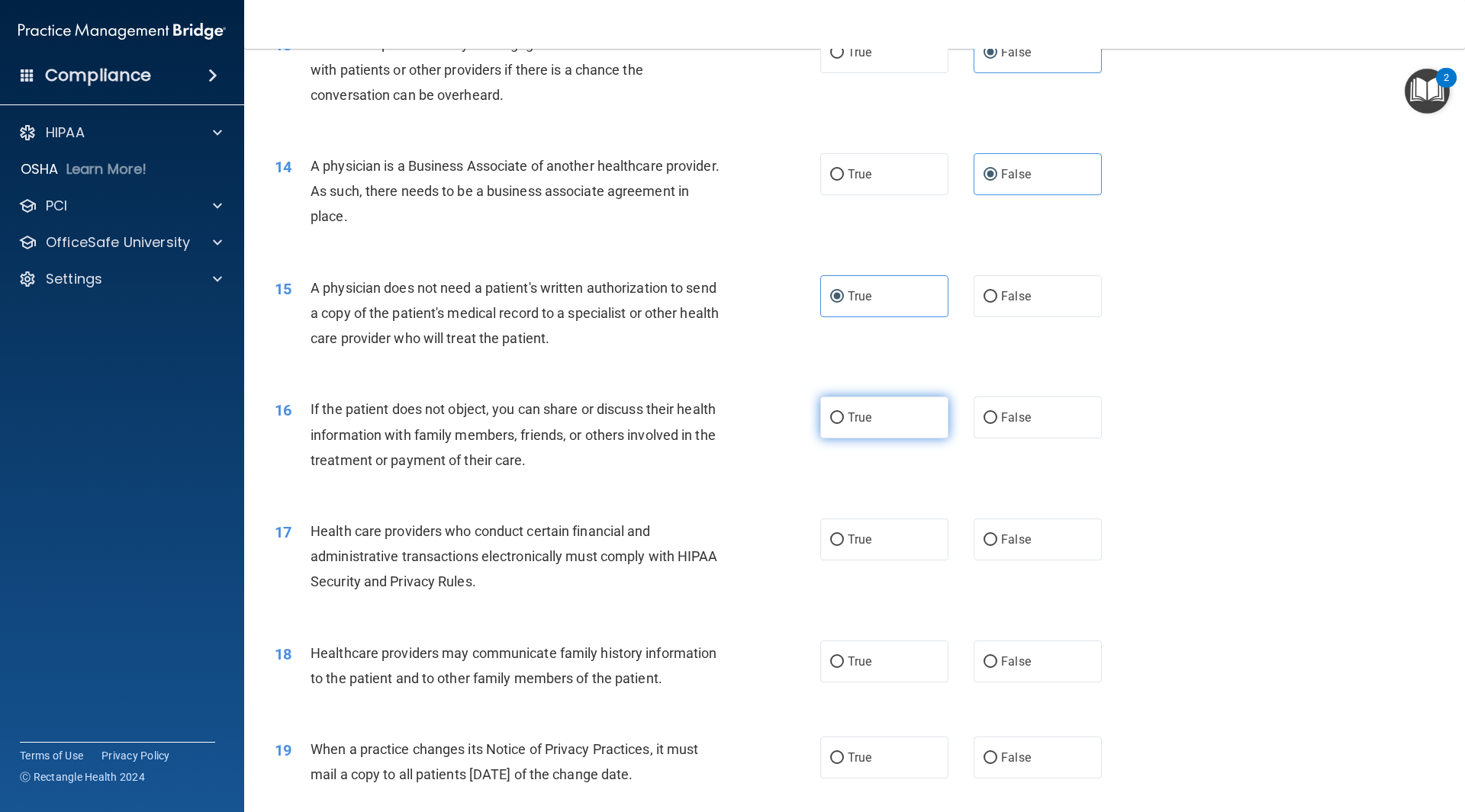
radio input "true"
click at [872, 548] on label "True" at bounding box center [884, 539] width 128 height 42
click at [844, 546] on input "True" at bounding box center [836, 541] width 14 height 12
radio input "true"
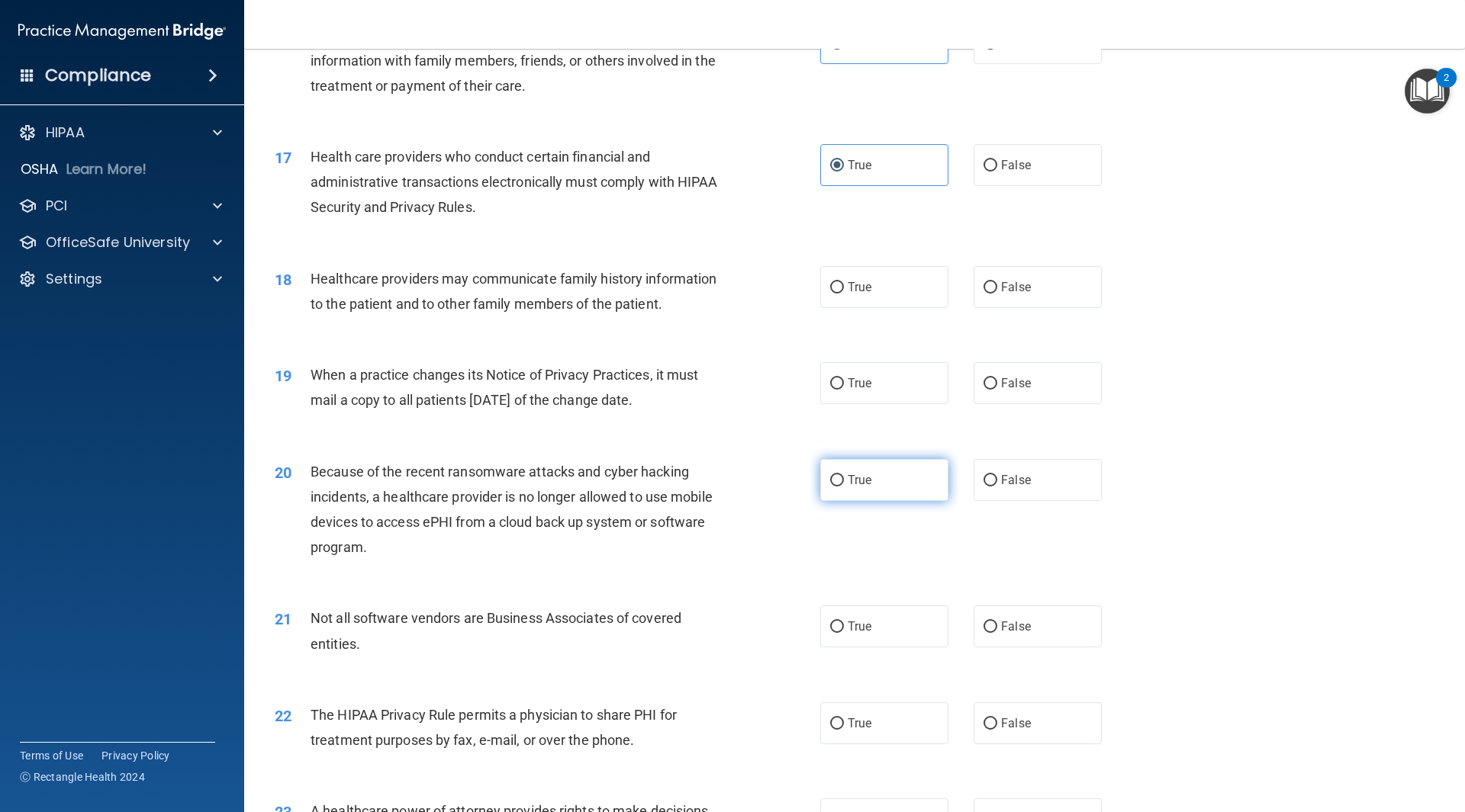
scroll to position [1907, 0]
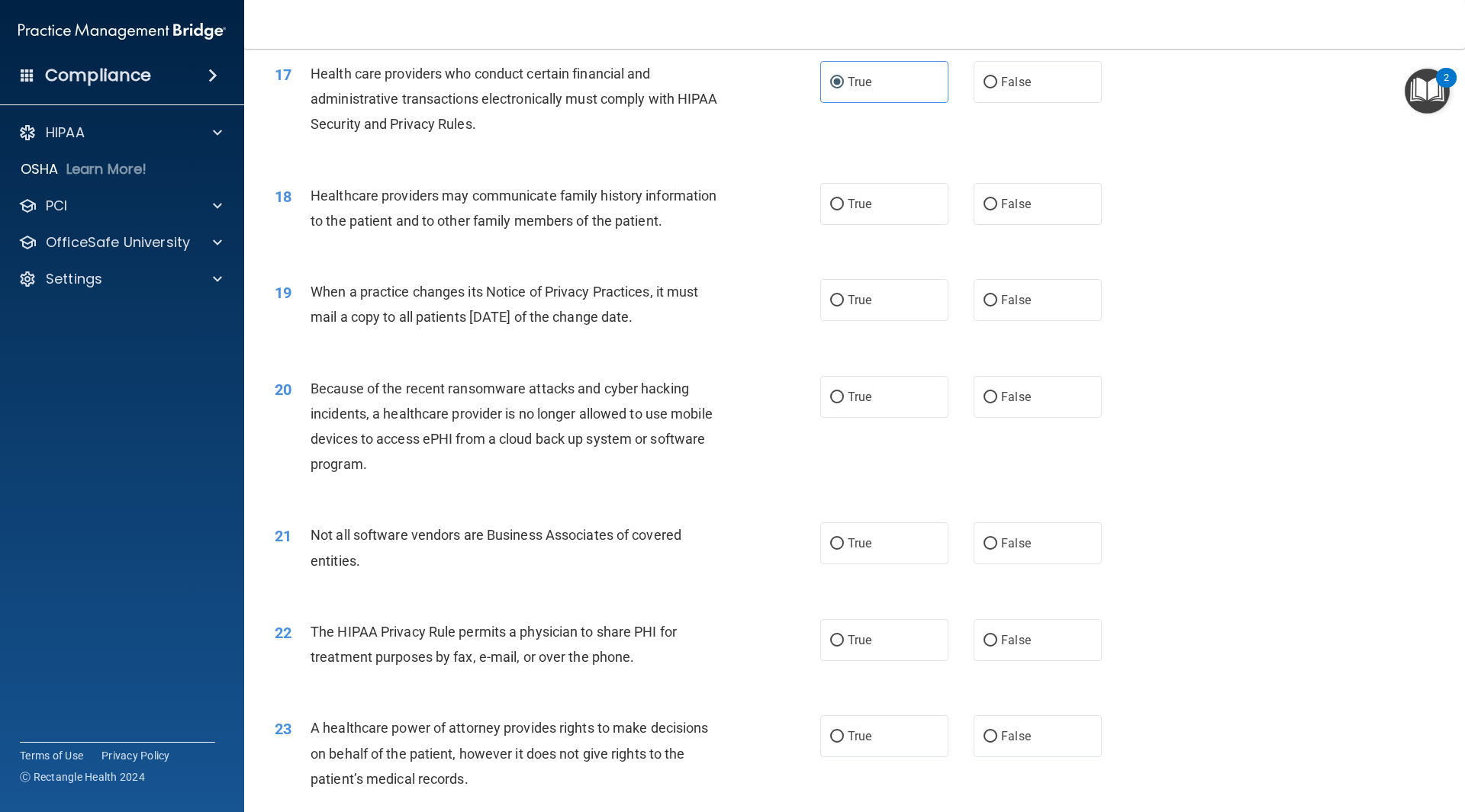
drag, startPoint x: 1017, startPoint y: 295, endPoint x: 1022, endPoint y: 258, distance: 37.3
click at [1017, 294] on span "False" at bounding box center [1015, 300] width 30 height 15
click at [997, 295] on input "False" at bounding box center [990, 301] width 14 height 12
radio input "true"
click at [1036, 186] on label "False" at bounding box center [1038, 203] width 128 height 42
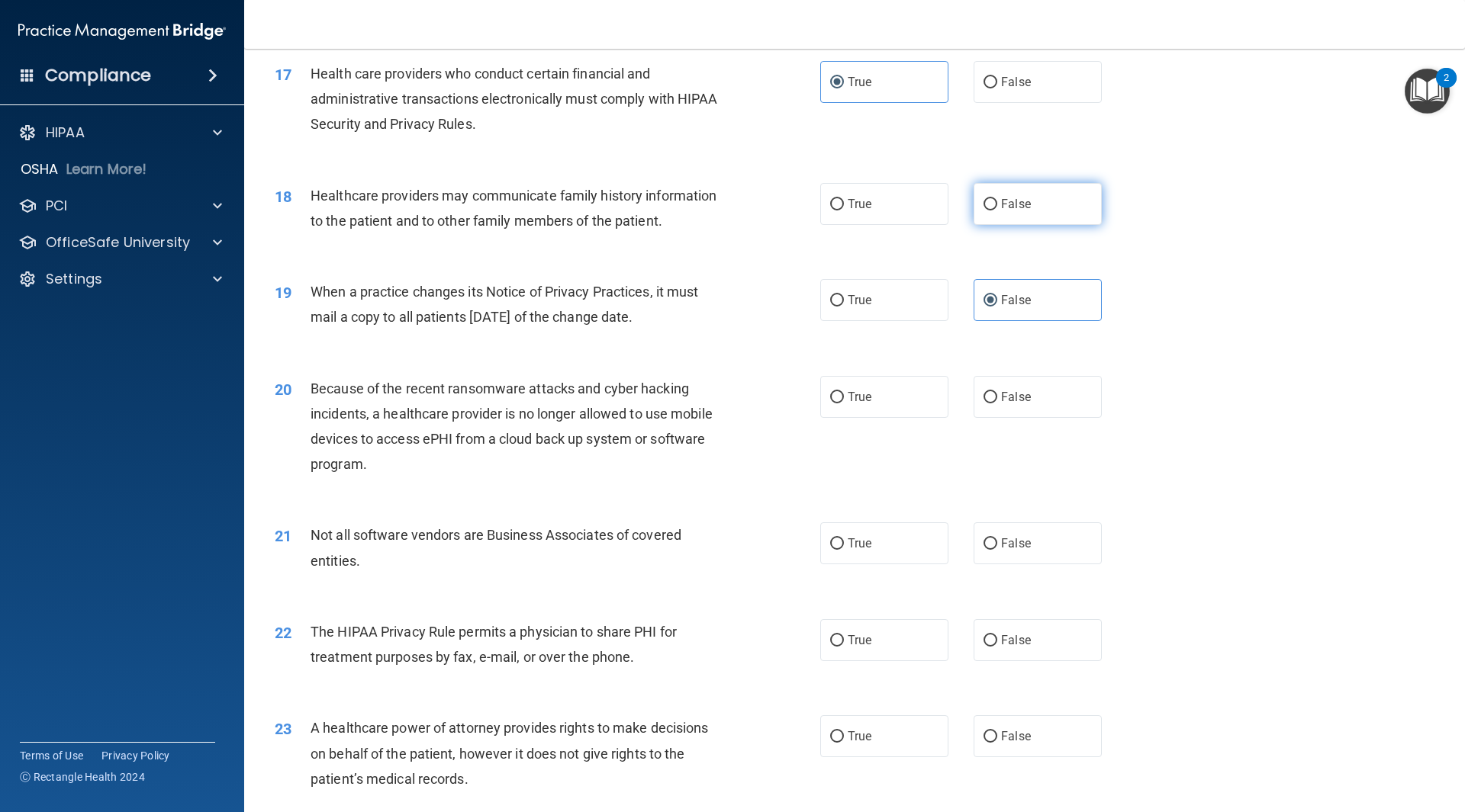
click at [997, 199] on input "False" at bounding box center [990, 205] width 14 height 12
radio input "true"
click at [1043, 396] on label "False" at bounding box center [1038, 396] width 128 height 42
click at [997, 396] on input "False" at bounding box center [990, 398] width 14 height 12
radio input "true"
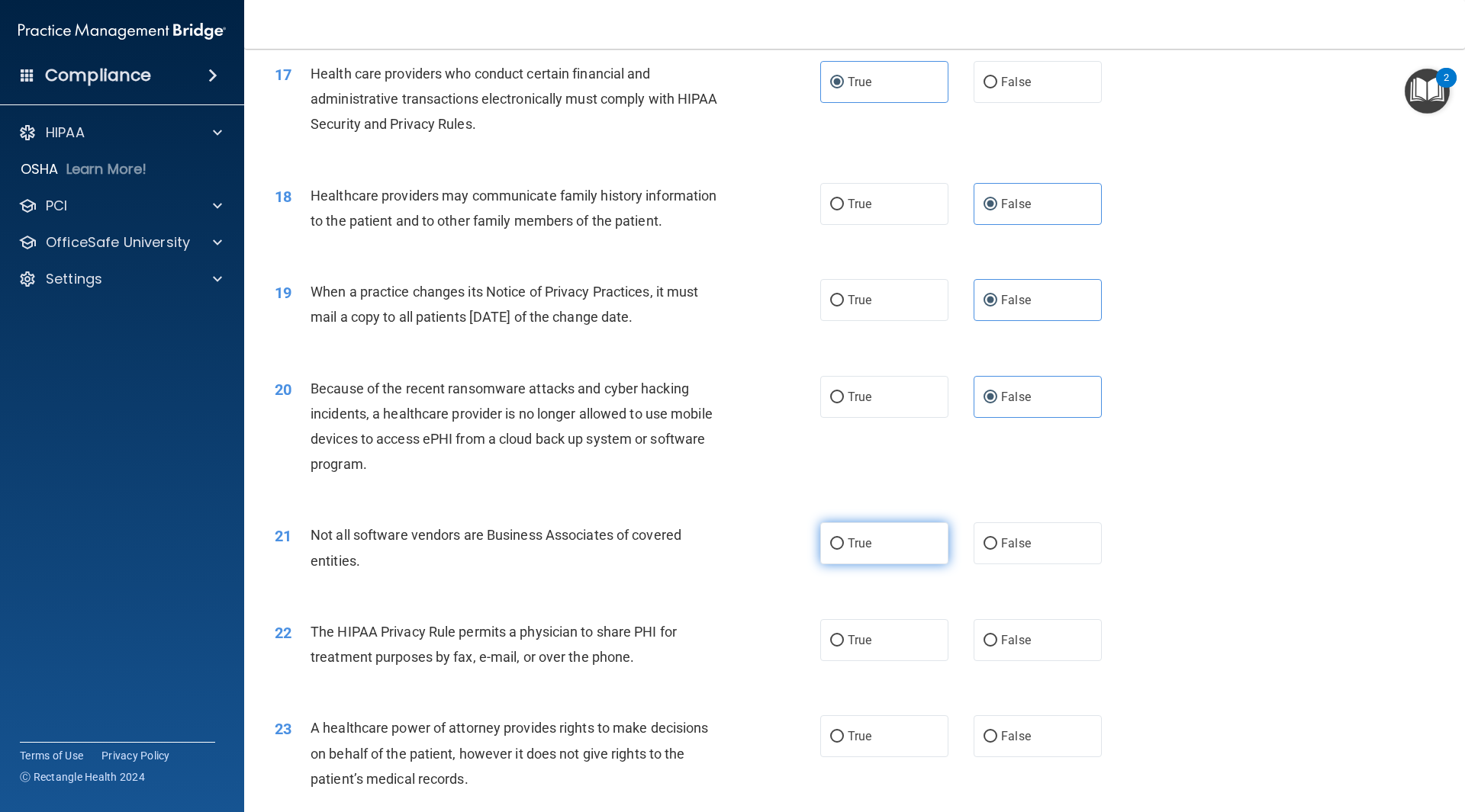
click at [877, 544] on label "True" at bounding box center [884, 543] width 128 height 42
click at [844, 544] on input "True" at bounding box center [836, 544] width 14 height 12
radio input "true"
click at [863, 651] on label "True" at bounding box center [884, 640] width 128 height 42
click at [844, 647] on input "True" at bounding box center [836, 641] width 14 height 12
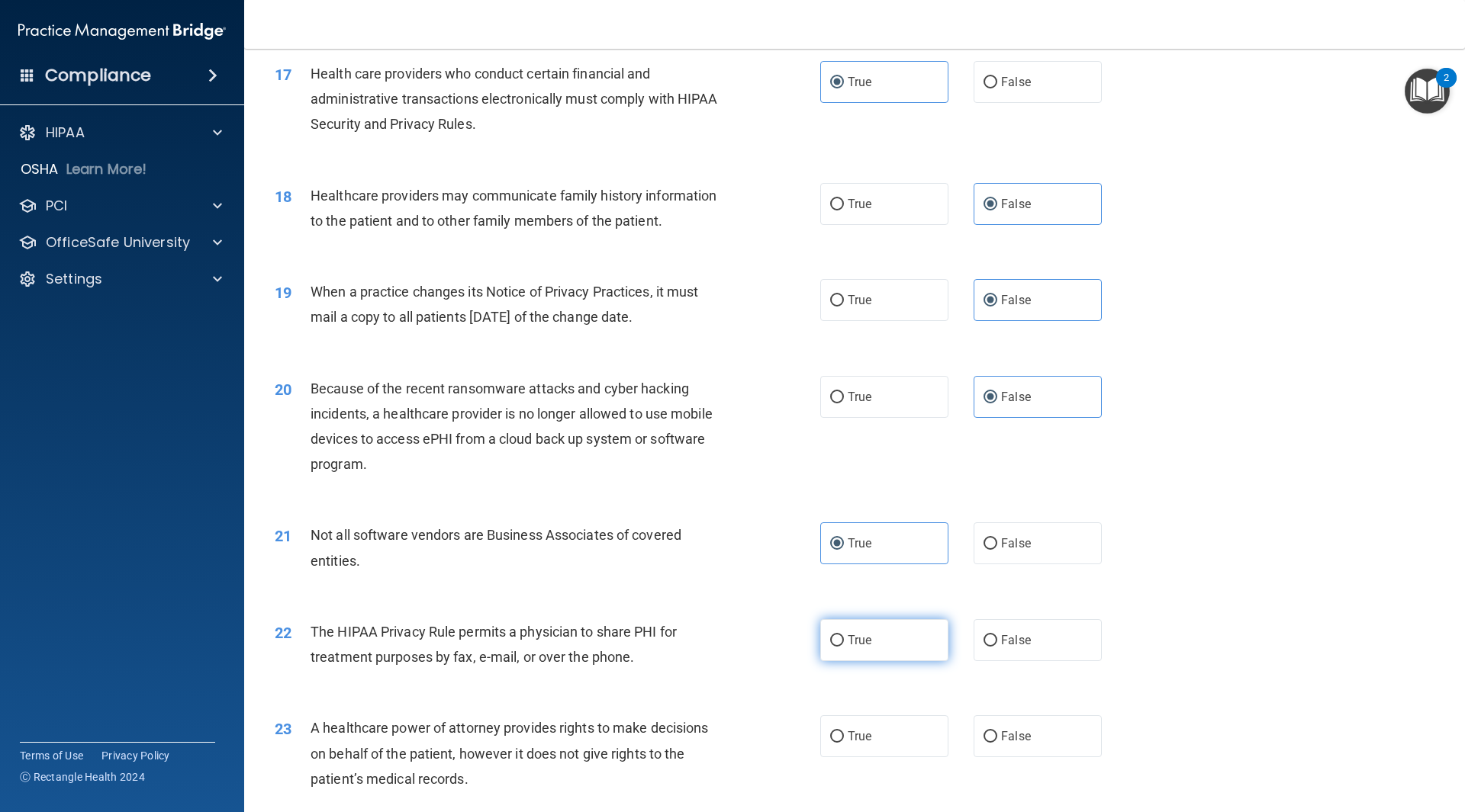
radio input "true"
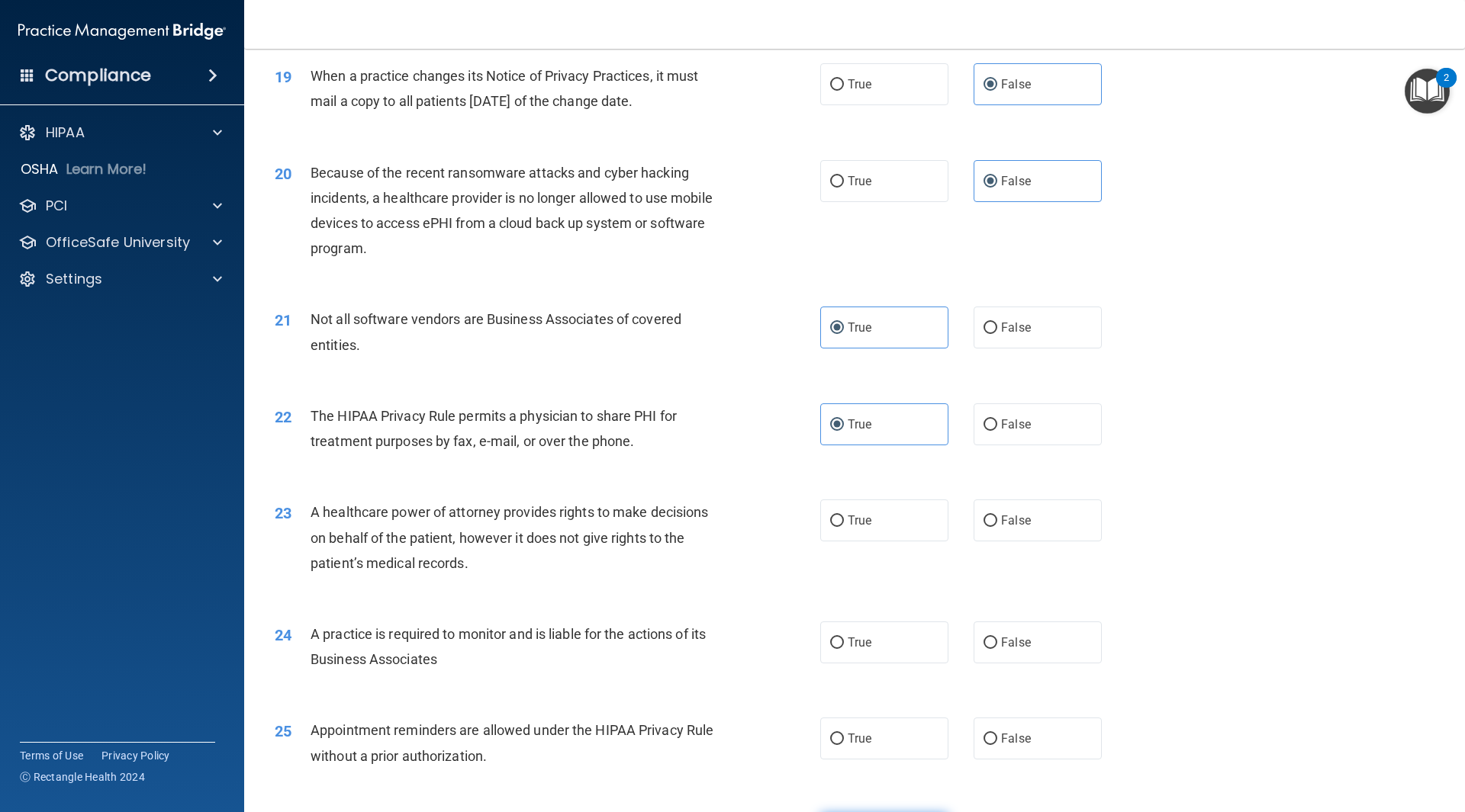
scroll to position [2365, 0]
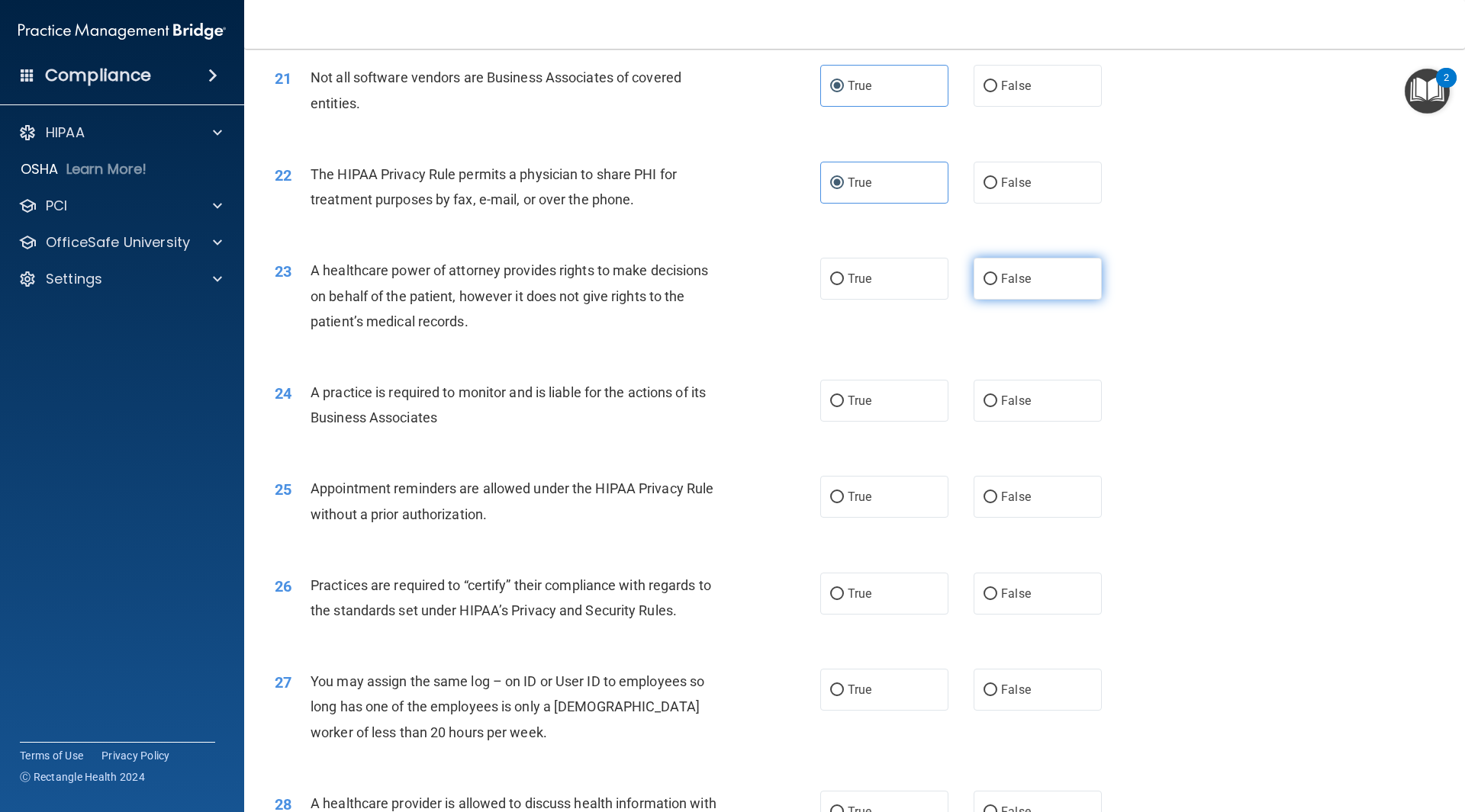
click at [1009, 281] on span "False" at bounding box center [1015, 279] width 30 height 15
click at [997, 281] on input "False" at bounding box center [990, 280] width 14 height 12
radio input "true"
click at [1031, 423] on div "24 A practice is required to monitor and is liable for the actions of its Busin…" at bounding box center [854, 408] width 1182 height 96
click at [1031, 390] on label "False" at bounding box center [1038, 400] width 128 height 42
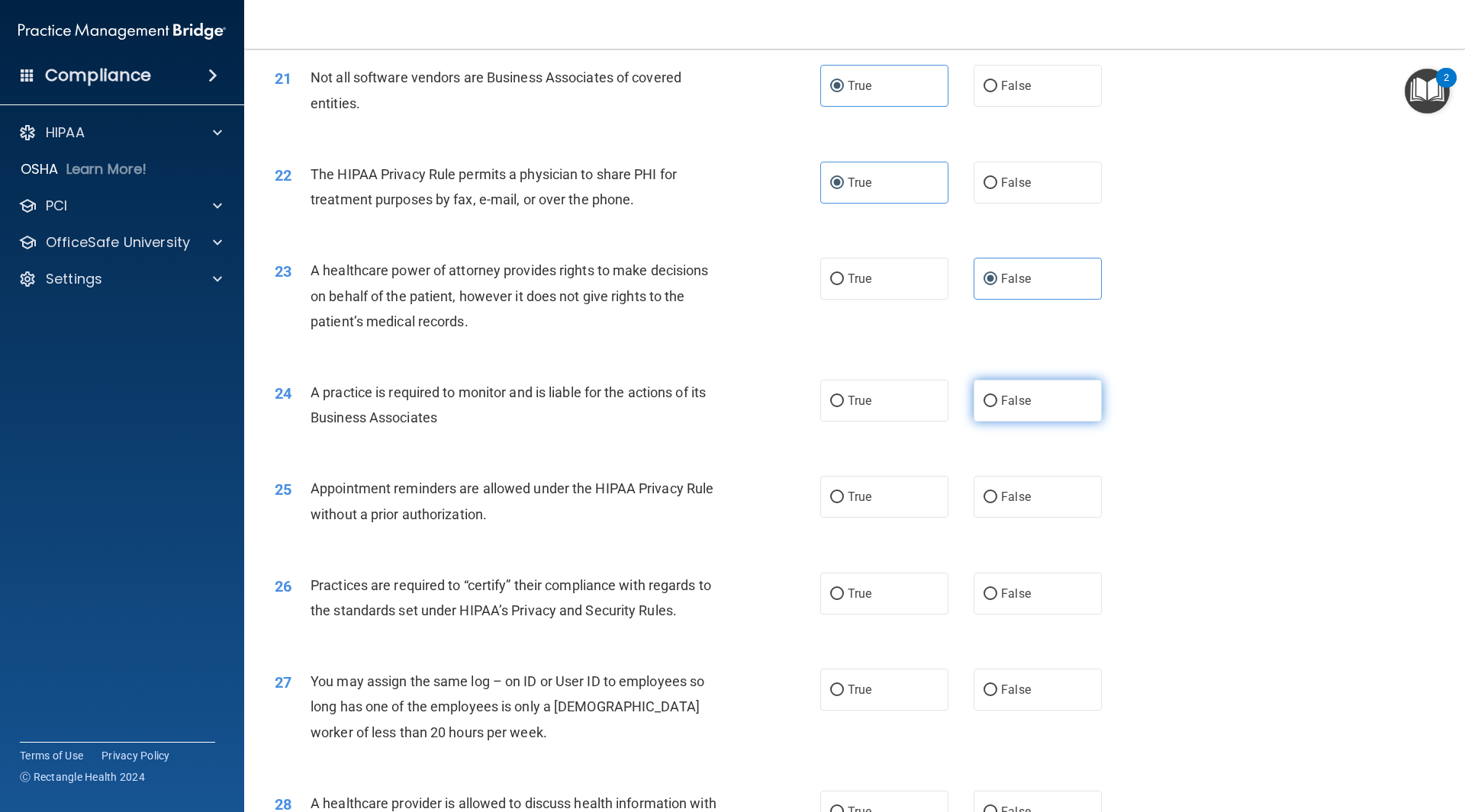
click at [997, 396] on input "False" at bounding box center [990, 402] width 14 height 12
radio input "true"
click at [872, 506] on label "True" at bounding box center [884, 496] width 128 height 42
click at [844, 503] on input "True" at bounding box center [836, 498] width 14 height 12
radio input "true"
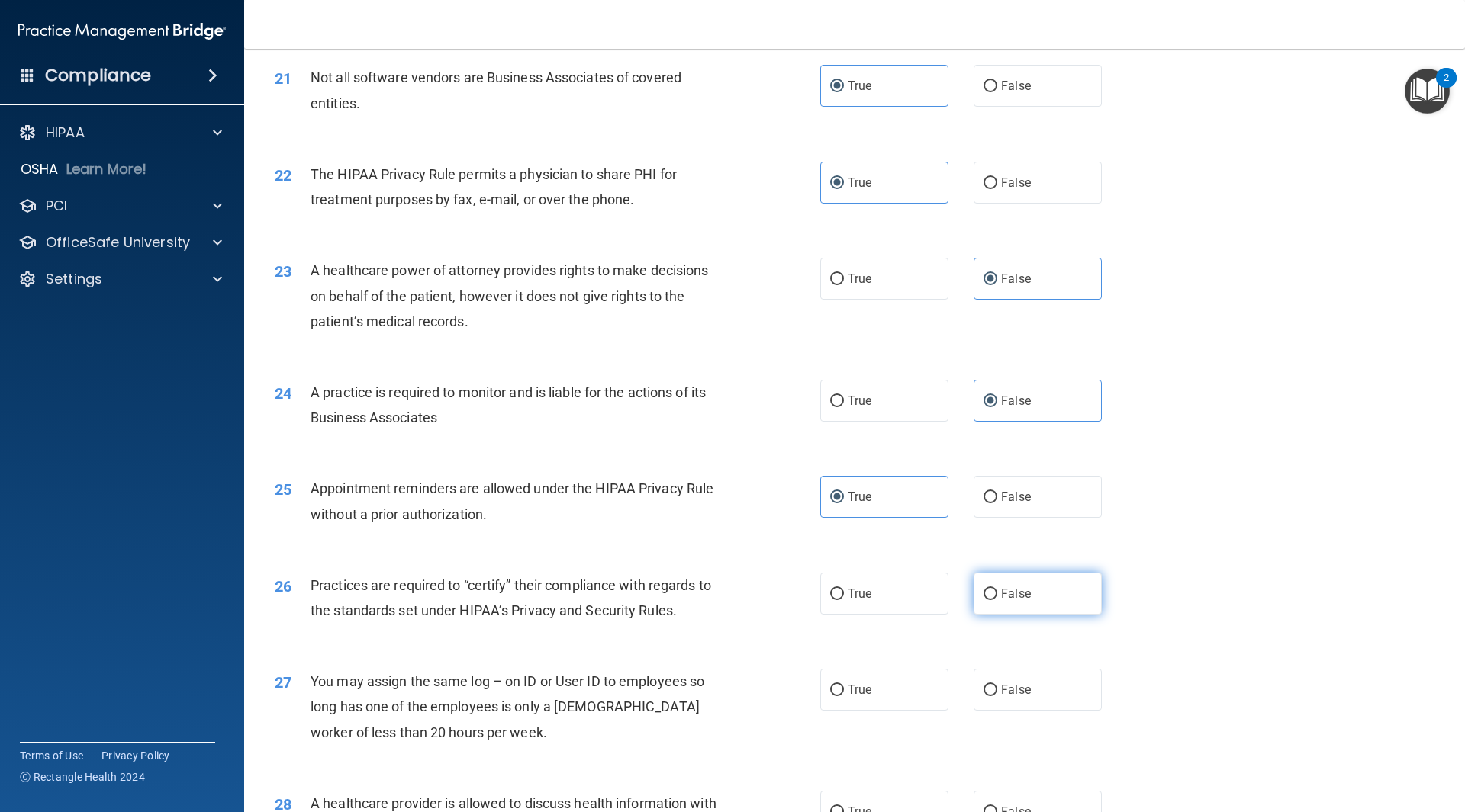
click at [1037, 593] on label "False" at bounding box center [1038, 593] width 128 height 42
click at [997, 593] on input "False" at bounding box center [990, 594] width 14 height 12
radio input "true"
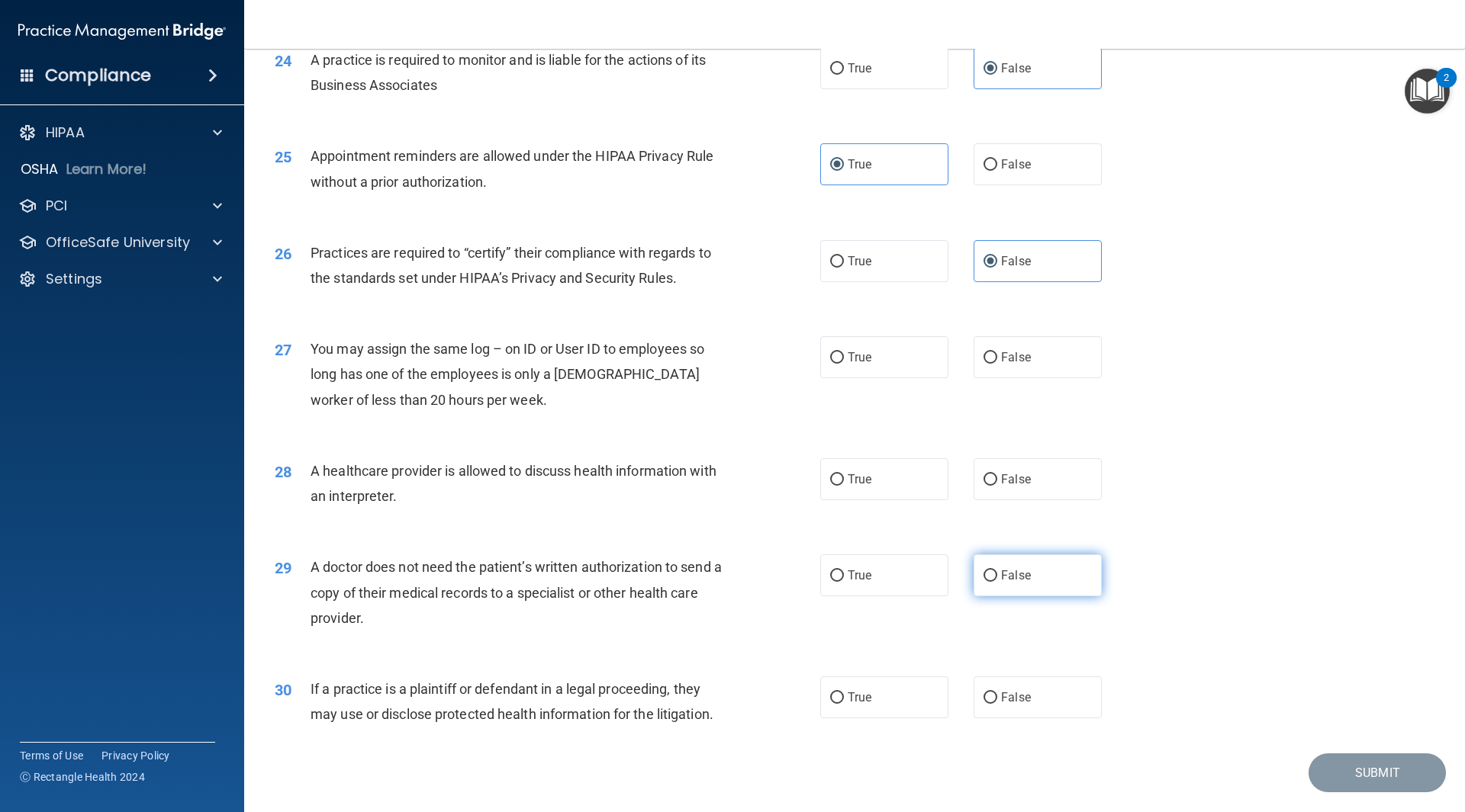
scroll to position [2738, 0]
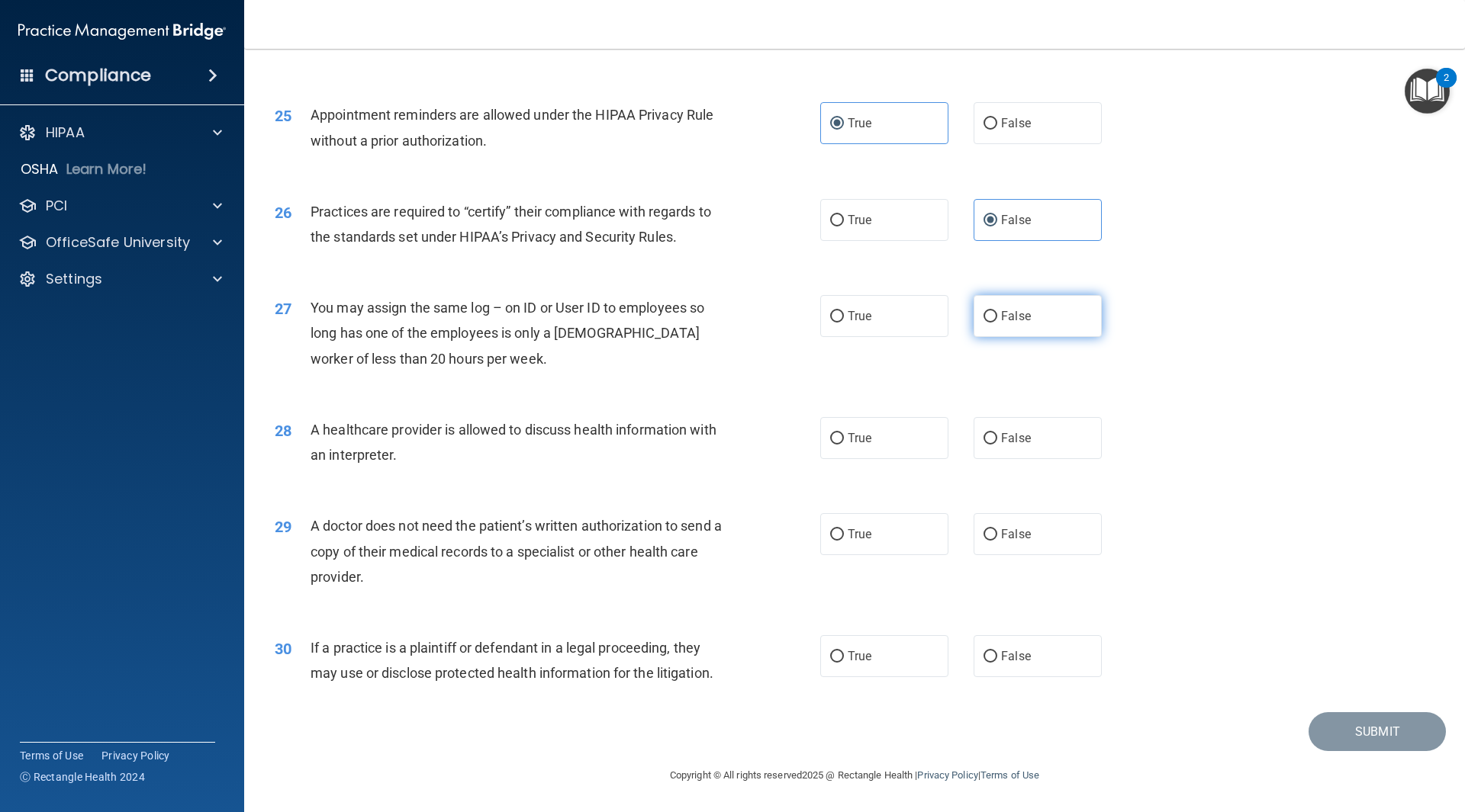
click at [1034, 315] on label "False" at bounding box center [1038, 316] width 128 height 42
click at [997, 315] on input "False" at bounding box center [990, 317] width 14 height 12
radio input "true"
click at [883, 443] on label "True" at bounding box center [884, 438] width 128 height 42
click at [844, 443] on input "True" at bounding box center [836, 439] width 14 height 12
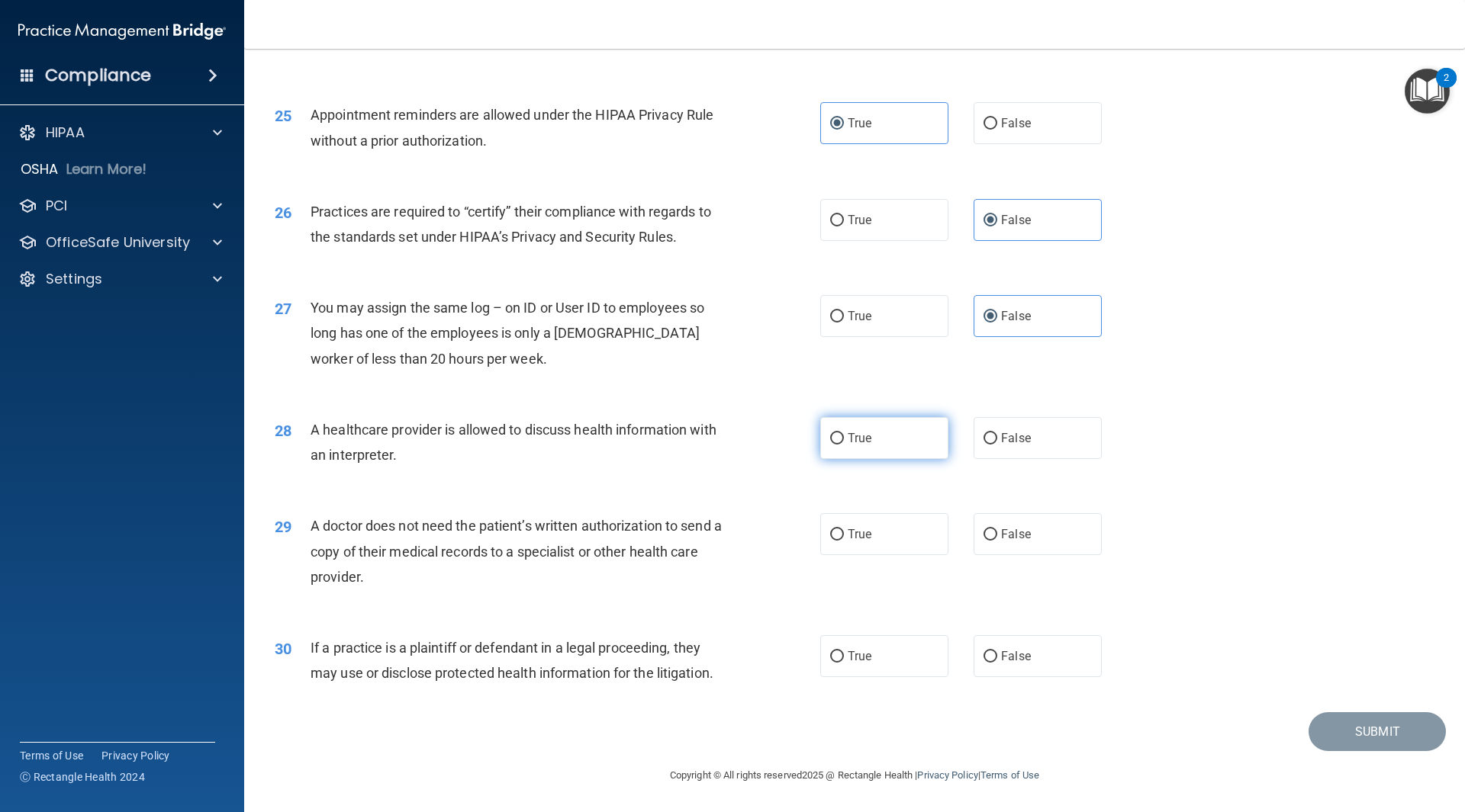
radio input "true"
click at [883, 537] on label "True" at bounding box center [884, 534] width 128 height 42
click at [844, 537] on input "True" at bounding box center [836, 535] width 14 height 12
radio input "true"
drag, startPoint x: 873, startPoint y: 676, endPoint x: 880, endPoint y: 664, distance: 13.9
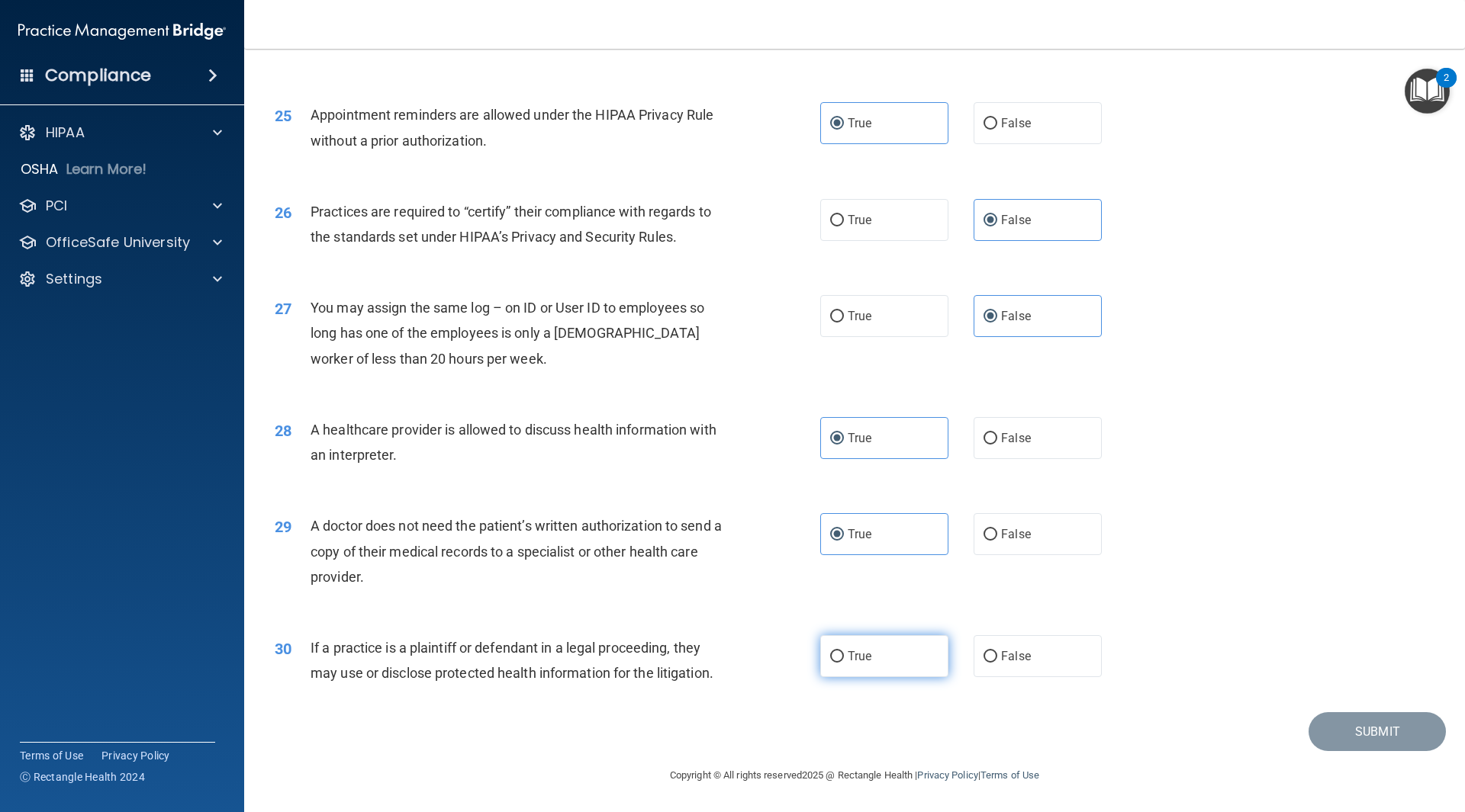
click at [875, 675] on label "True" at bounding box center [884, 656] width 128 height 42
click at [844, 662] on input "True" at bounding box center [836, 658] width 14 height 12
radio input "true"
click at [1373, 738] on button "Submit" at bounding box center [1377, 732] width 137 height 39
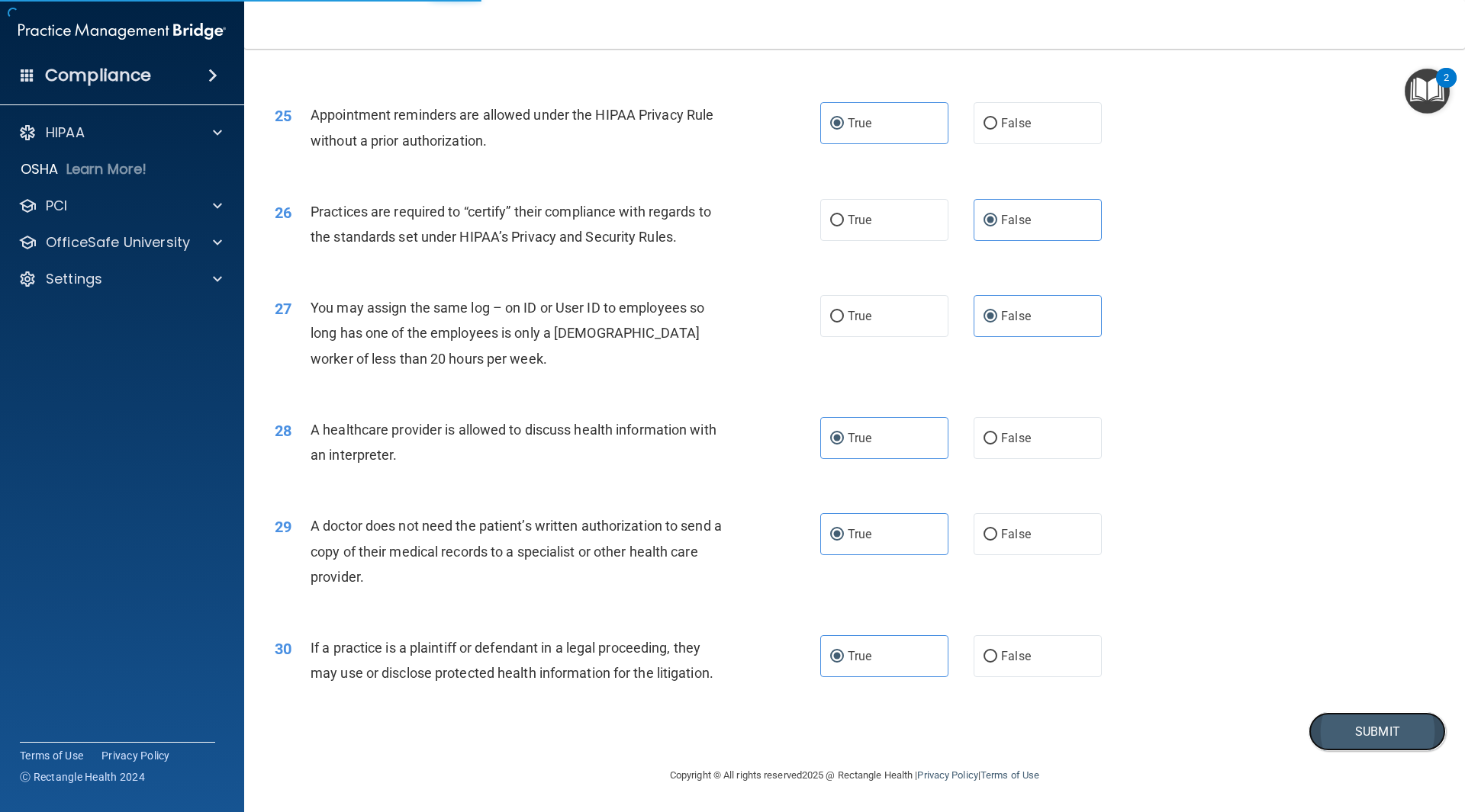
click at [1373, 738] on button "Submit" at bounding box center [1377, 732] width 137 height 39
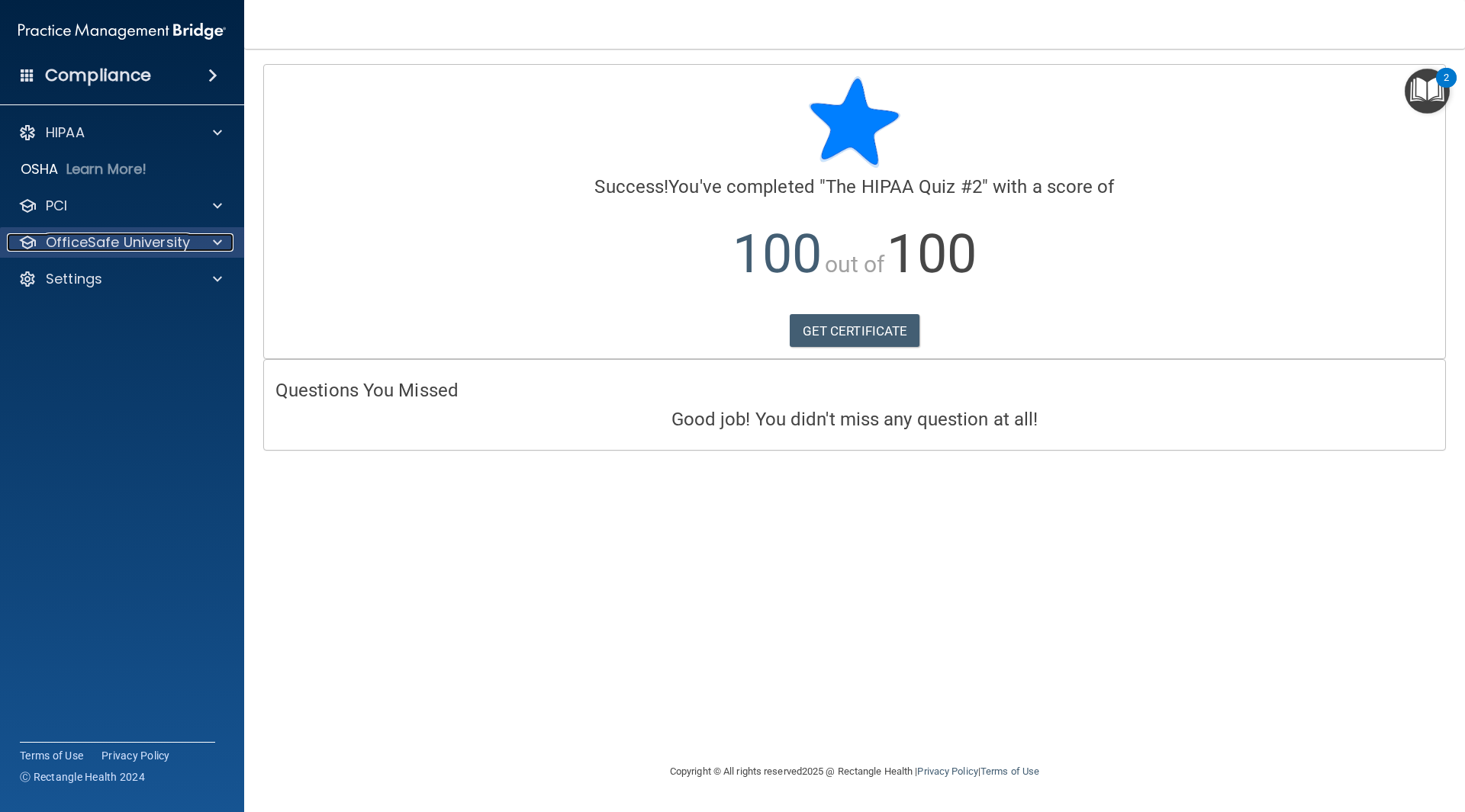
click at [119, 241] on p "OfficeSafe University" at bounding box center [118, 242] width 144 height 18
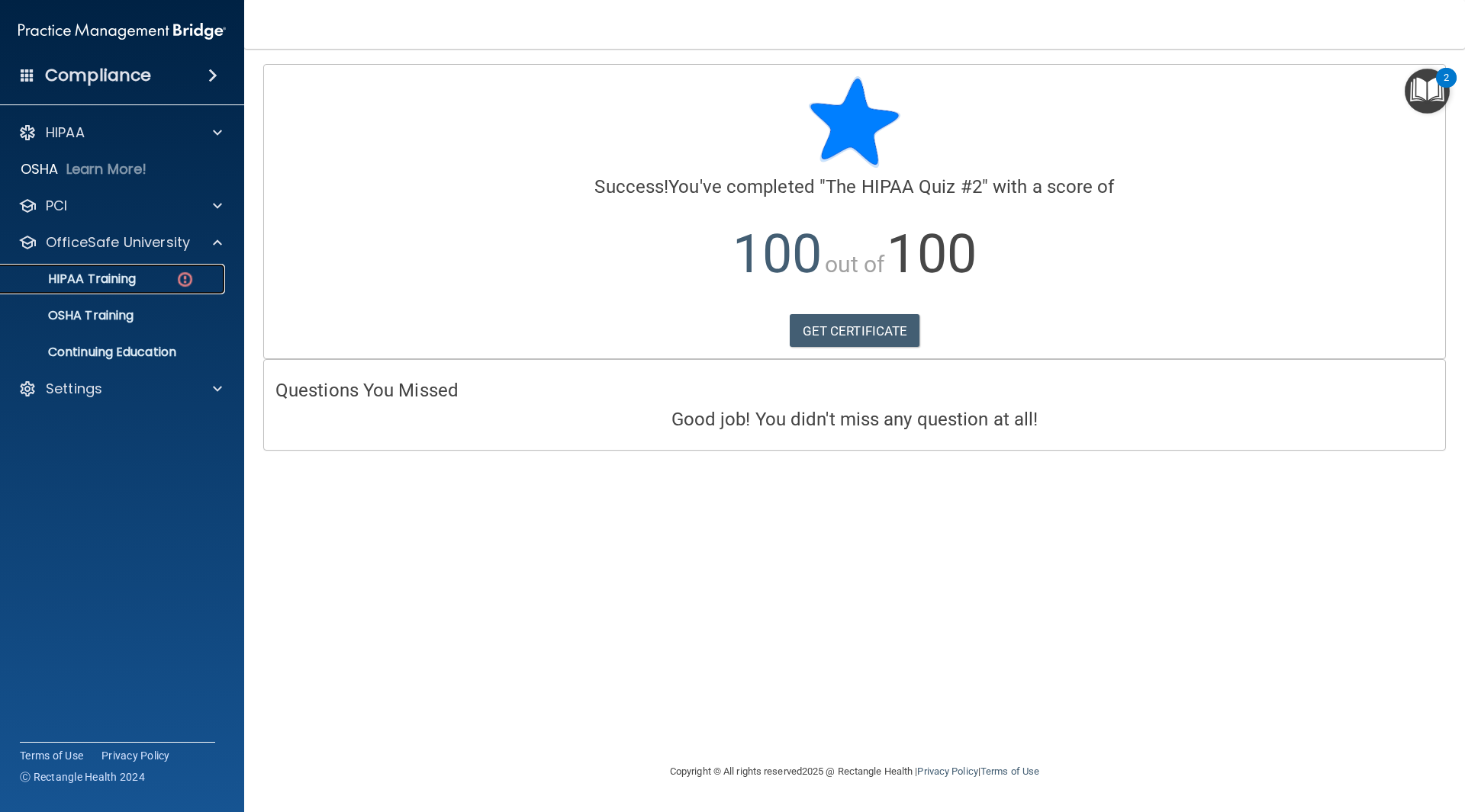
click at [138, 289] on link "HIPAA Training" at bounding box center [104, 279] width 240 height 30
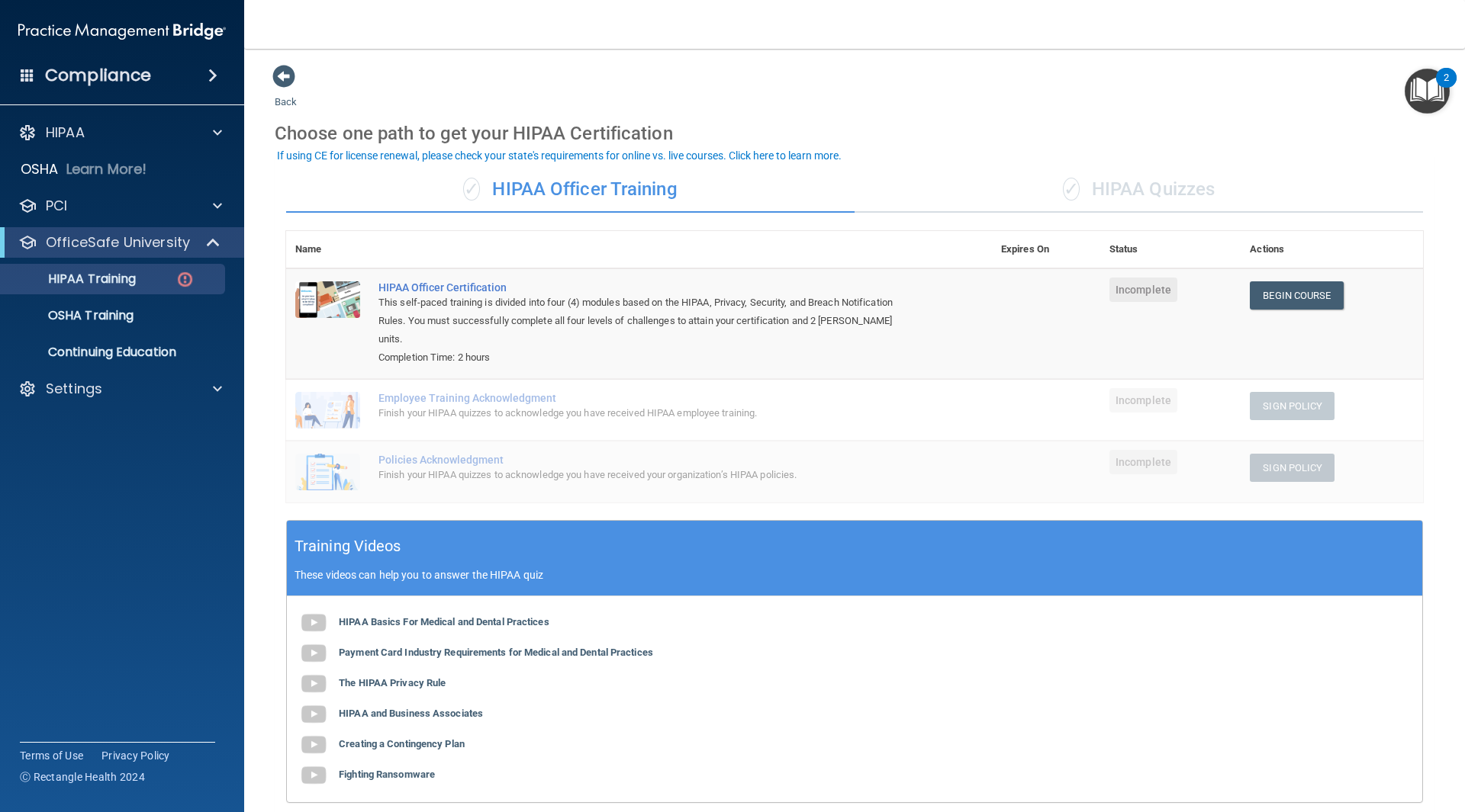
click at [1141, 177] on div "✓ HIPAA Quizzes" at bounding box center [1139, 189] width 568 height 46
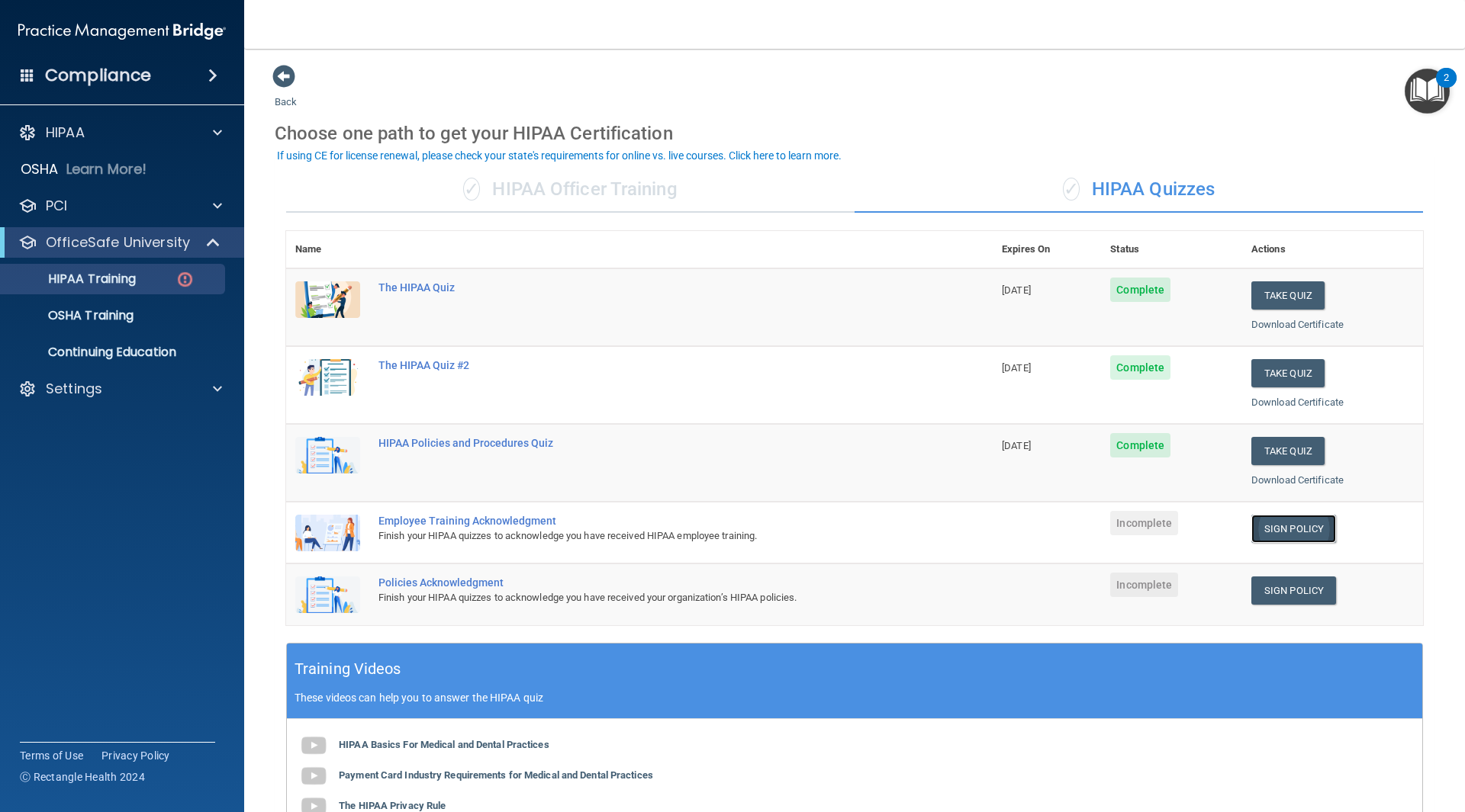
click at [1282, 530] on link "Sign Policy" at bounding box center [1293, 528] width 85 height 28
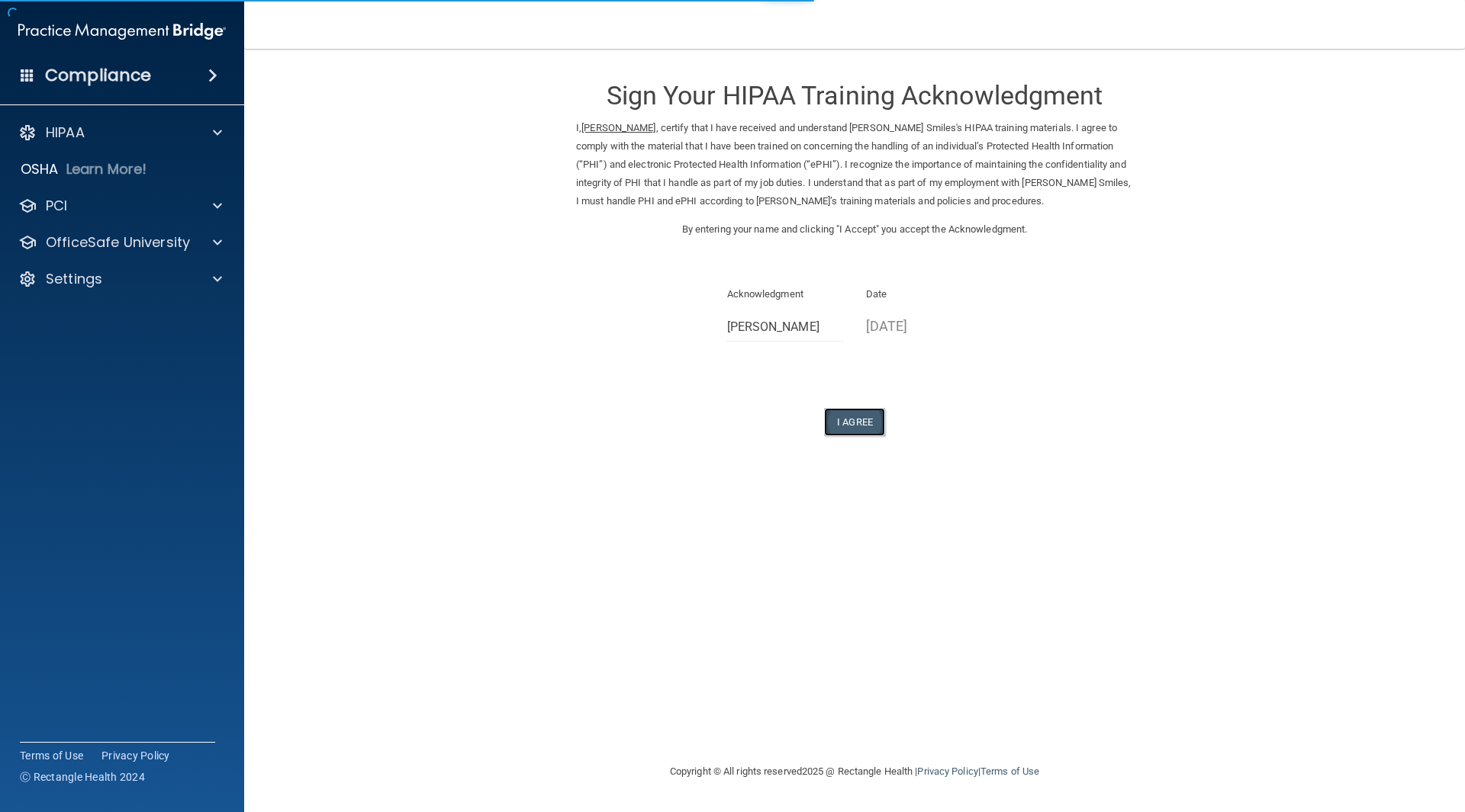
click at [869, 423] on button "I Agree" at bounding box center [854, 422] width 61 height 28
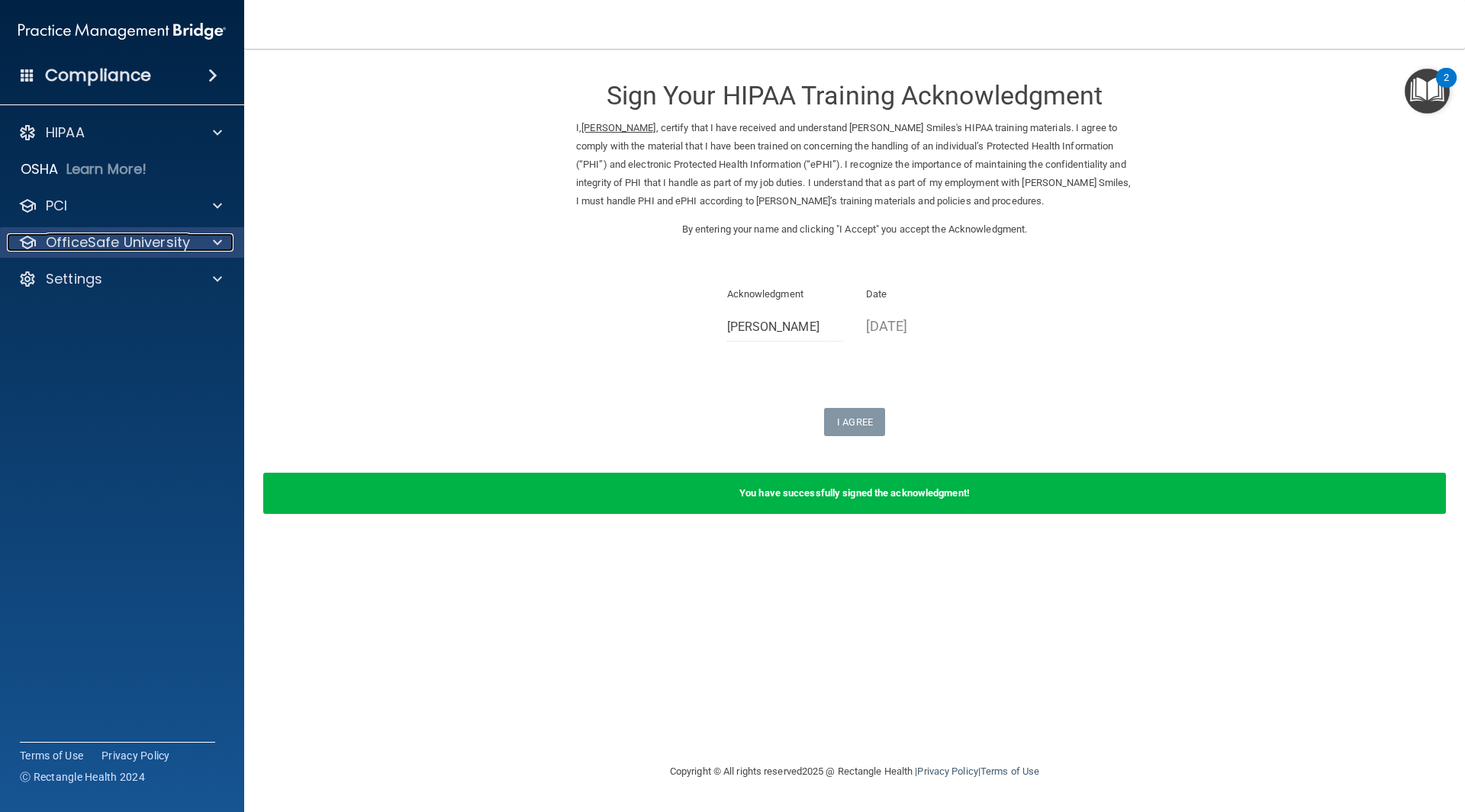
click at [204, 244] on div at bounding box center [215, 242] width 38 height 18
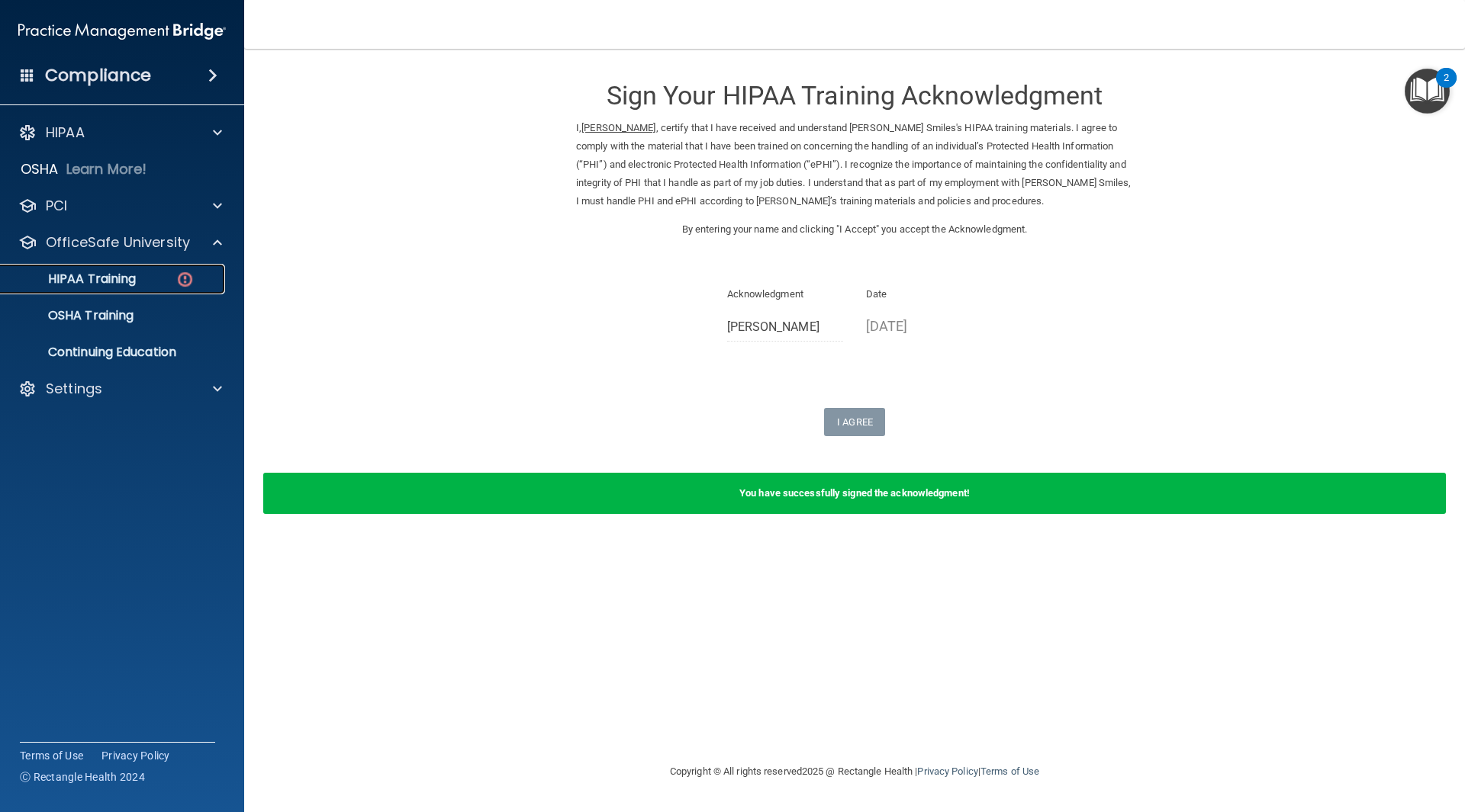
click at [160, 279] on div "HIPAA Training" at bounding box center [114, 280] width 208 height 16
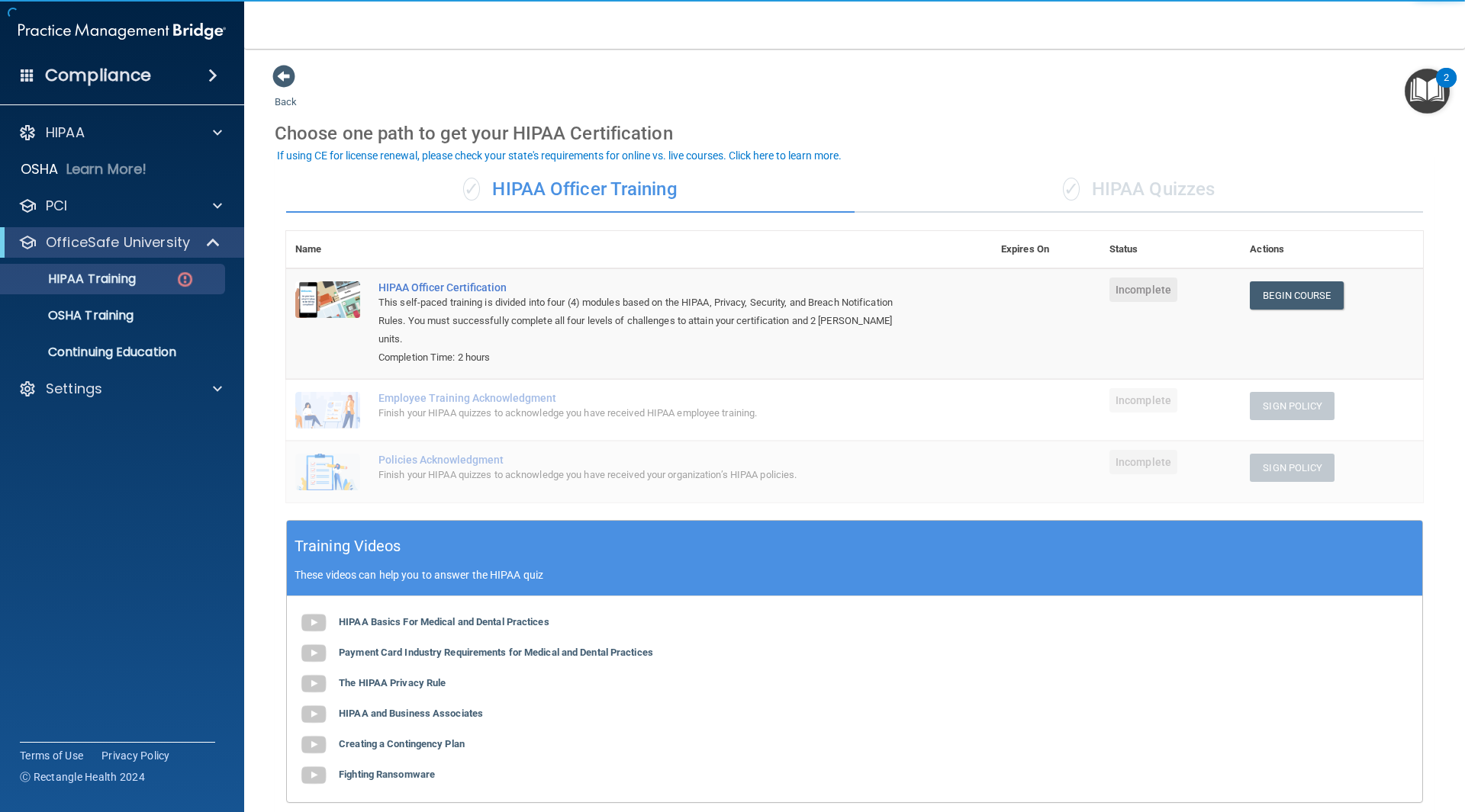
click at [1133, 186] on div "✓ HIPAA Quizzes" at bounding box center [1139, 189] width 568 height 46
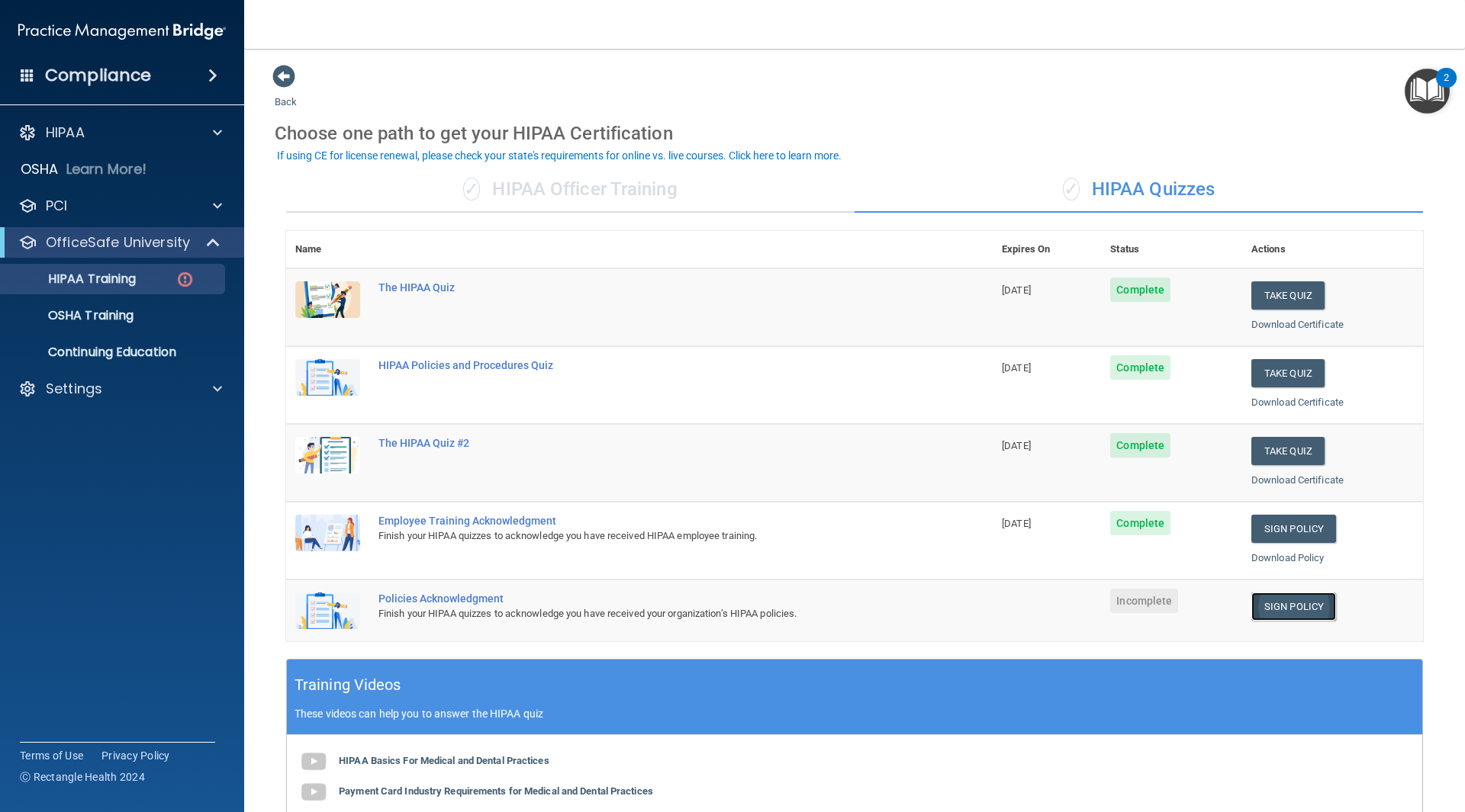
click at [1291, 602] on link "Sign Policy" at bounding box center [1293, 606] width 85 height 28
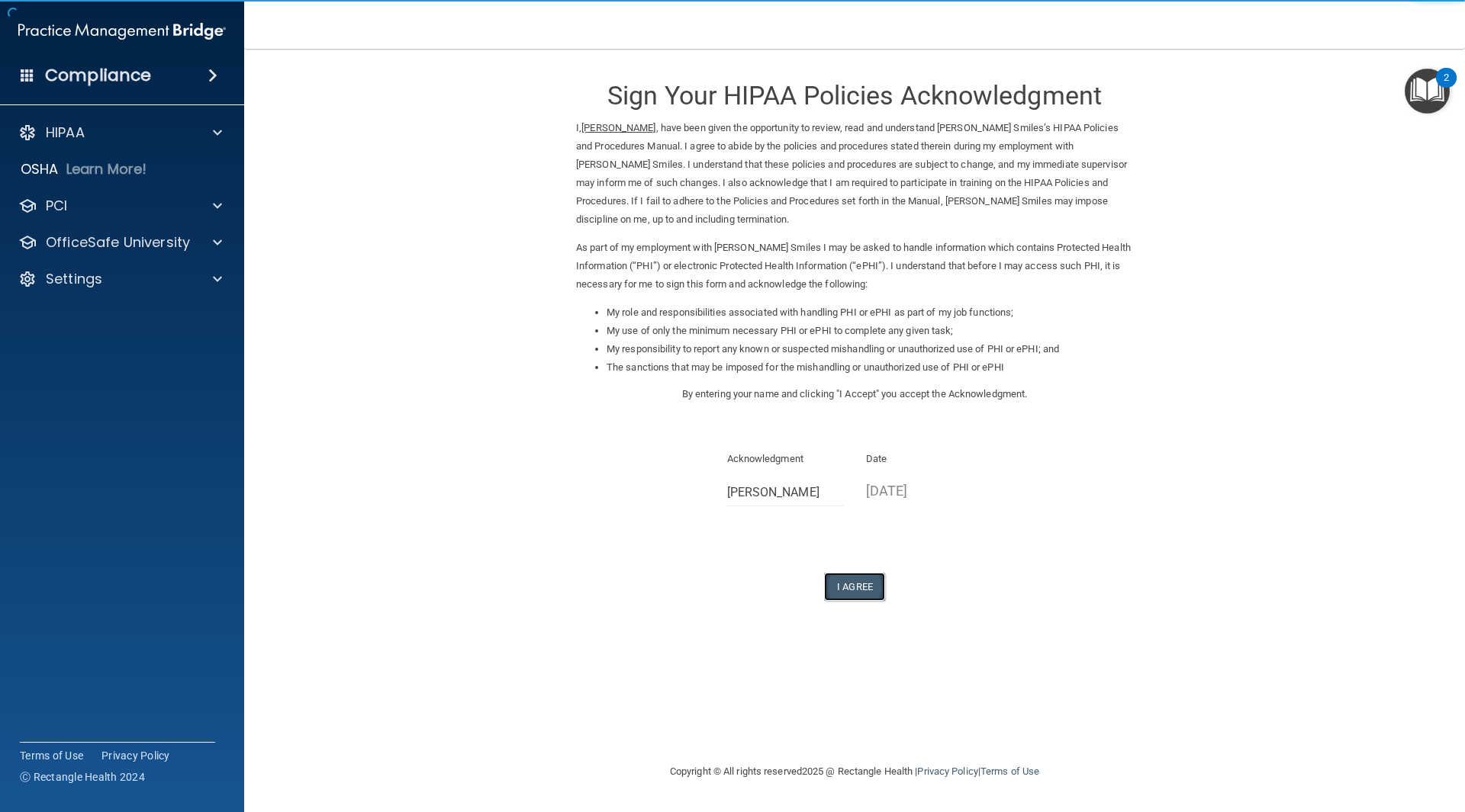
click at [881, 582] on button "I Agree" at bounding box center [854, 587] width 61 height 28
